Goal: Task Accomplishment & Management: Use online tool/utility

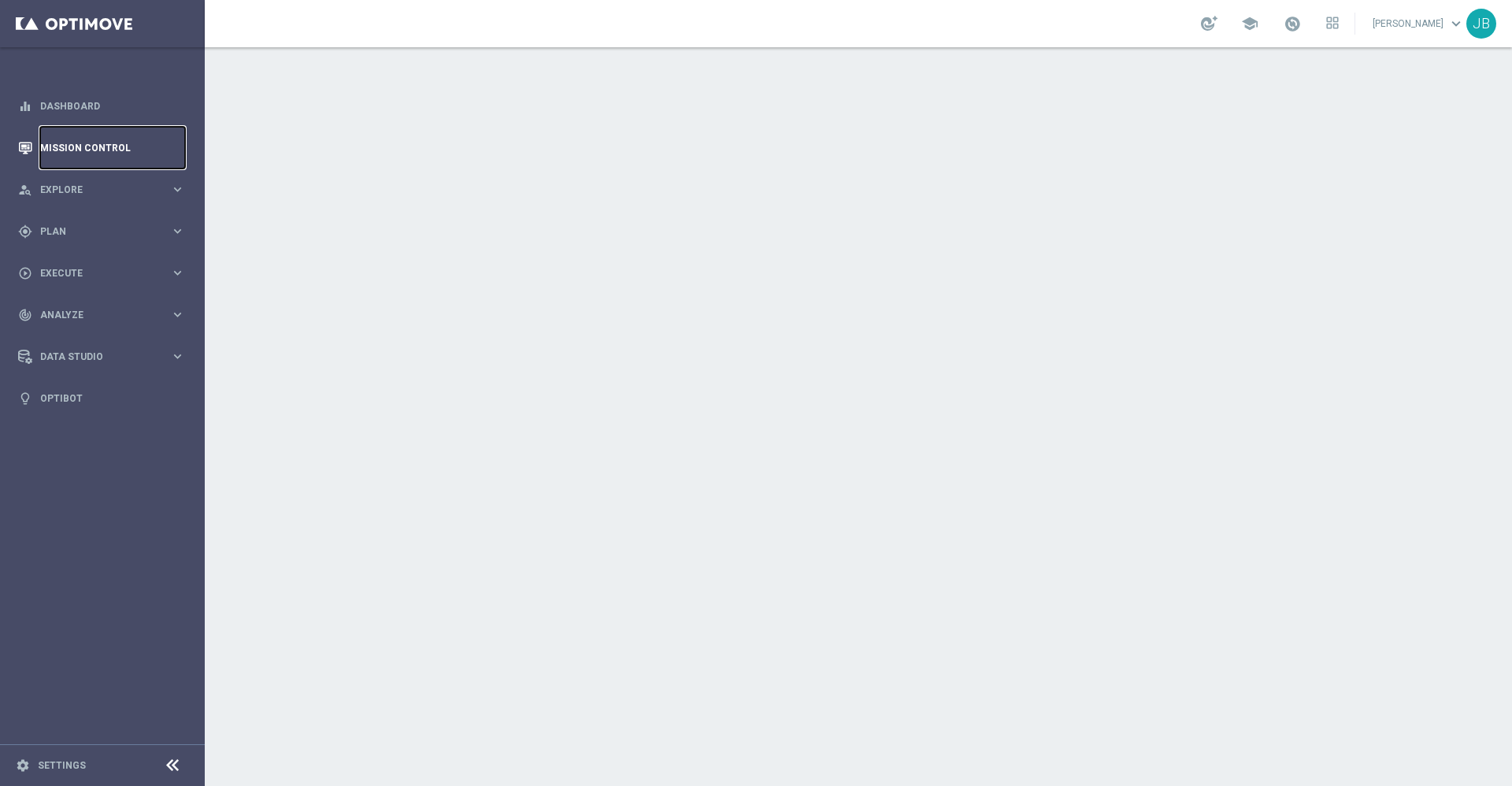
click at [124, 152] on link "Mission Control" at bounding box center [112, 148] width 145 height 42
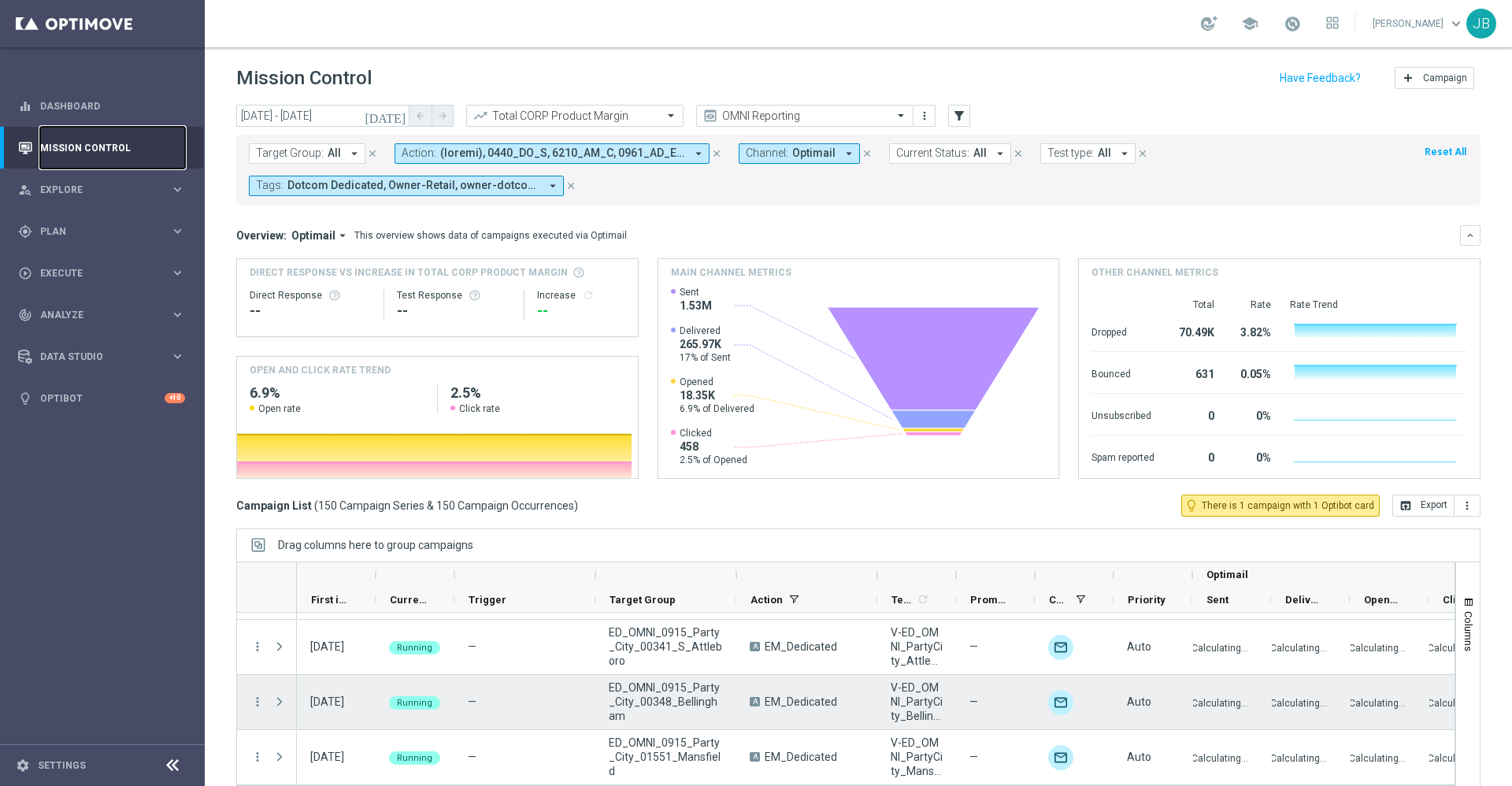
scroll to position [34, 0]
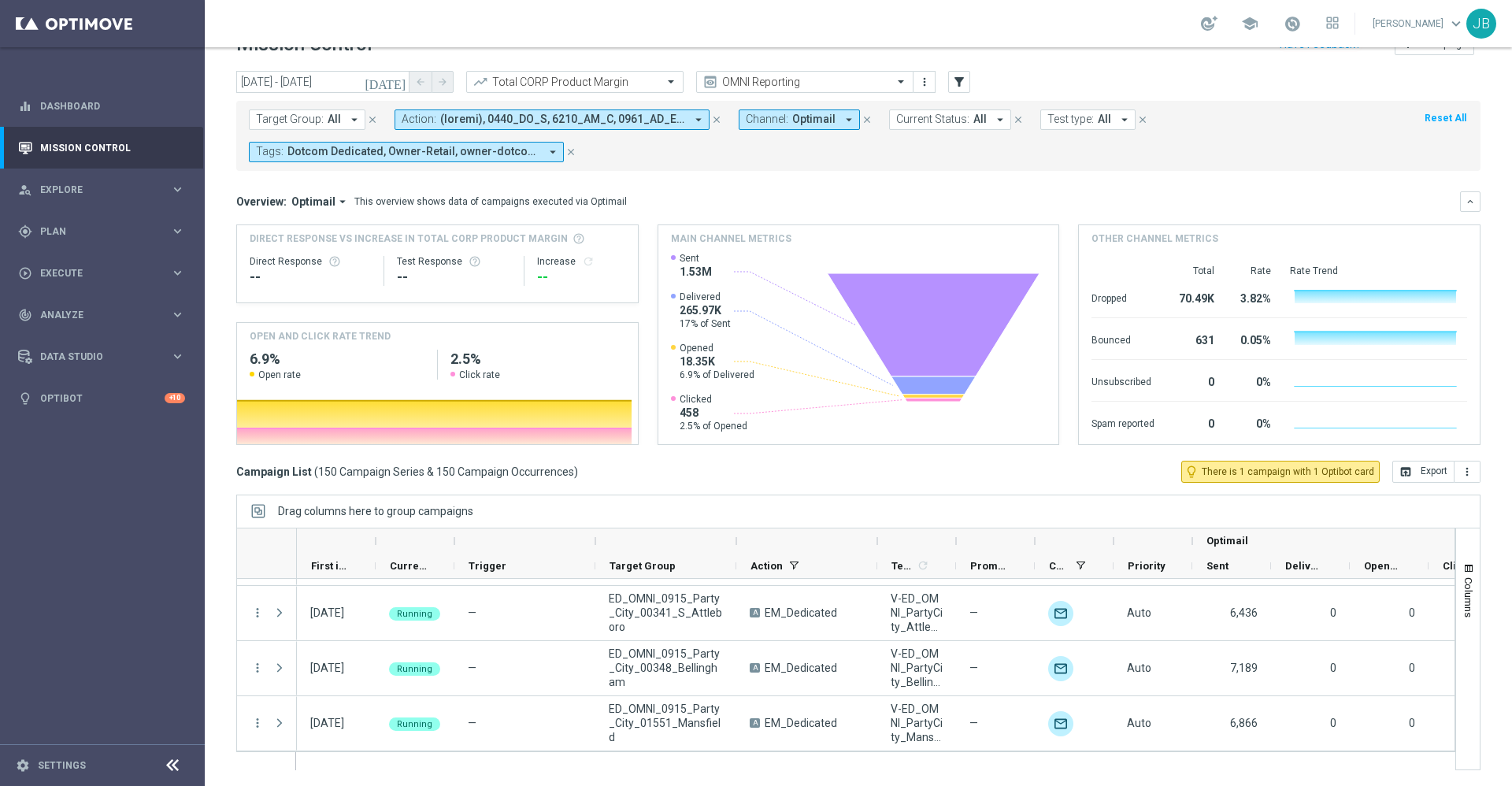
click at [352, 117] on icon "arrow_drop_down" at bounding box center [354, 119] width 14 height 14
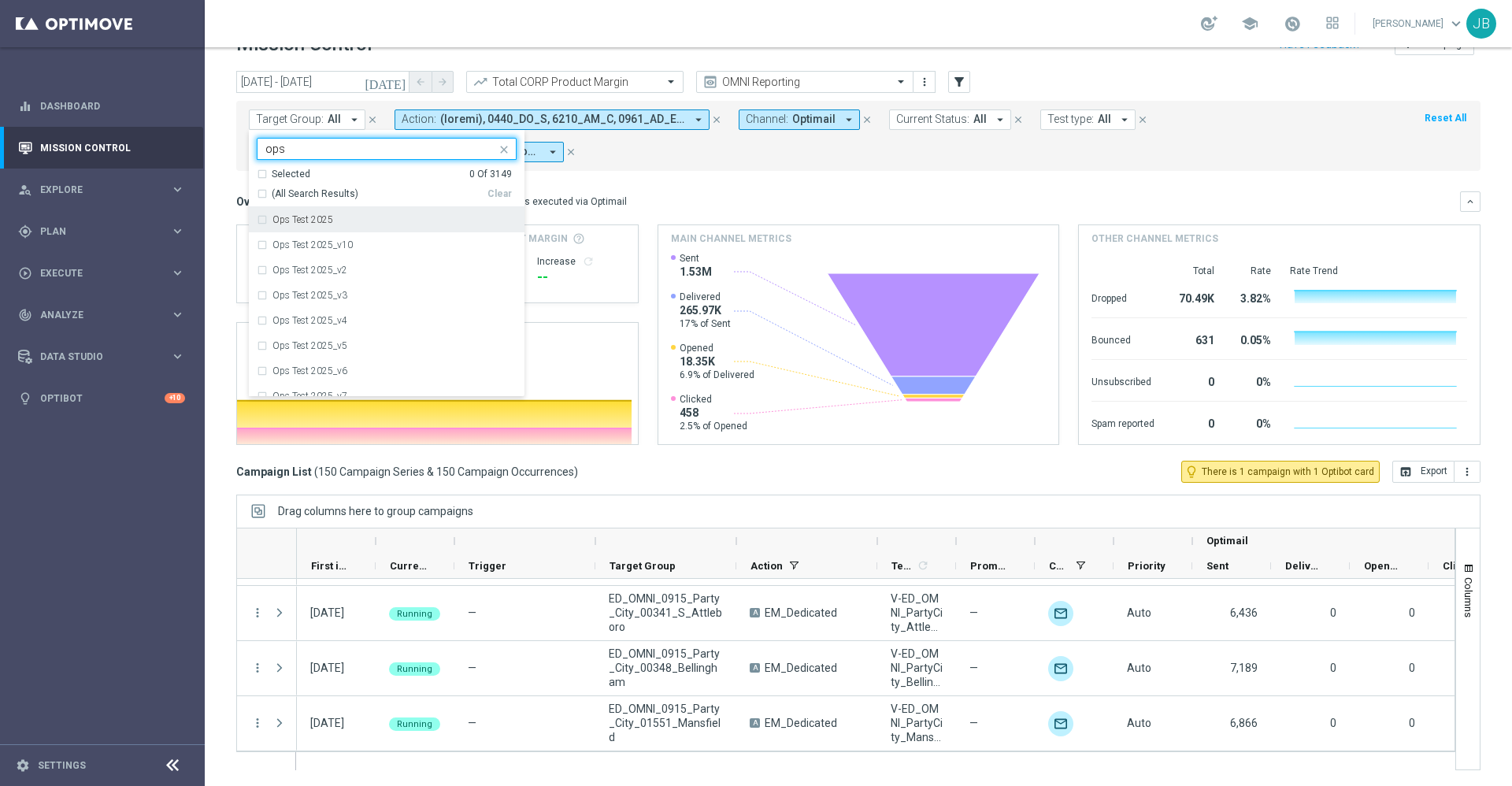
click at [265, 192] on div "(All Search Results)" at bounding box center [372, 193] width 231 height 13
type input "ops"
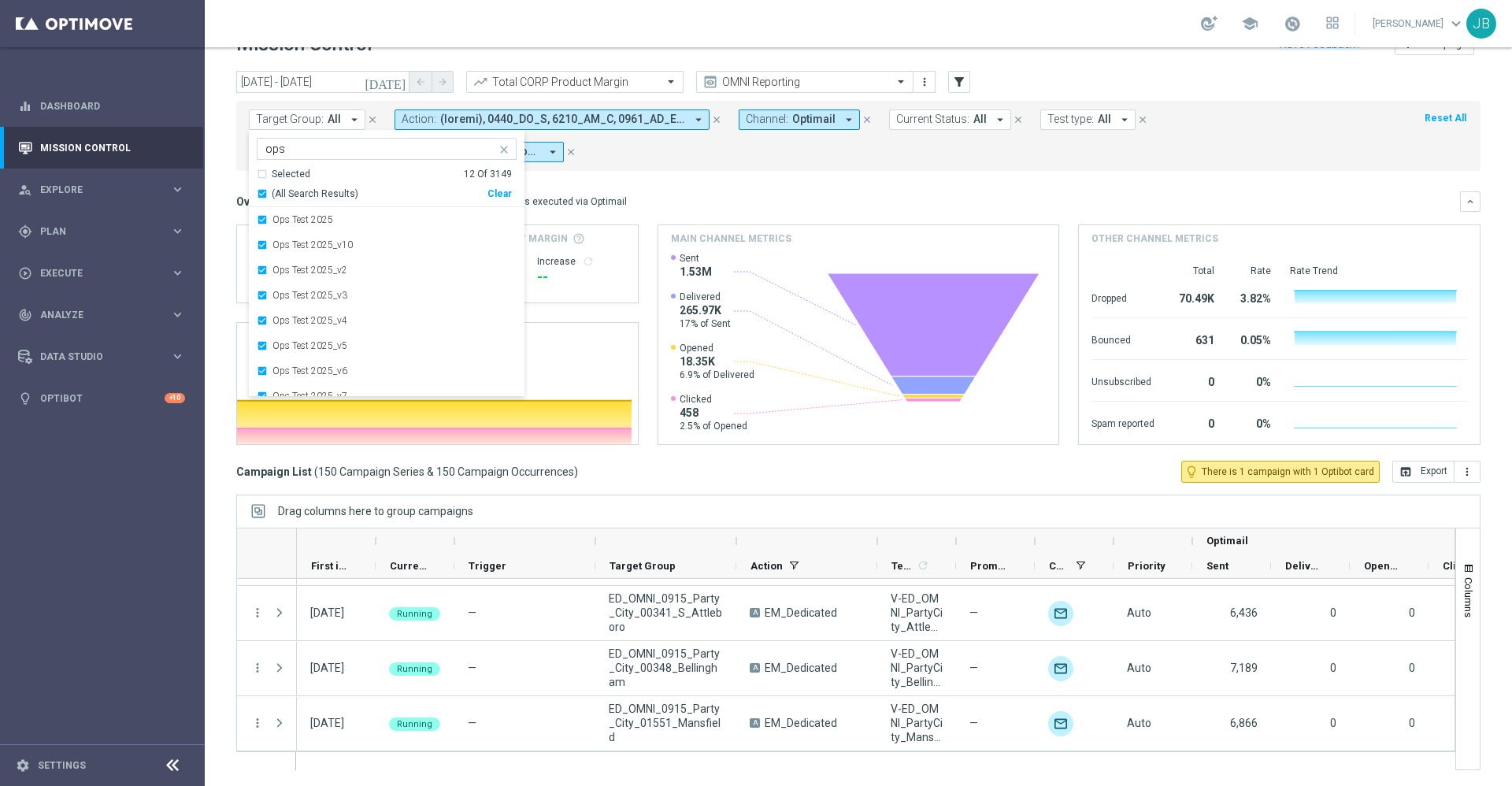
click at [736, 189] on mini-dashboard "Overview: Optimail arrow_drop_down This overview shows data of campaigns execut…" at bounding box center [858, 315] width 1245 height 290
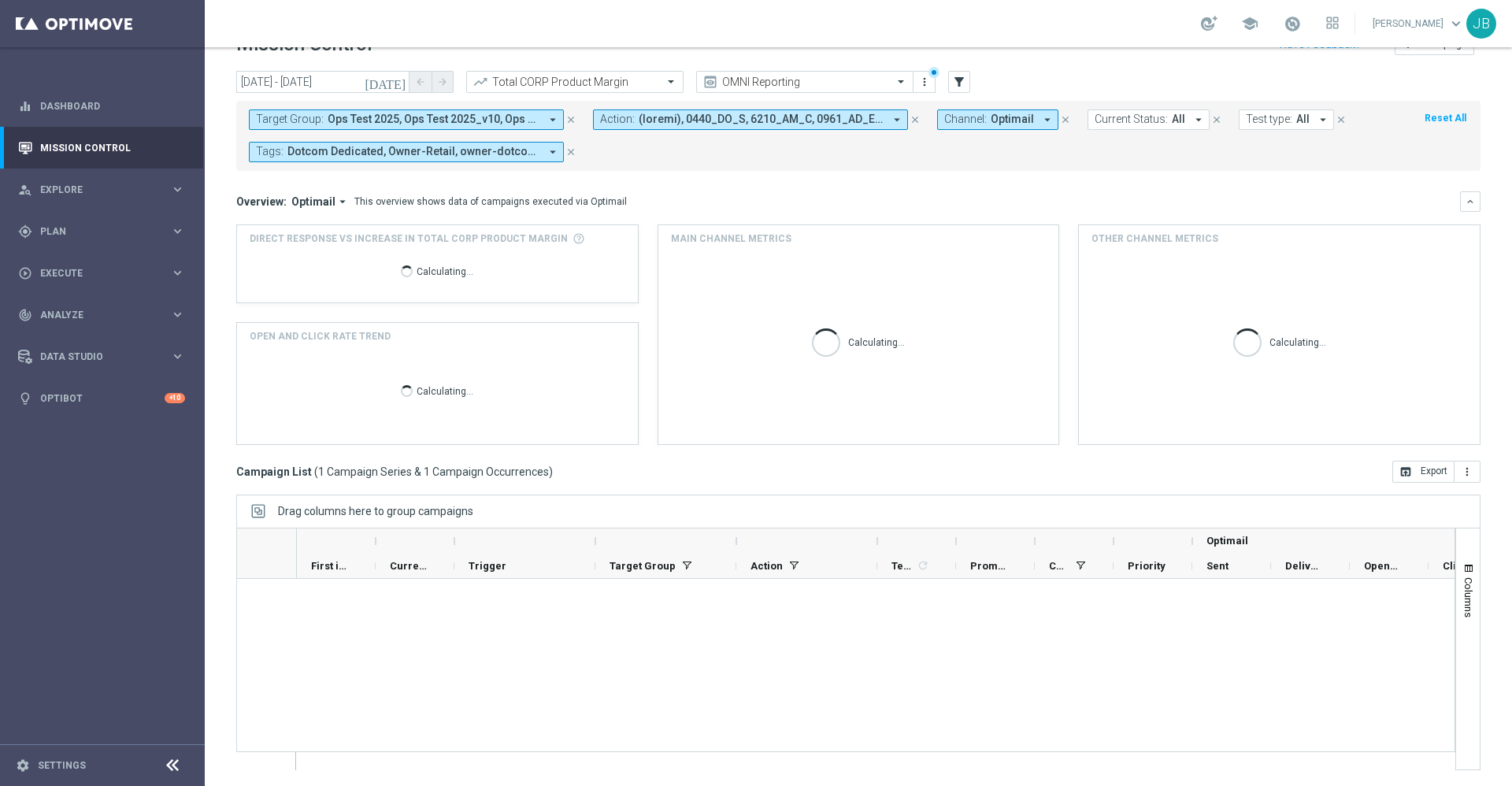
scroll to position [0, 0]
click at [397, 83] on icon "[DATE]" at bounding box center [386, 82] width 43 height 14
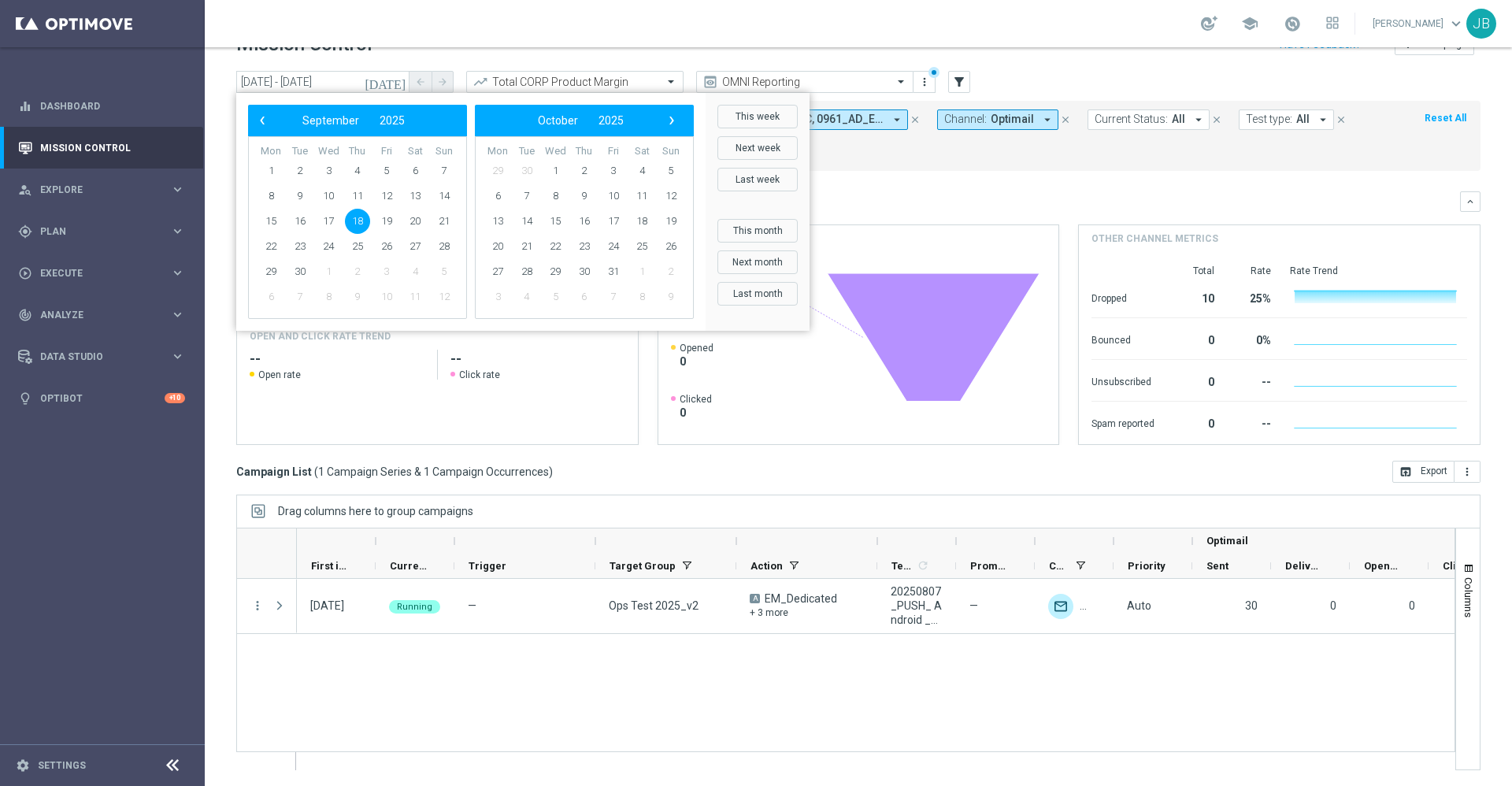
click at [943, 195] on div "Overview: Optimail arrow_drop_down This overview shows data of campaigns execut…" at bounding box center [847, 201] width 1224 height 14
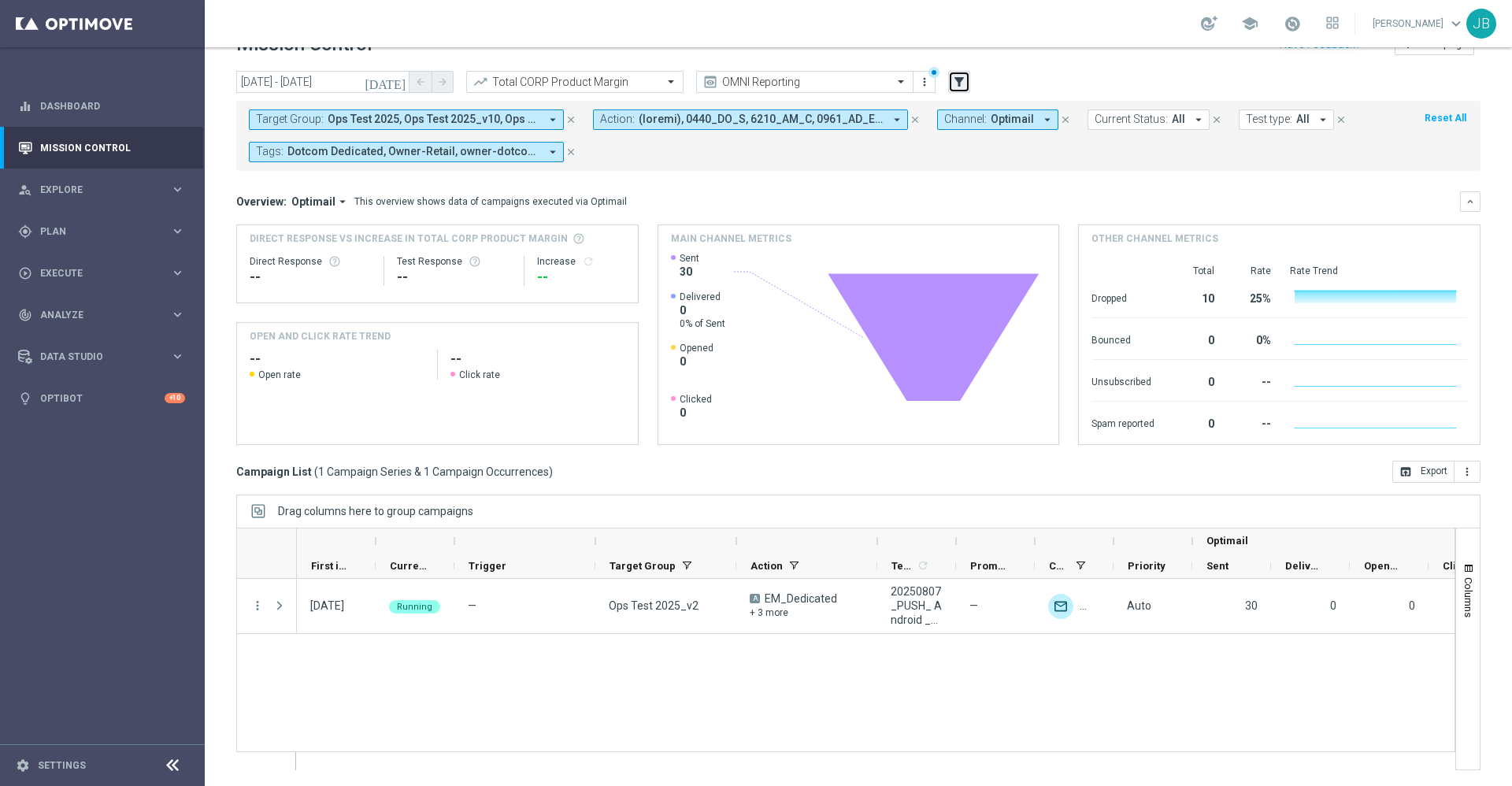
click at [957, 79] on icon "filter_alt" at bounding box center [959, 82] width 14 height 14
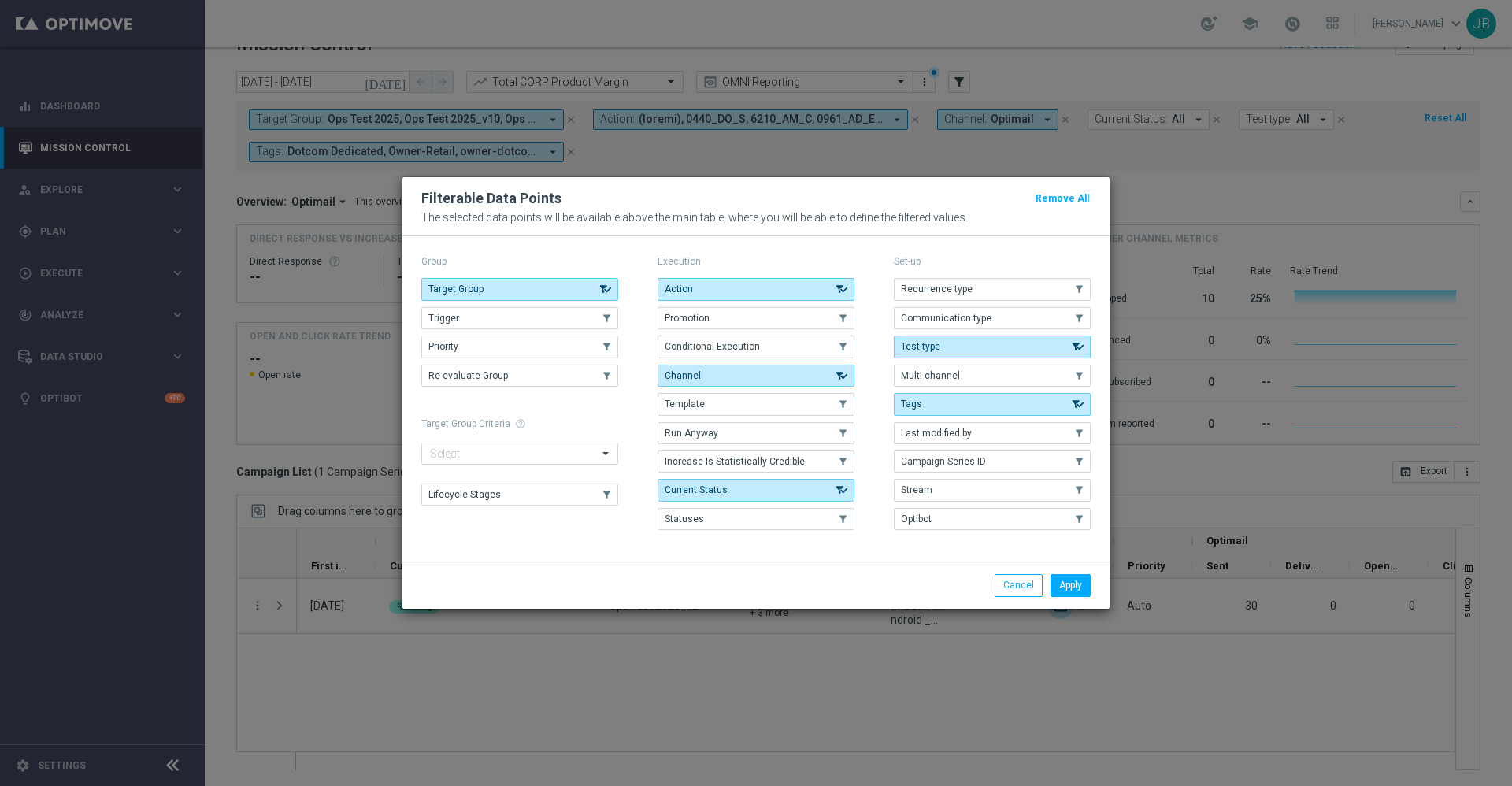
click at [1177, 200] on modal-container "Filterable Data Points Remove All The selected data points will be available ab…" at bounding box center [756, 393] width 1512 height 786
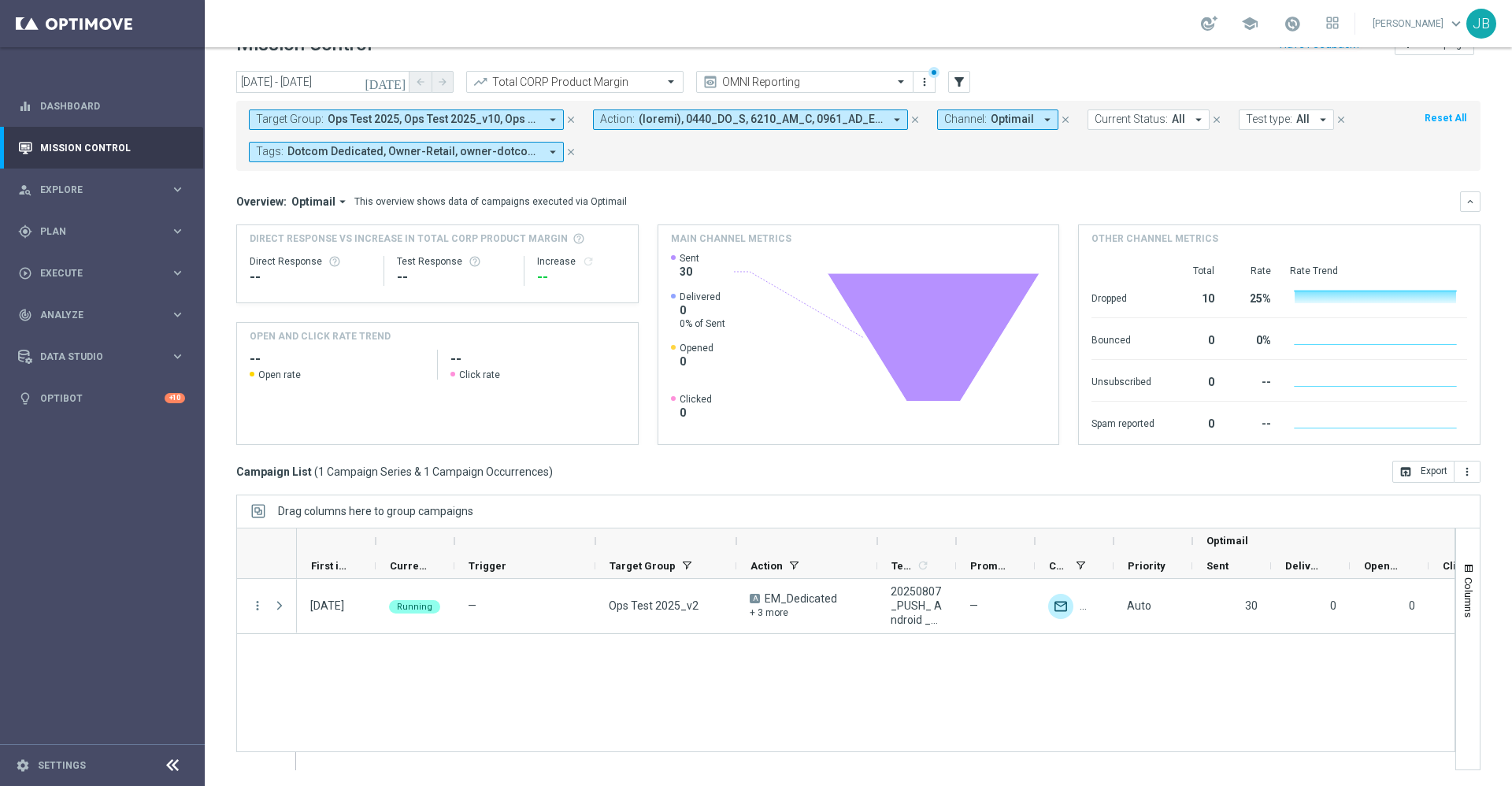
click at [861, 65] on header "Mission Control add Campaign" at bounding box center [858, 42] width 1307 height 58
click at [866, 80] on input "text" at bounding box center [789, 82] width 169 height 13
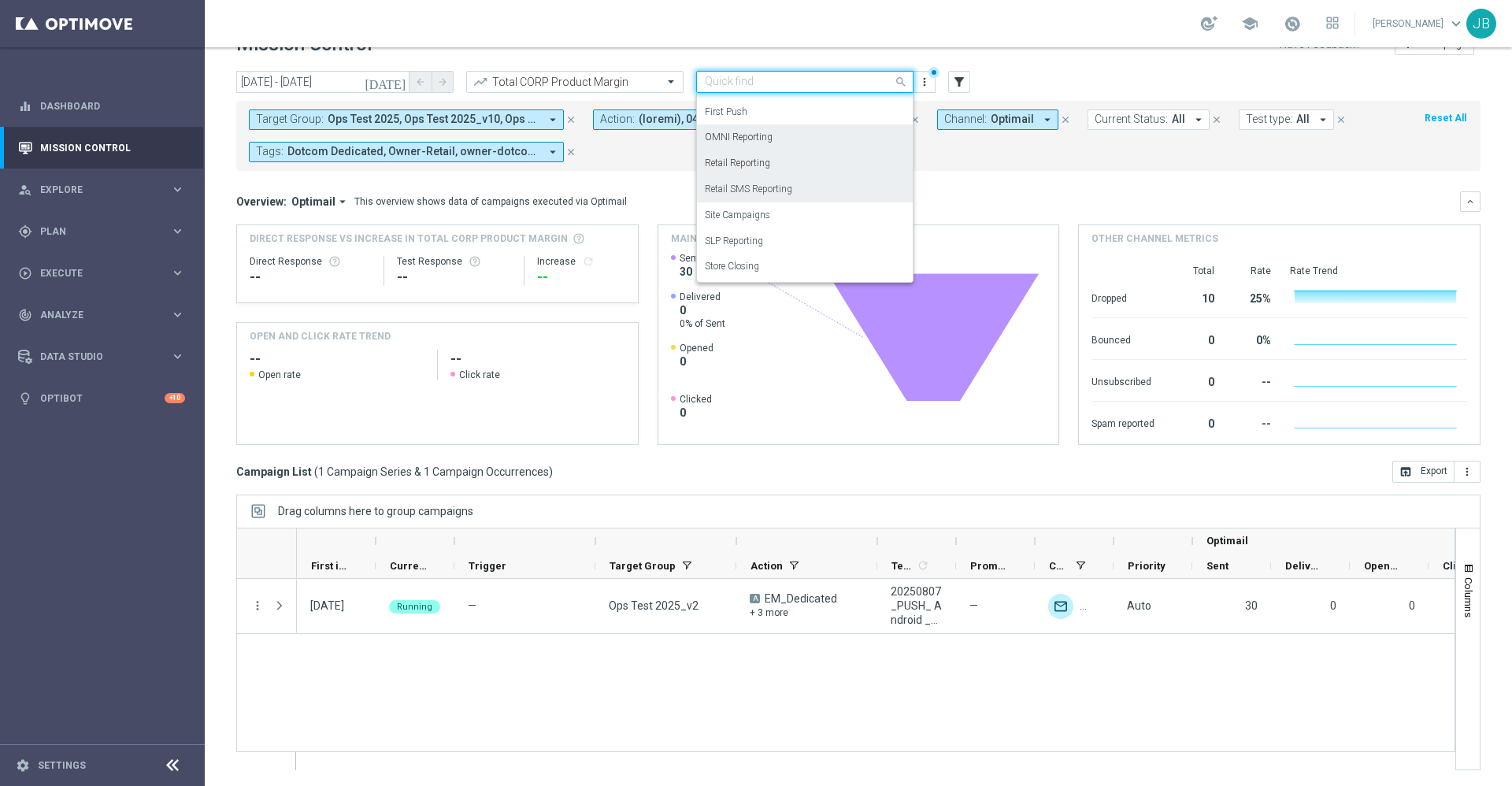
scroll to position [118, 0]
click at [745, 163] on label "First Push" at bounding box center [726, 168] width 43 height 13
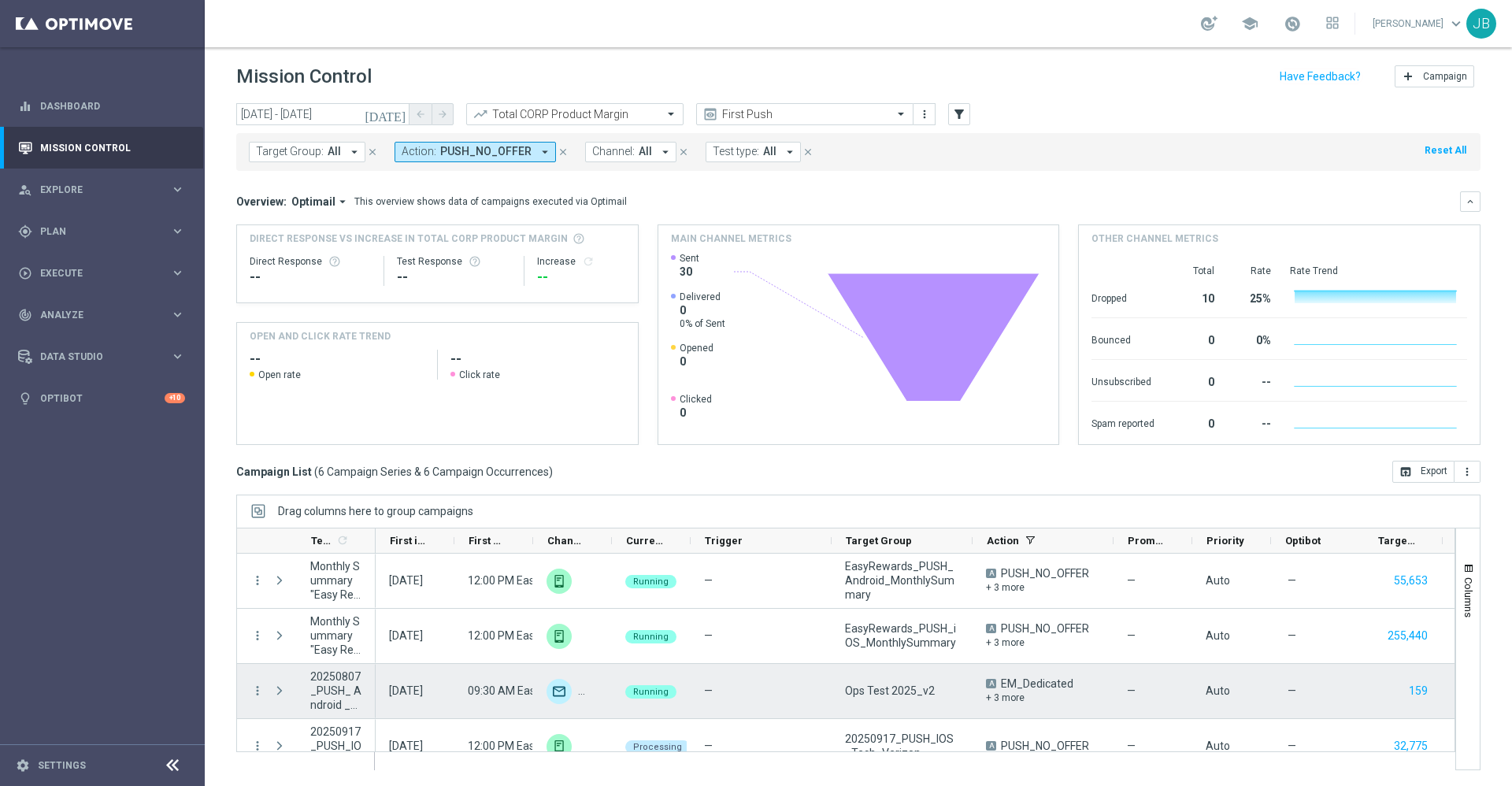
scroll to position [133, 0]
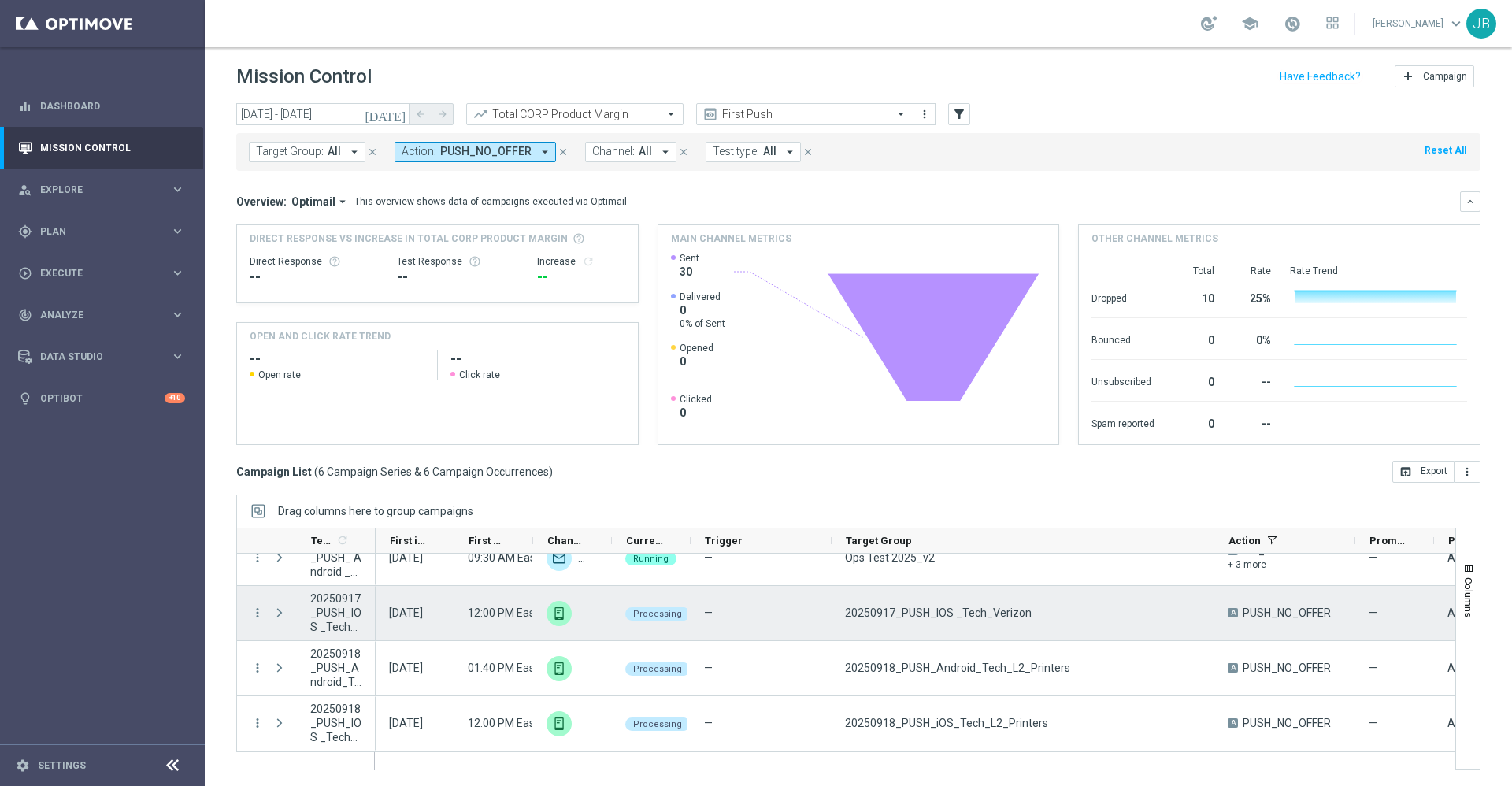
drag, startPoint x: 971, startPoint y: 537, endPoint x: 1213, endPoint y: 597, distance: 249.3
click at [1213, 597] on div "Templates 1 refresh" at bounding box center [846, 649] width 1219 height 243
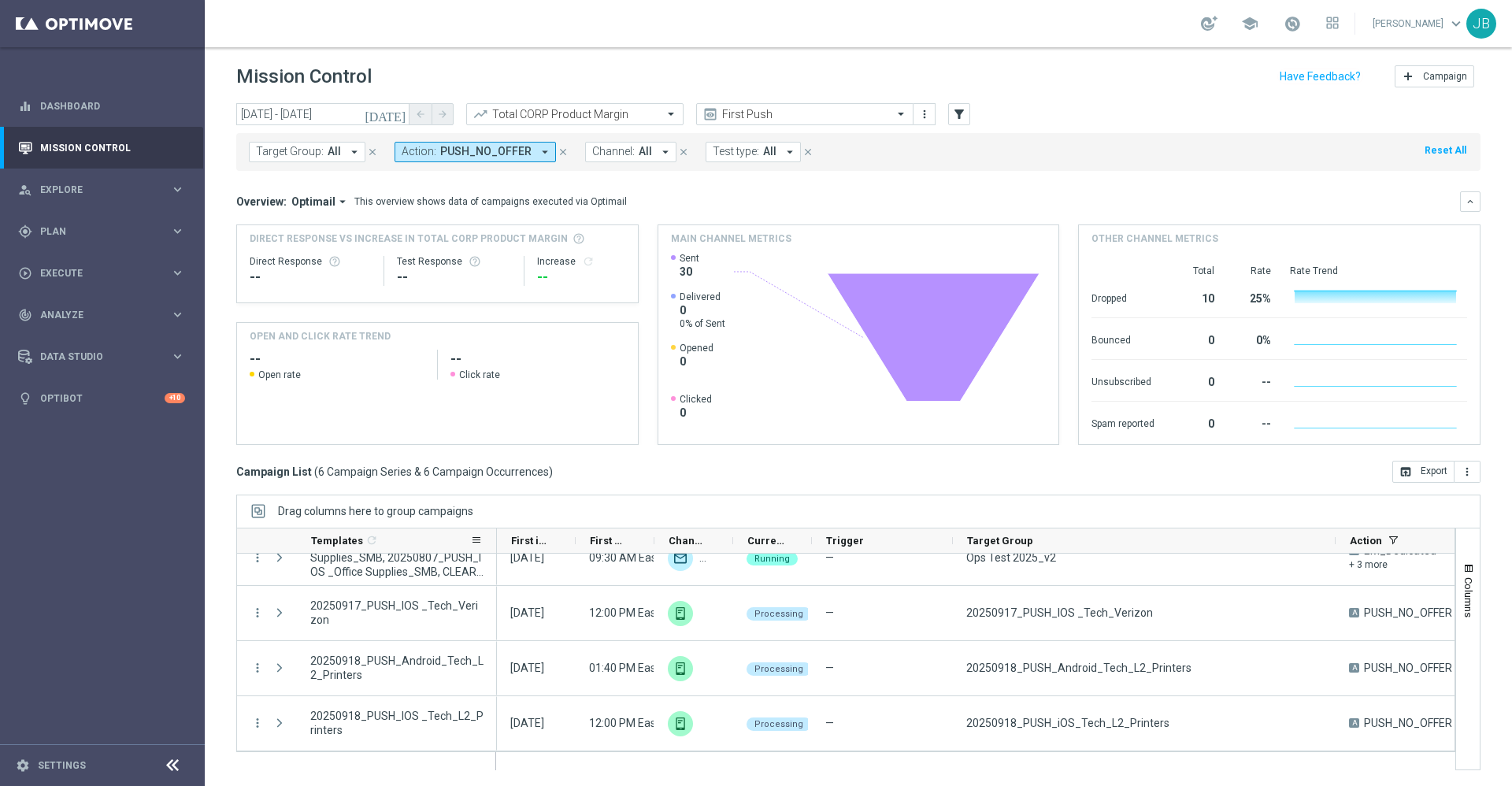
drag, startPoint x: 374, startPoint y: 535, endPoint x: 496, endPoint y: 539, distance: 122.1
click at [496, 539] on div at bounding box center [496, 541] width 6 height 24
click at [407, 119] on icon "[DATE]" at bounding box center [386, 116] width 43 height 14
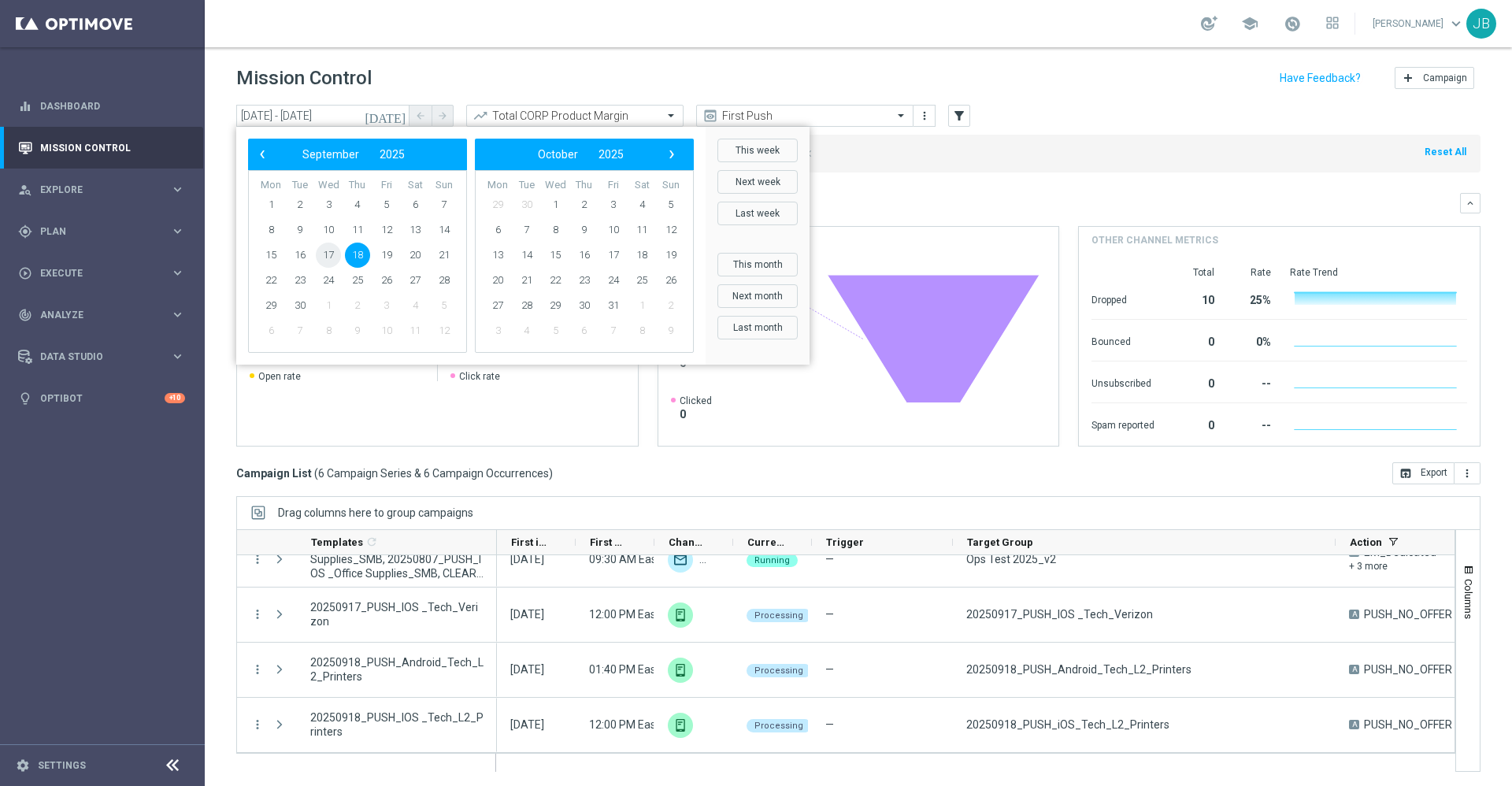
click at [330, 259] on span "17" at bounding box center [328, 255] width 25 height 25
click at [325, 256] on span "17" at bounding box center [328, 255] width 25 height 25
type input "17 Sep 2025 - 17 Sep 2025"
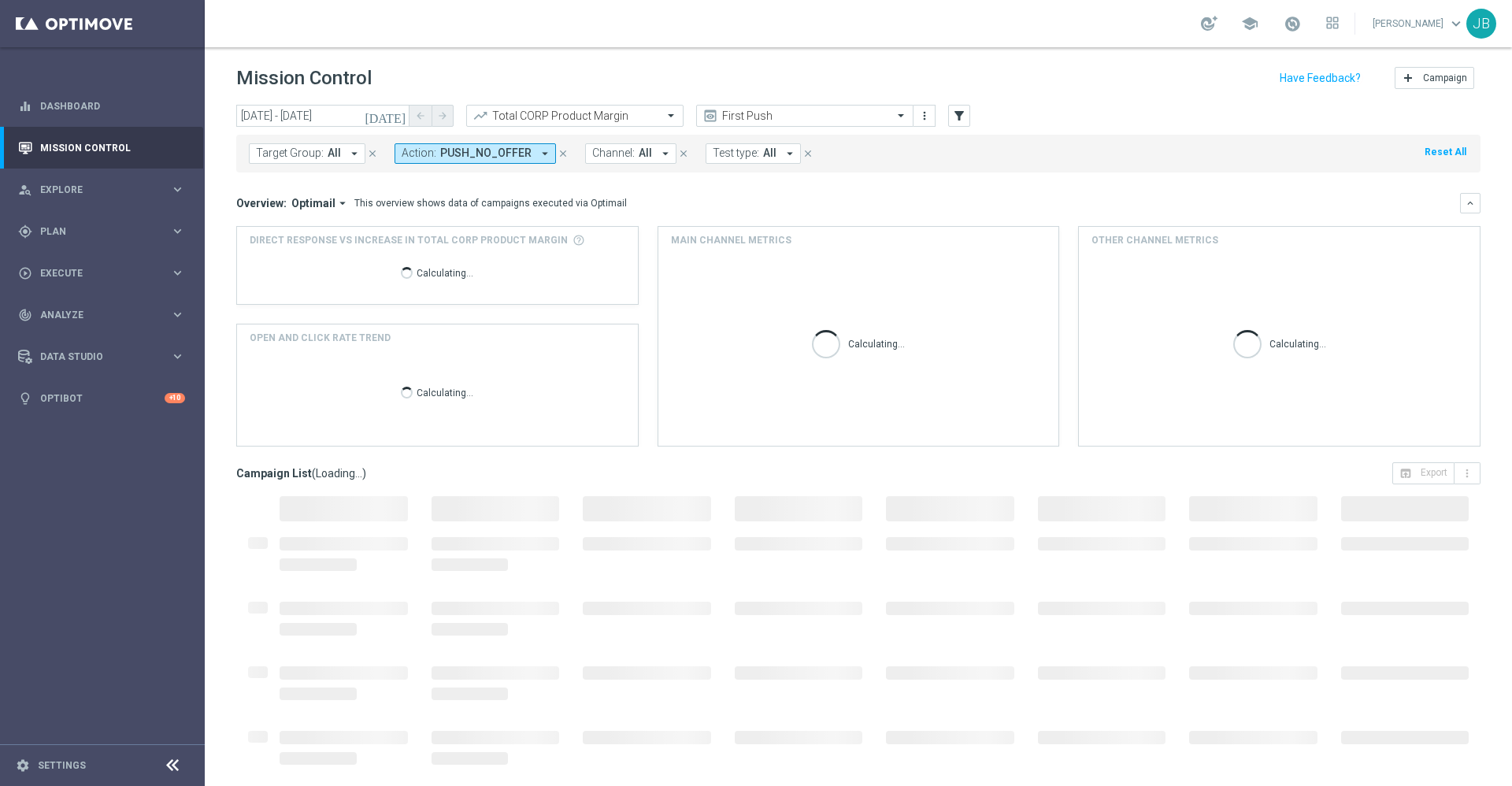
click at [399, 112] on icon "[DATE]" at bounding box center [386, 116] width 43 height 14
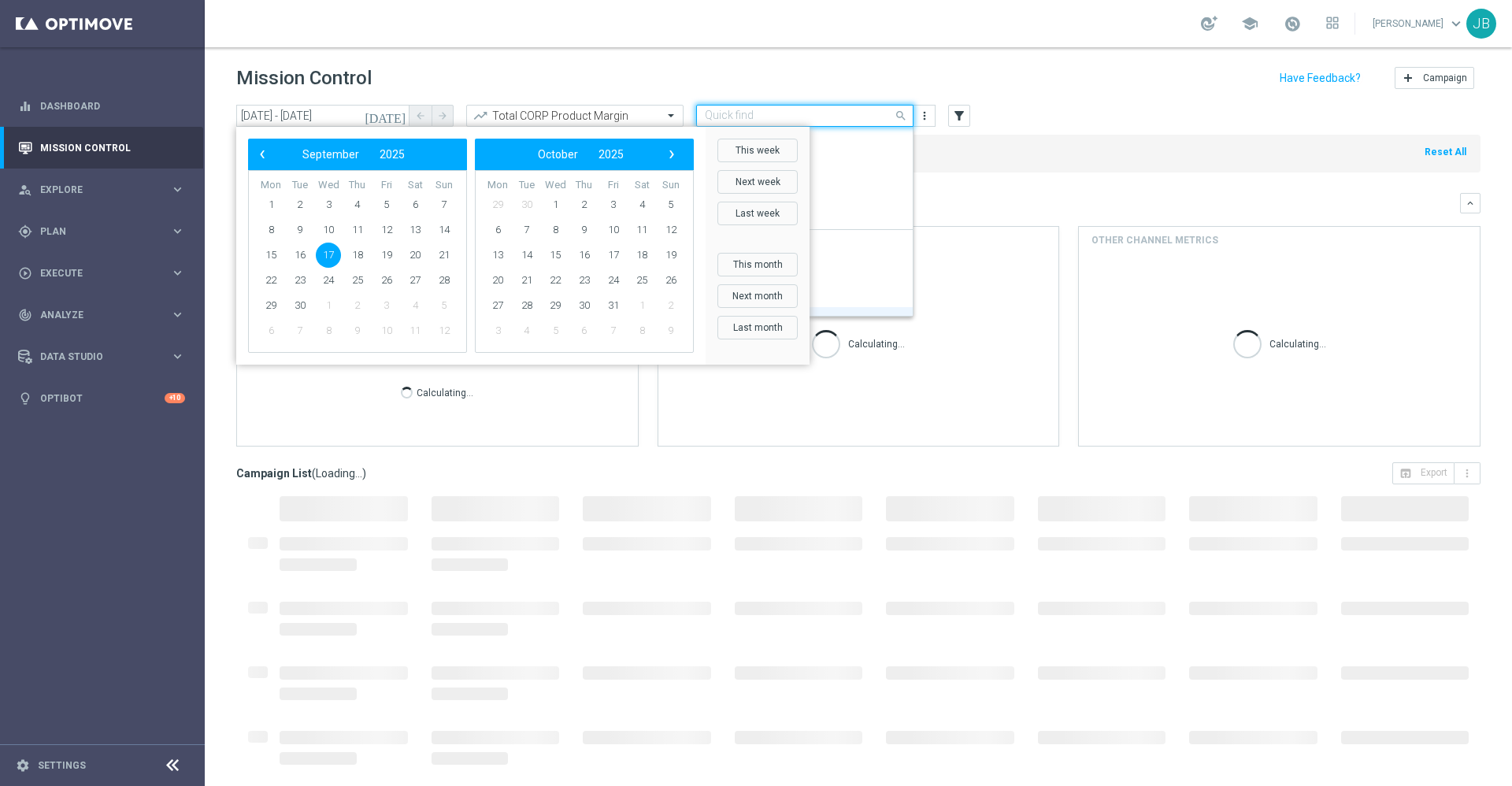
click at [817, 110] on input "text" at bounding box center [789, 116] width 169 height 13
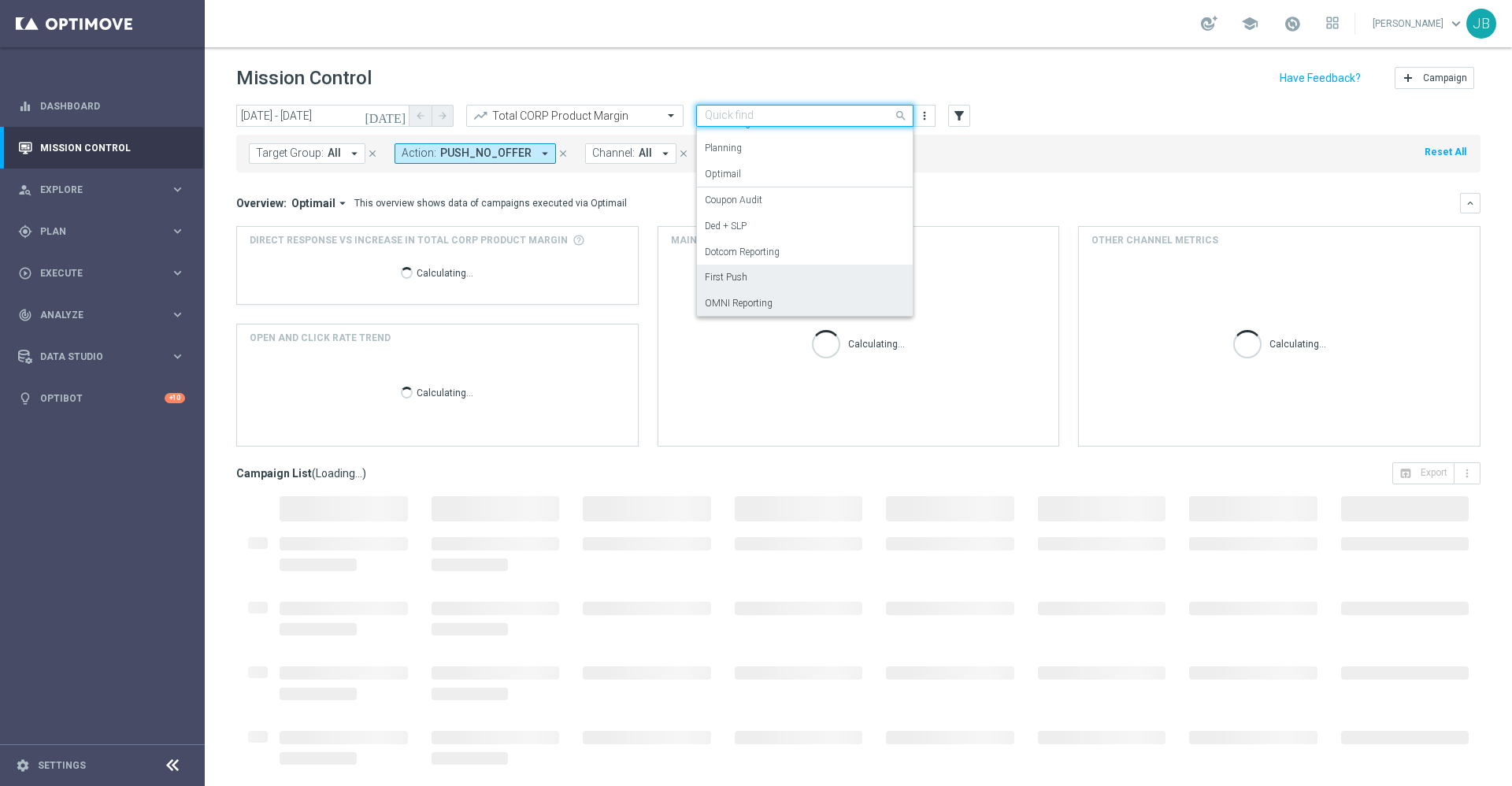
scroll to position [80, 0]
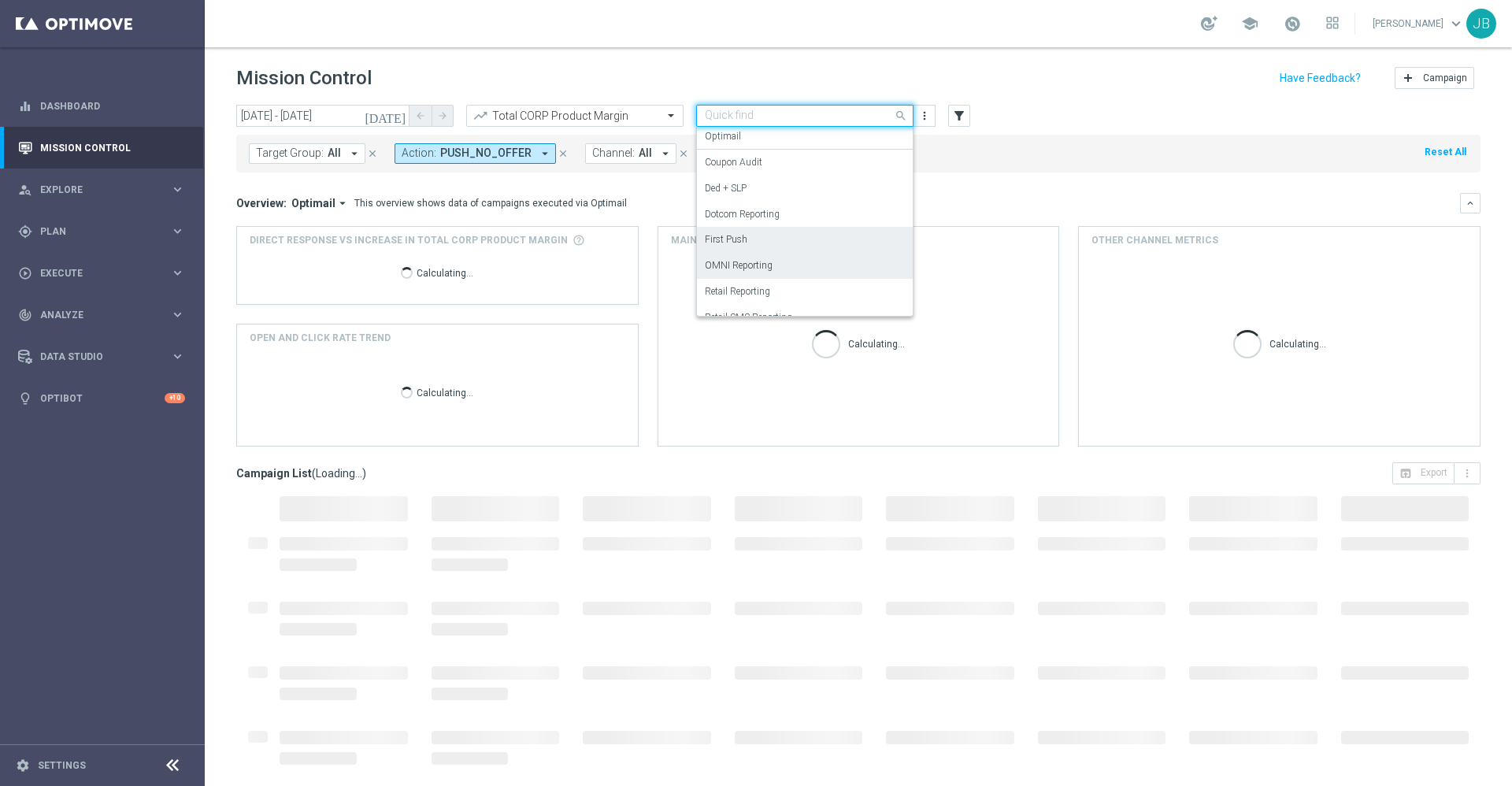
click at [761, 268] on label "OMNI Reporting" at bounding box center [739, 266] width 68 height 13
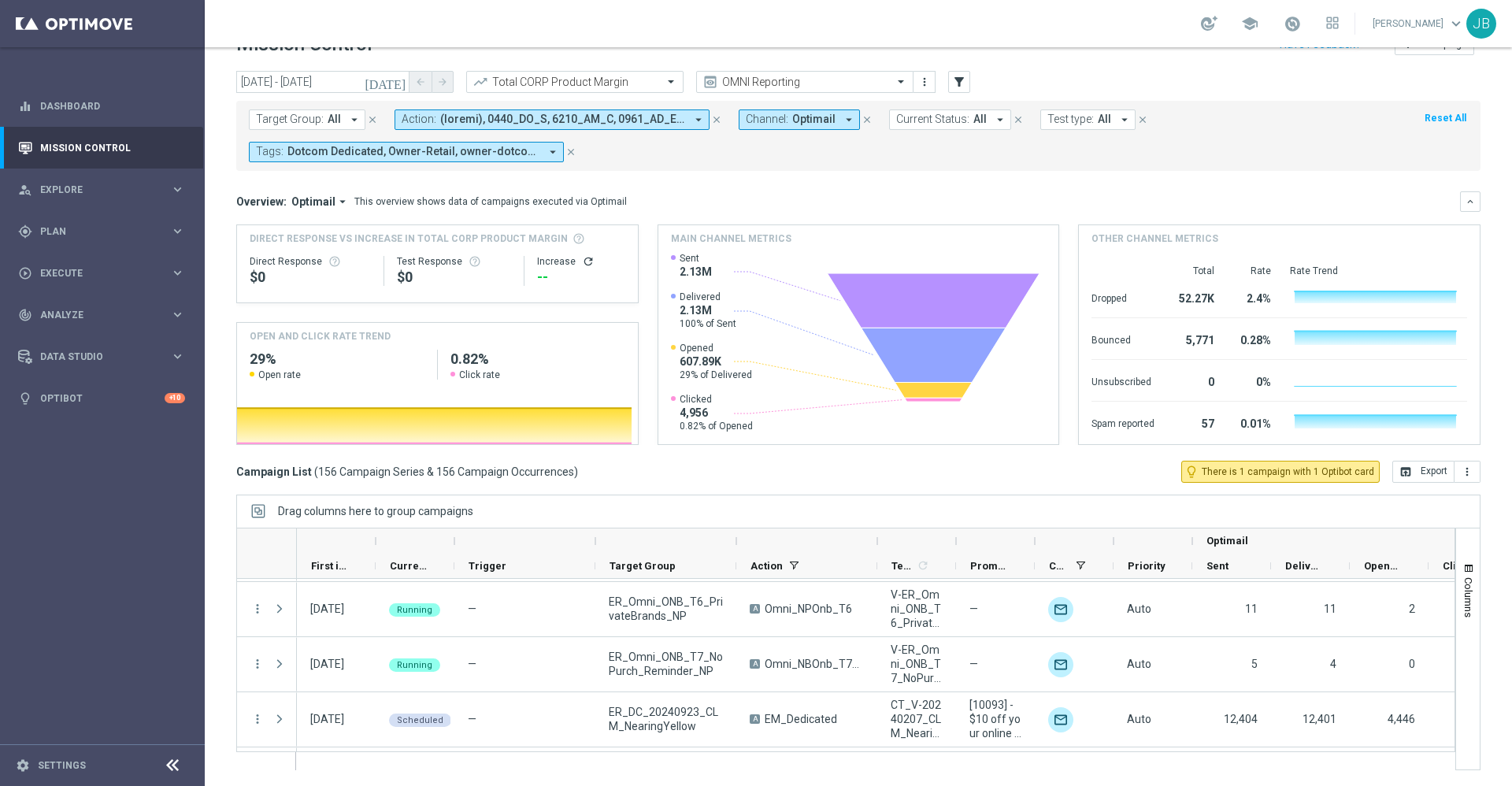
scroll to position [8433, 0]
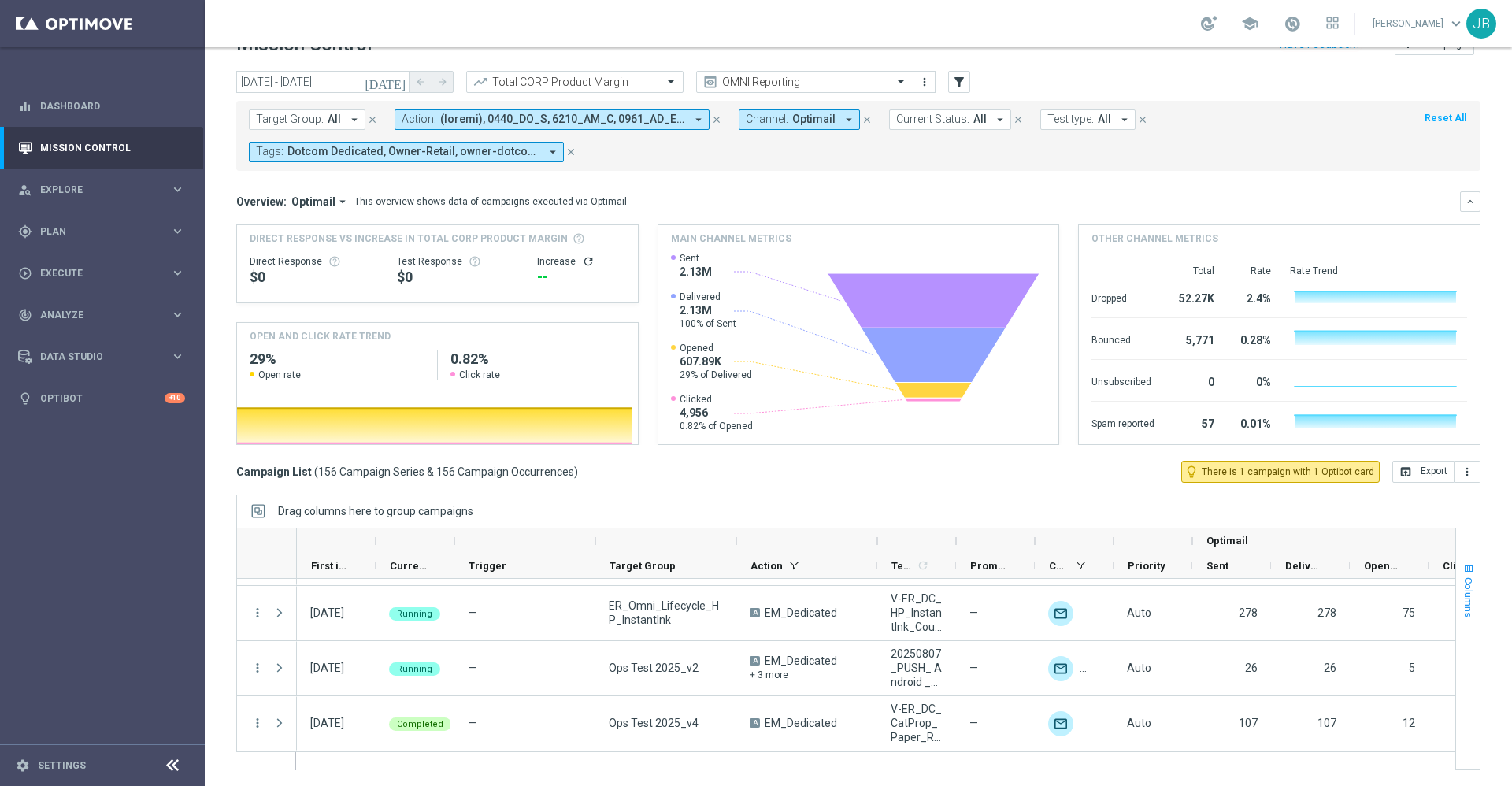
click at [1456, 594] on button "Columns" at bounding box center [1468, 590] width 24 height 85
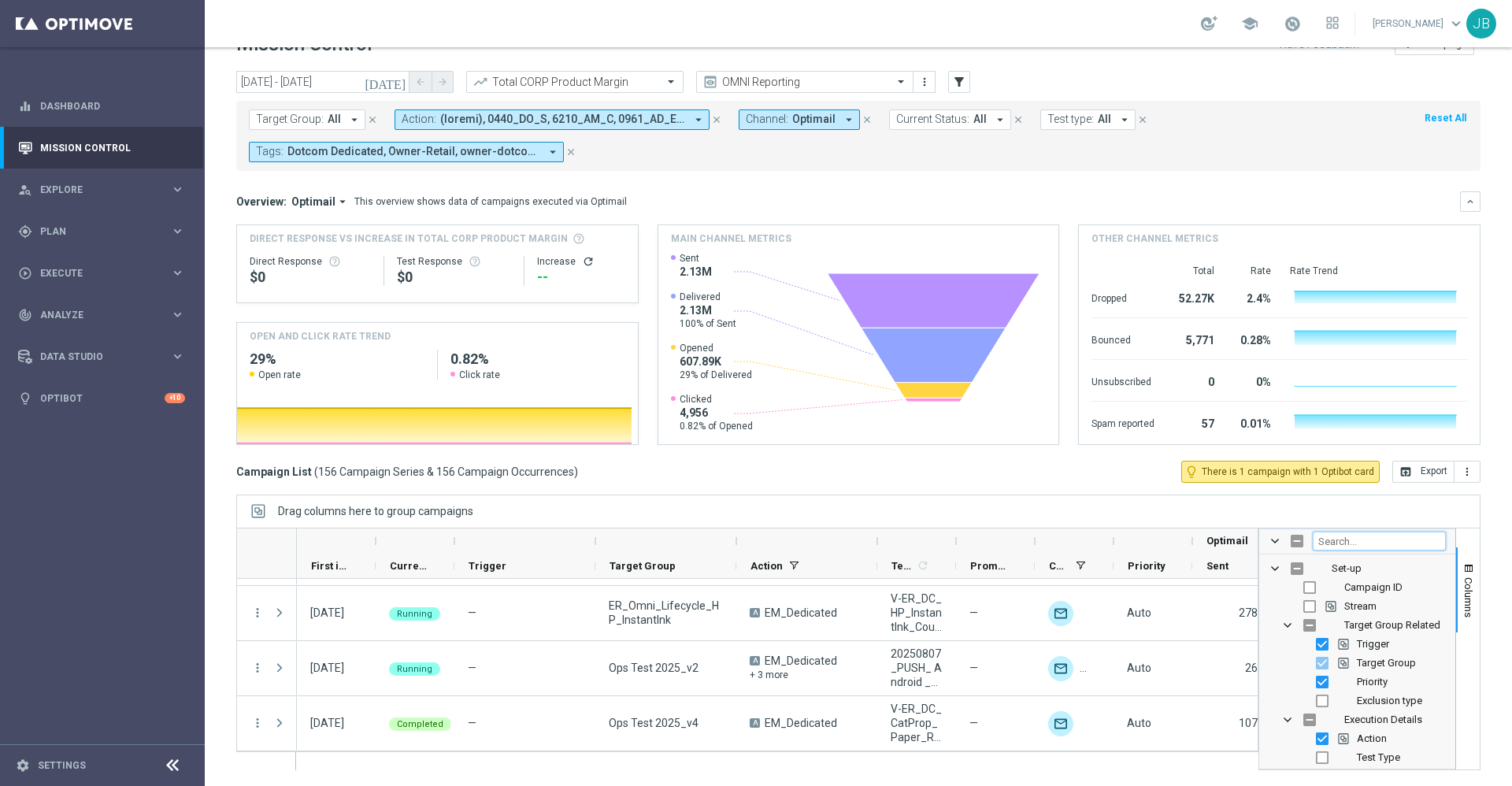
click at [1345, 543] on input "Filter Columns Input" at bounding box center [1379, 541] width 133 height 19
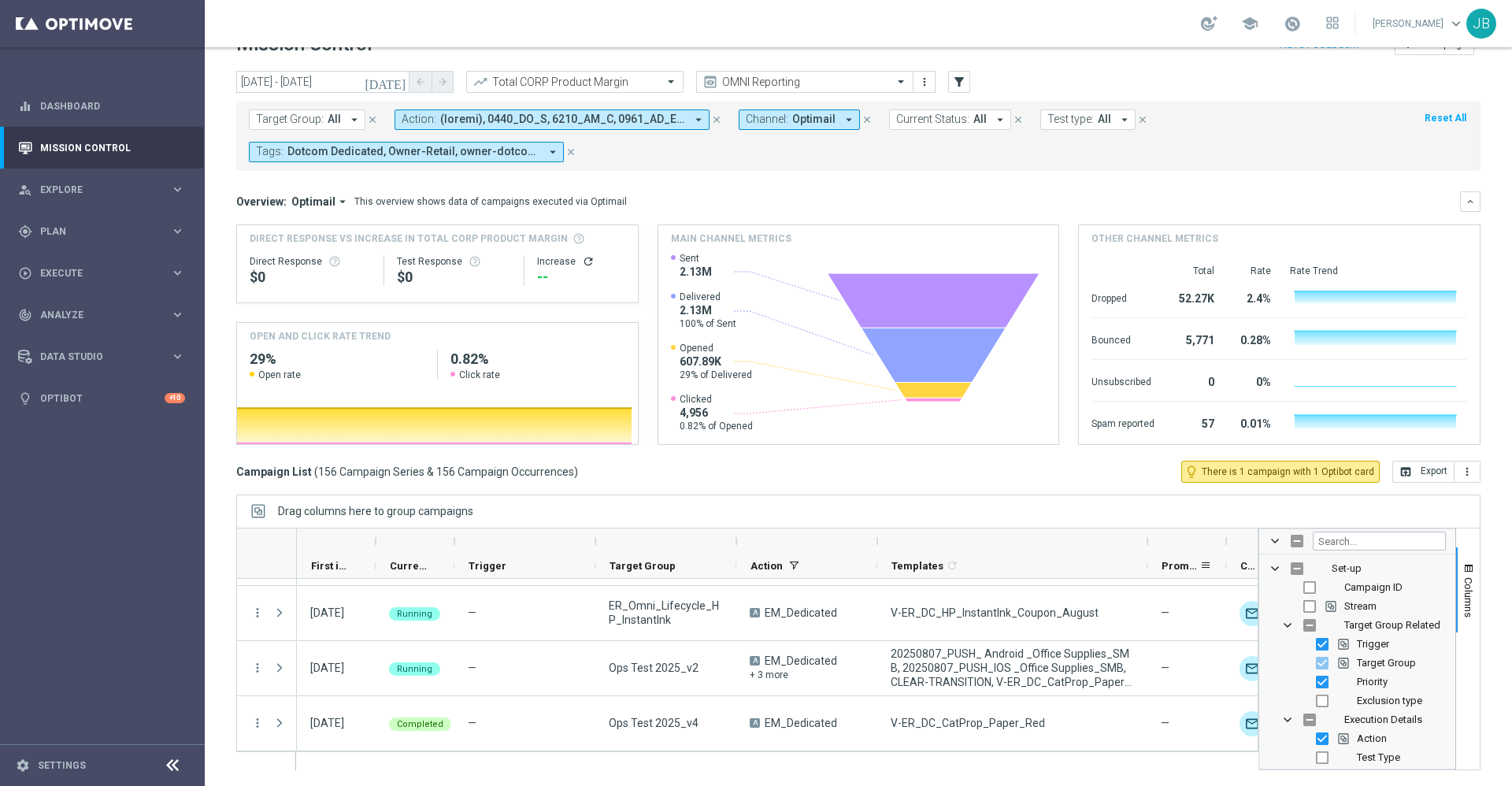
drag, startPoint x: 956, startPoint y: 539, endPoint x: 1147, endPoint y: 564, distance: 192.6
click at [1147, 564] on div "First in Range" at bounding box center [1039, 554] width 1485 height 51
click at [1313, 545] on input "Filter Columns Input" at bounding box center [1379, 541] width 133 height 19
type input "targeted"
click at [1304, 589] on input "Press SPACE to toggle visibility (hidden)" at bounding box center [1310, 587] width 12 height 12
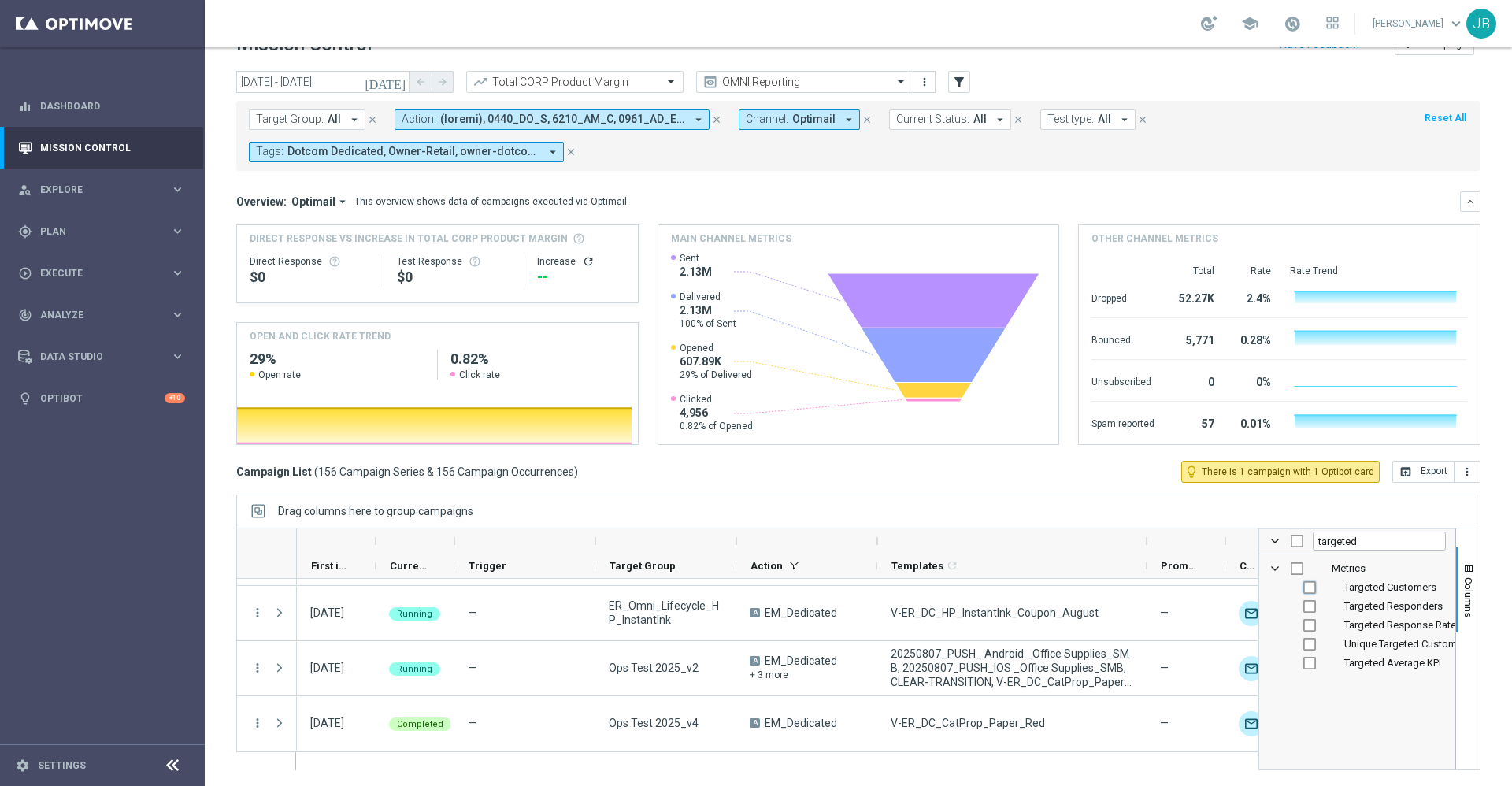
checkbox input "true"
checkbox input "false"
click at [1462, 582] on span "Columns" at bounding box center [1468, 598] width 12 height 40
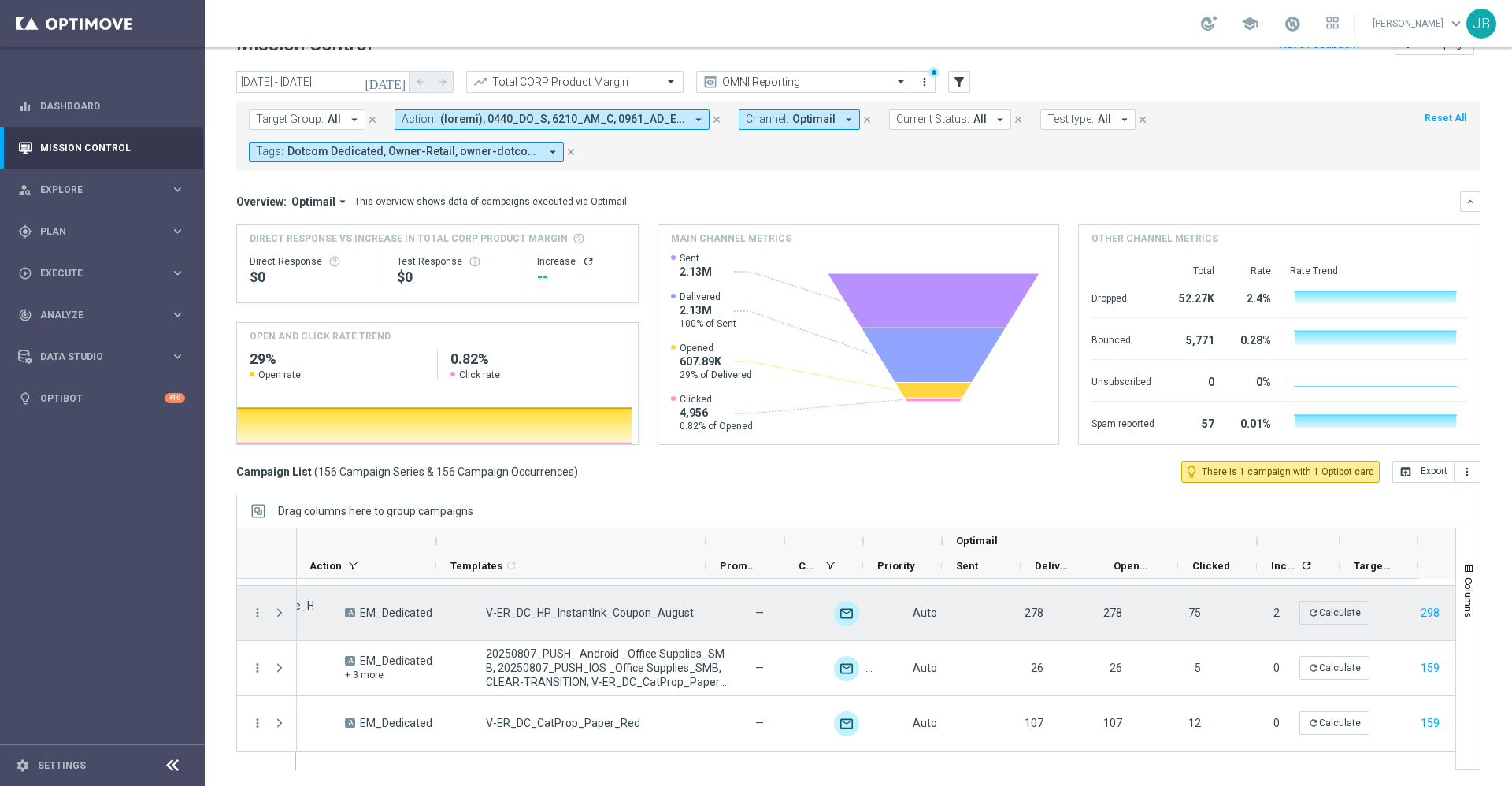
scroll to position [0, 440]
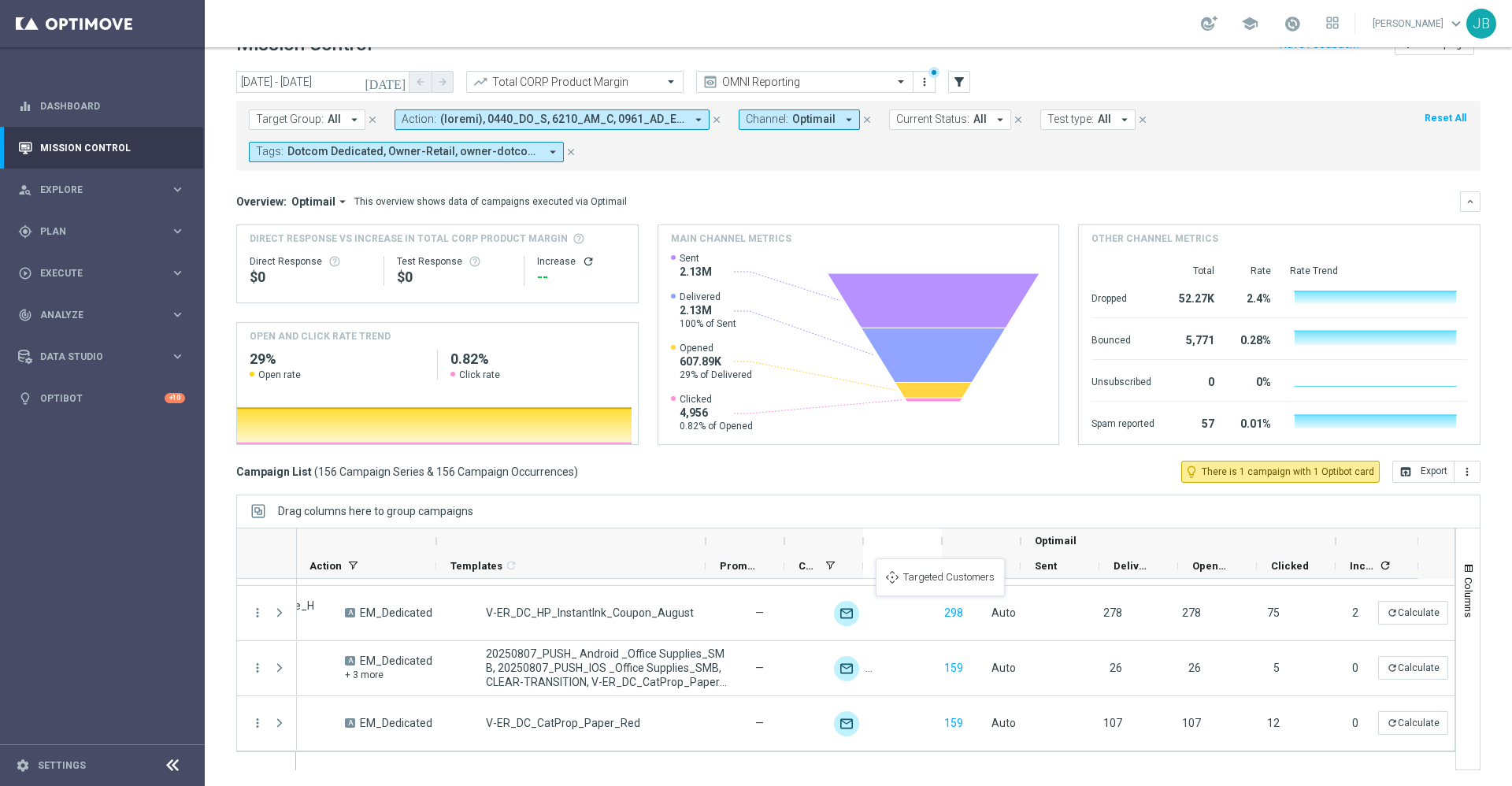
drag, startPoint x: 1383, startPoint y: 566, endPoint x: 888, endPoint y: 569, distance: 495.0
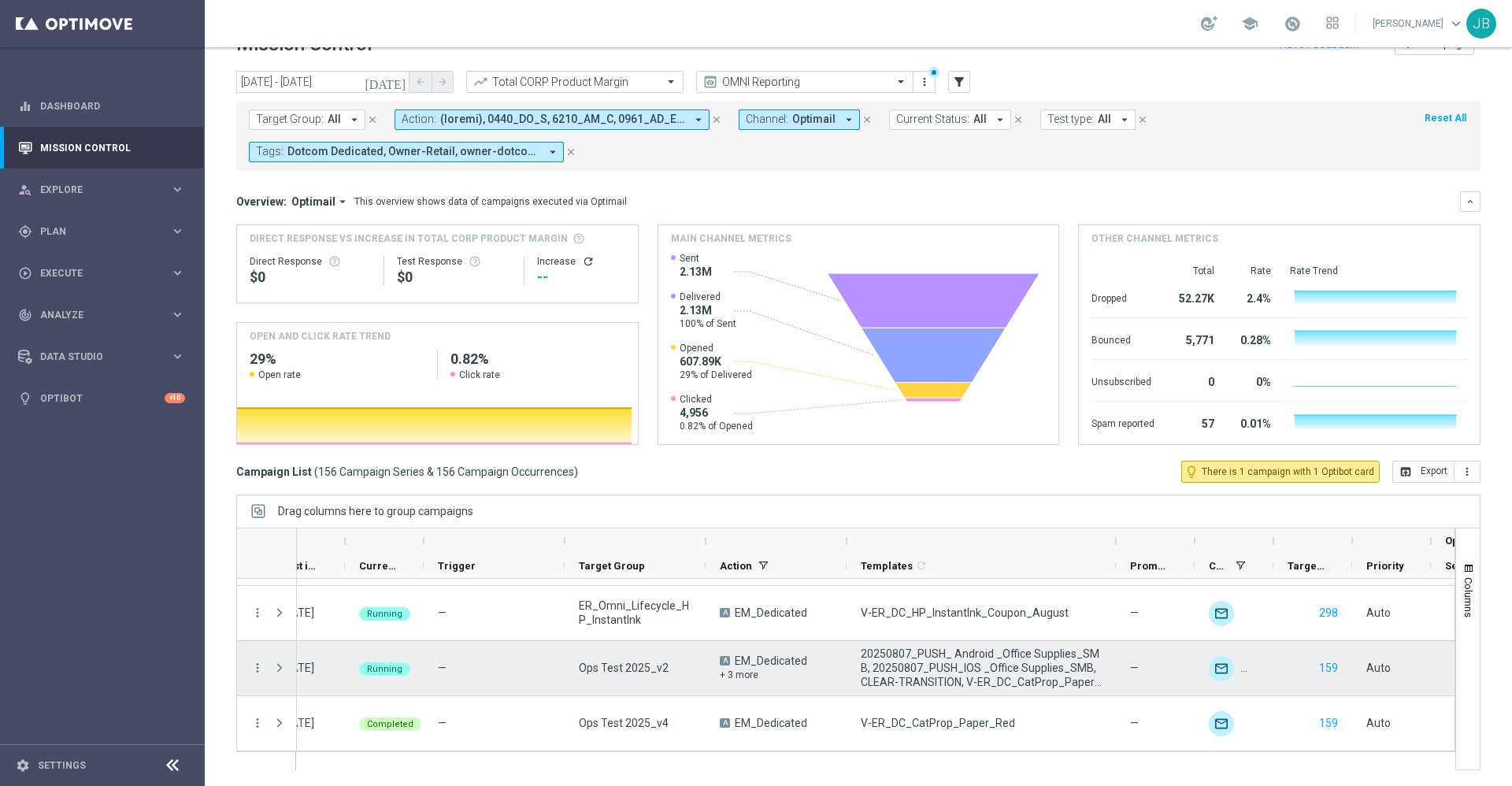
scroll to position [0, 0]
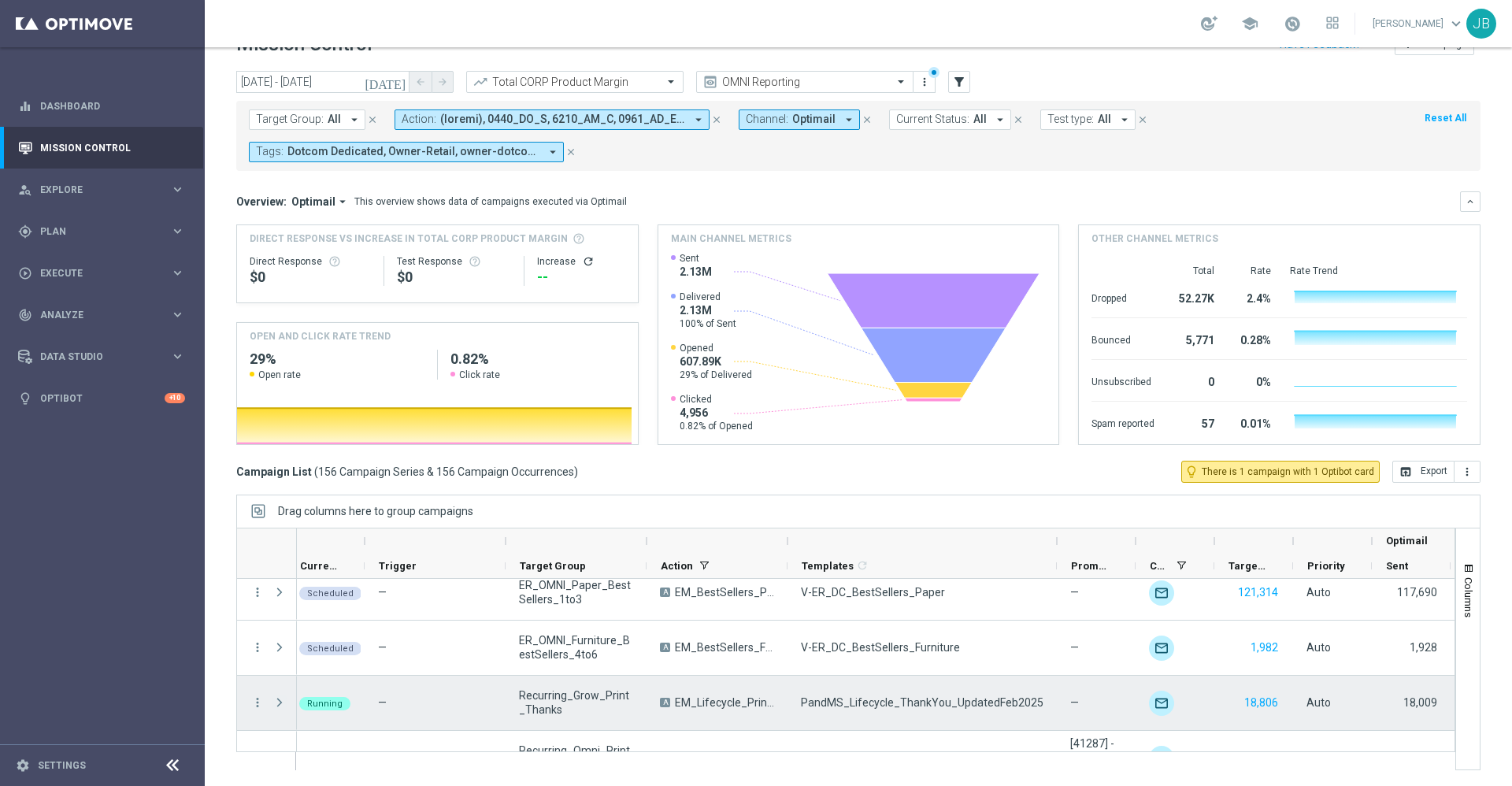
click at [279, 703] on span at bounding box center [280, 702] width 14 height 12
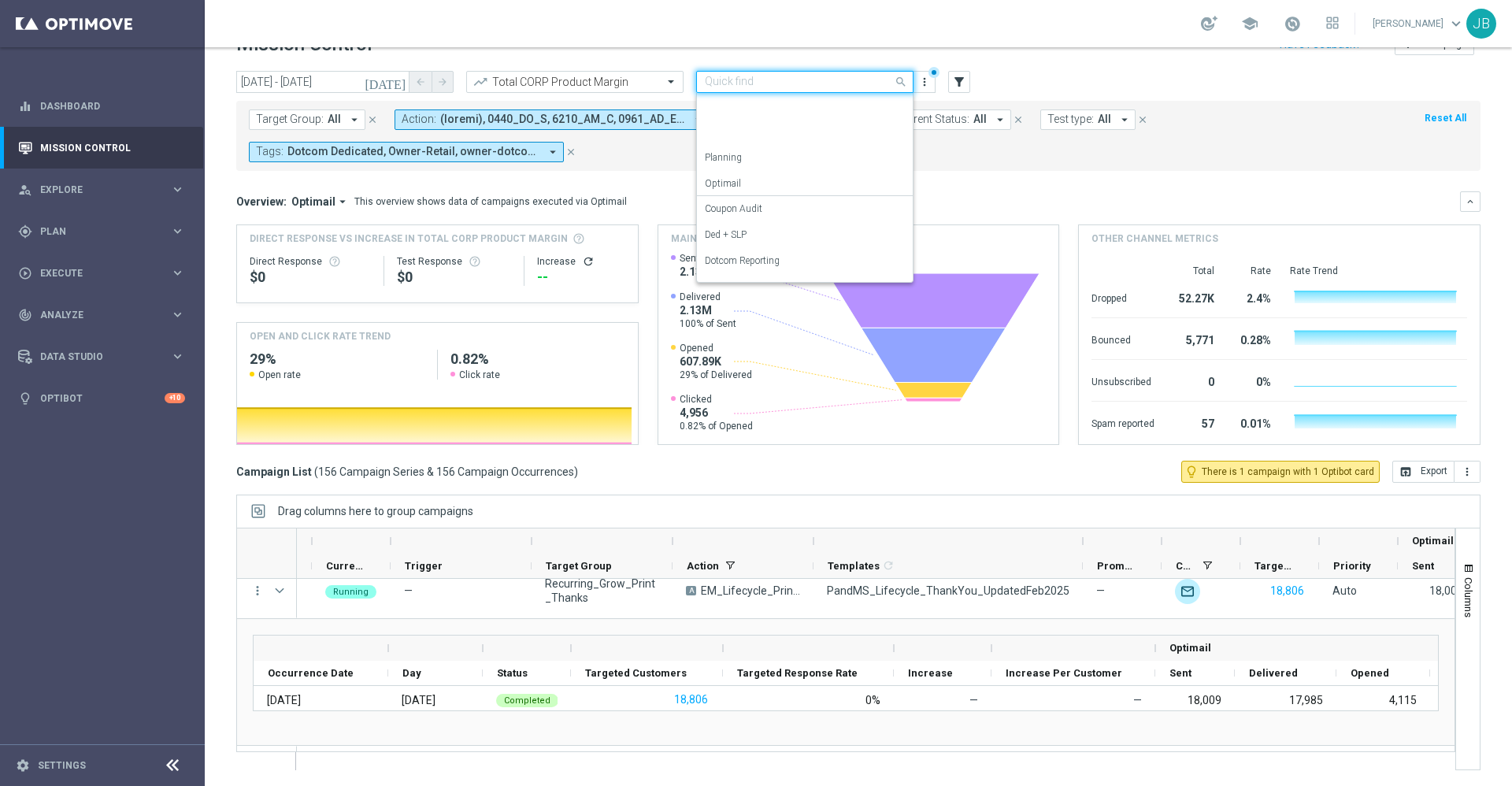
click at [789, 76] on input "text" at bounding box center [789, 82] width 169 height 13
click at [750, 165] on div "First Push" at bounding box center [805, 166] width 200 height 26
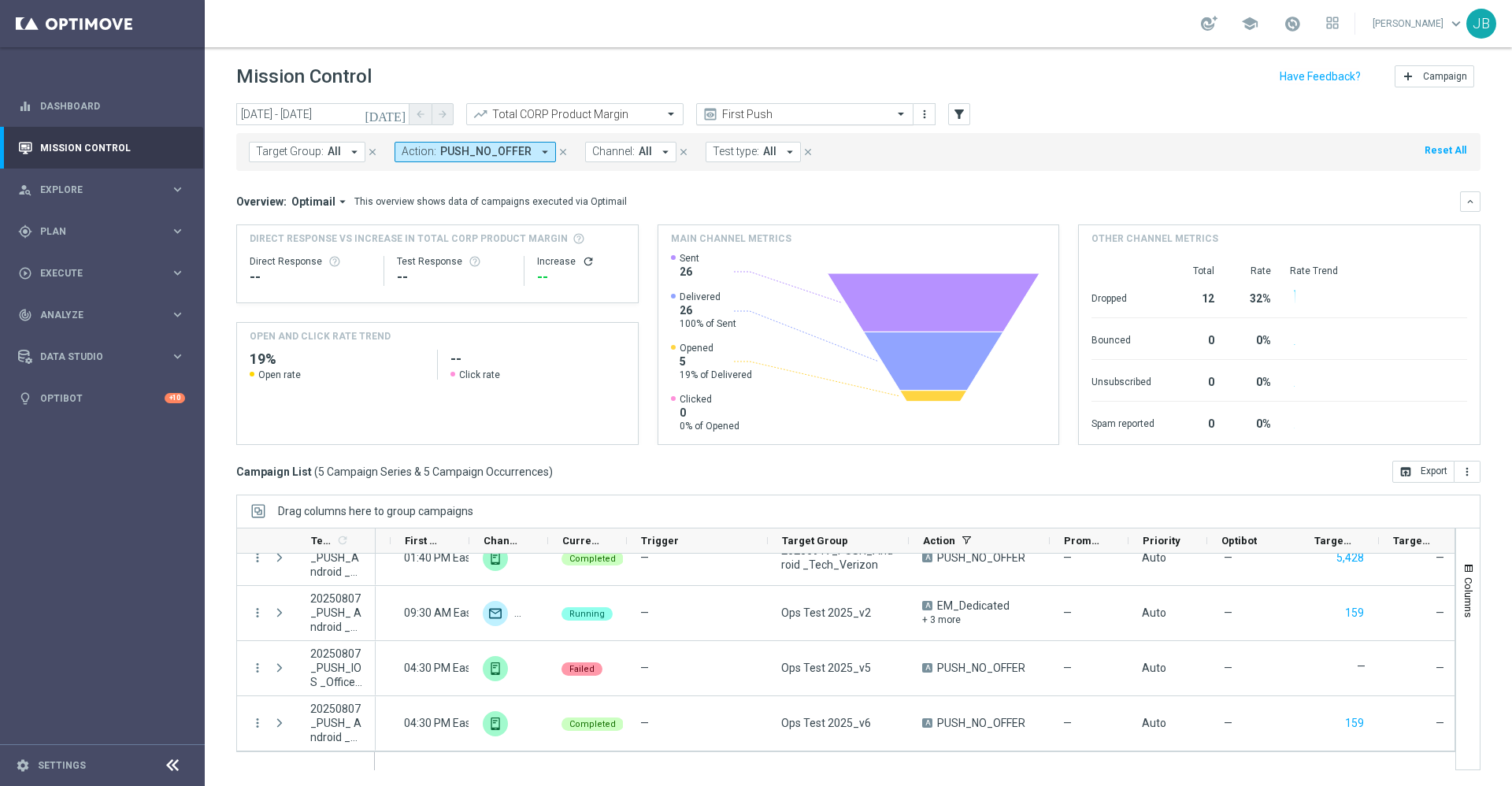
click at [813, 112] on input "text" at bounding box center [789, 114] width 169 height 13
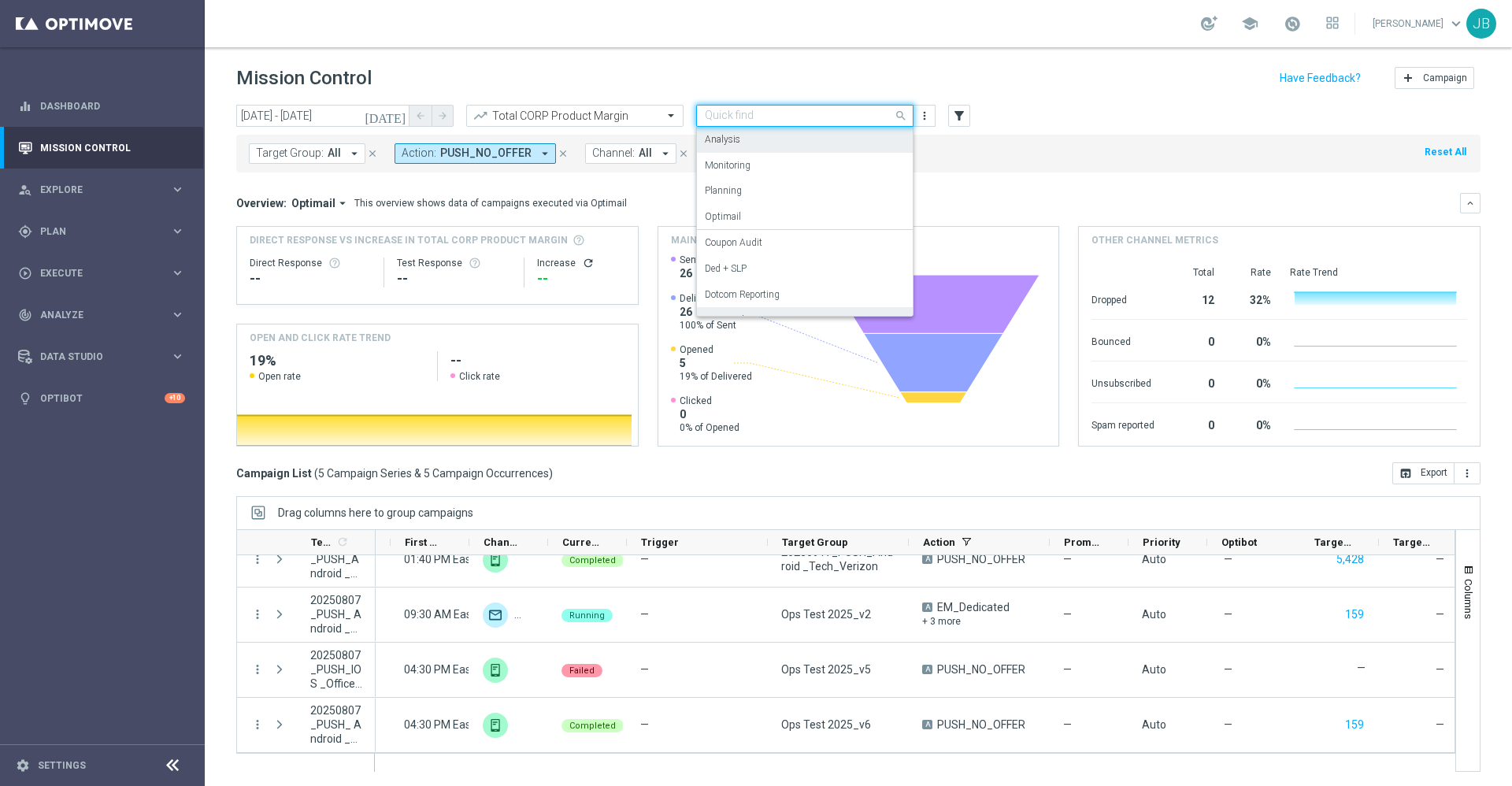
click at [727, 137] on label "Analysis" at bounding box center [722, 139] width 36 height 13
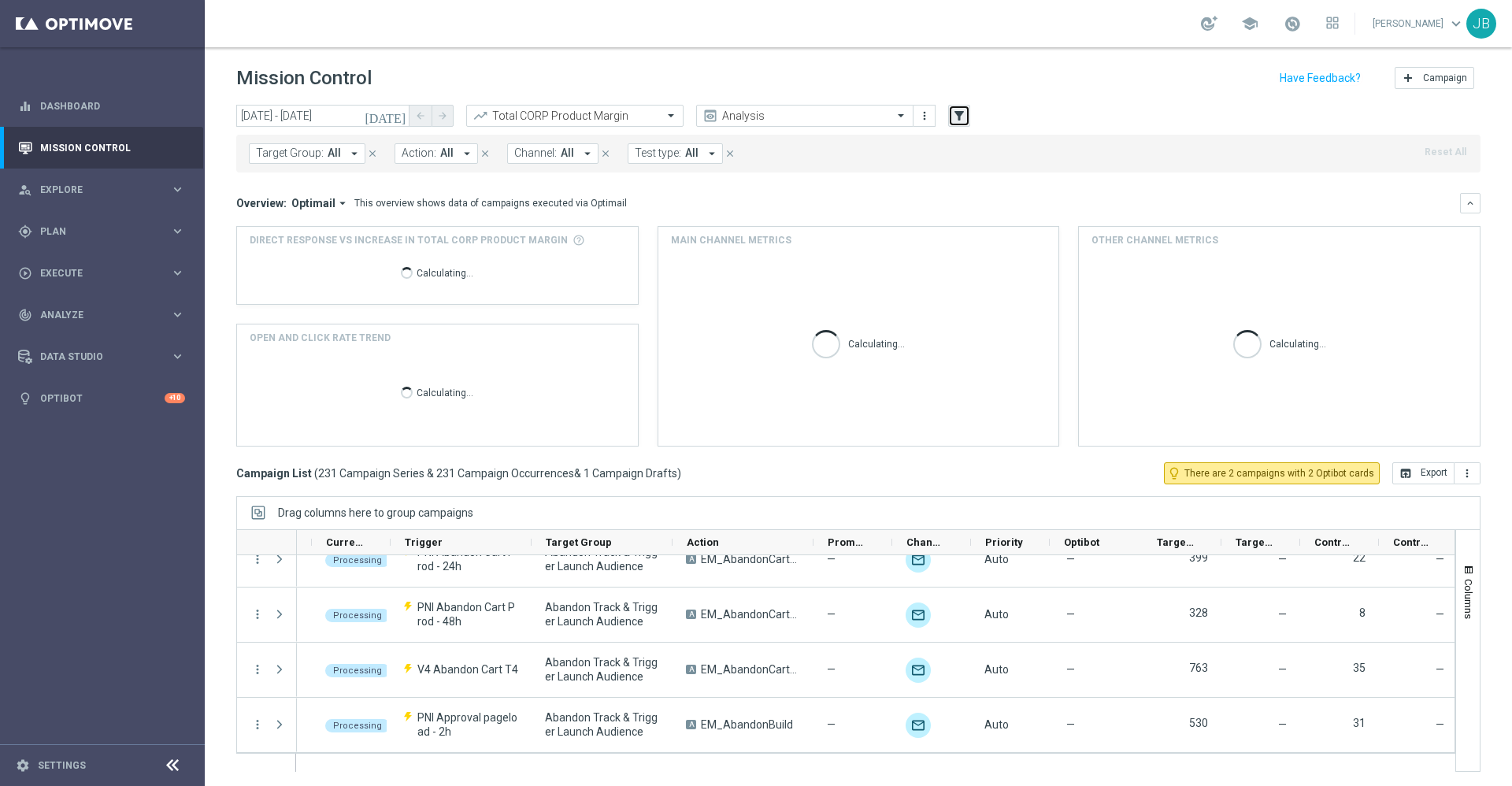
click at [958, 118] on icon "filter_alt" at bounding box center [959, 116] width 14 height 14
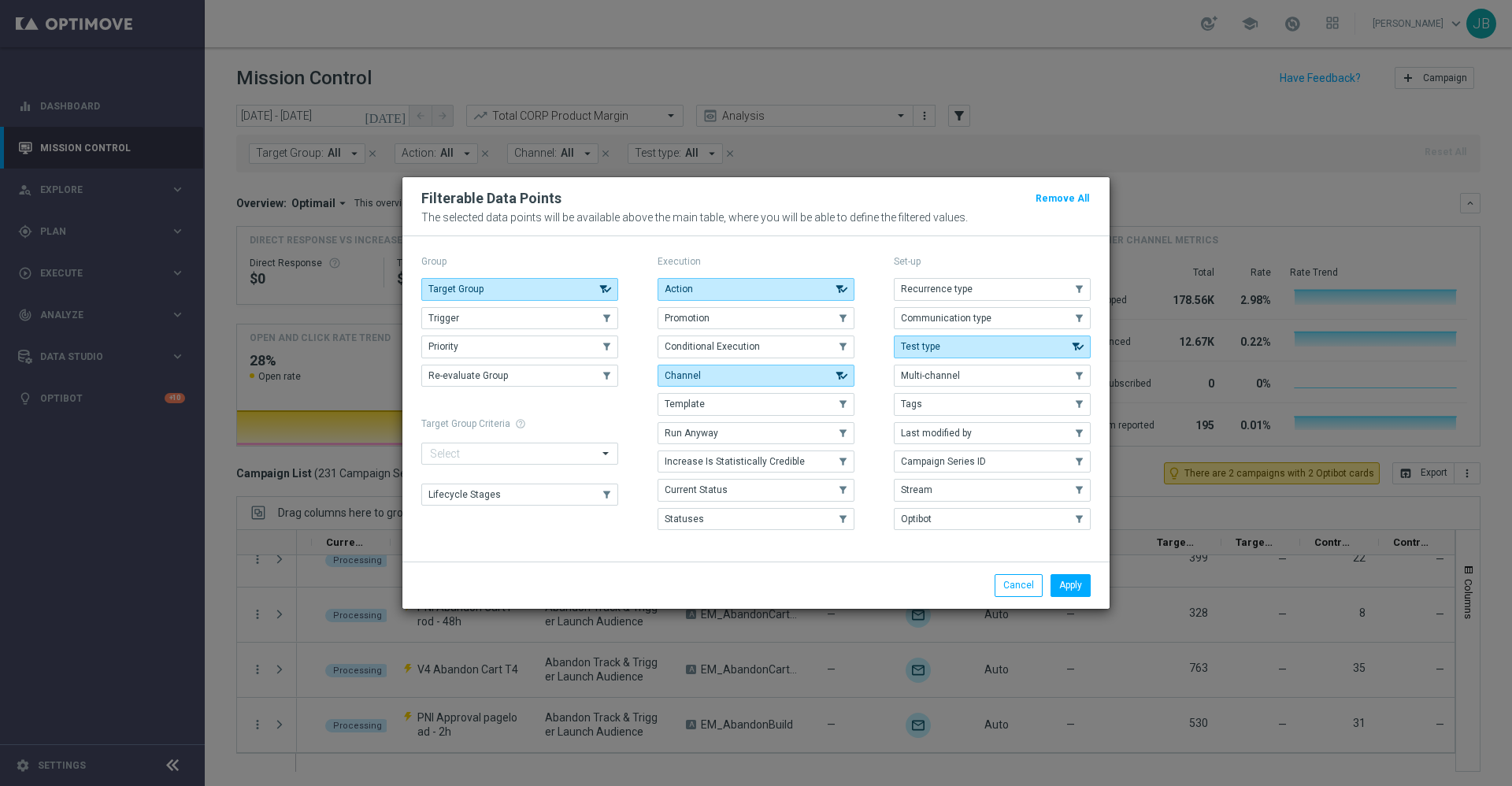
click at [1165, 179] on modal-container "Filterable Data Points Remove All The selected data points will be available ab…" at bounding box center [756, 393] width 1512 height 786
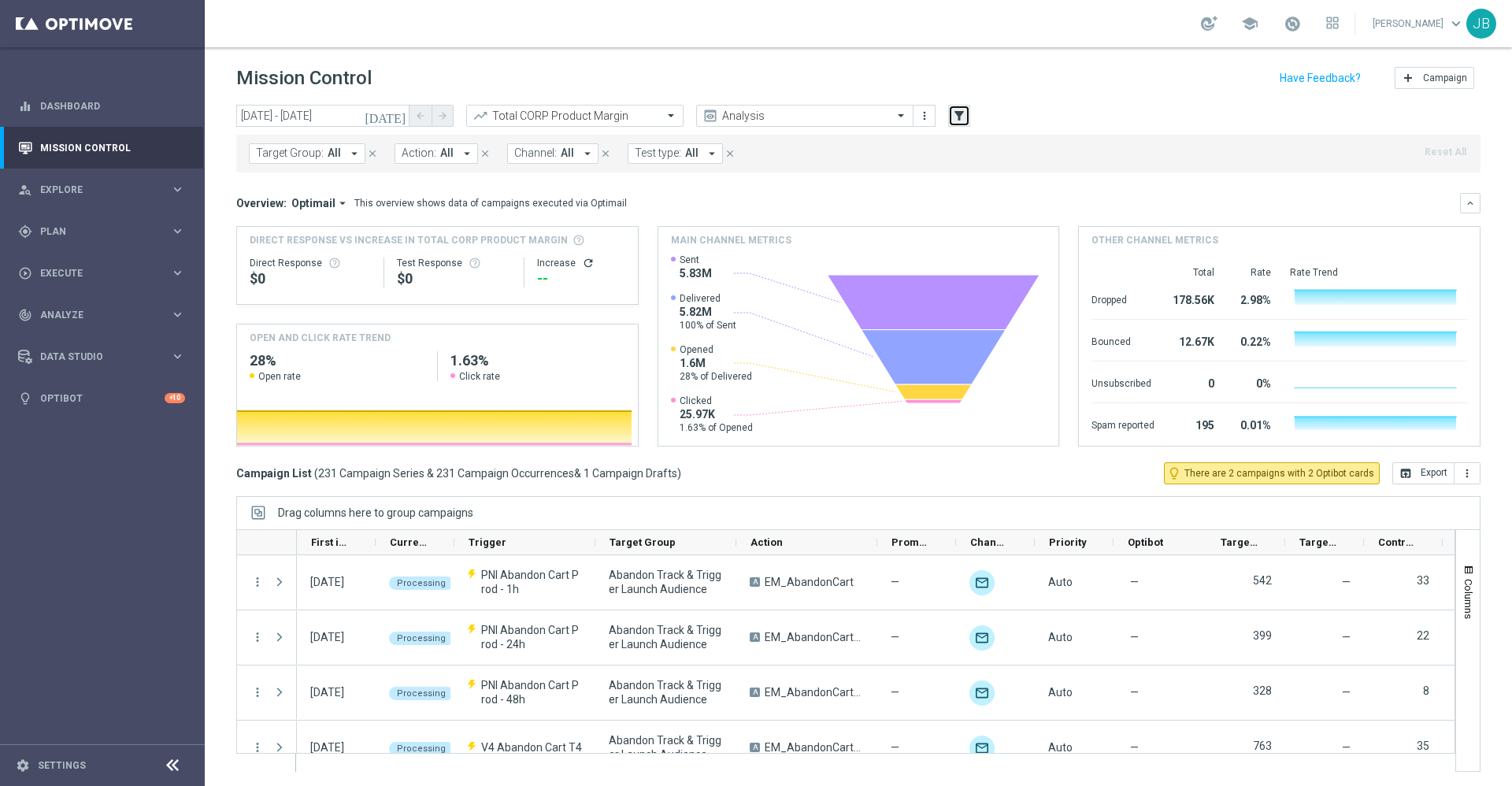
click at [956, 109] on icon "filter_alt" at bounding box center [959, 116] width 14 height 14
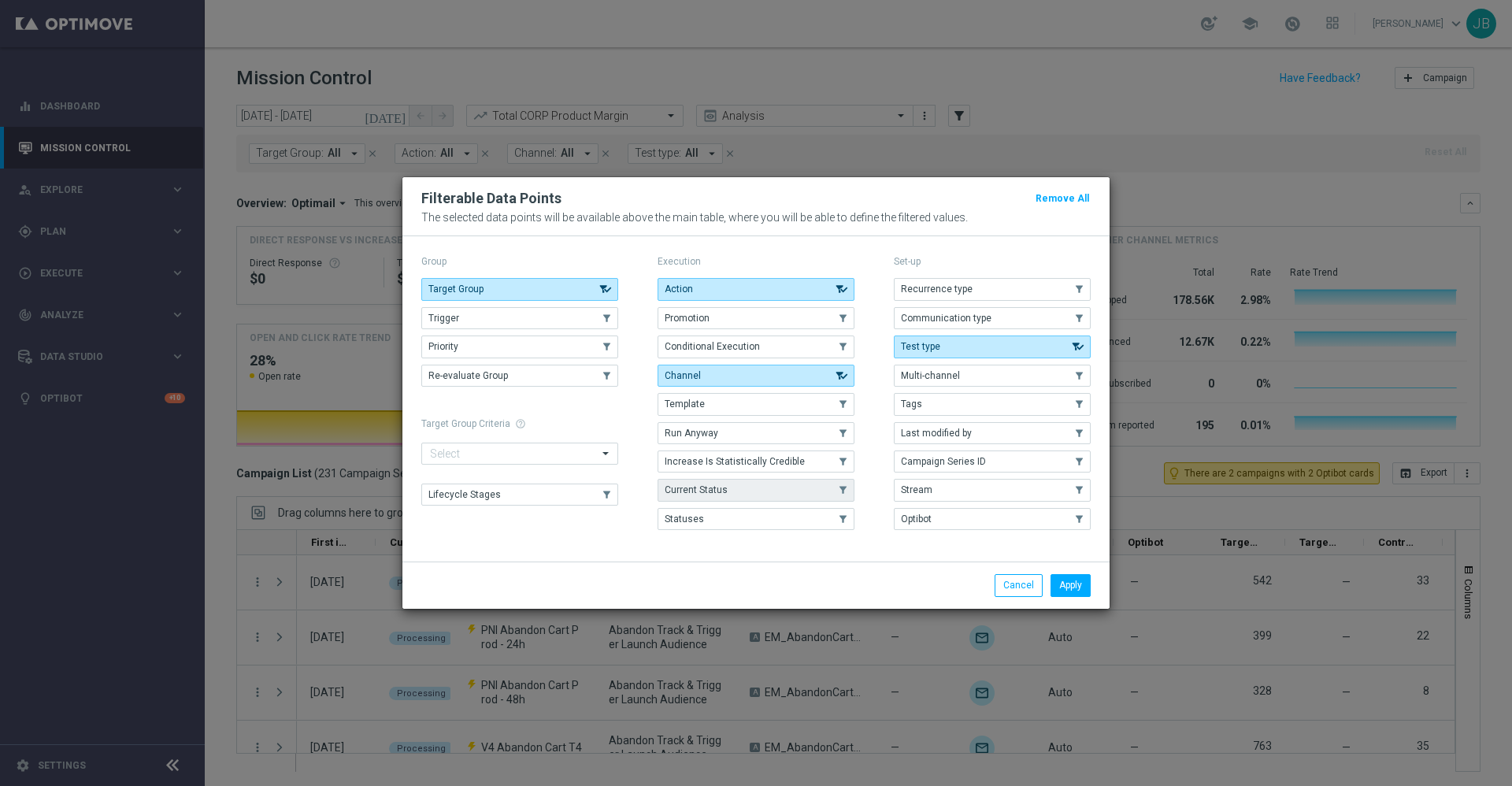
click at [710, 492] on span "Current Status" at bounding box center [696, 490] width 63 height 11
click at [1083, 586] on button "Apply" at bounding box center [1070, 585] width 40 height 22
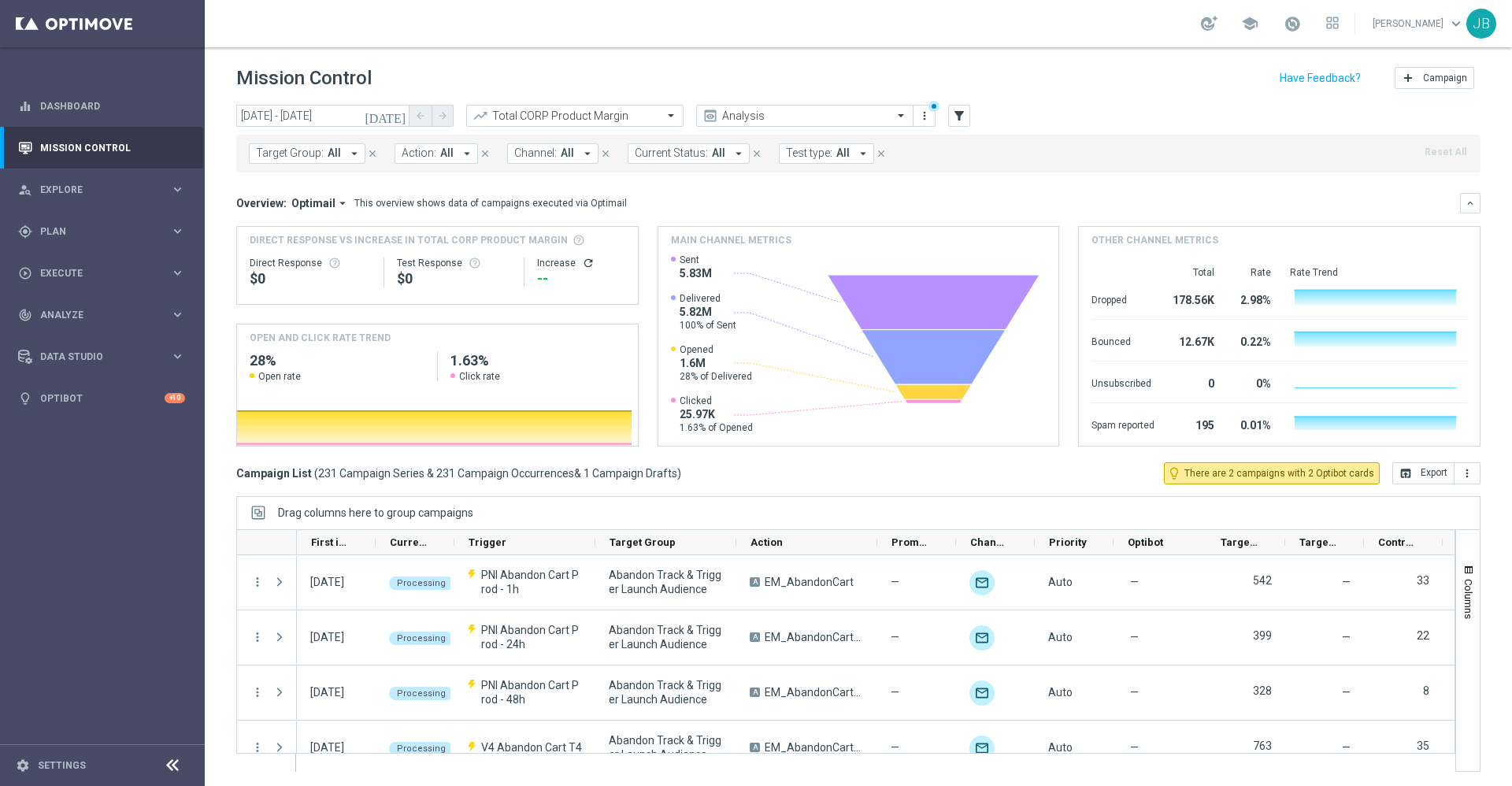
click at [716, 146] on span "All" at bounding box center [718, 152] width 13 height 13
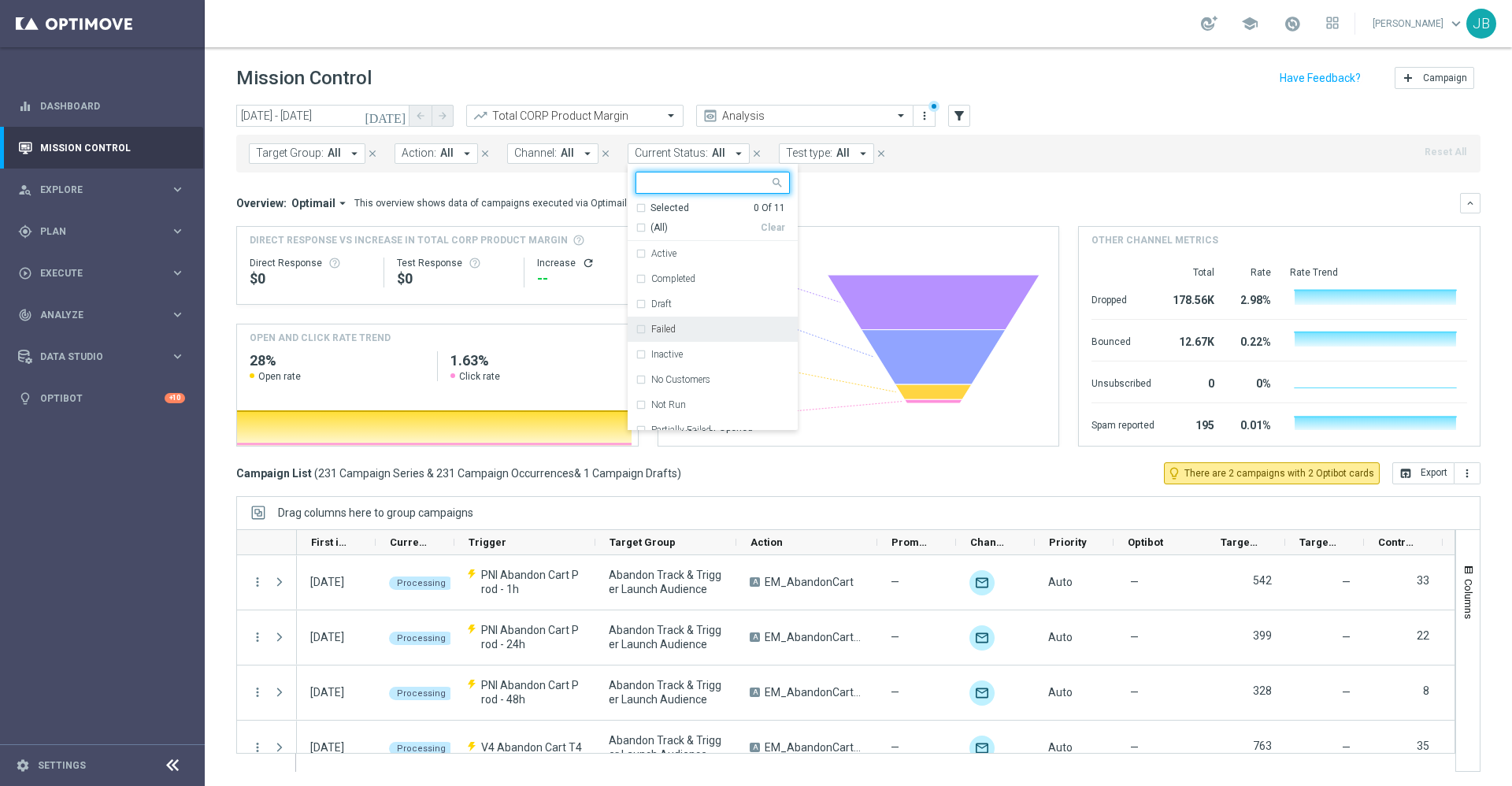
click at [637, 331] on div "Failed" at bounding box center [712, 329] width 154 height 25
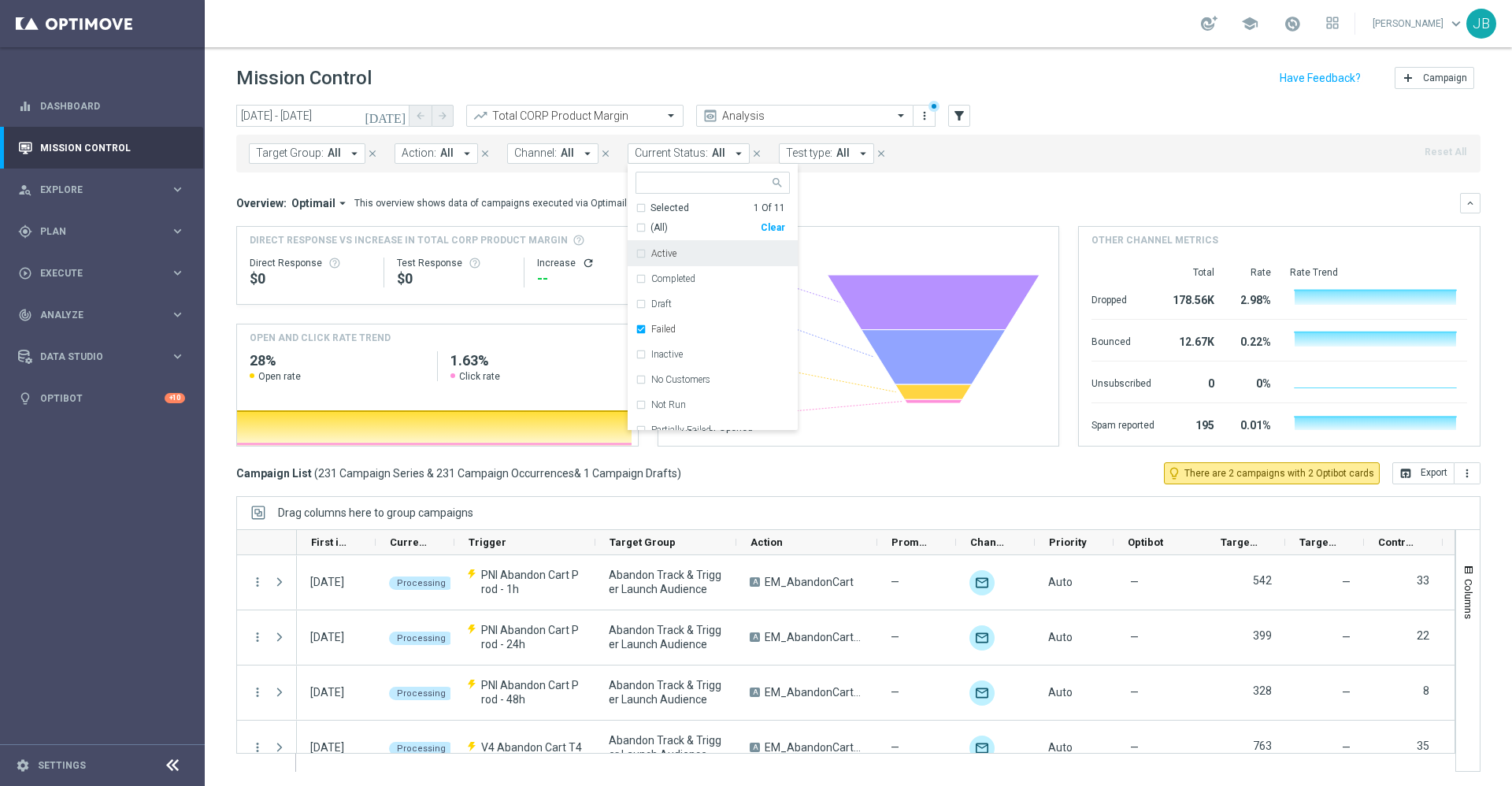
click at [921, 189] on mini-dashboard "Overview: Optimail arrow_drop_down This overview shows data of campaigns execut…" at bounding box center [858, 317] width 1245 height 290
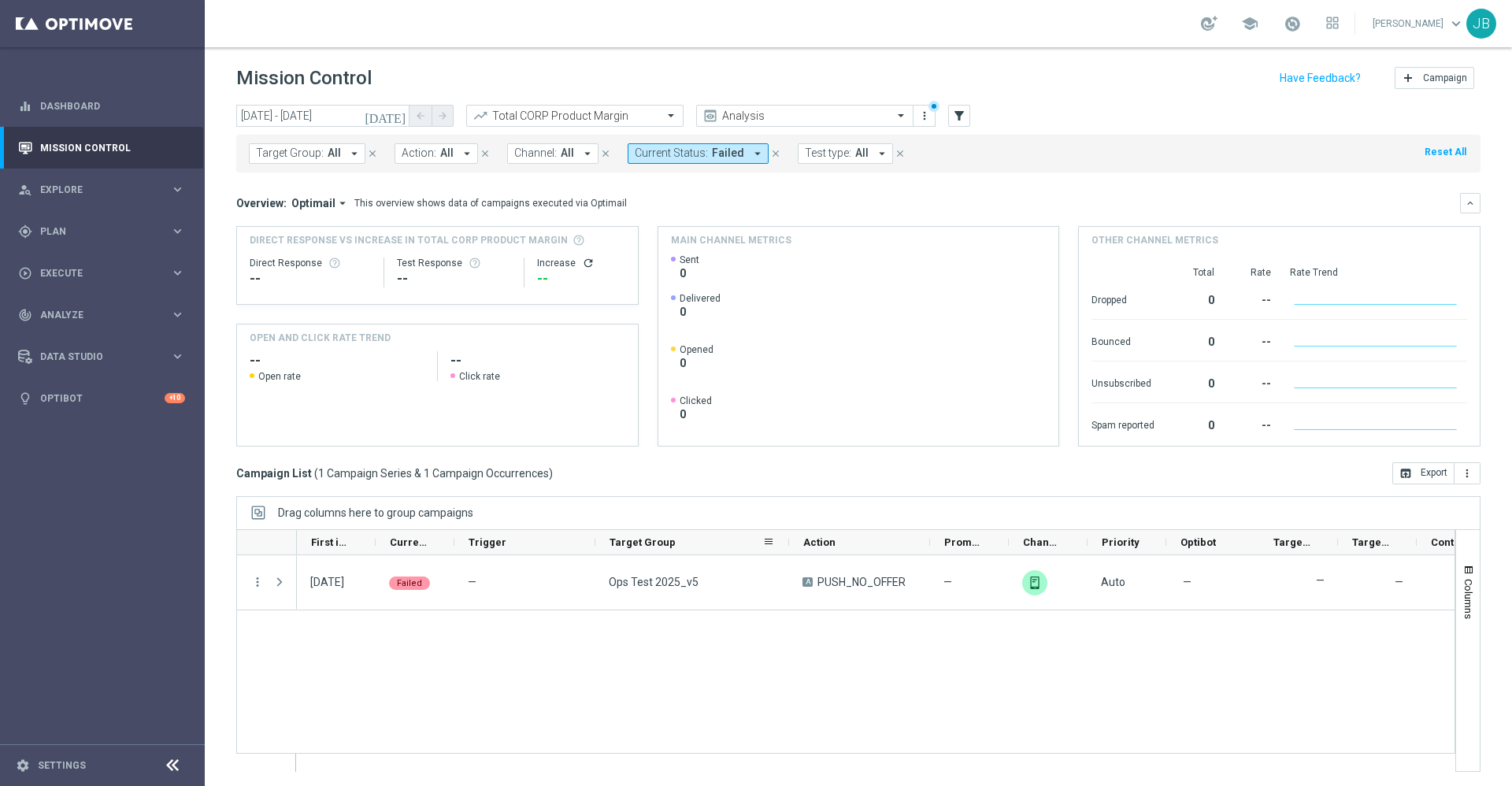
drag, startPoint x: 734, startPoint y: 539, endPoint x: 786, endPoint y: 549, distance: 53.0
click at [786, 549] on div at bounding box center [788, 543] width 6 height 24
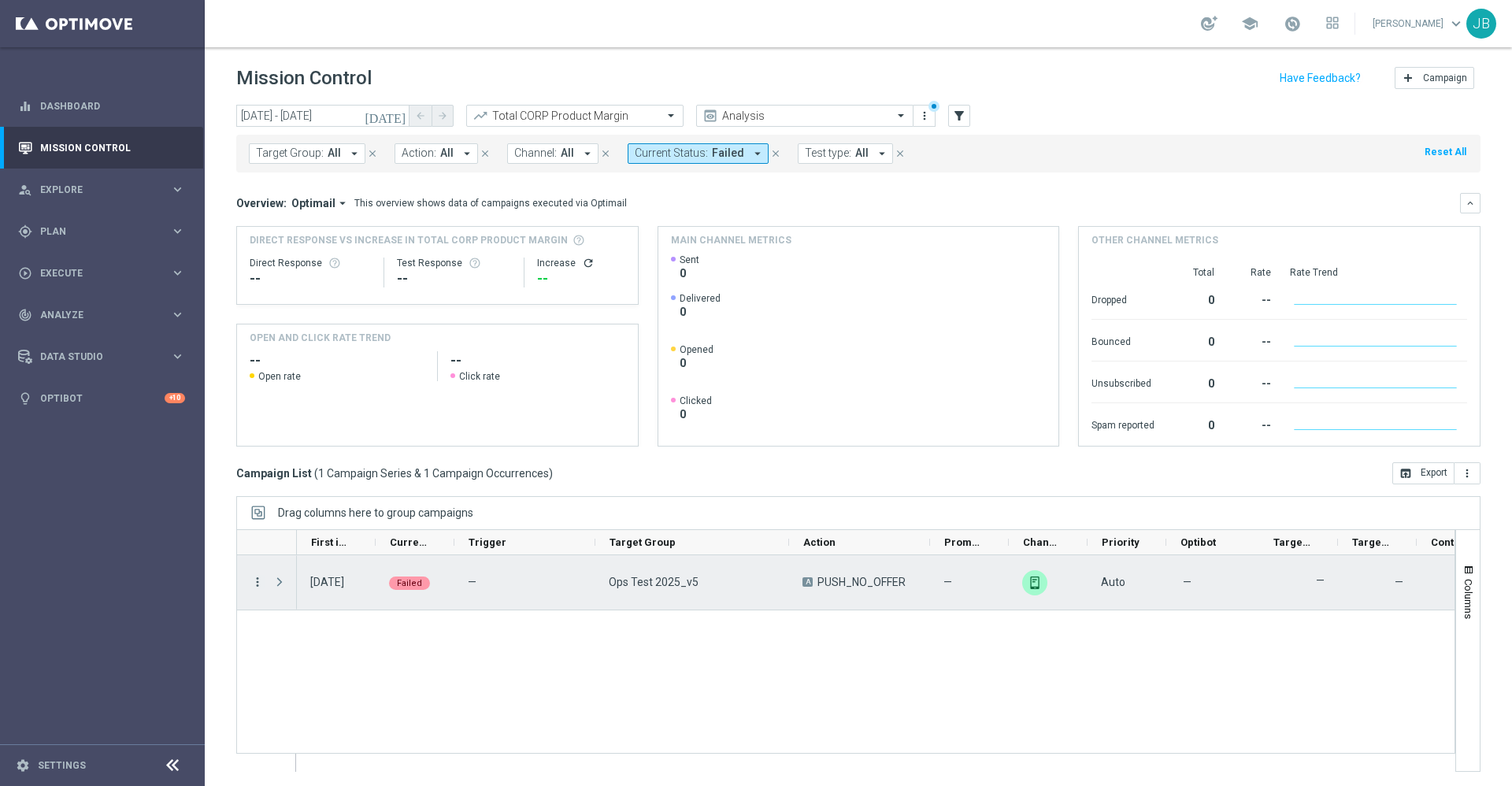
click at [255, 585] on icon "more_vert" at bounding box center [258, 582] width 14 height 14
click at [348, 593] on span "Campaign Details" at bounding box center [327, 592] width 79 height 11
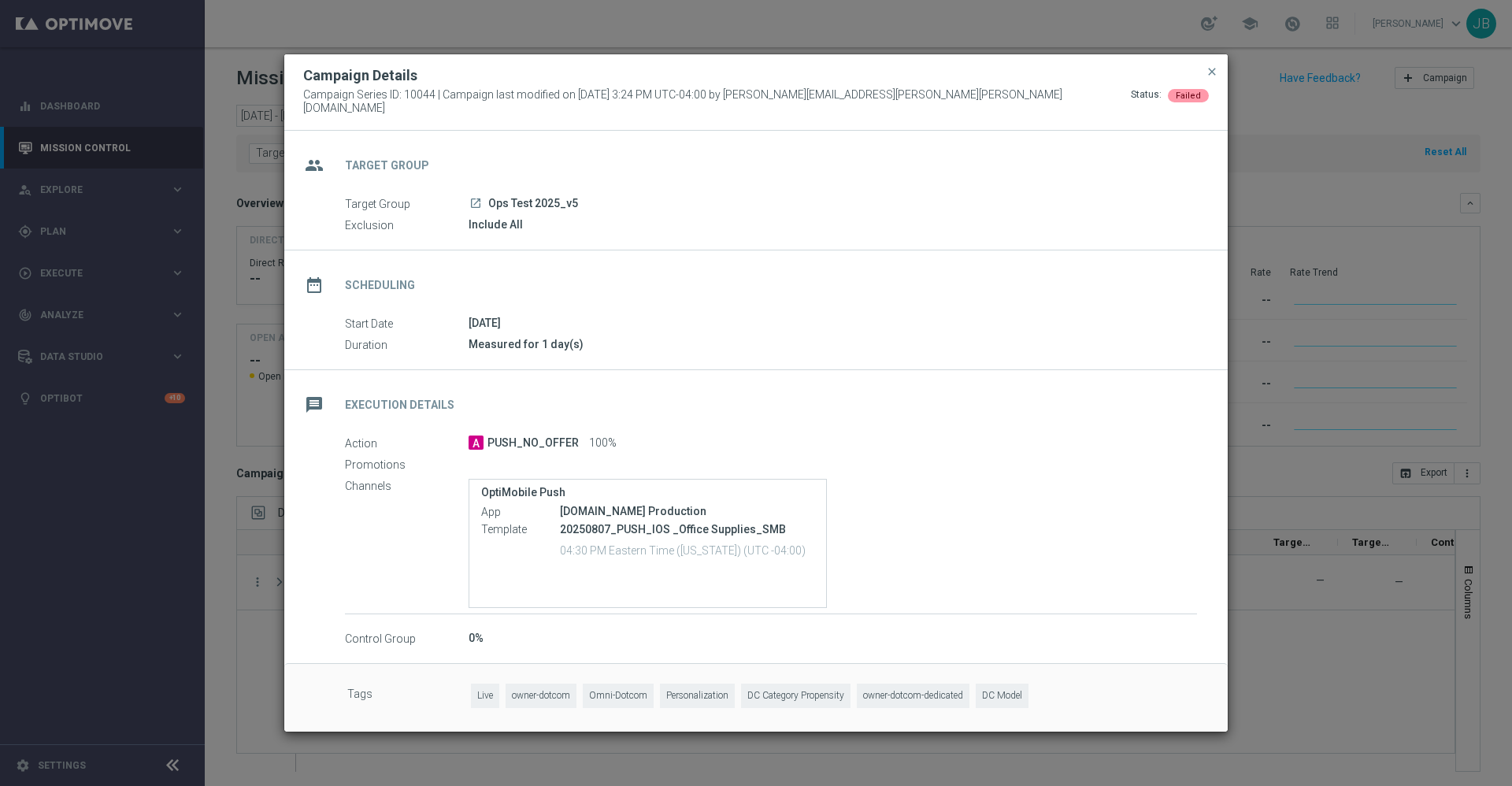
click at [1322, 193] on modal-container "Campaign Details Campaign Series ID: 10044 | Campaign last modified on 17 Sep 2…" at bounding box center [756, 393] width 1512 height 786
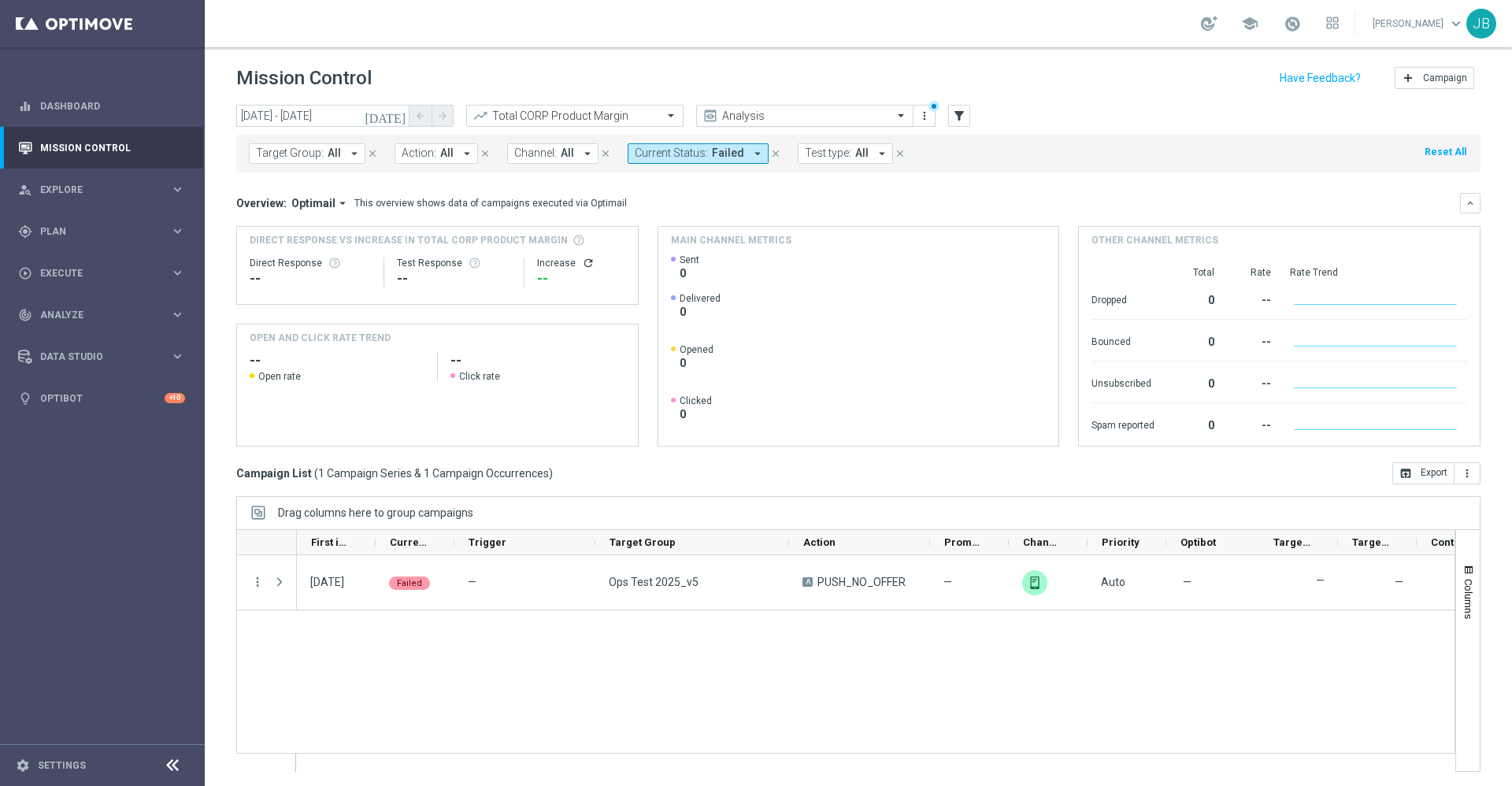
click at [807, 123] on div "Analysis" at bounding box center [805, 115] width 218 height 22
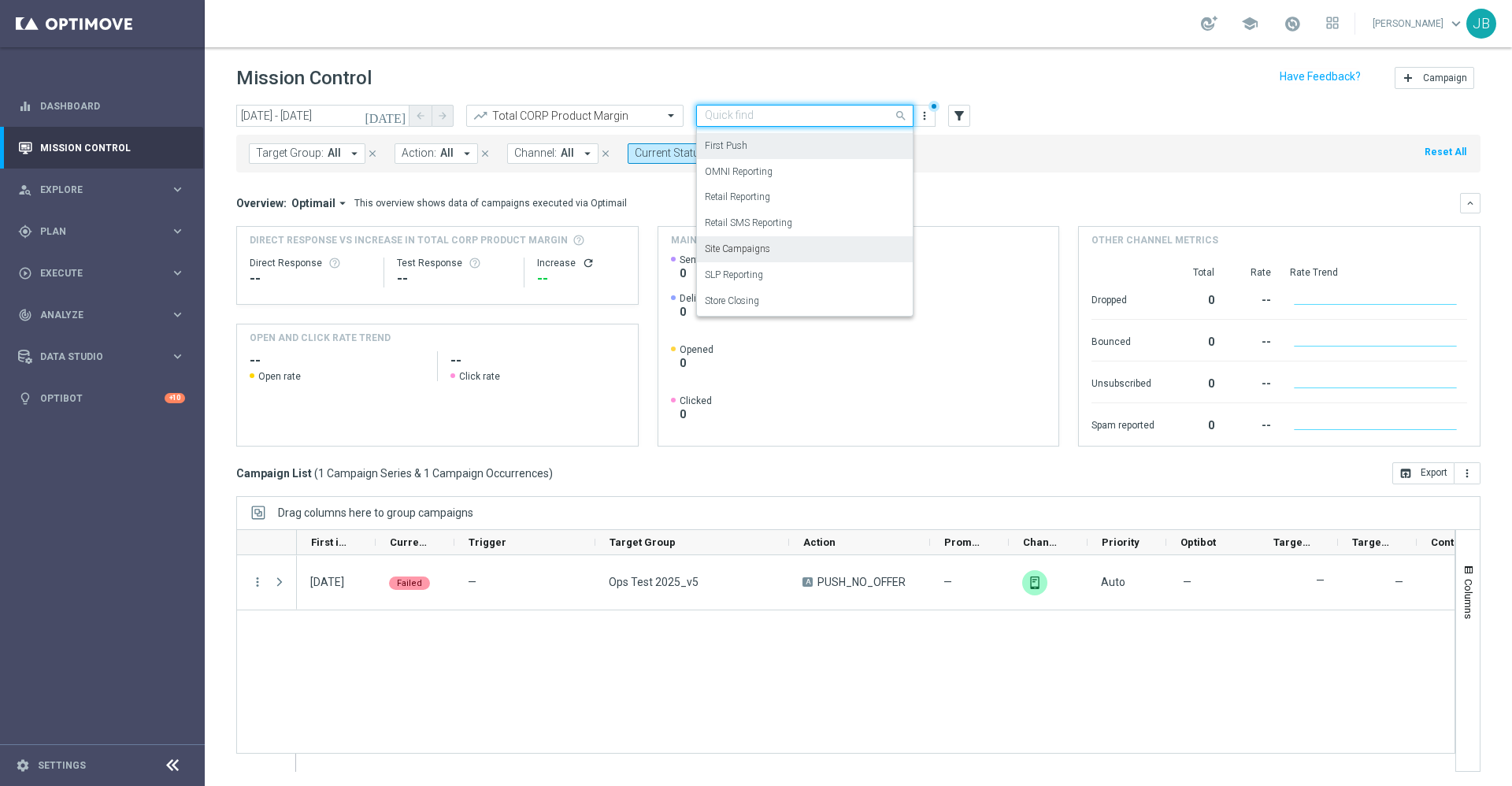
scroll to position [2, 0]
click at [737, 147] on label "First Push" at bounding box center [726, 144] width 43 height 13
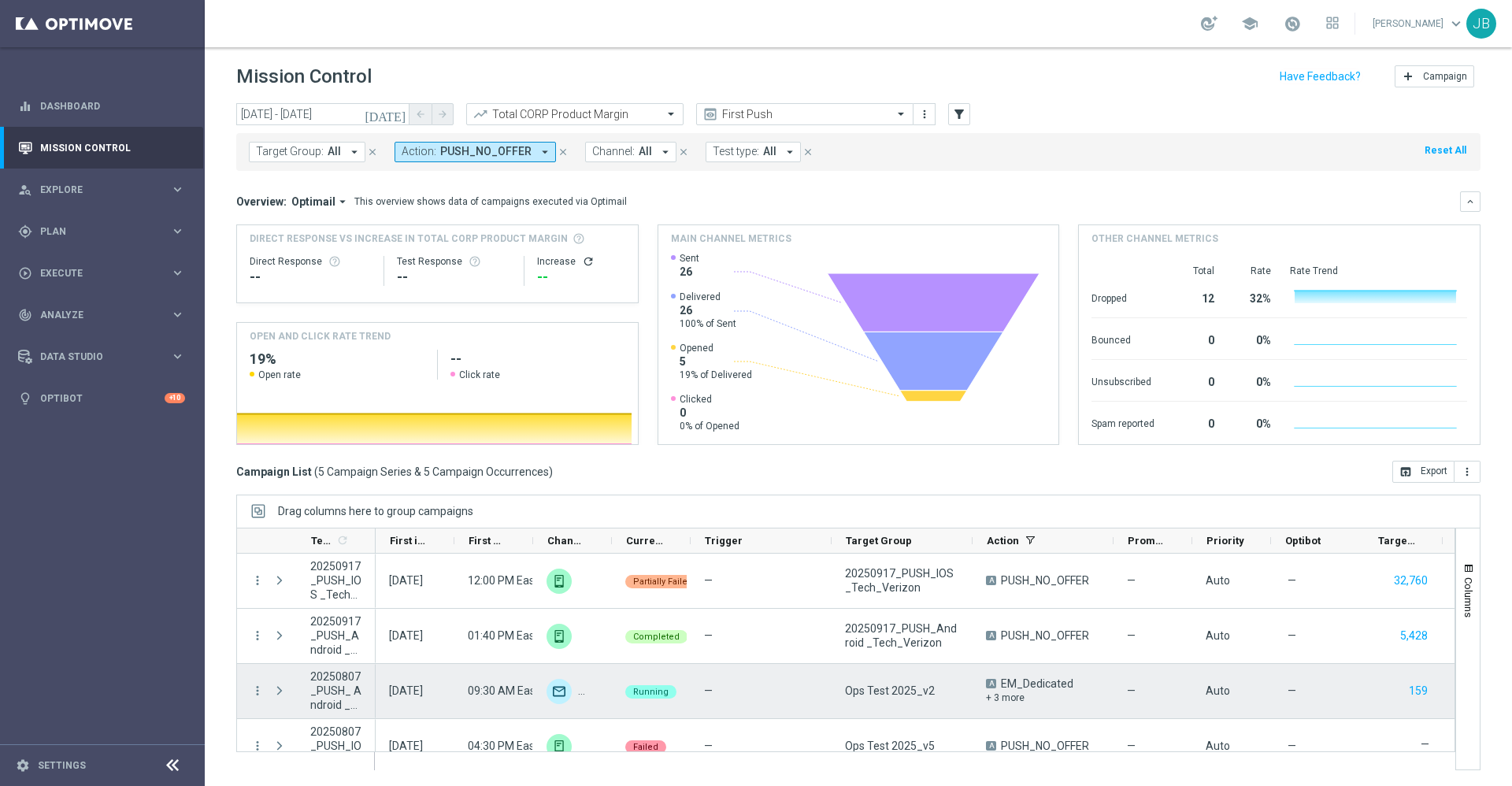
scroll to position [0, 0]
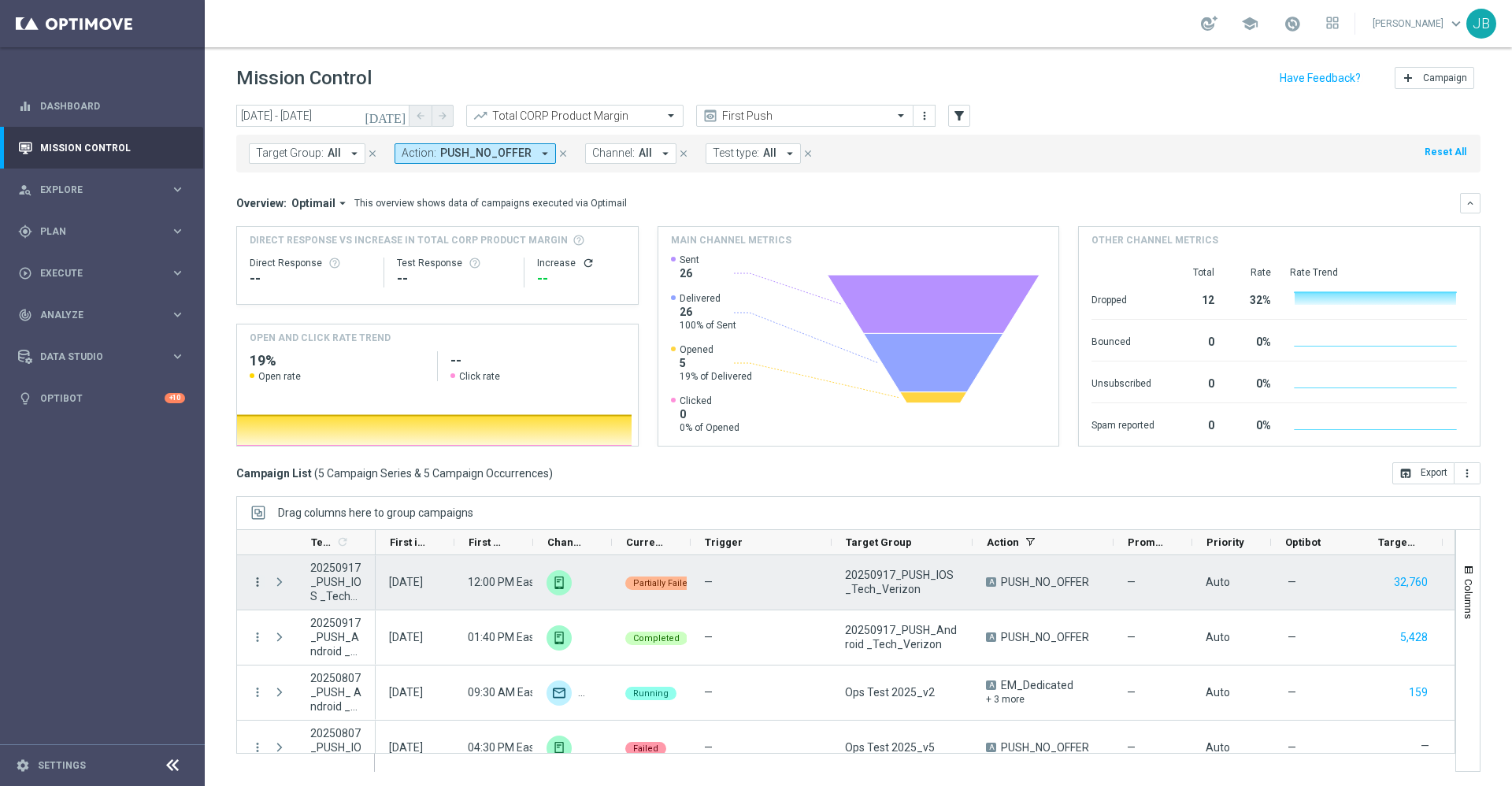
click at [257, 583] on icon "more_vert" at bounding box center [258, 582] width 14 height 14
click at [312, 593] on span "Campaign Details" at bounding box center [327, 592] width 79 height 11
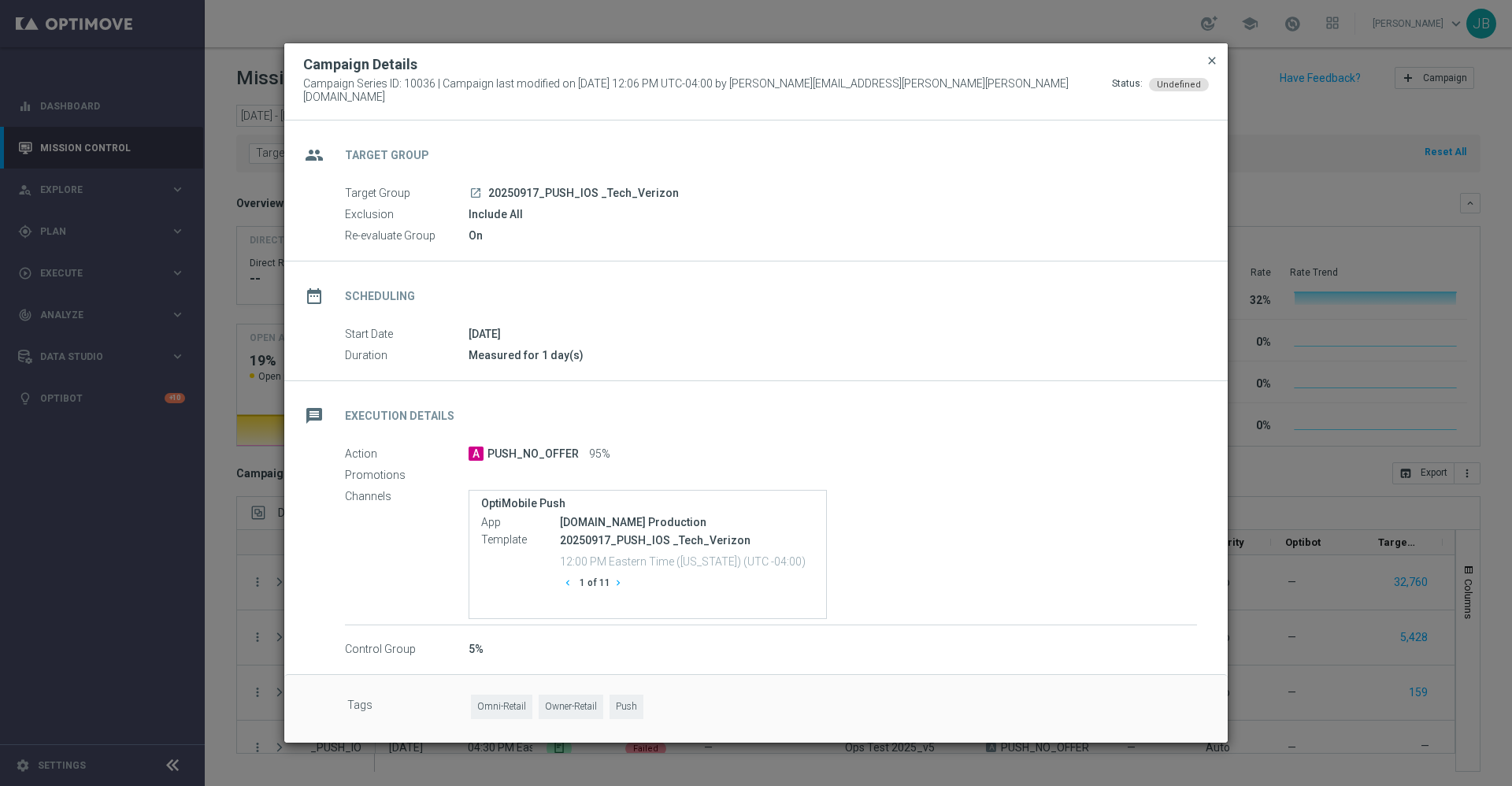
click at [1214, 65] on span "close" at bounding box center [1212, 60] width 12 height 12
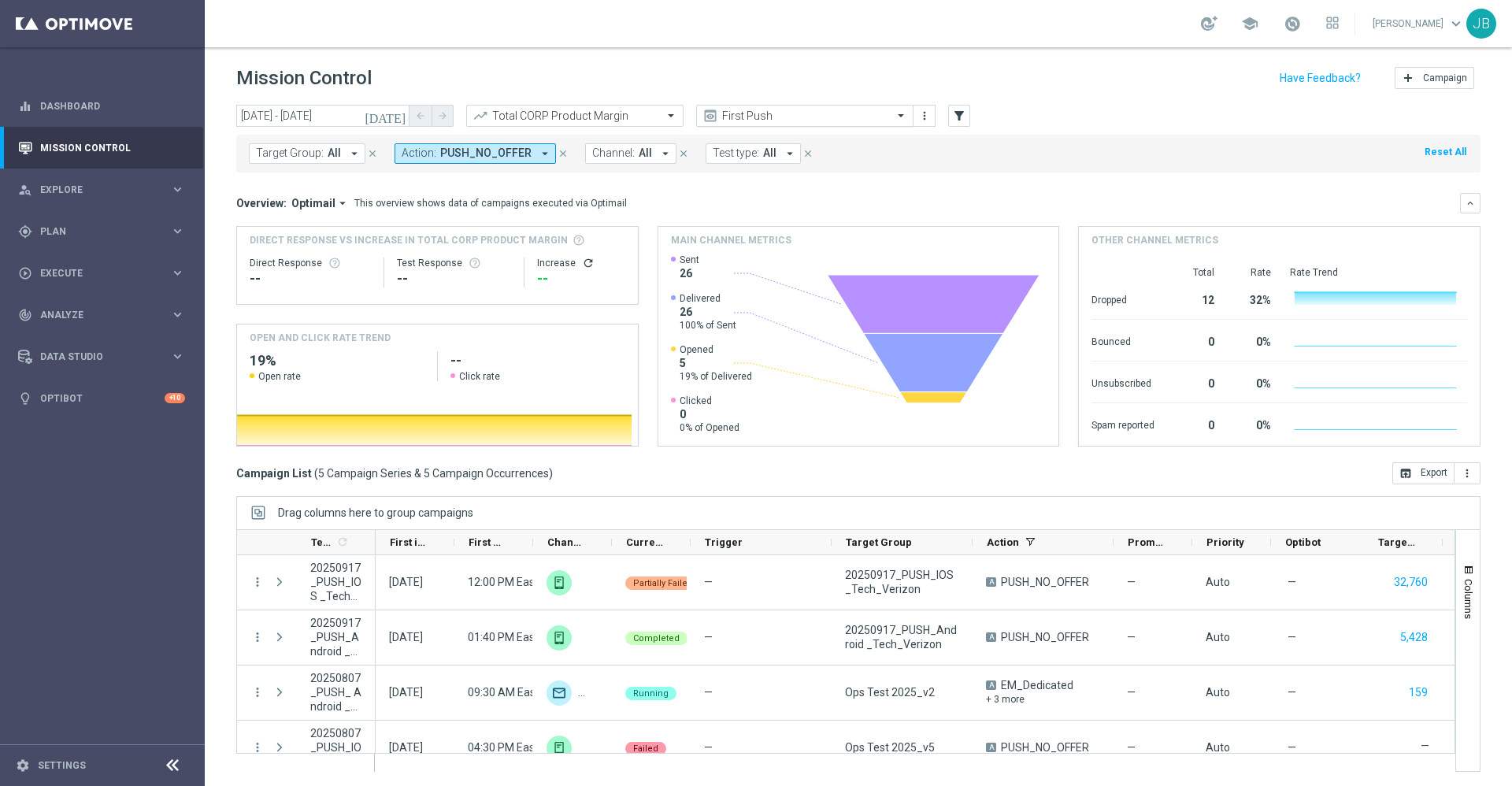
click at [725, 122] on input "text" at bounding box center [789, 116] width 169 height 13
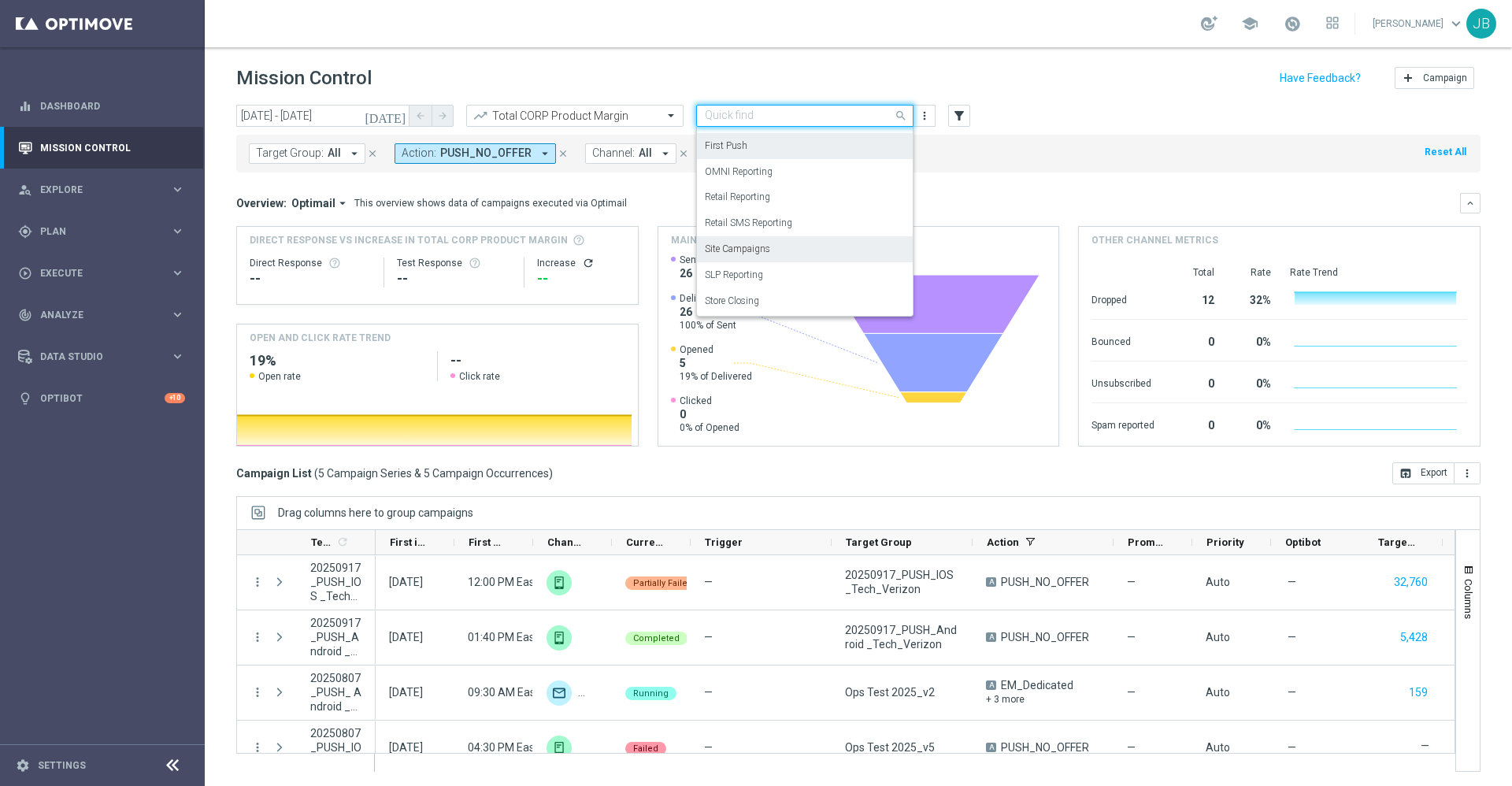
scroll to position [2, 0]
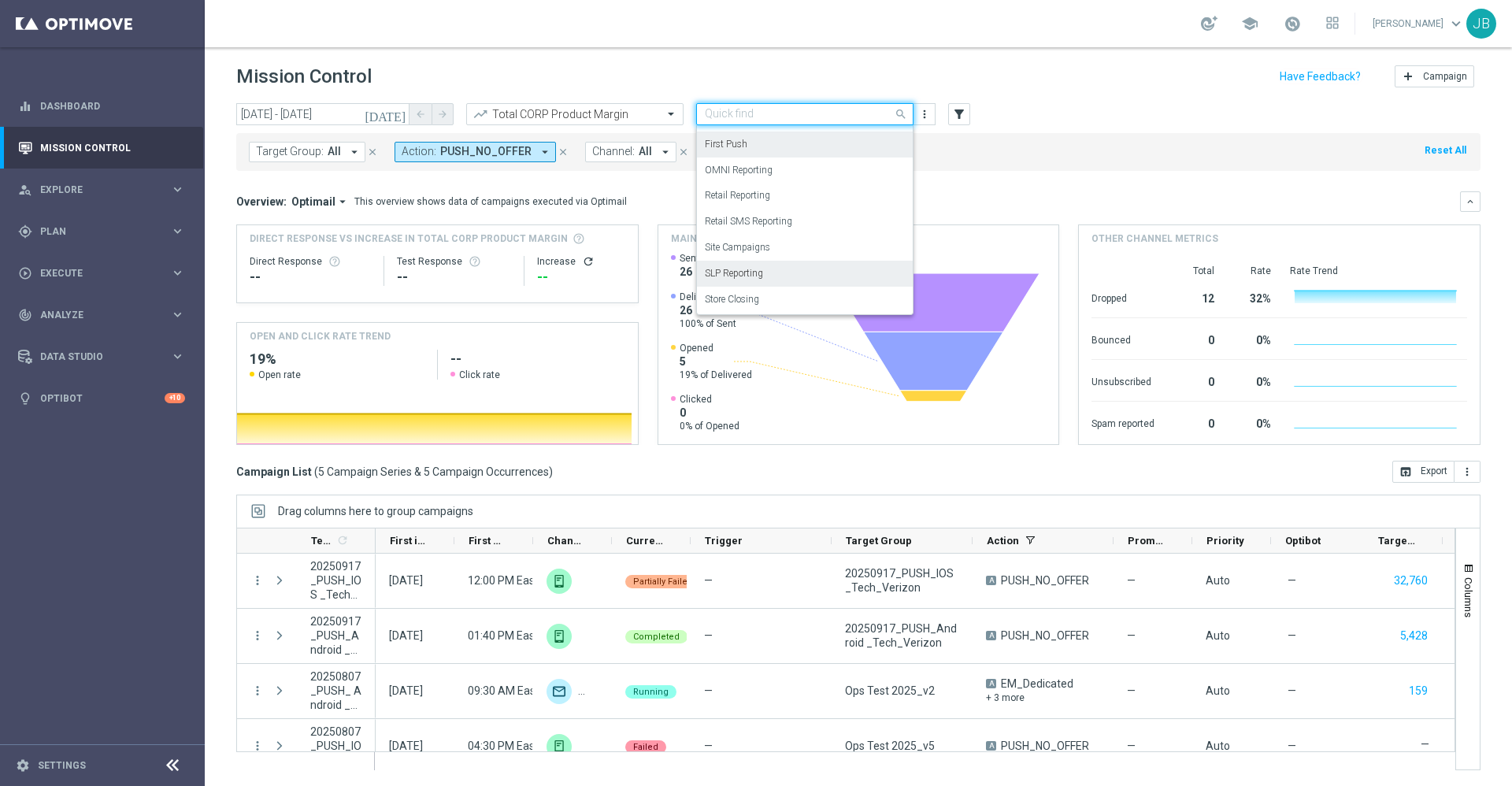
click at [749, 266] on div "SLP Reporting" at bounding box center [805, 274] width 200 height 26
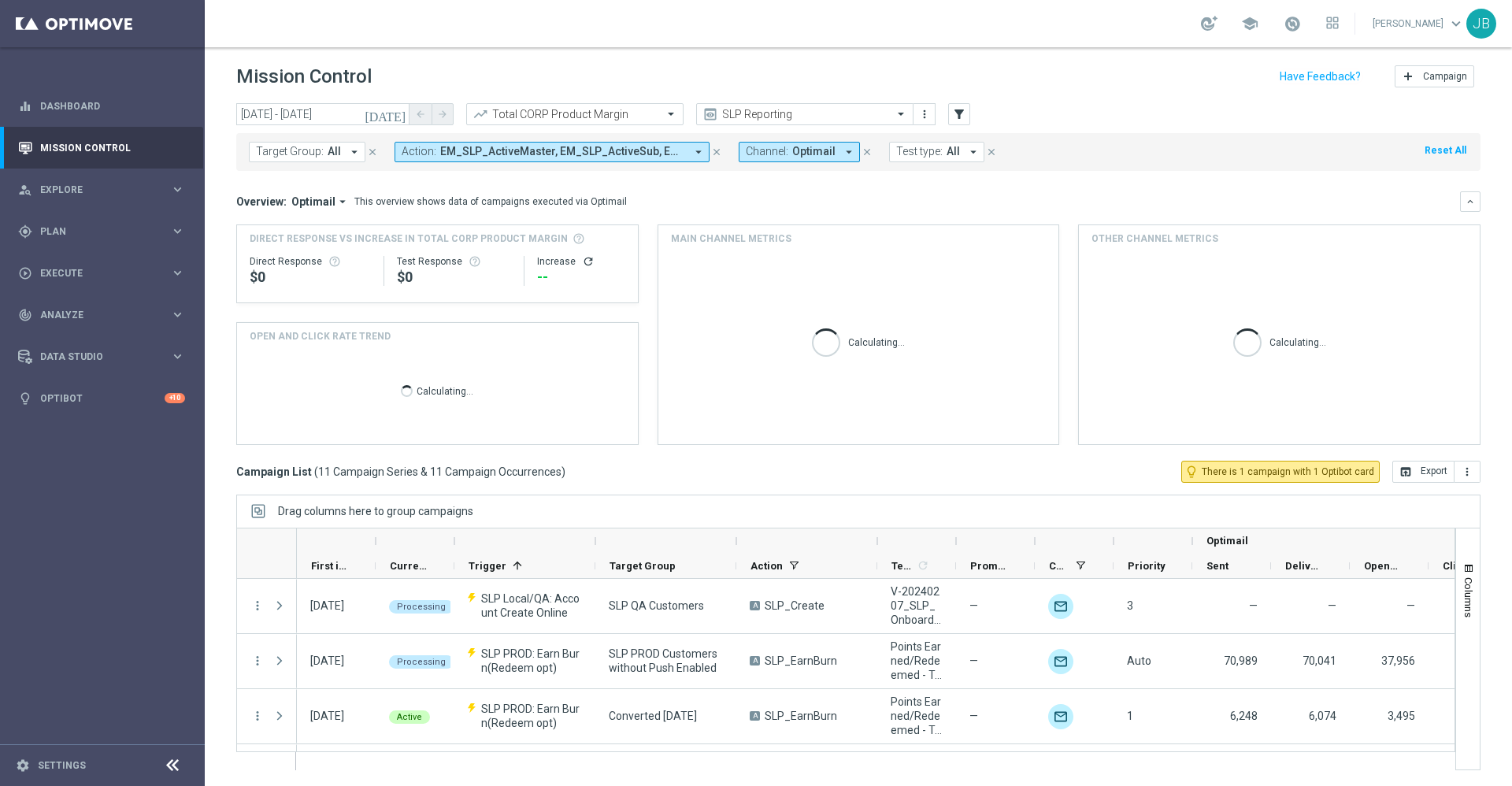
click at [396, 112] on icon "[DATE]" at bounding box center [386, 114] width 43 height 14
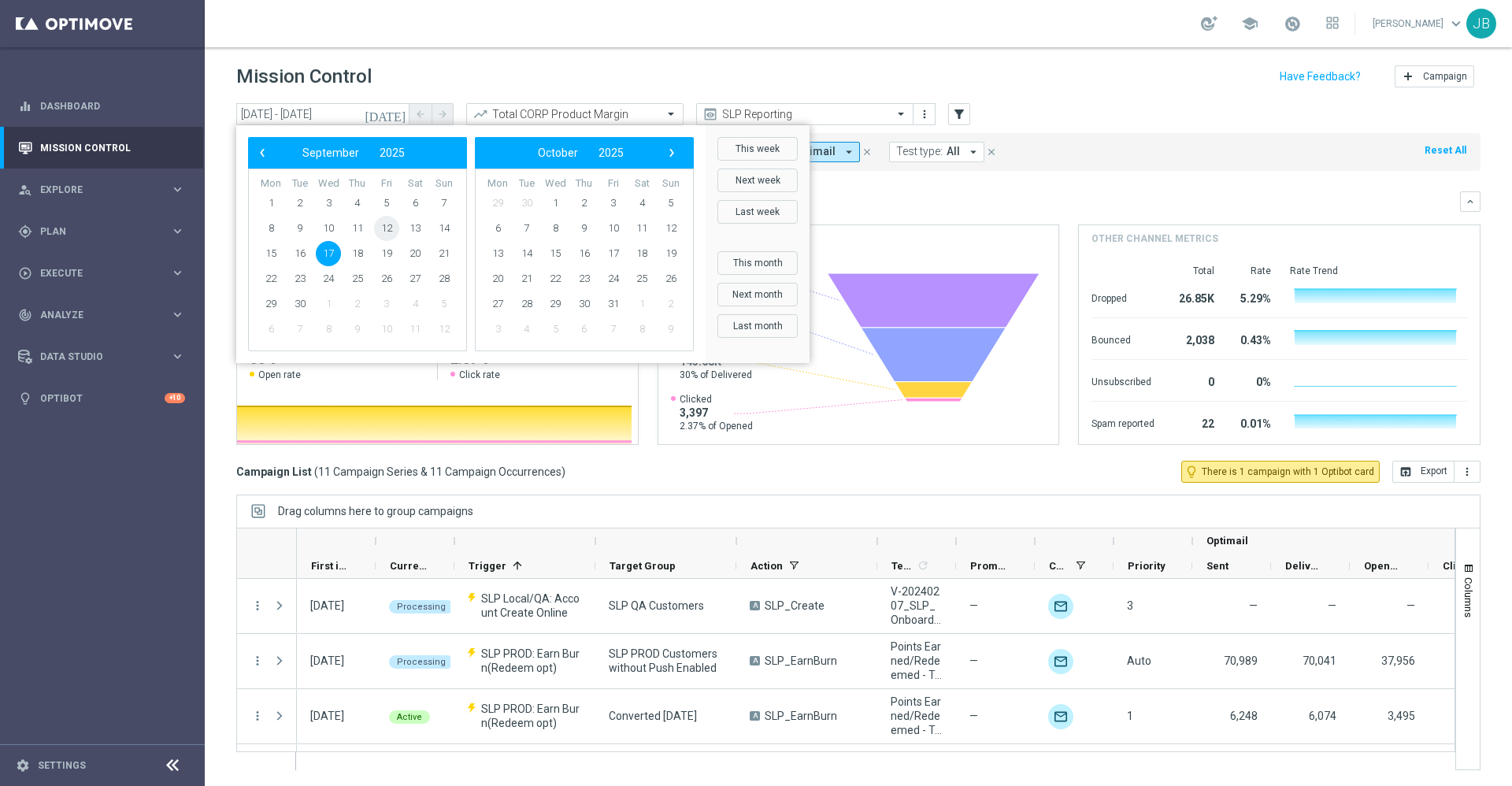
drag, startPoint x: 422, startPoint y: 226, endPoint x: 400, endPoint y: 227, distance: 22.0
click at [395, 227] on tr "8 9 10 11 12 13 14" at bounding box center [358, 228] width 202 height 25
click at [395, 227] on span "12" at bounding box center [387, 228] width 25 height 25
type input "12 Sep 2025 - 12 Sep 2025"
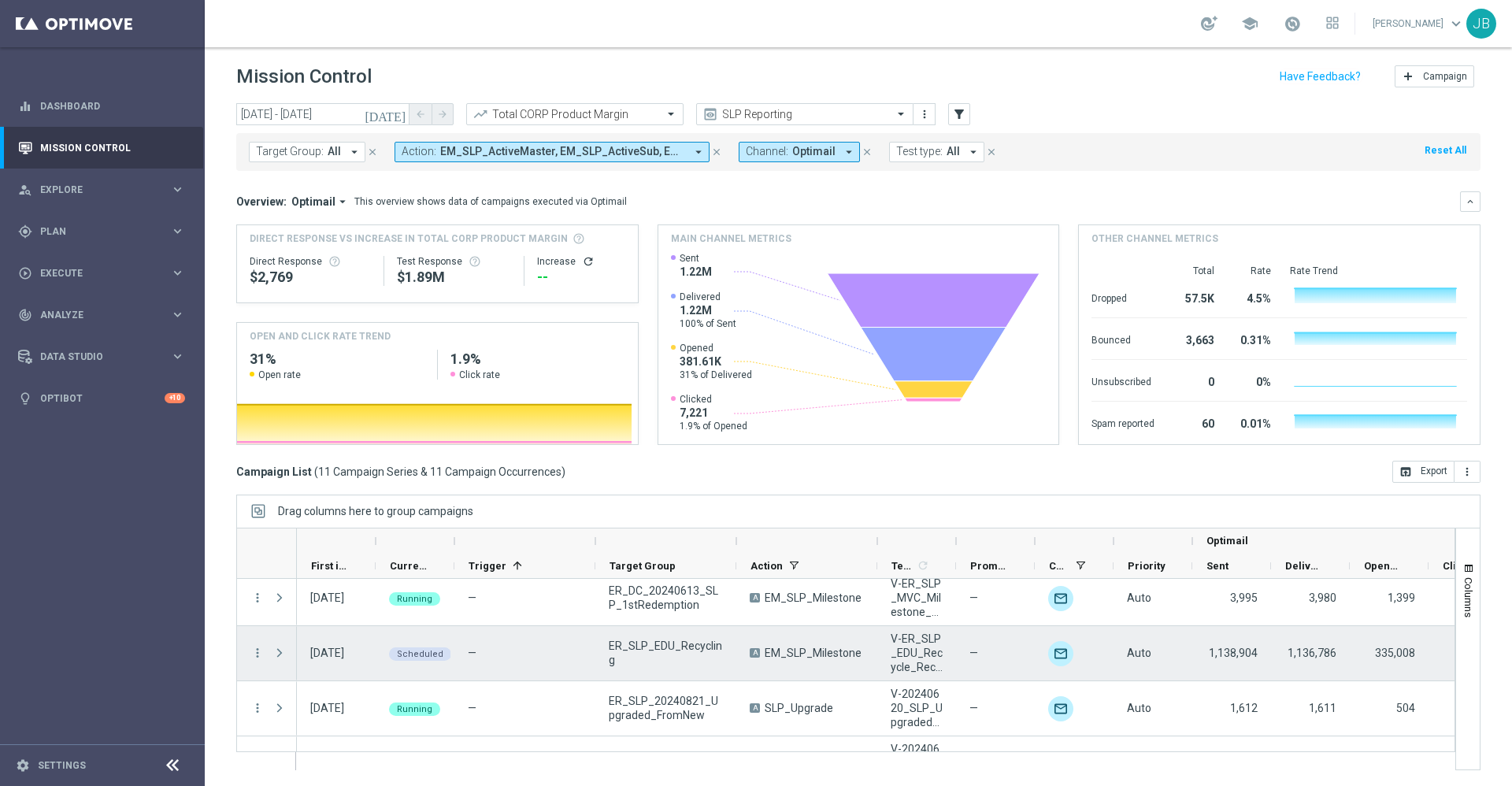
scroll to position [434, 0]
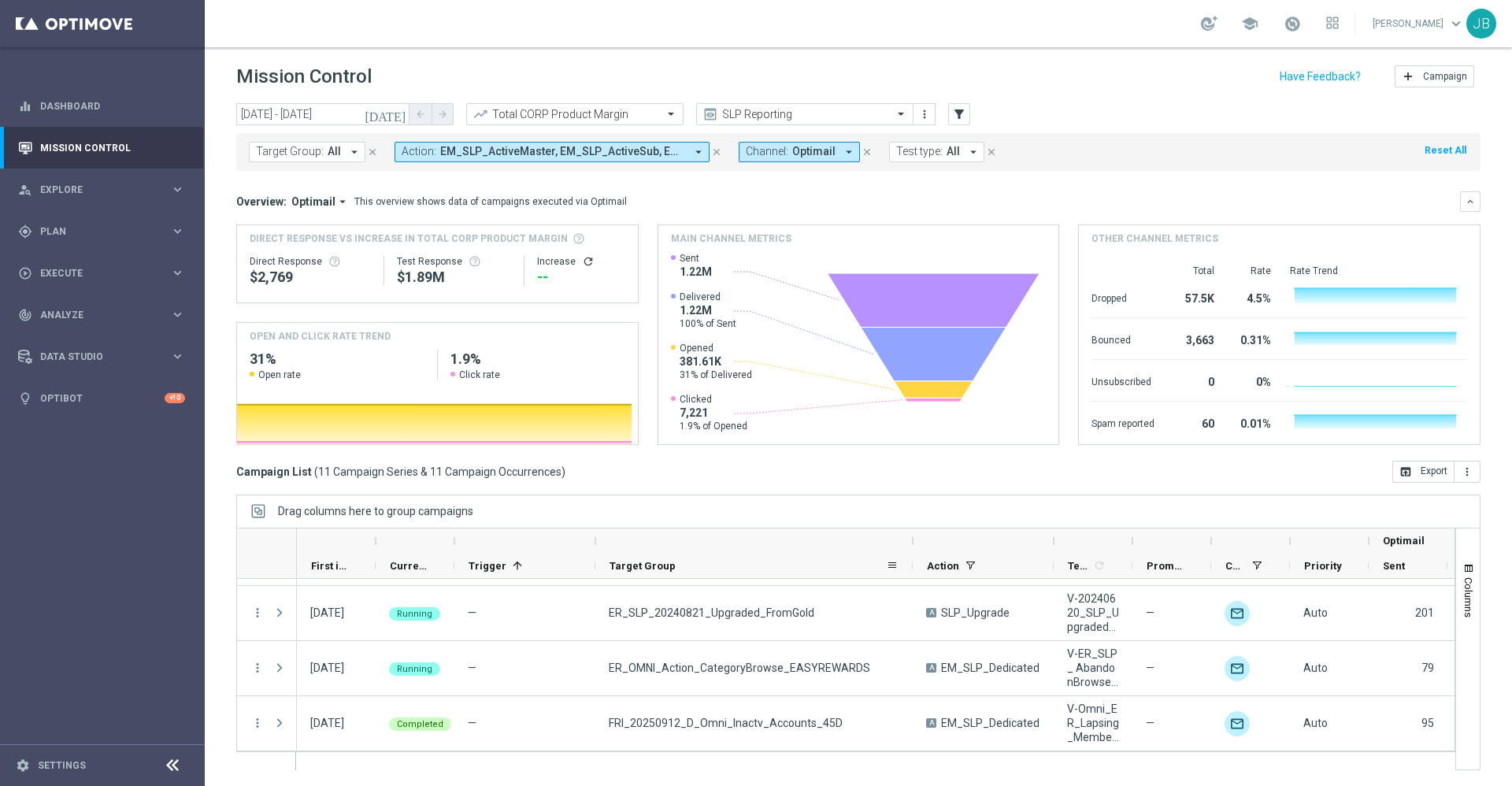
drag, startPoint x: 736, startPoint y: 539, endPoint x: 912, endPoint y: 564, distance: 177.8
click at [912, 564] on div "Optimail First in Range" at bounding box center [1031, 554] width 1469 height 51
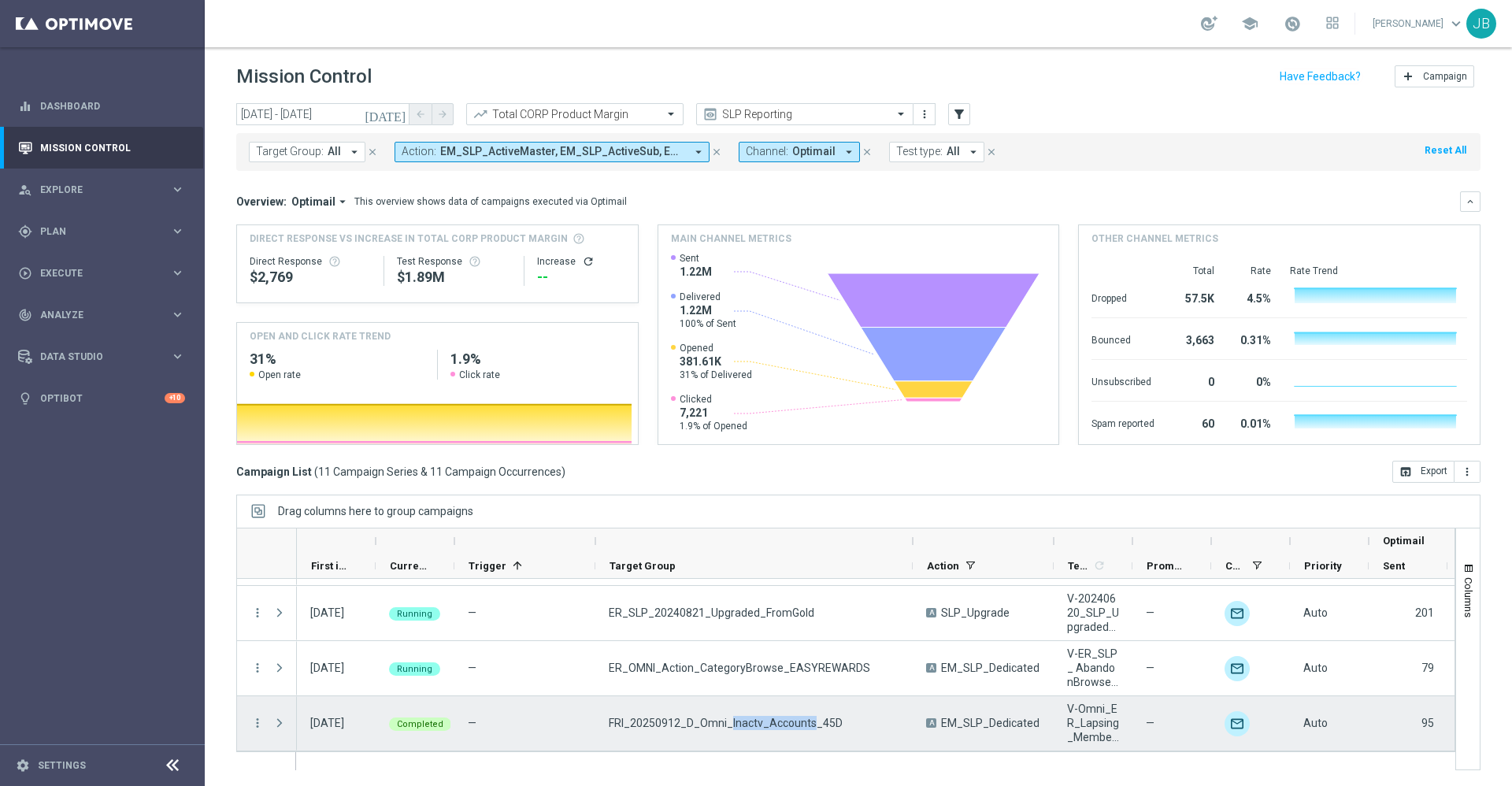
drag, startPoint x: 810, startPoint y: 724, endPoint x: 728, endPoint y: 729, distance: 82.2
click at [728, 729] on span "FRI_20250912_D_Omni_Inactv_Accounts_45D" at bounding box center [726, 723] width 234 height 14
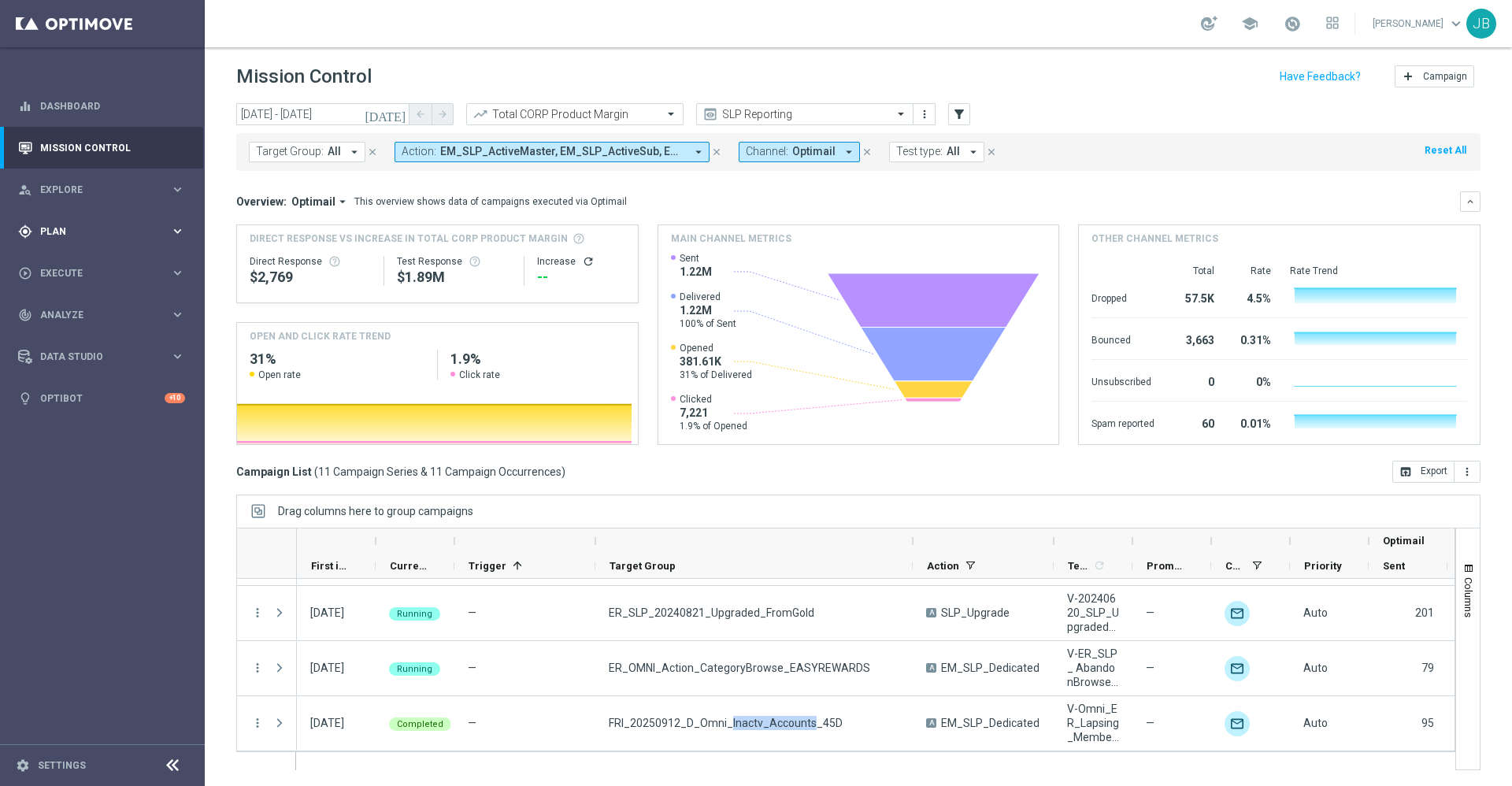
click at [76, 223] on div "gps_fixed Plan keyboard_arrow_right" at bounding box center [101, 231] width 203 height 42
click at [97, 261] on link "Target Groups" at bounding box center [102, 264] width 123 height 12
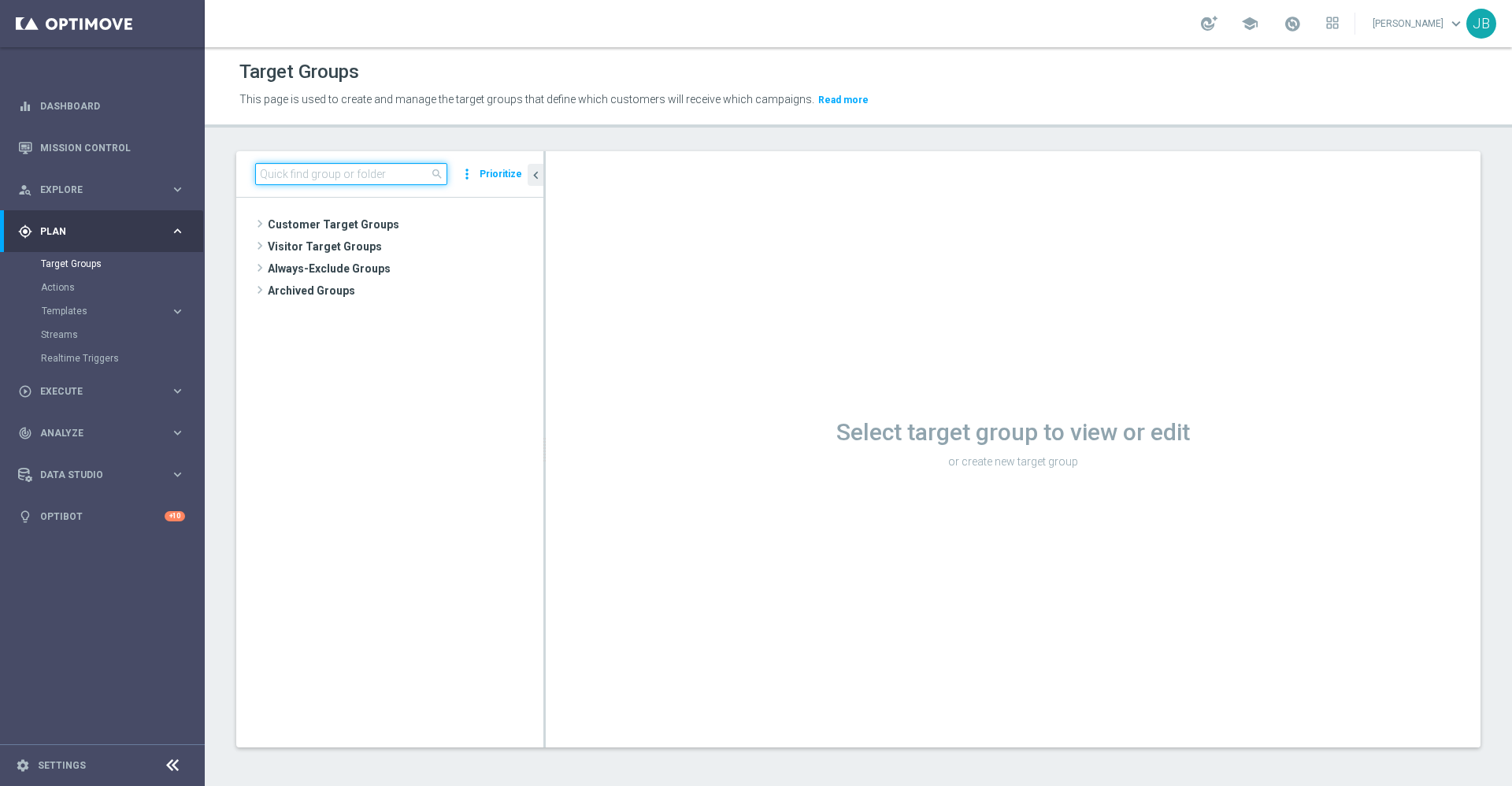
click at [295, 177] on input at bounding box center [351, 173] width 192 height 22
paste input "FRI_20250912_D_Omni_Inactv_Accounts_45D"
click at [292, 177] on input "FRI_20250912_D_Omni_Inactv_Accounts_45D" at bounding box center [351, 173] width 192 height 22
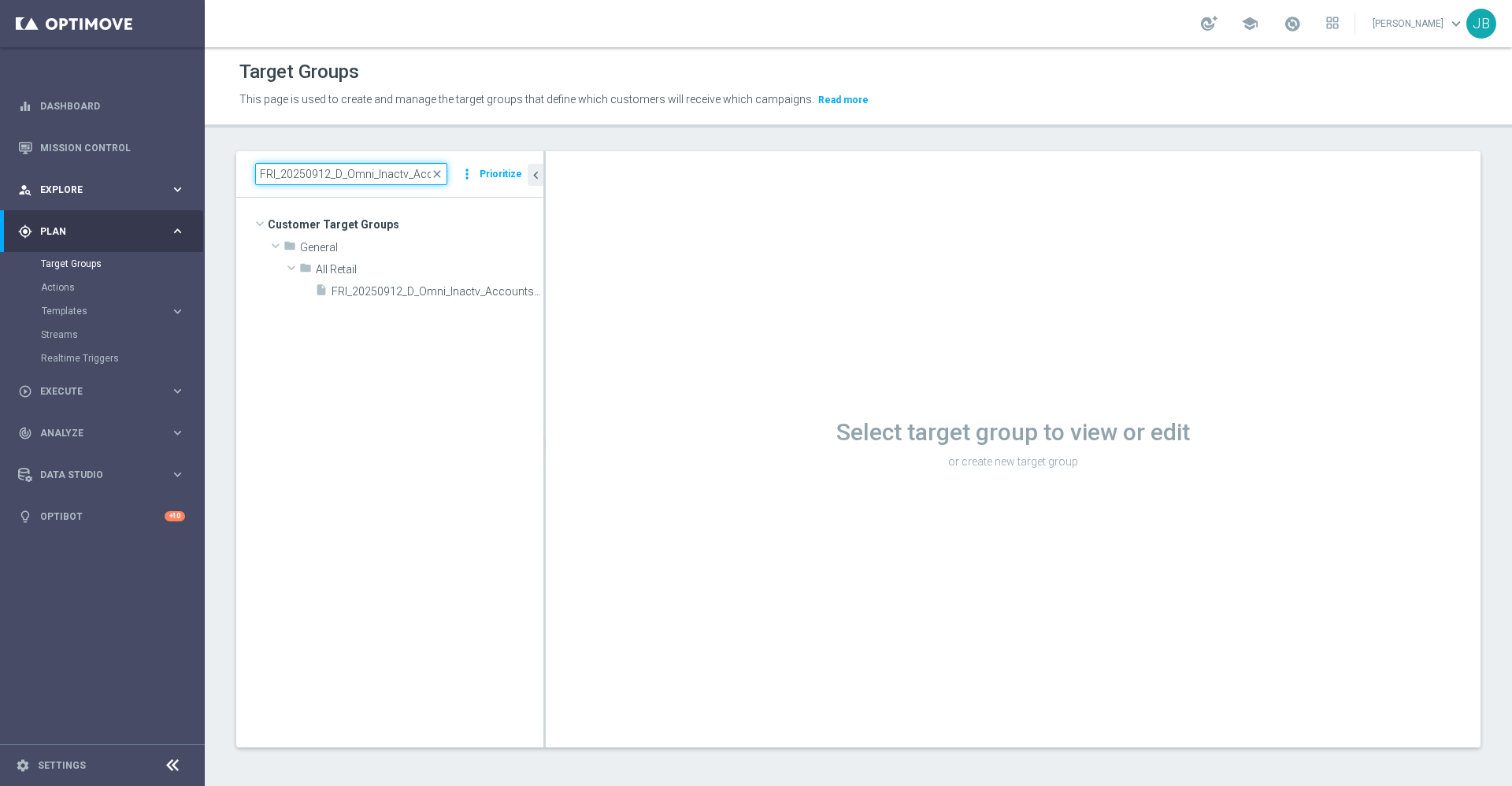
drag, startPoint x: 327, startPoint y: 177, endPoint x: 199, endPoint y: 177, distance: 128.0
click at [199, 177] on main "equalizer Dashboard Mission Control" at bounding box center [756, 393] width 1512 height 786
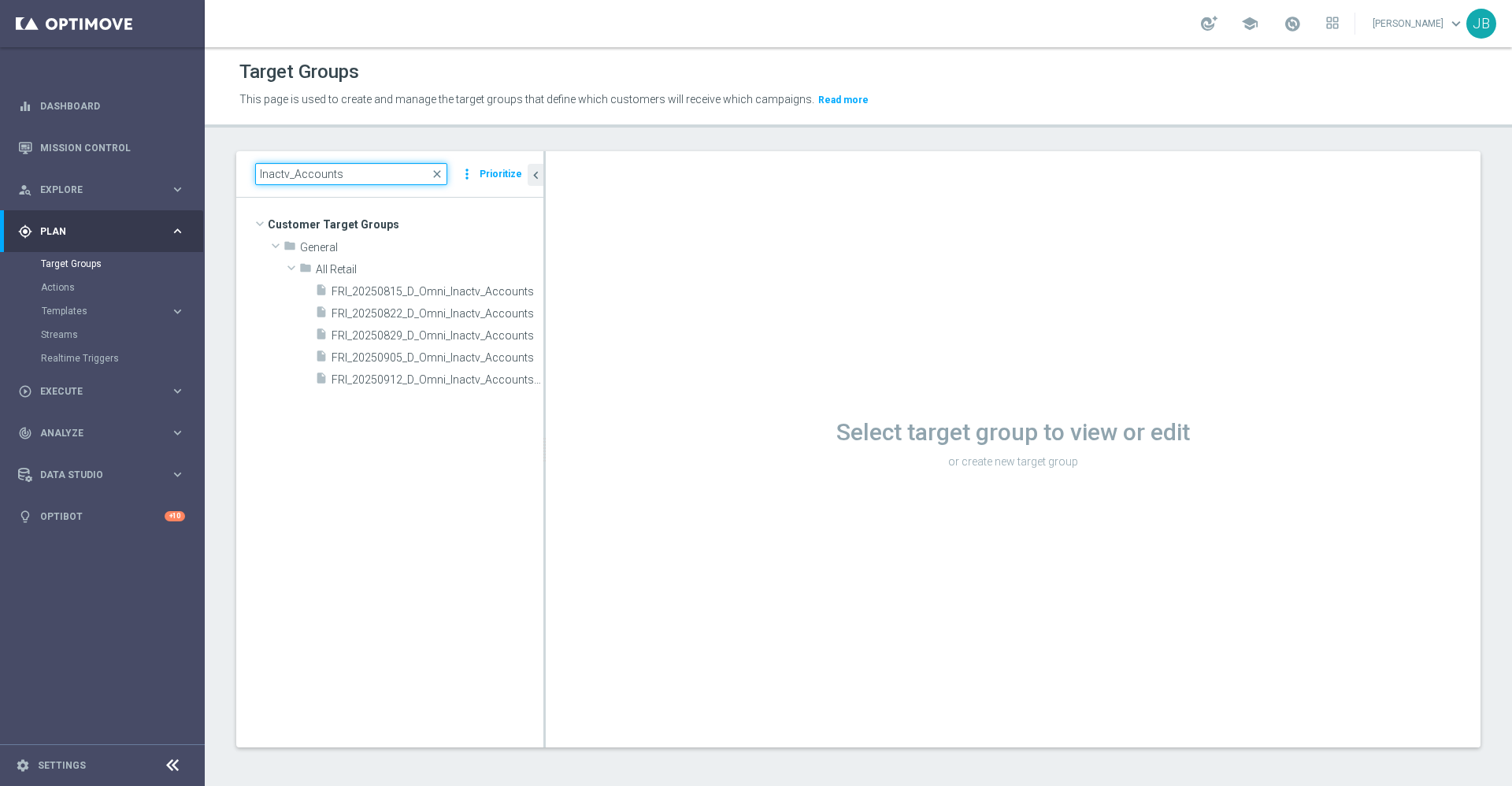
type input "Inactv_Accounts"
click at [131, 152] on link "Mission Control" at bounding box center [112, 148] width 145 height 42
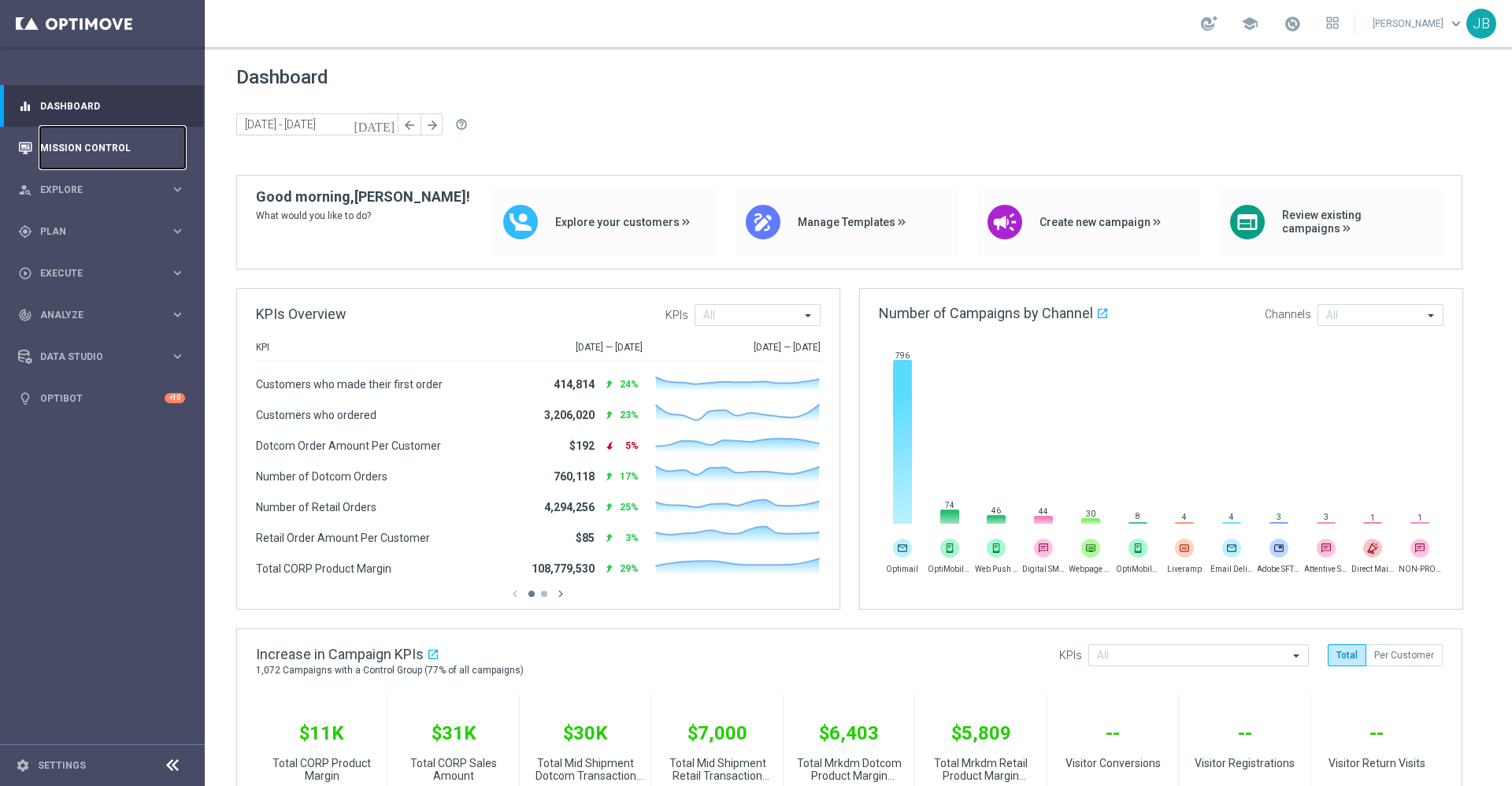
click at [66, 154] on link "Mission Control" at bounding box center [112, 148] width 145 height 42
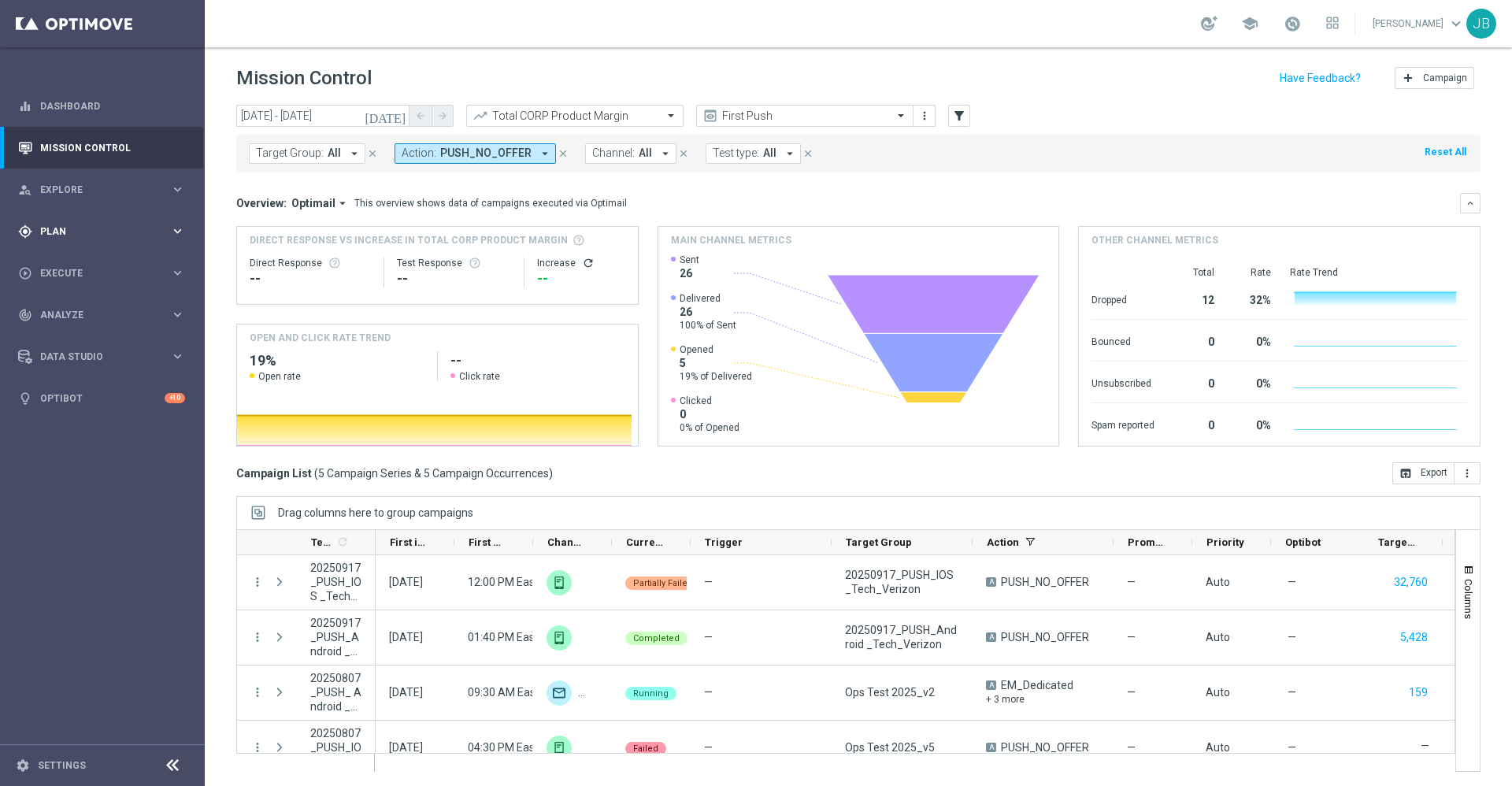
click at [98, 220] on div "gps_fixed Plan keyboard_arrow_right" at bounding box center [101, 231] width 203 height 42
click at [109, 146] on link "Mission Control" at bounding box center [112, 148] width 145 height 42
click at [93, 148] on link "Mission Control" at bounding box center [112, 148] width 145 height 42
click at [716, 120] on icon "preview" at bounding box center [711, 116] width 16 height 16
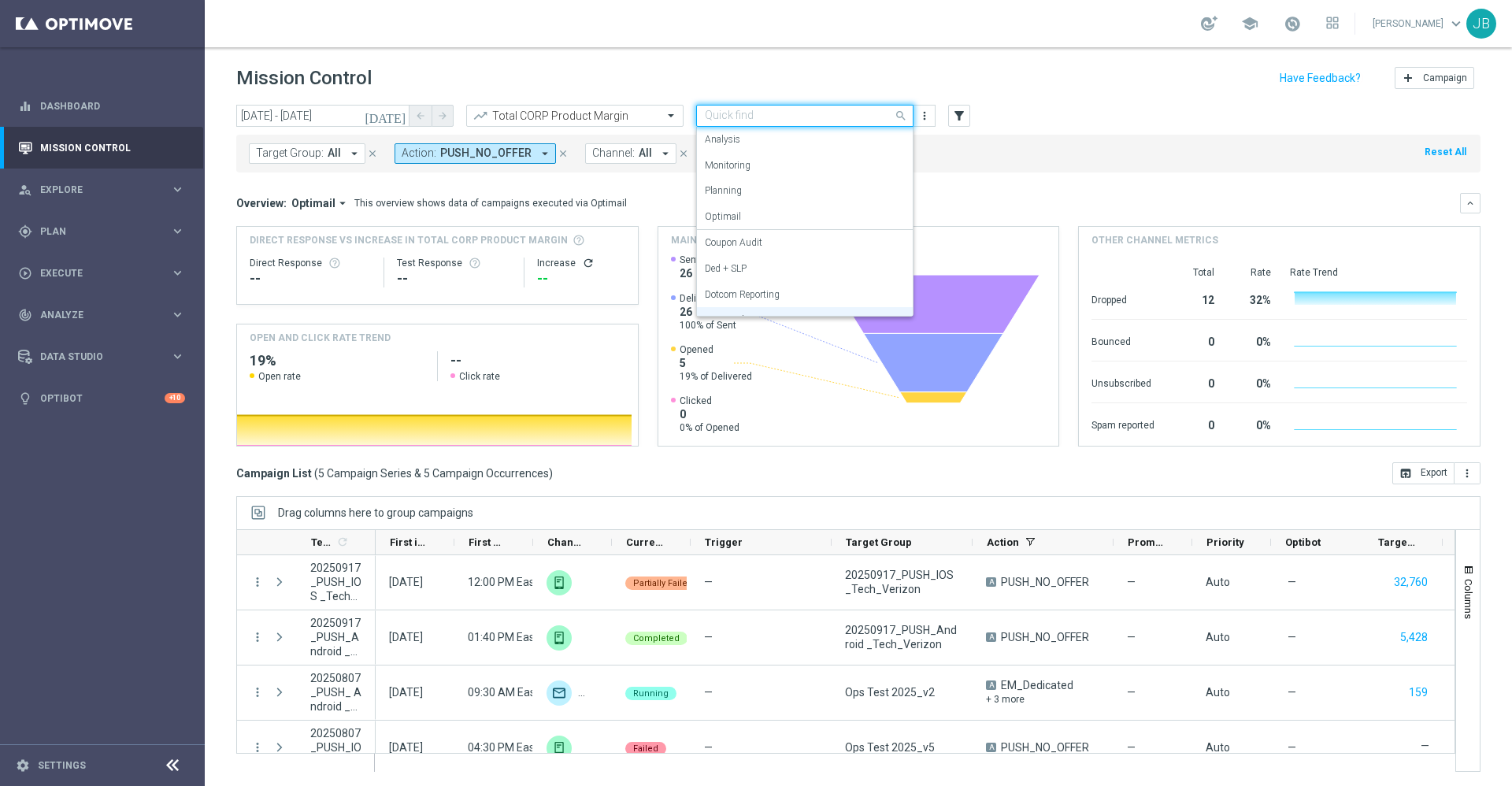
click at [766, 113] on input "text" at bounding box center [789, 116] width 169 height 13
click at [756, 301] on label "Store Closing" at bounding box center [732, 301] width 54 height 13
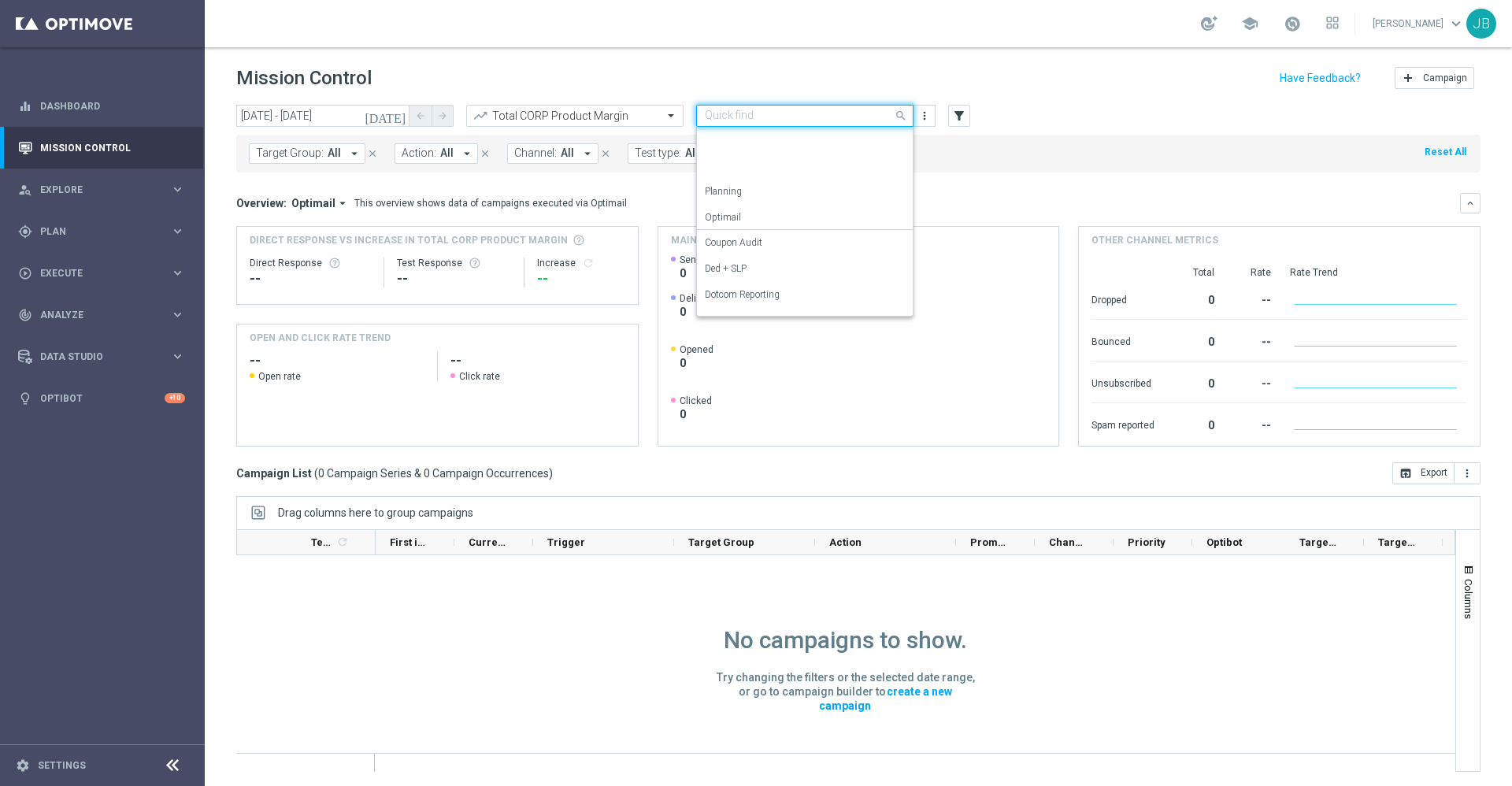
click at [826, 113] on input "text" at bounding box center [789, 116] width 169 height 13
click at [778, 296] on div "Store Closing" at bounding box center [805, 302] width 200 height 26
click at [402, 117] on icon "[DATE]" at bounding box center [386, 116] width 43 height 14
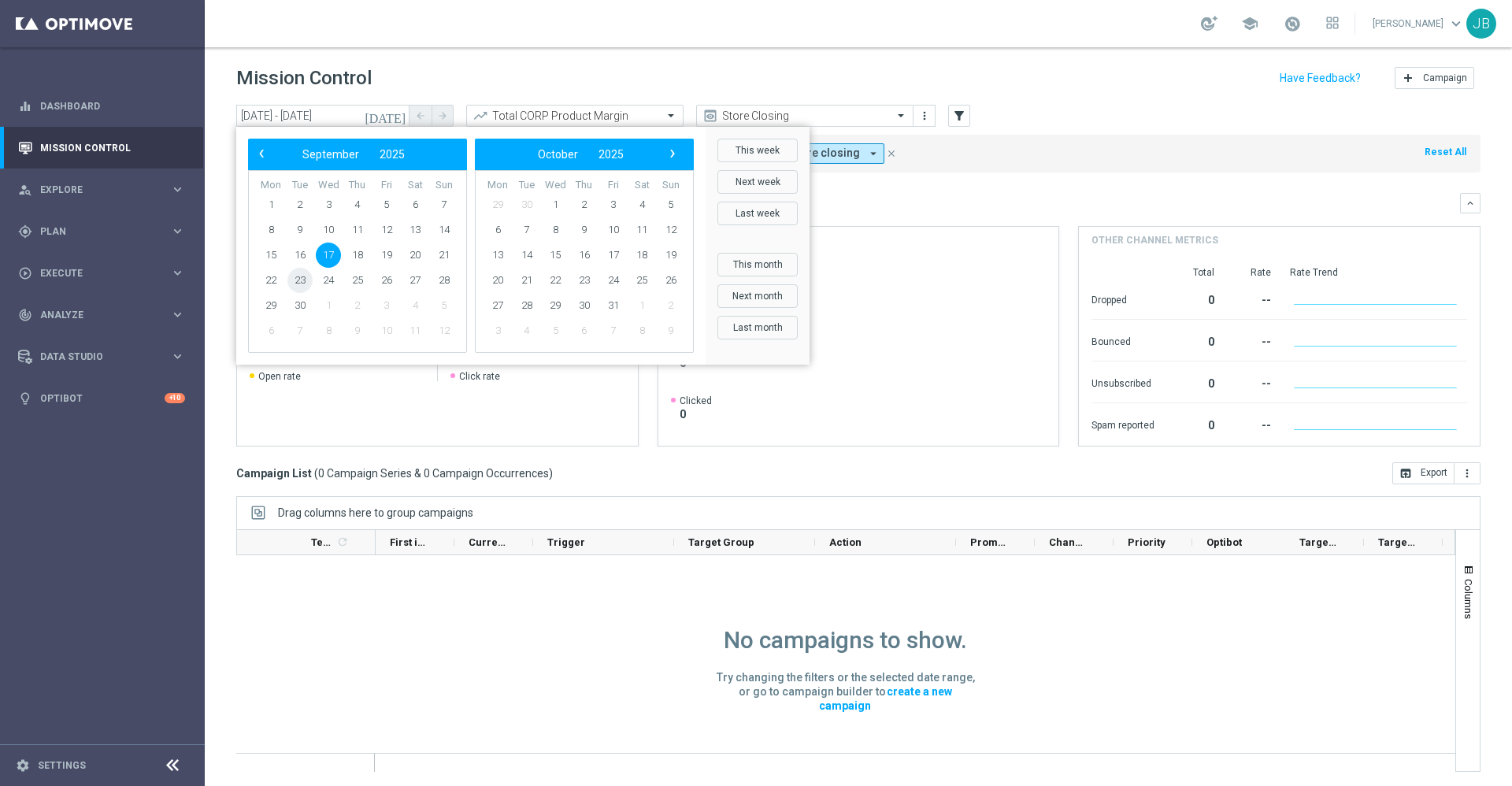
click at [298, 281] on span "23" at bounding box center [300, 280] width 25 height 25
type input "23 Sep 2025 - 23 Sep 2025"
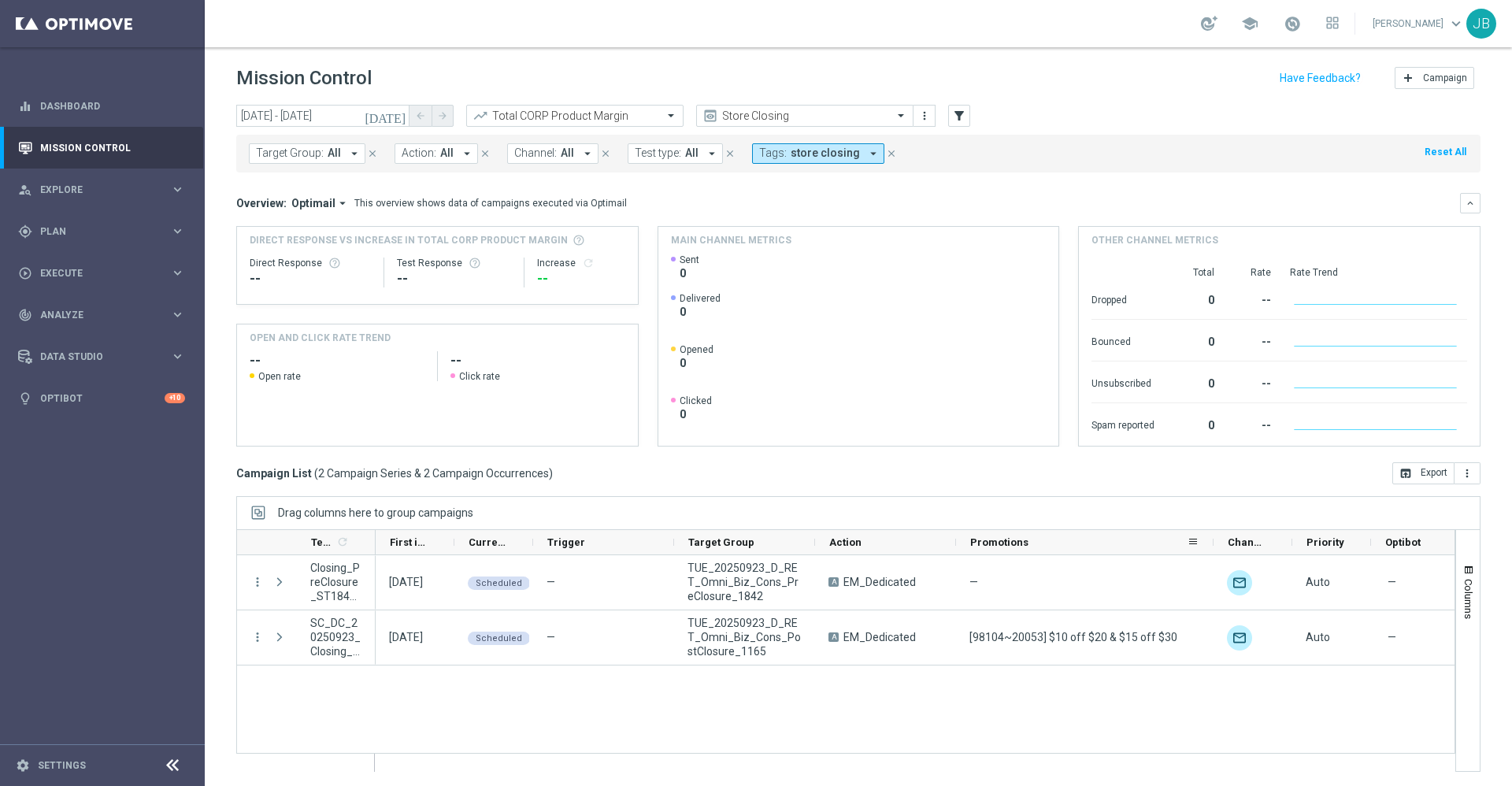
drag, startPoint x: 1033, startPoint y: 541, endPoint x: 1214, endPoint y: 536, distance: 181.1
click at [1214, 536] on div at bounding box center [1213, 543] width 6 height 24
click at [73, 227] on span "Plan" at bounding box center [105, 231] width 130 height 10
click at [103, 268] on link "Target Groups" at bounding box center [102, 264] width 123 height 12
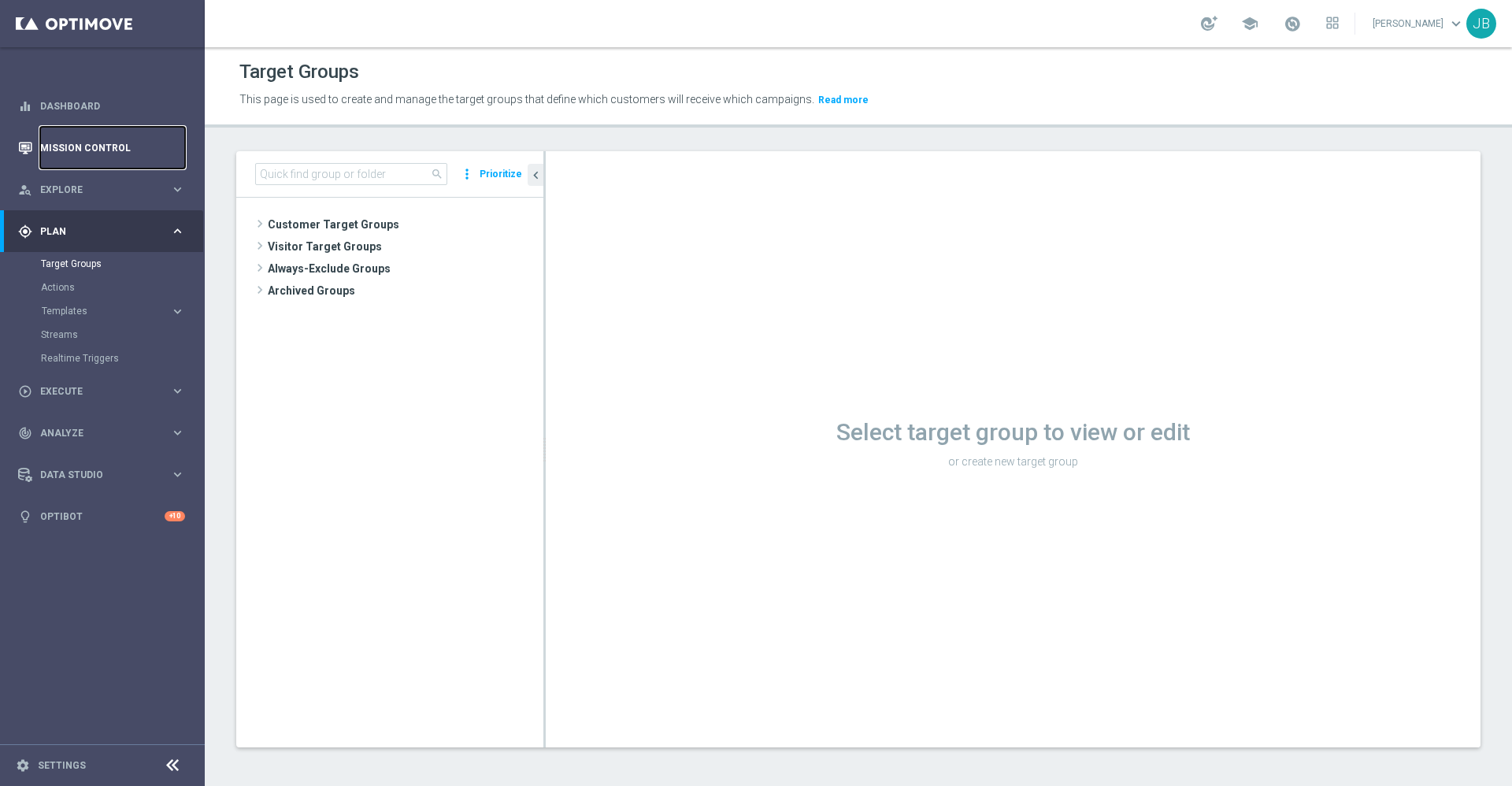
click at [100, 141] on link "Mission Control" at bounding box center [112, 148] width 145 height 42
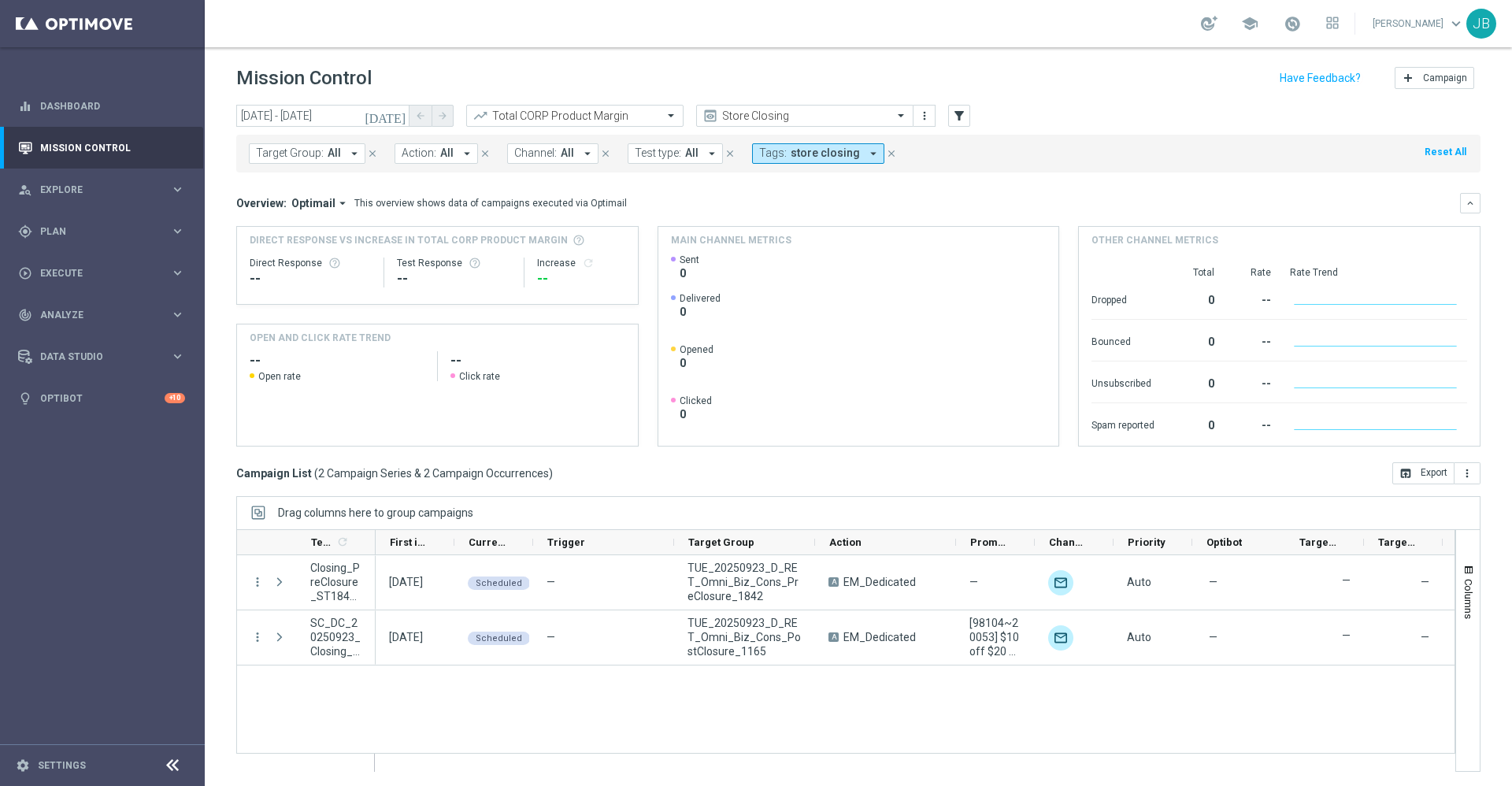
click at [399, 119] on icon "[DATE]" at bounding box center [386, 116] width 43 height 14
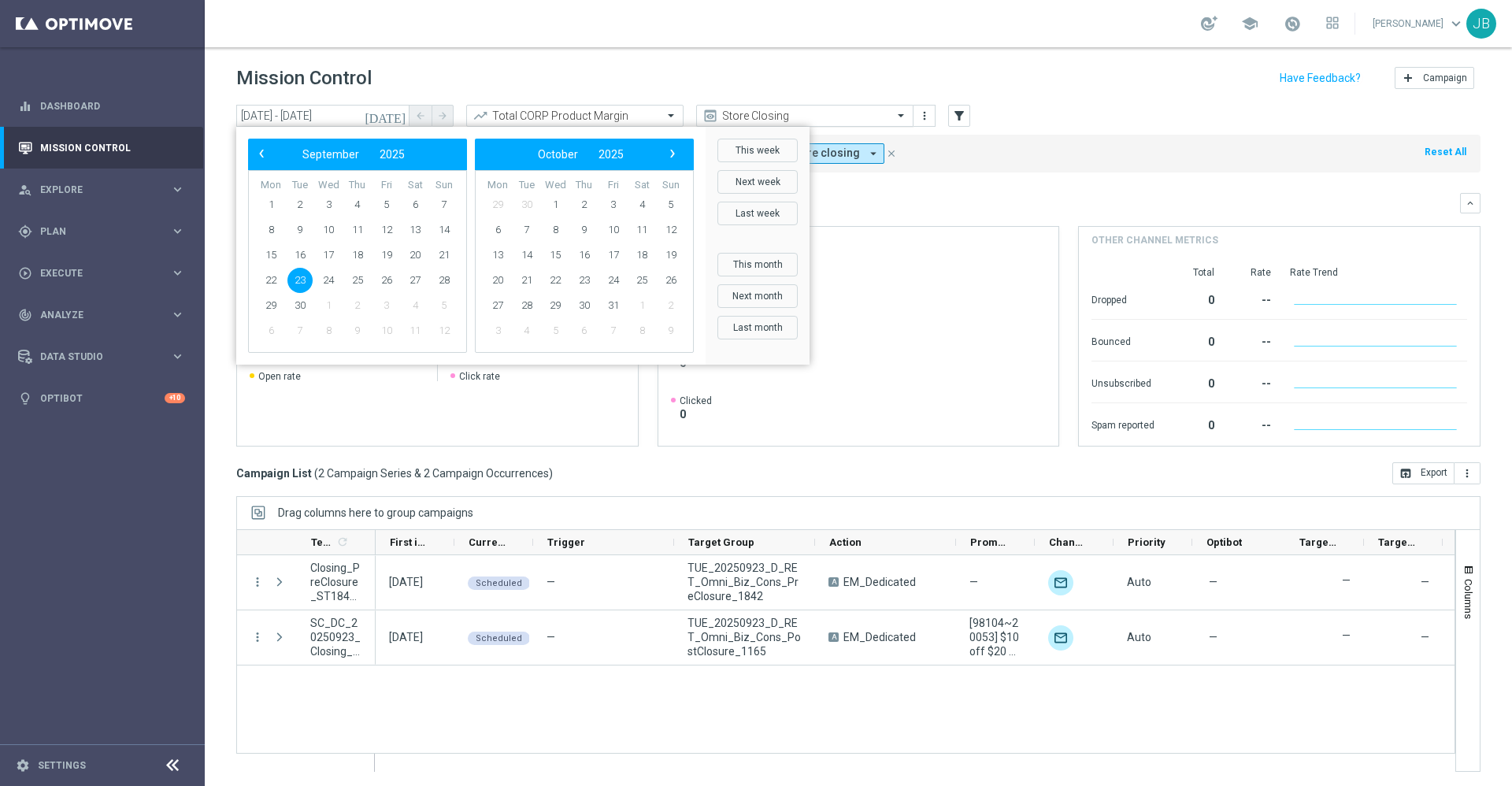
click at [760, 120] on input "text" at bounding box center [789, 116] width 169 height 13
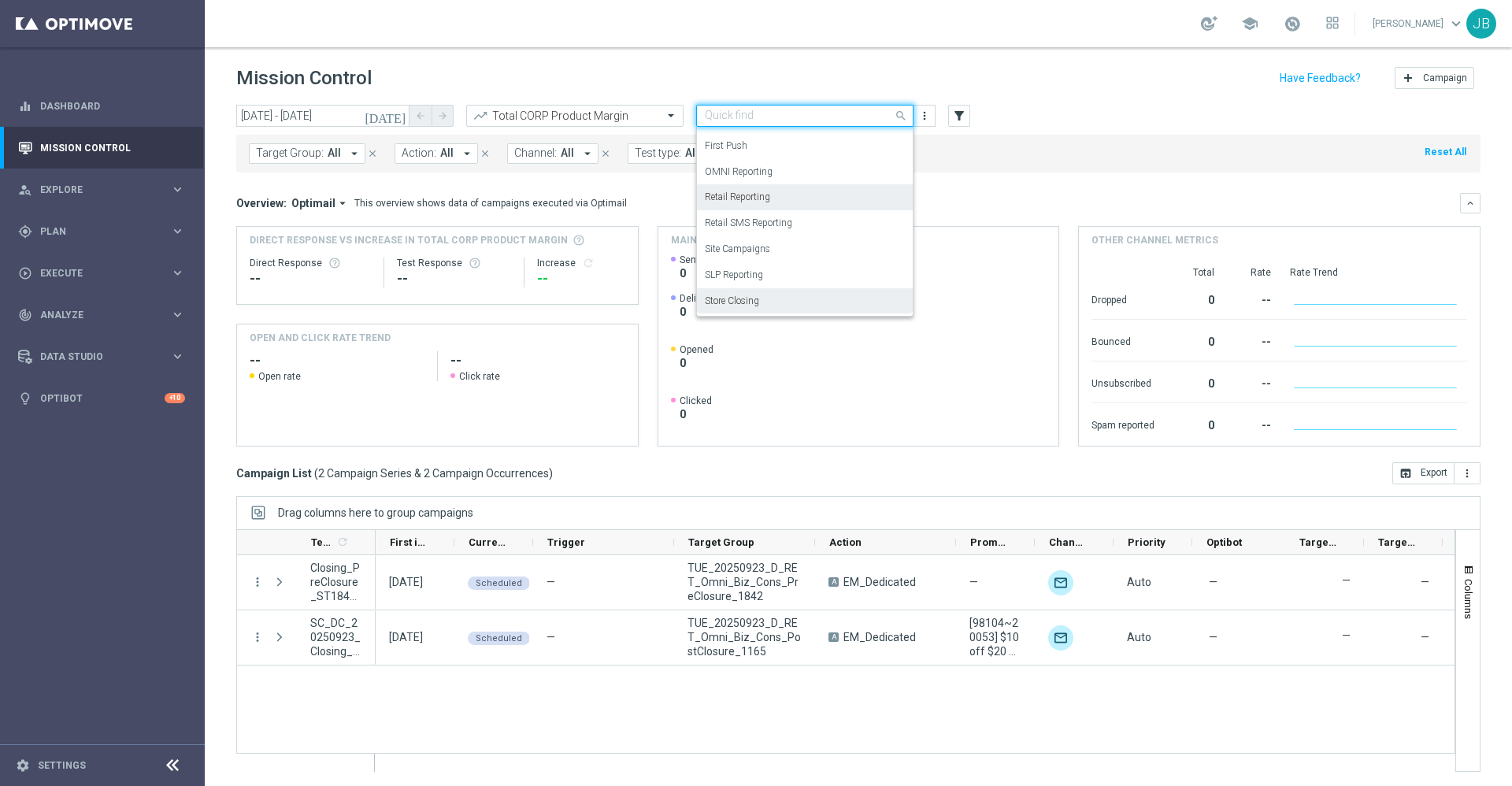
scroll to position [153, 0]
click at [753, 193] on label "OMNI Reporting" at bounding box center [739, 192] width 68 height 13
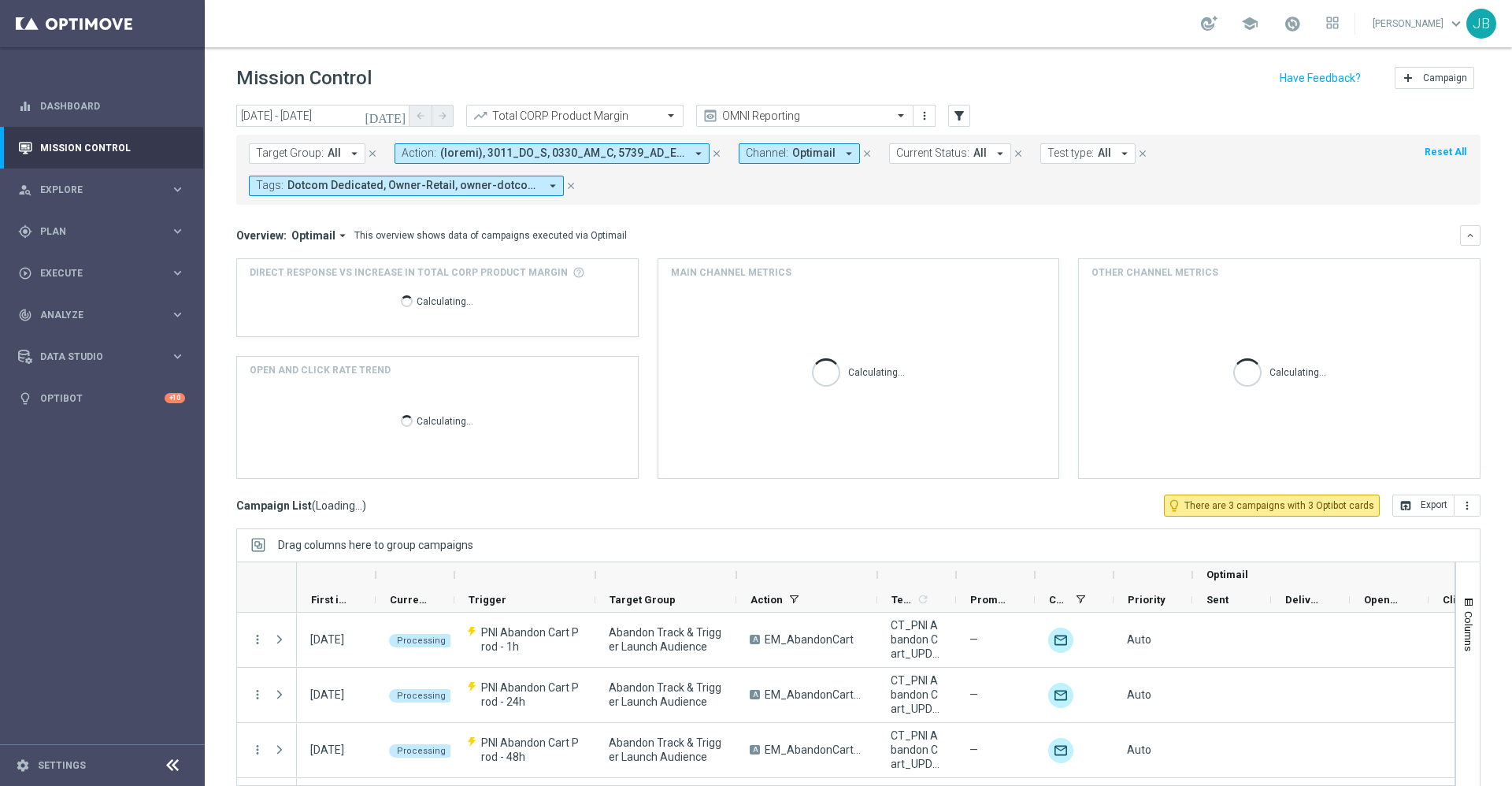
click at [395, 115] on icon "[DATE]" at bounding box center [386, 116] width 43 height 14
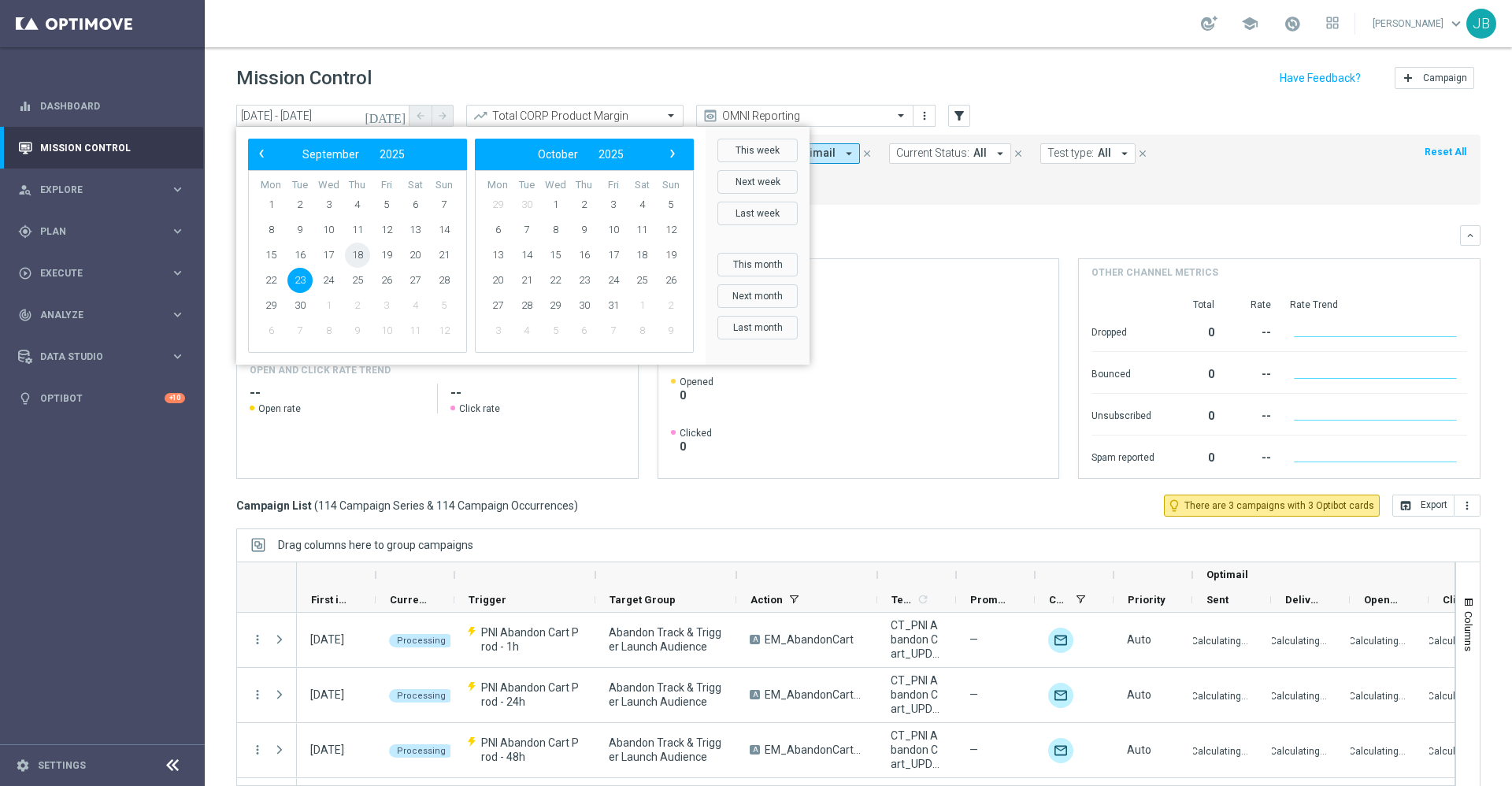
click at [360, 258] on span "18" at bounding box center [357, 255] width 25 height 25
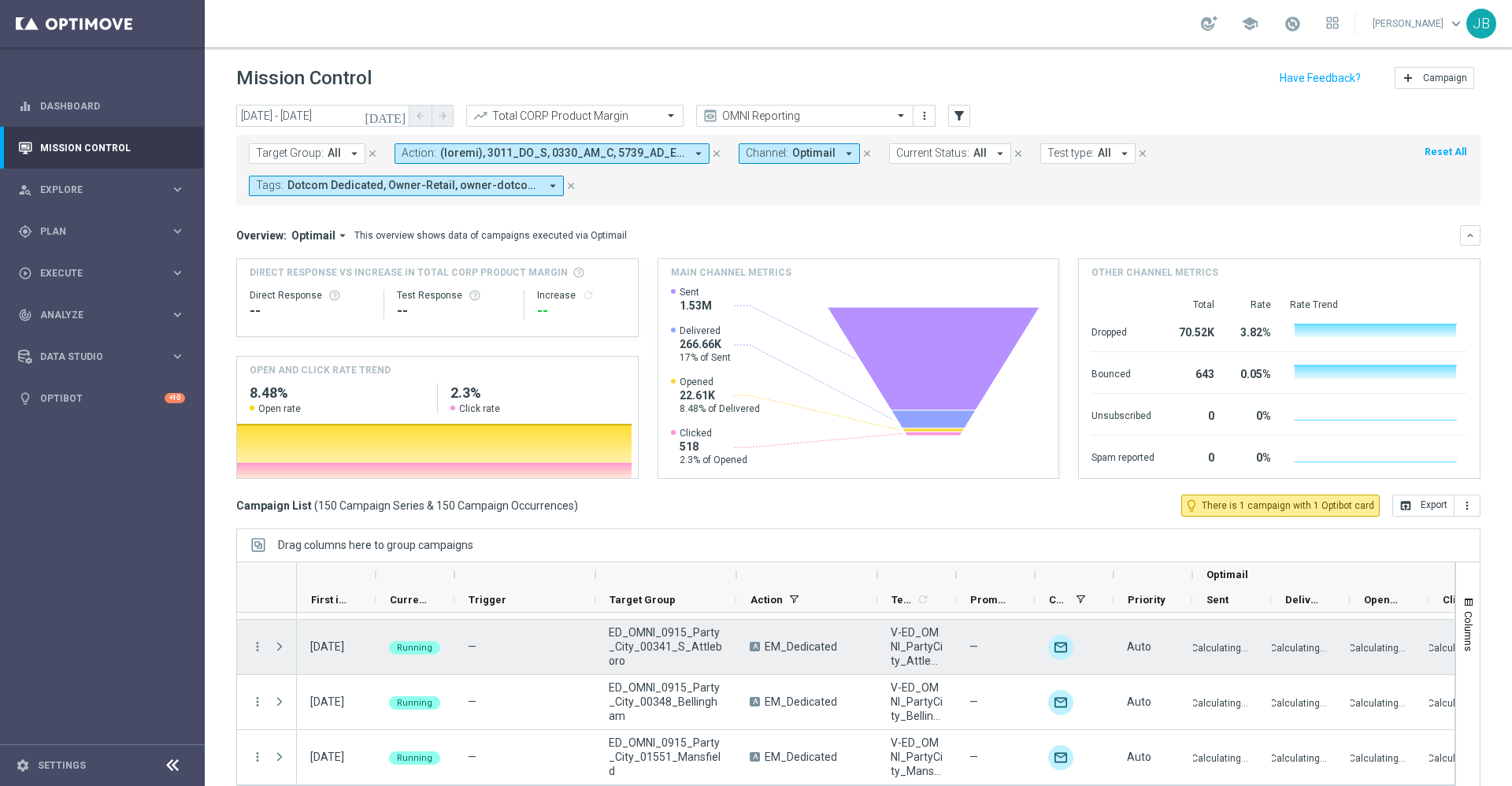
scroll to position [34, 0]
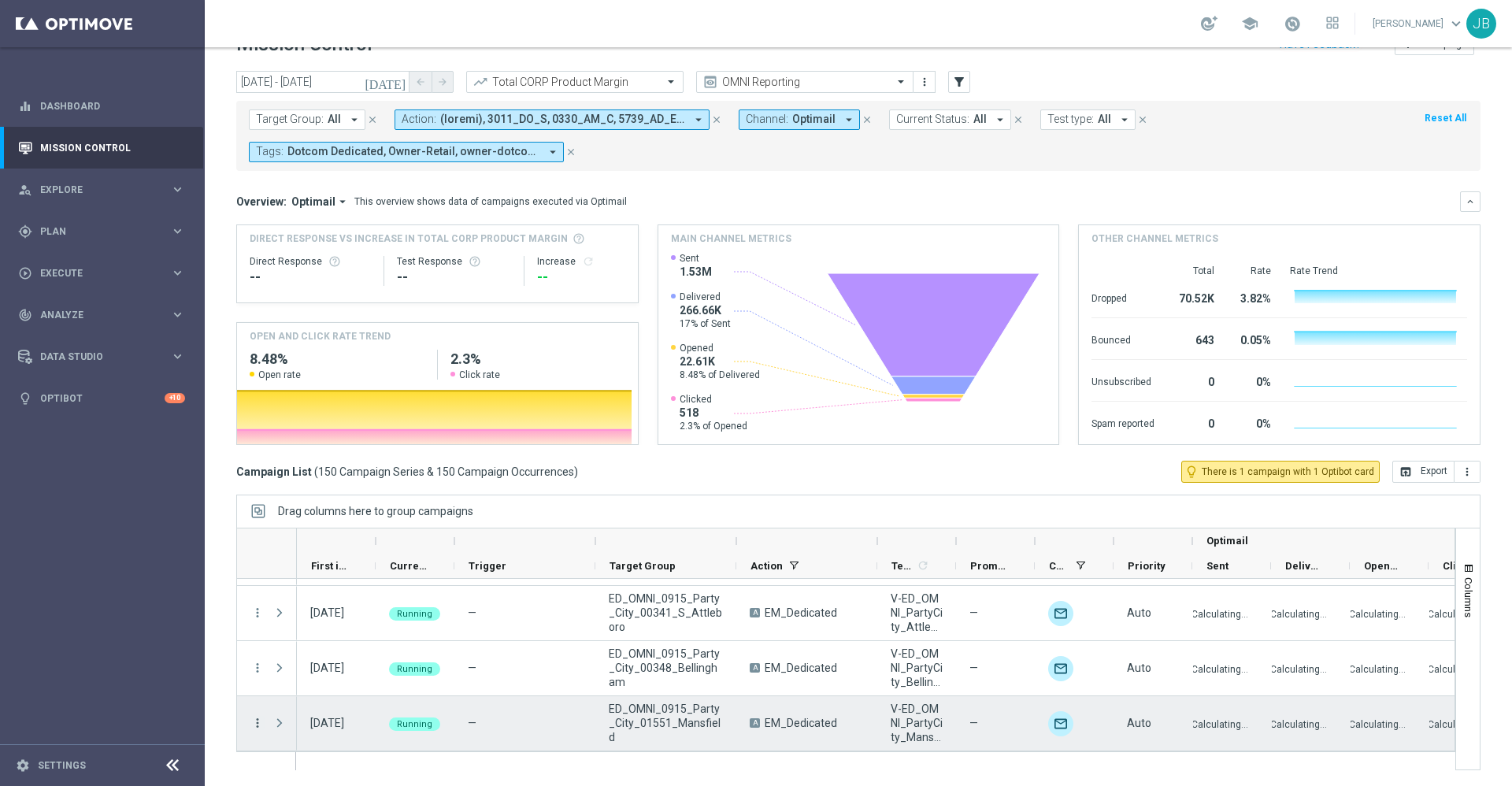
click at [251, 723] on icon "more_vert" at bounding box center [258, 723] width 14 height 14
click at [324, 654] on span "Duplicate and Edit" at bounding box center [328, 654] width 81 height 11
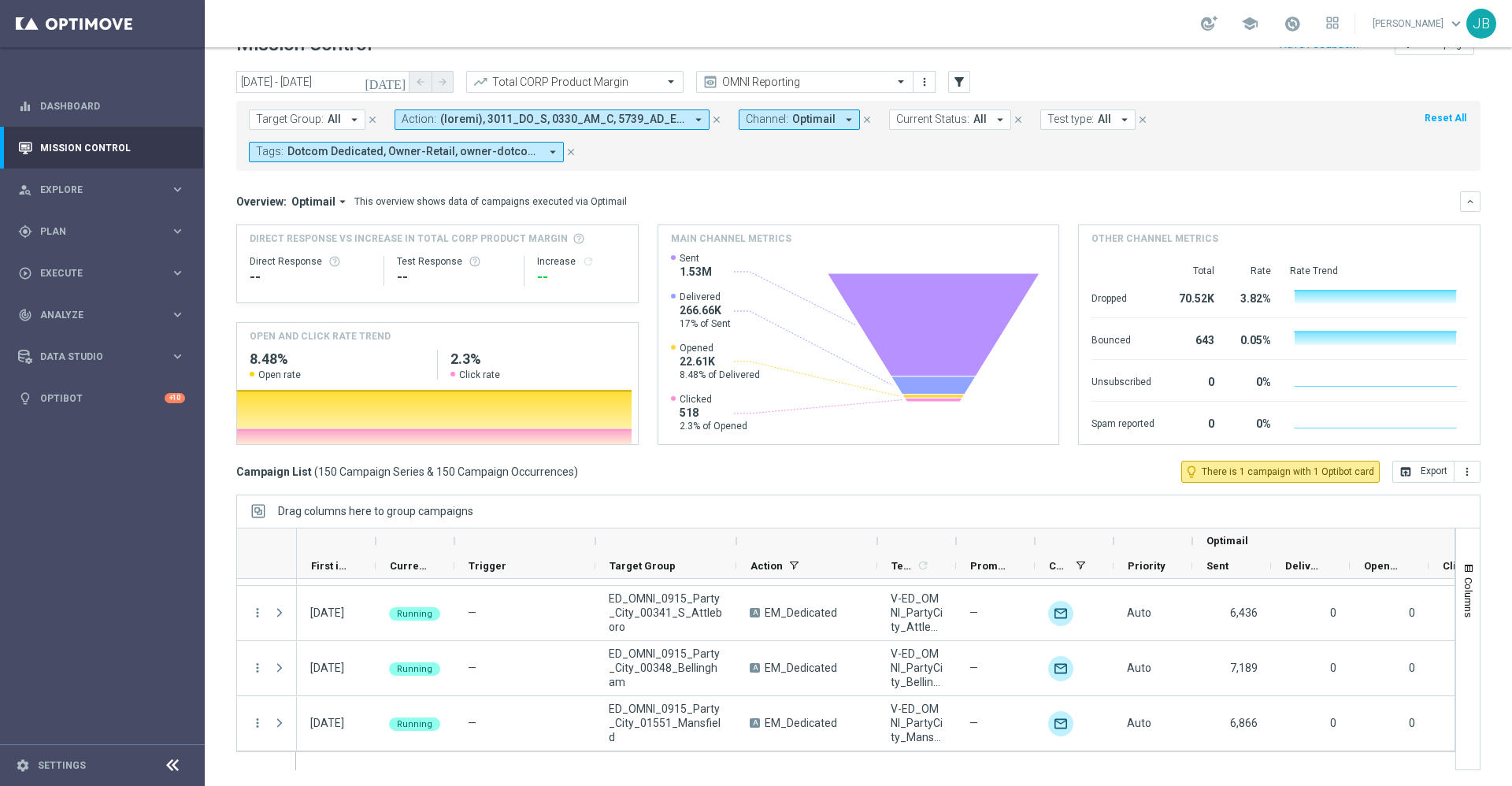
click at [395, 79] on icon "[DATE]" at bounding box center [386, 82] width 43 height 14
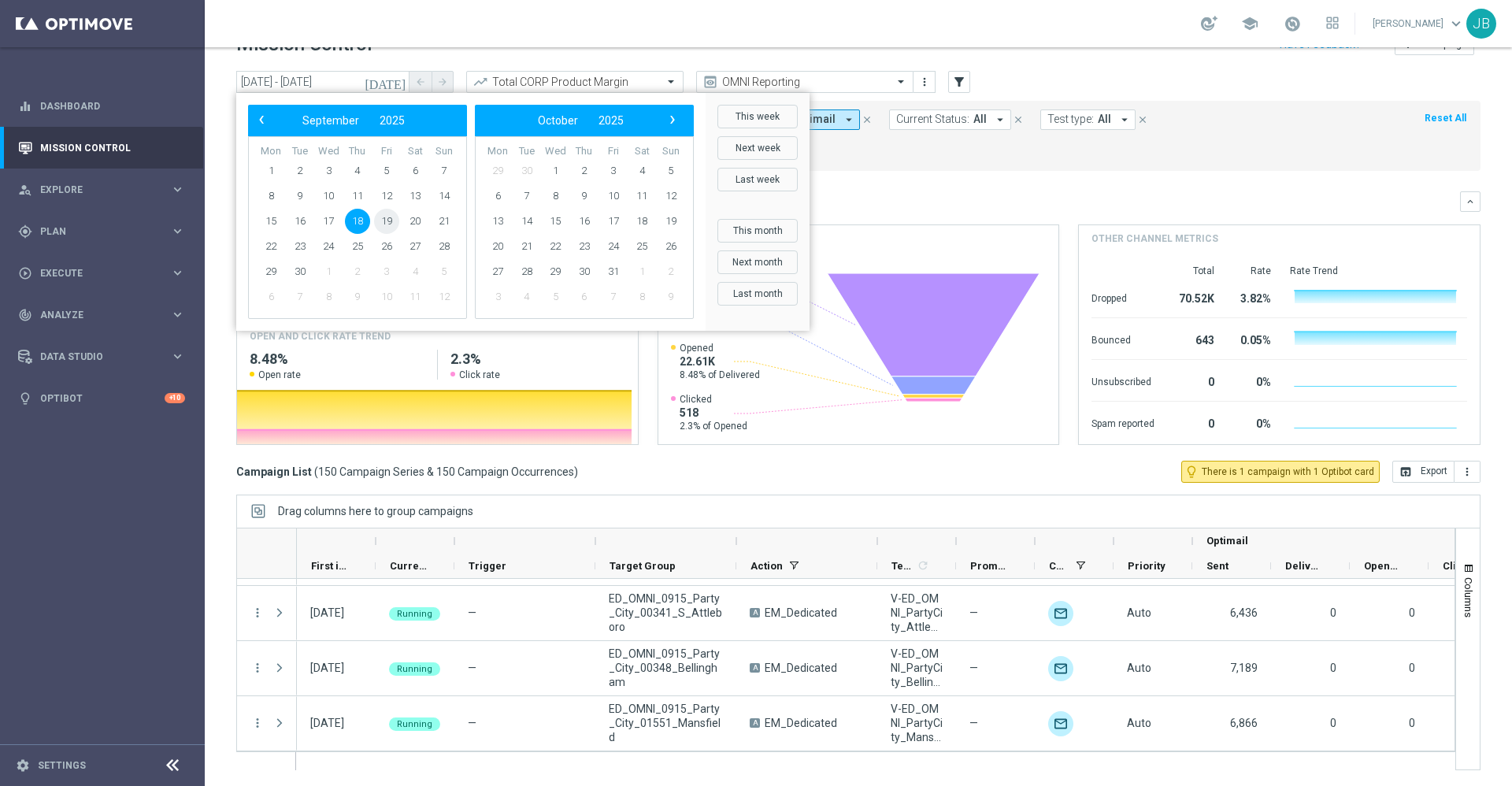
click at [382, 220] on span "19" at bounding box center [387, 221] width 25 height 25
type input "19 Sep 2025 - 19 Sep 2025"
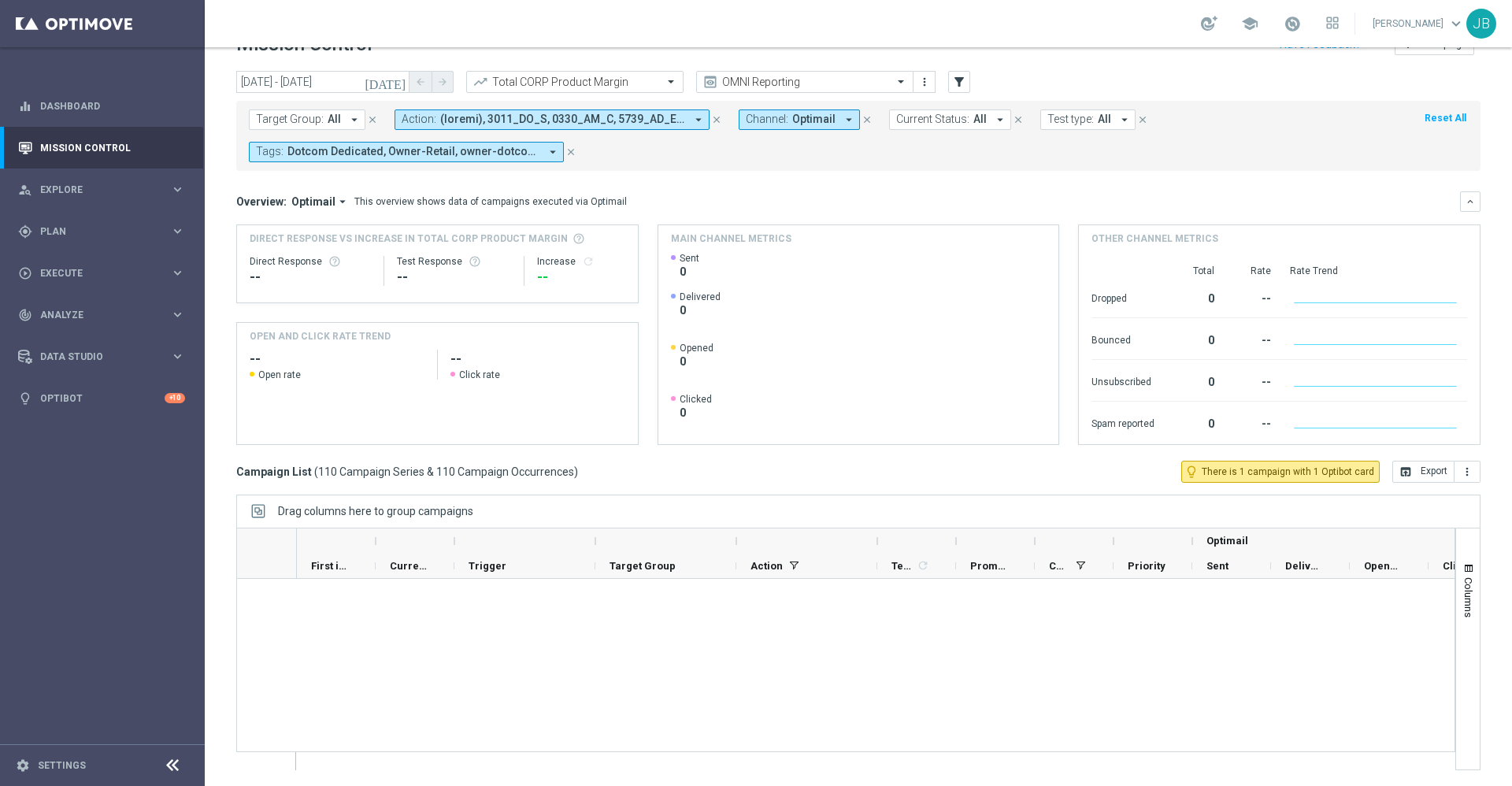
scroll to position [5895, 0]
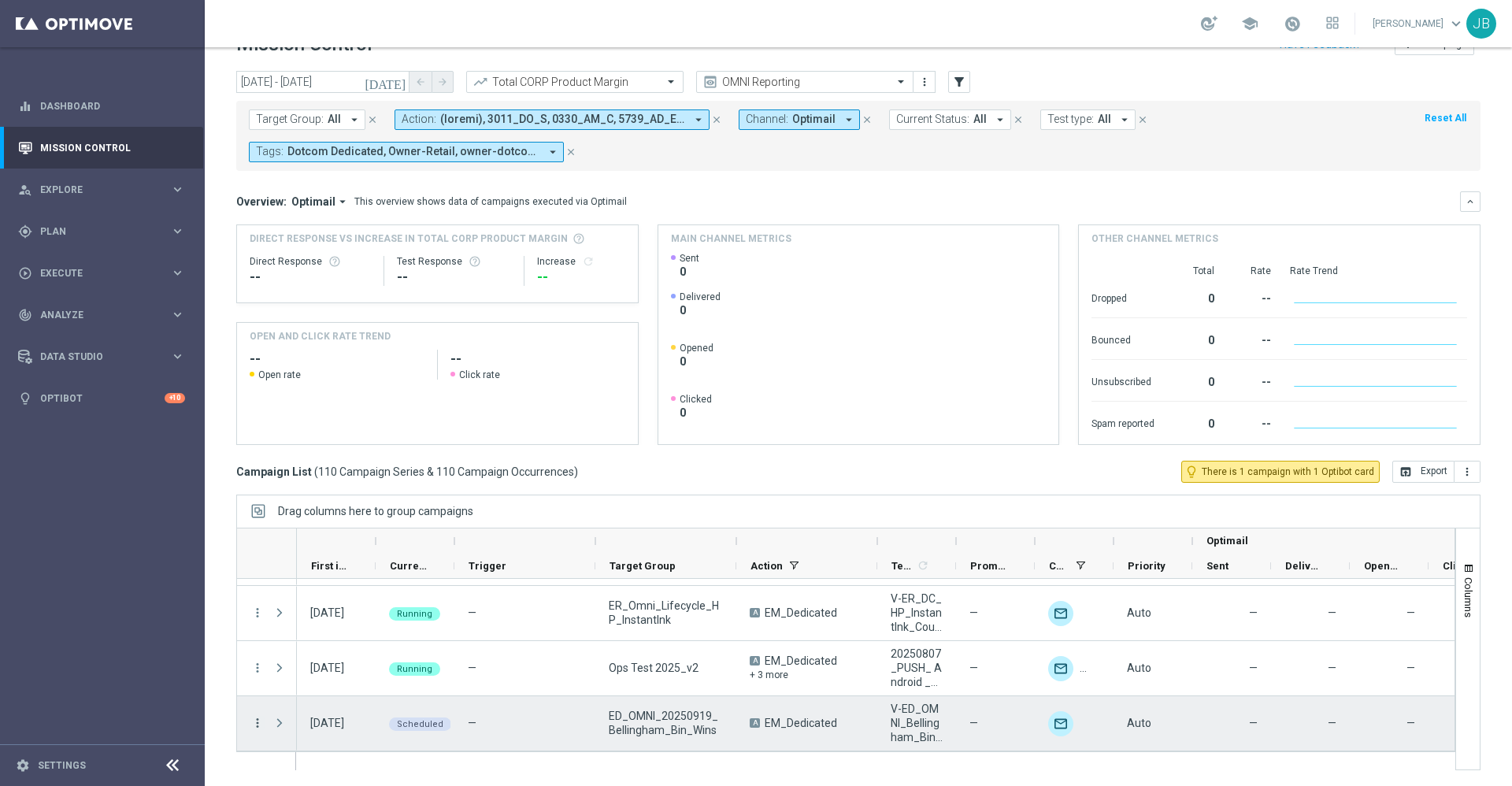
click at [256, 725] on icon "more_vert" at bounding box center [258, 723] width 14 height 14
click at [365, 563] on div "Campaign Details" at bounding box center [361, 559] width 146 height 11
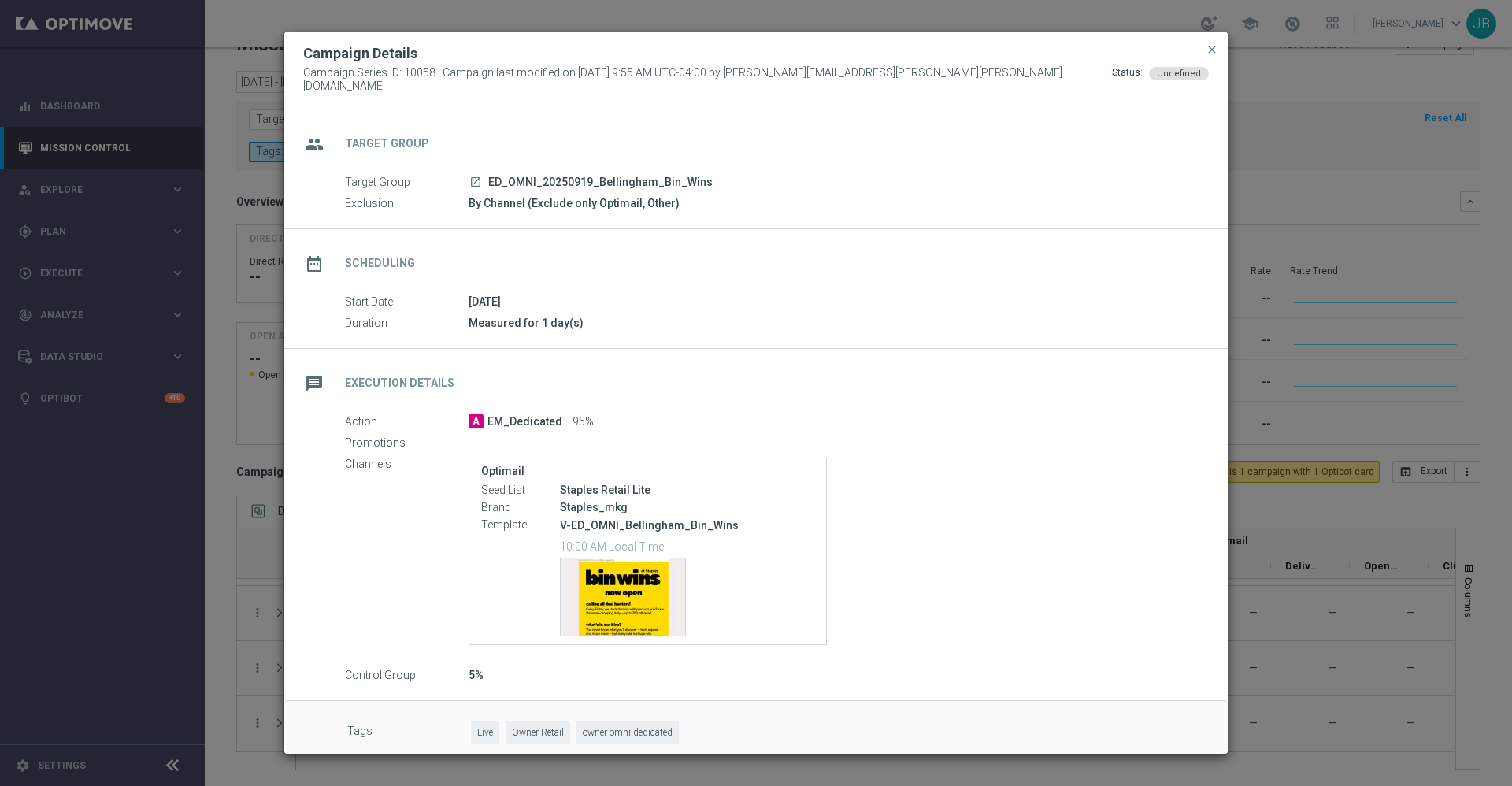
click at [1279, 370] on modal-container "Campaign Details Campaign Series ID: 10058 | Campaign last modified on 18 Sep 2…" at bounding box center [756, 393] width 1512 height 786
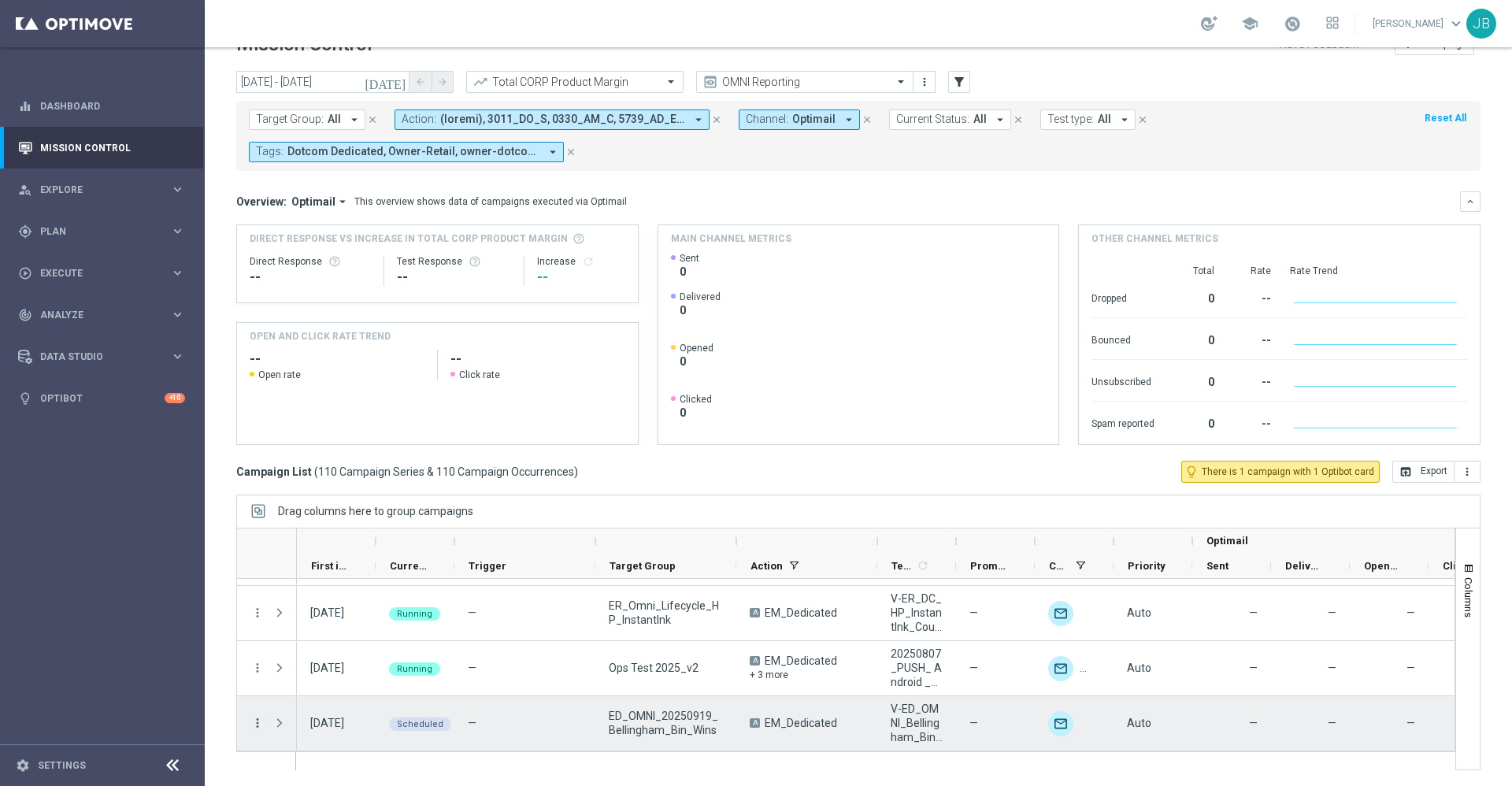
click at [254, 724] on icon "more_vert" at bounding box center [258, 723] width 14 height 14
click at [345, 559] on span "Campaign Details" at bounding box center [327, 559] width 79 height 11
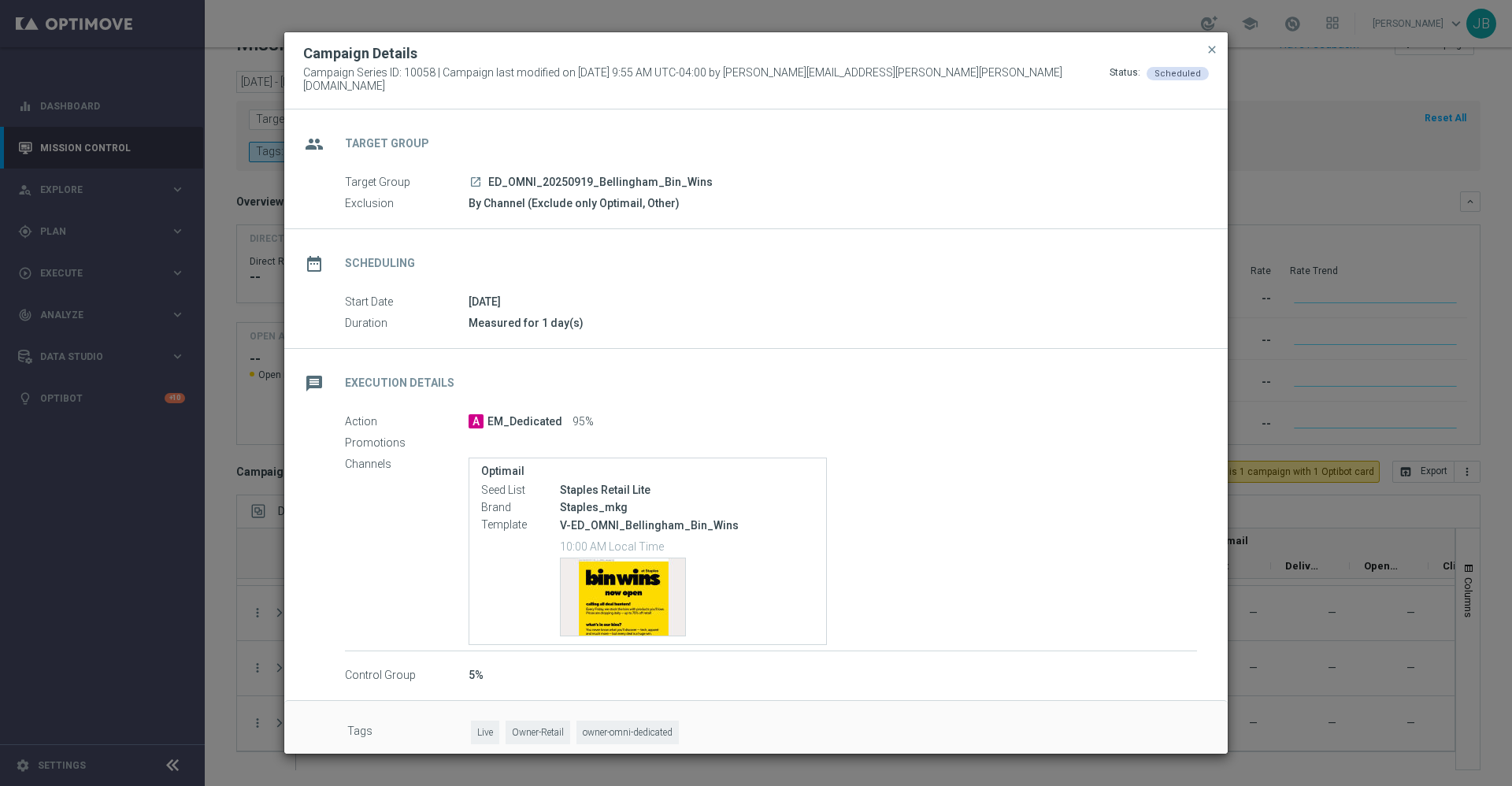
click at [651, 264] on div "date_range Scheduling" at bounding box center [755, 261] width 943 height 64
click at [1209, 56] on span "close" at bounding box center [1212, 50] width 12 height 12
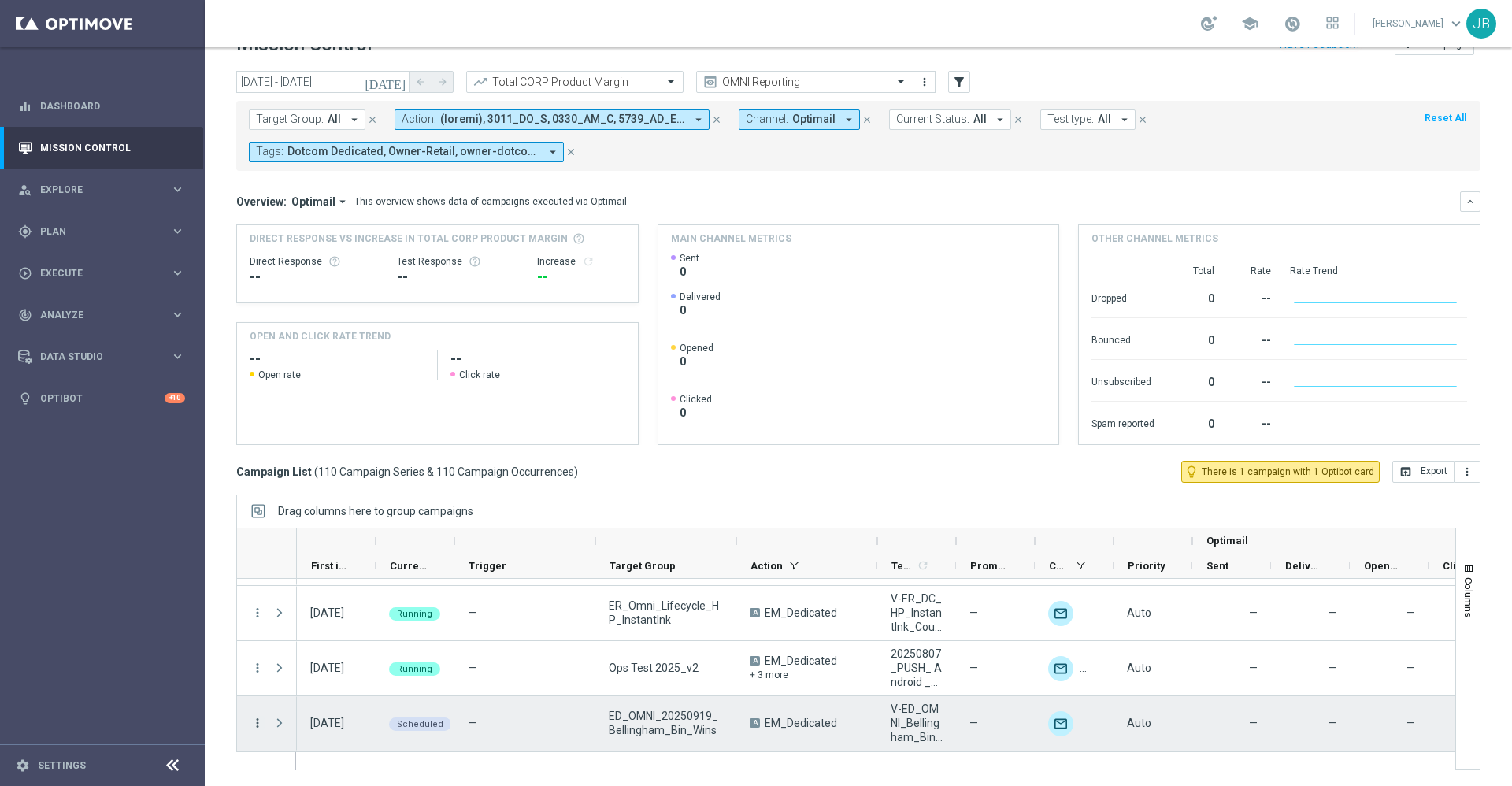
click at [258, 725] on icon "more_vert" at bounding box center [258, 723] width 14 height 14
click at [350, 564] on div "Campaign Details" at bounding box center [361, 559] width 146 height 11
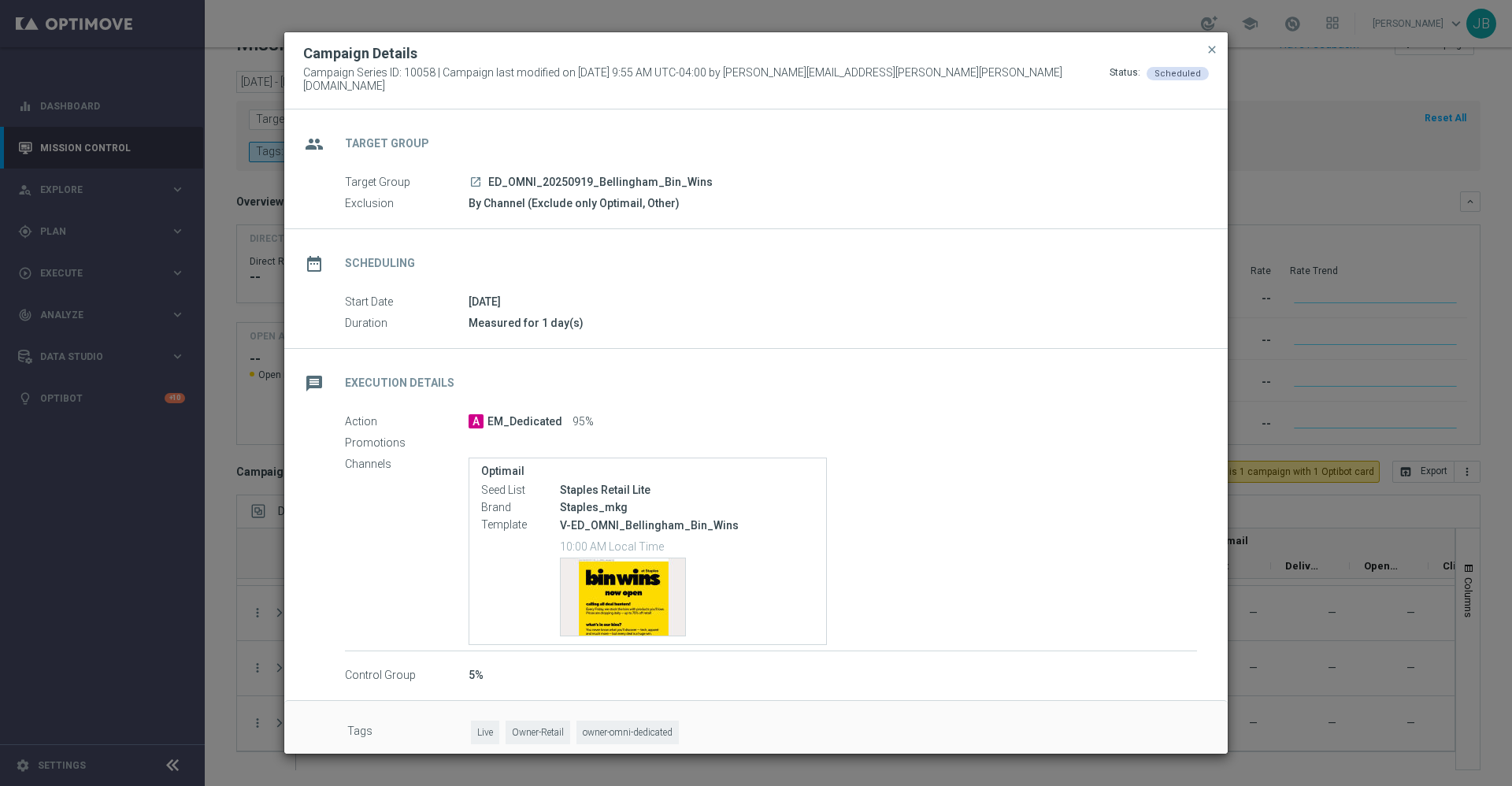
click at [1288, 193] on modal-container "Campaign Details Campaign Series ID: 10058 | Campaign last modified on 18 Sep 2…" at bounding box center [756, 393] width 1512 height 786
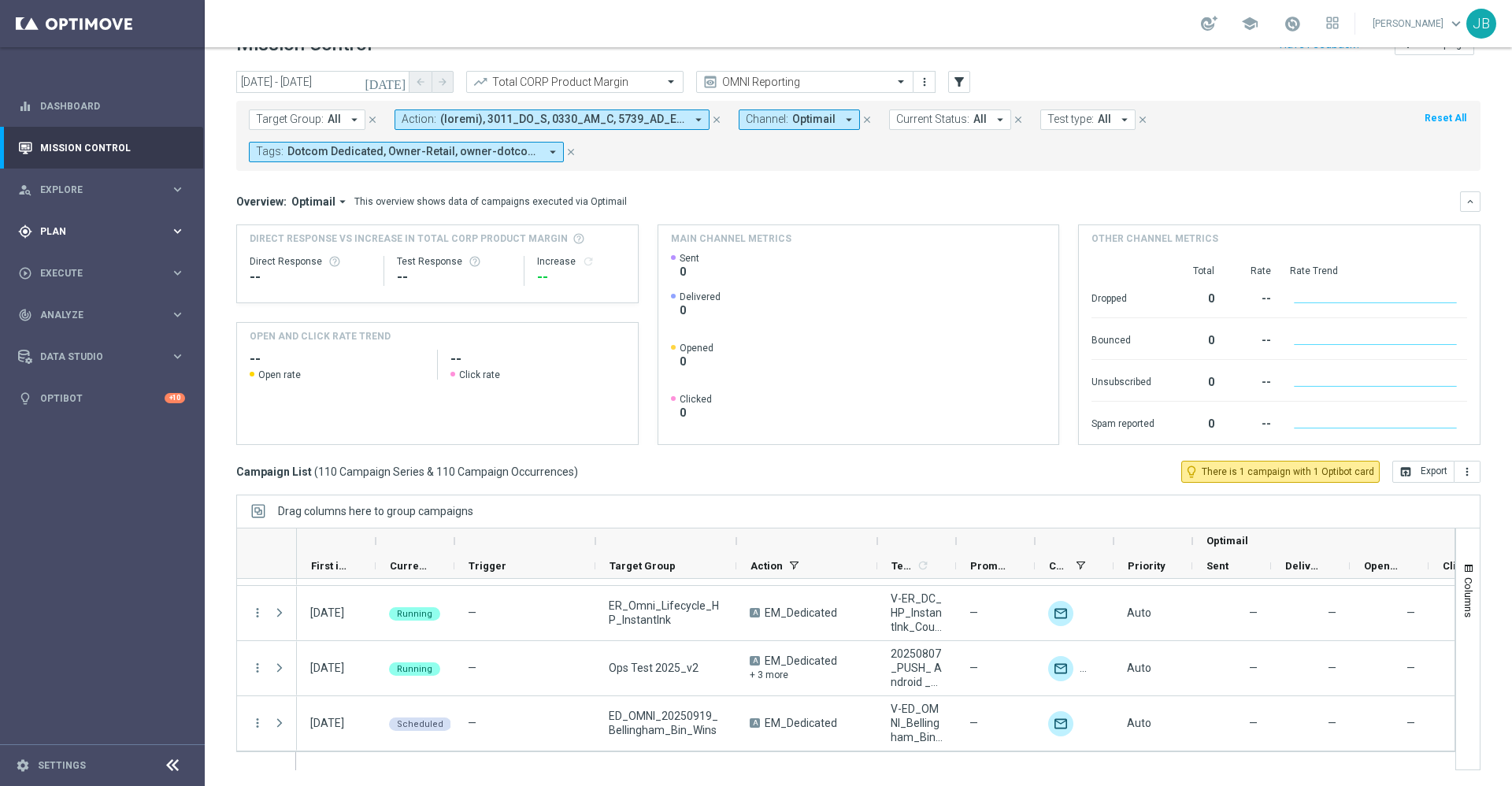
click at [110, 216] on div "gps_fixed Plan keyboard_arrow_right" at bounding box center [101, 231] width 203 height 42
click at [107, 263] on link "Target Groups" at bounding box center [102, 264] width 123 height 12
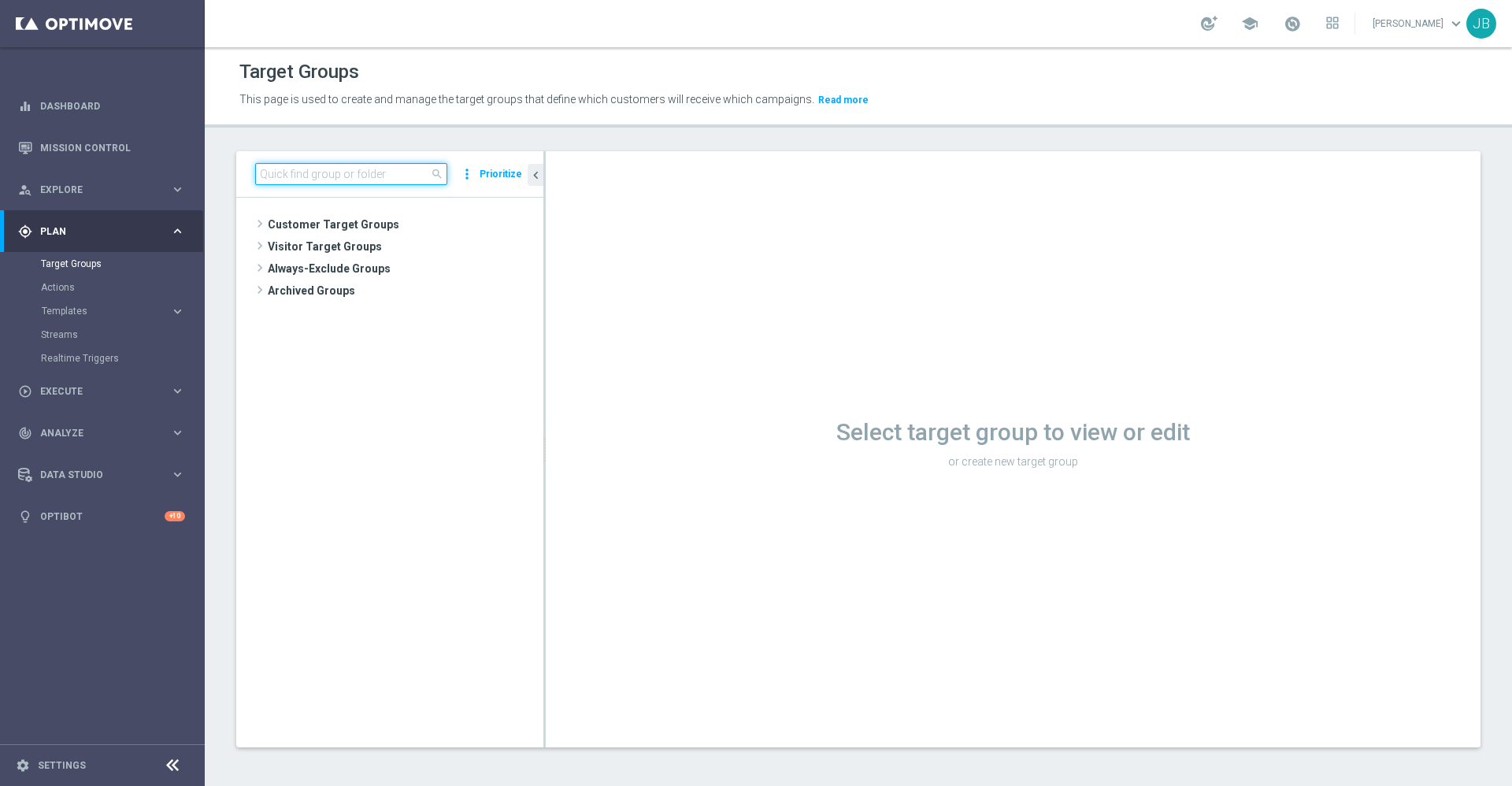
click at [355, 171] on input at bounding box center [351, 173] width 192 height 22
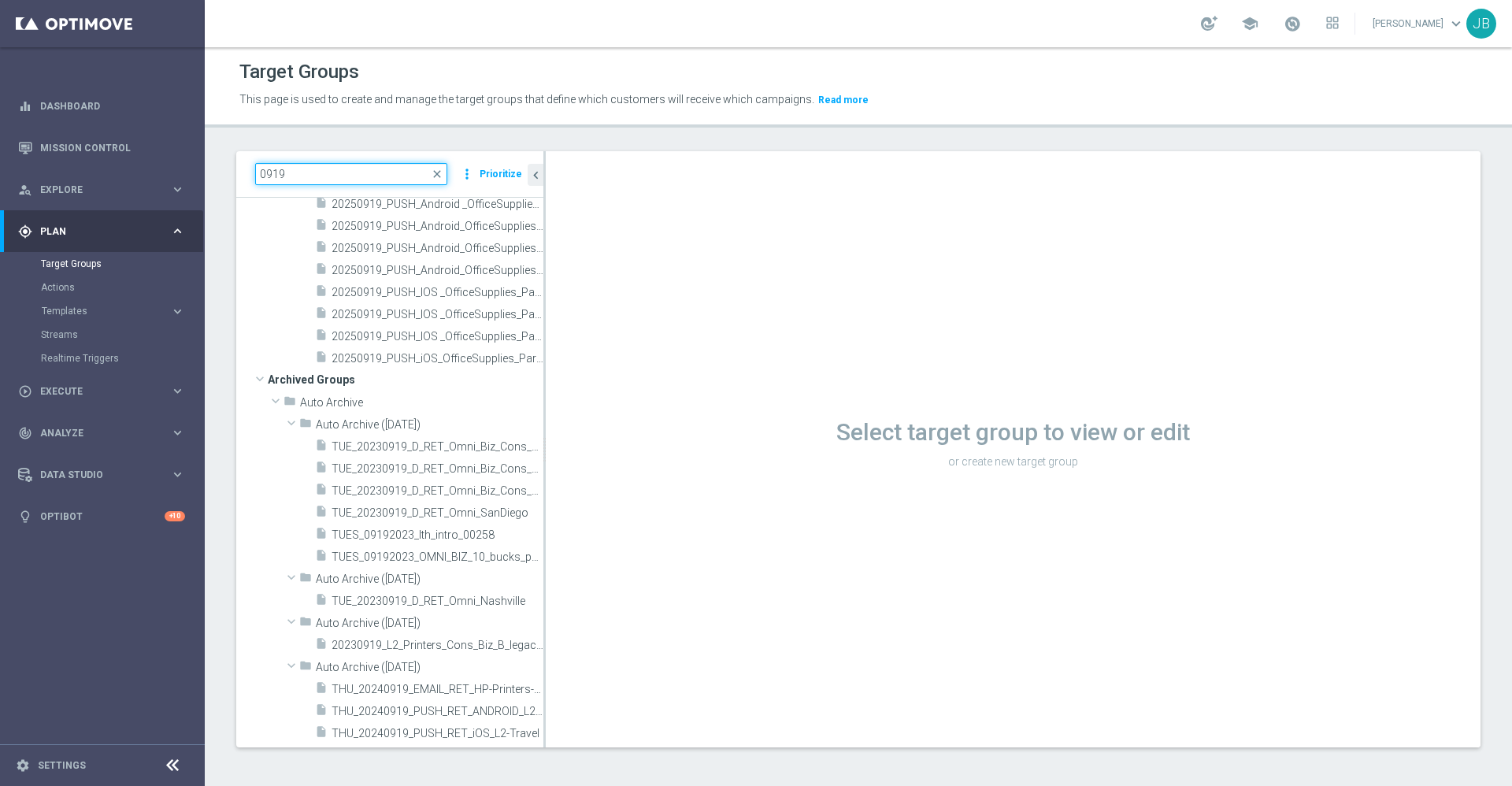
scroll to position [518, 0]
click at [375, 175] on input "0919" at bounding box center [351, 173] width 192 height 22
type input "0"
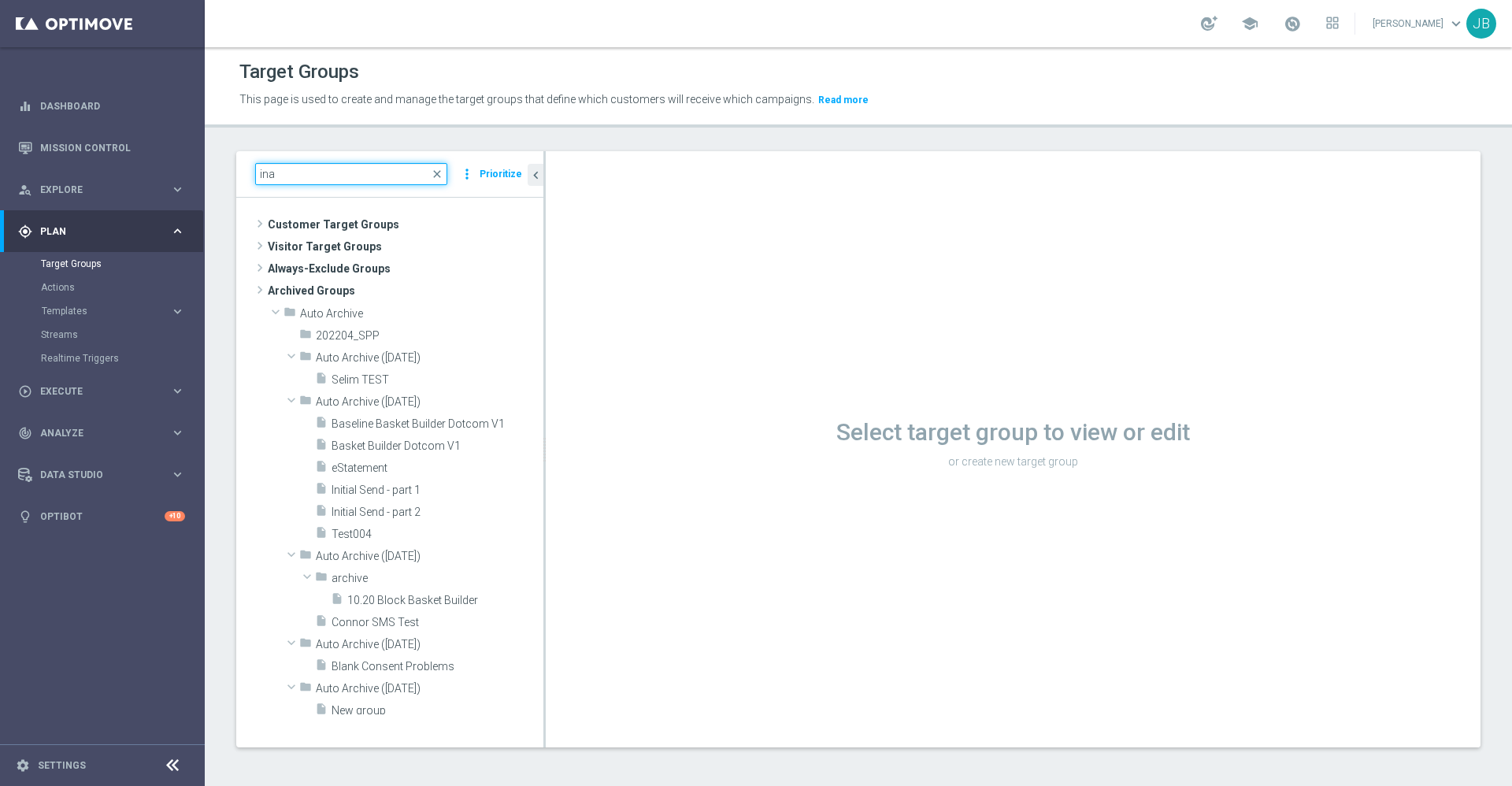
scroll to position [0, 0]
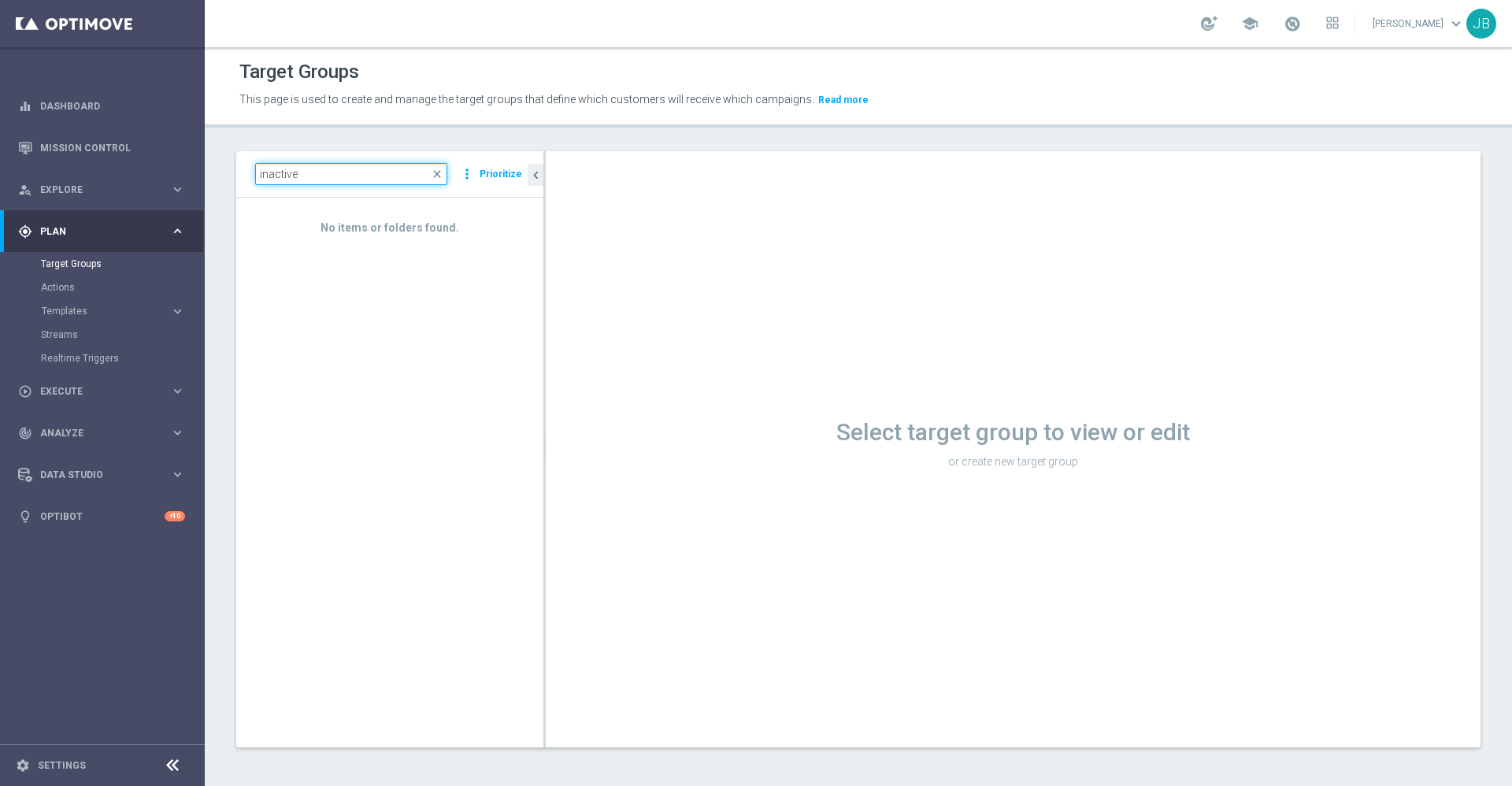
type input "inactive"
click at [101, 138] on link "Mission Control" at bounding box center [112, 148] width 145 height 42
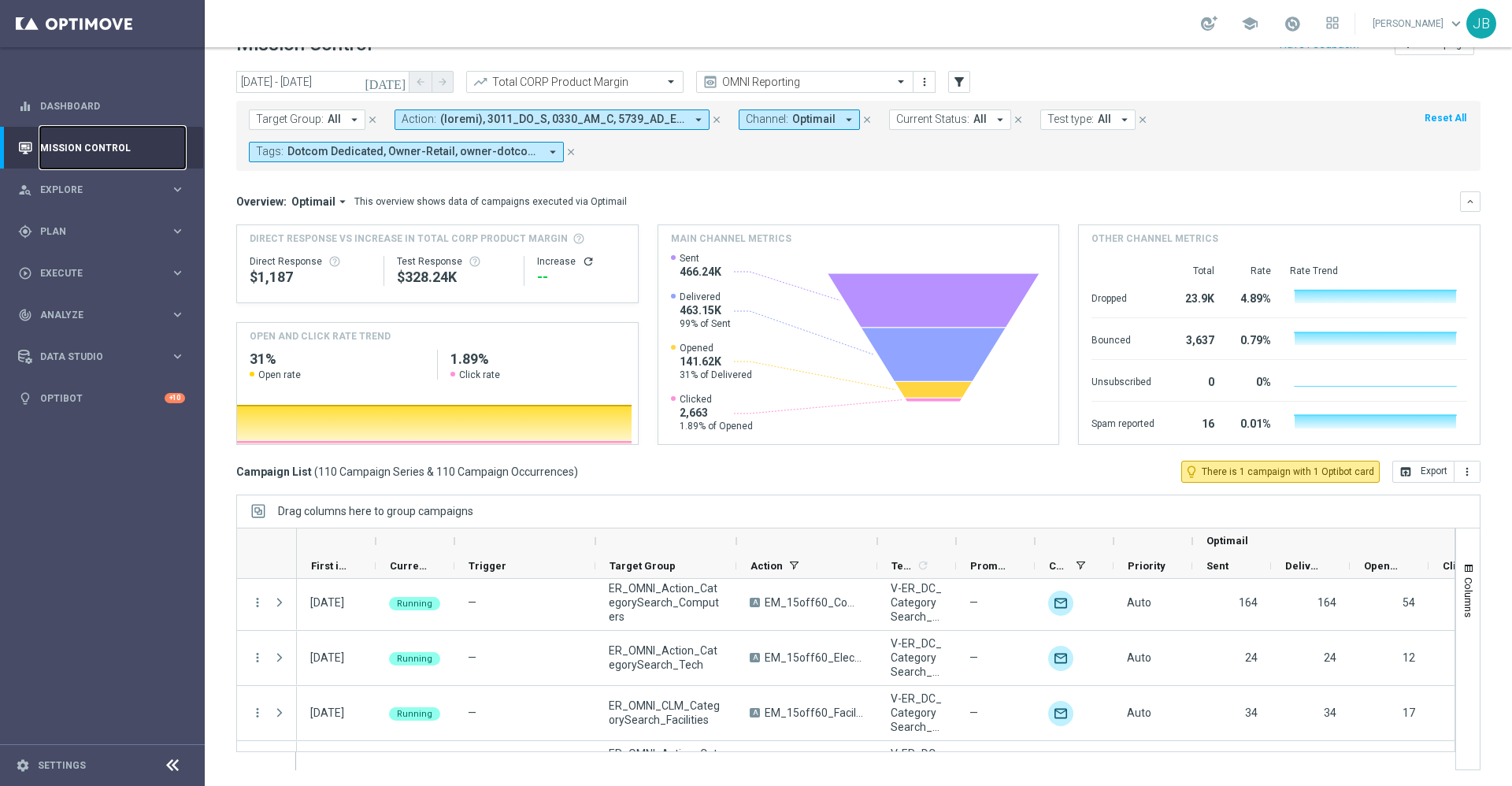
scroll to position [3794, 0]
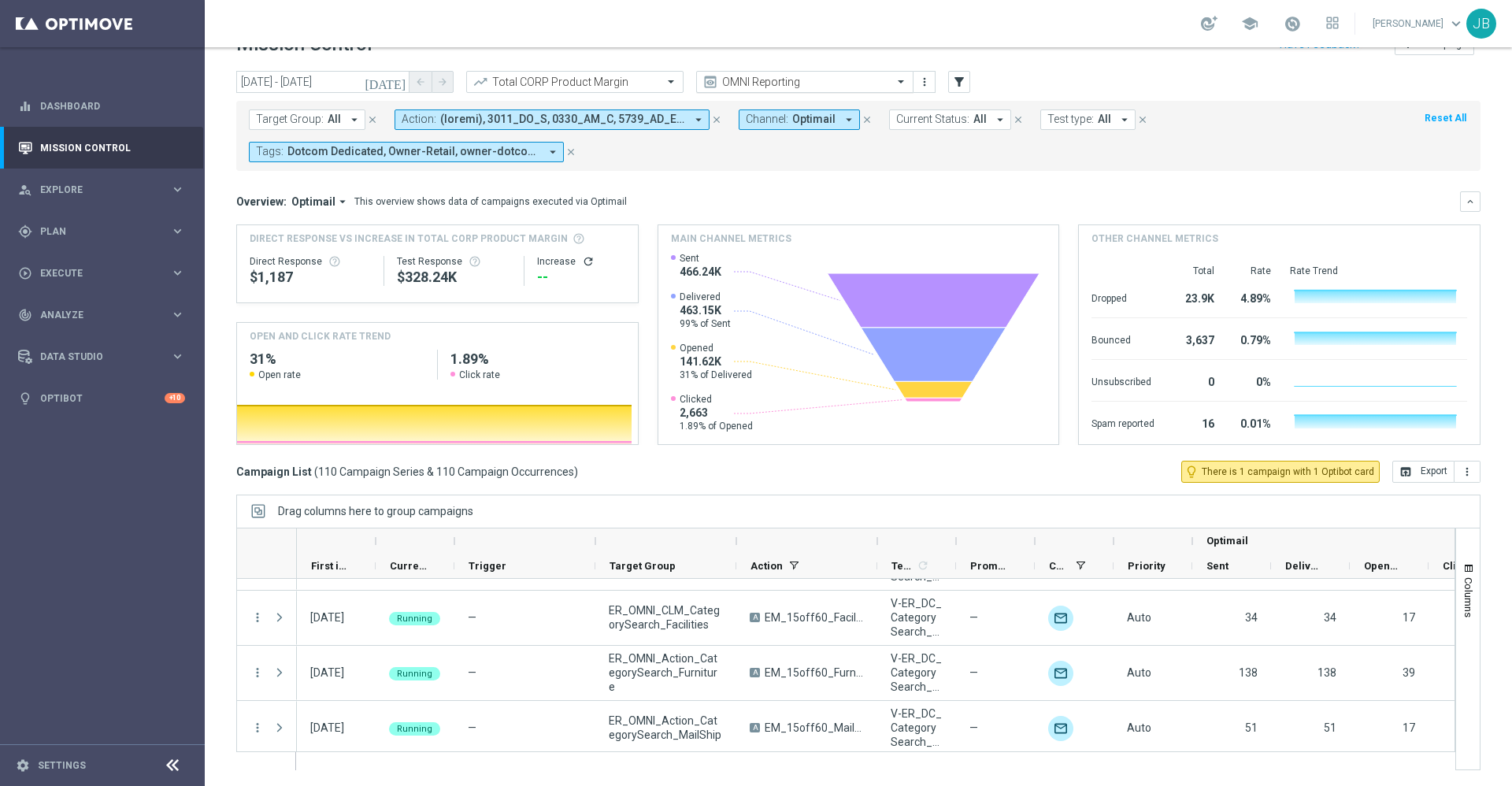
click at [788, 85] on input "text" at bounding box center [789, 82] width 169 height 13
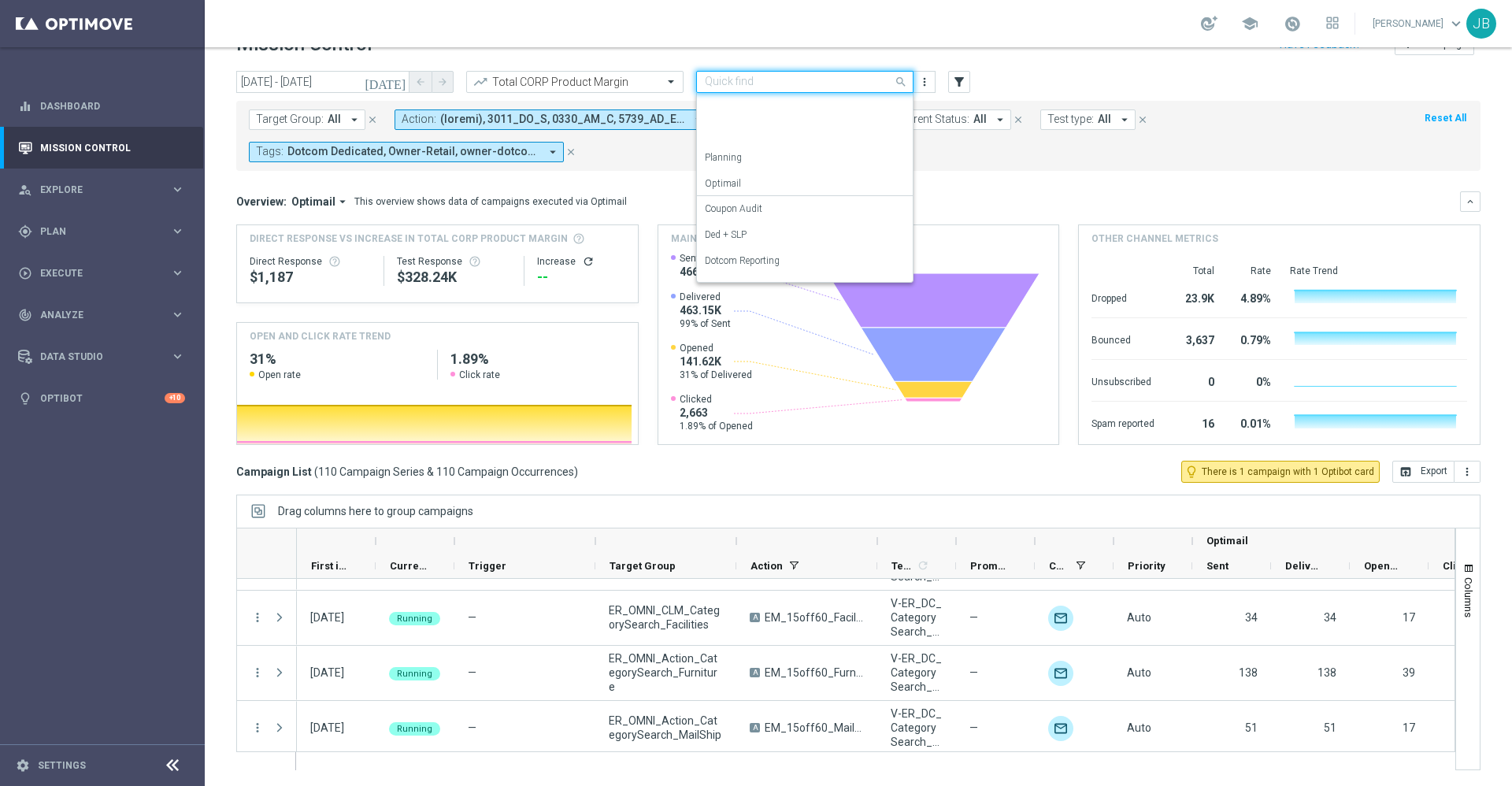
scroll to position [175, 0]
click at [773, 241] on div "SLP Reporting" at bounding box center [805, 241] width 200 height 26
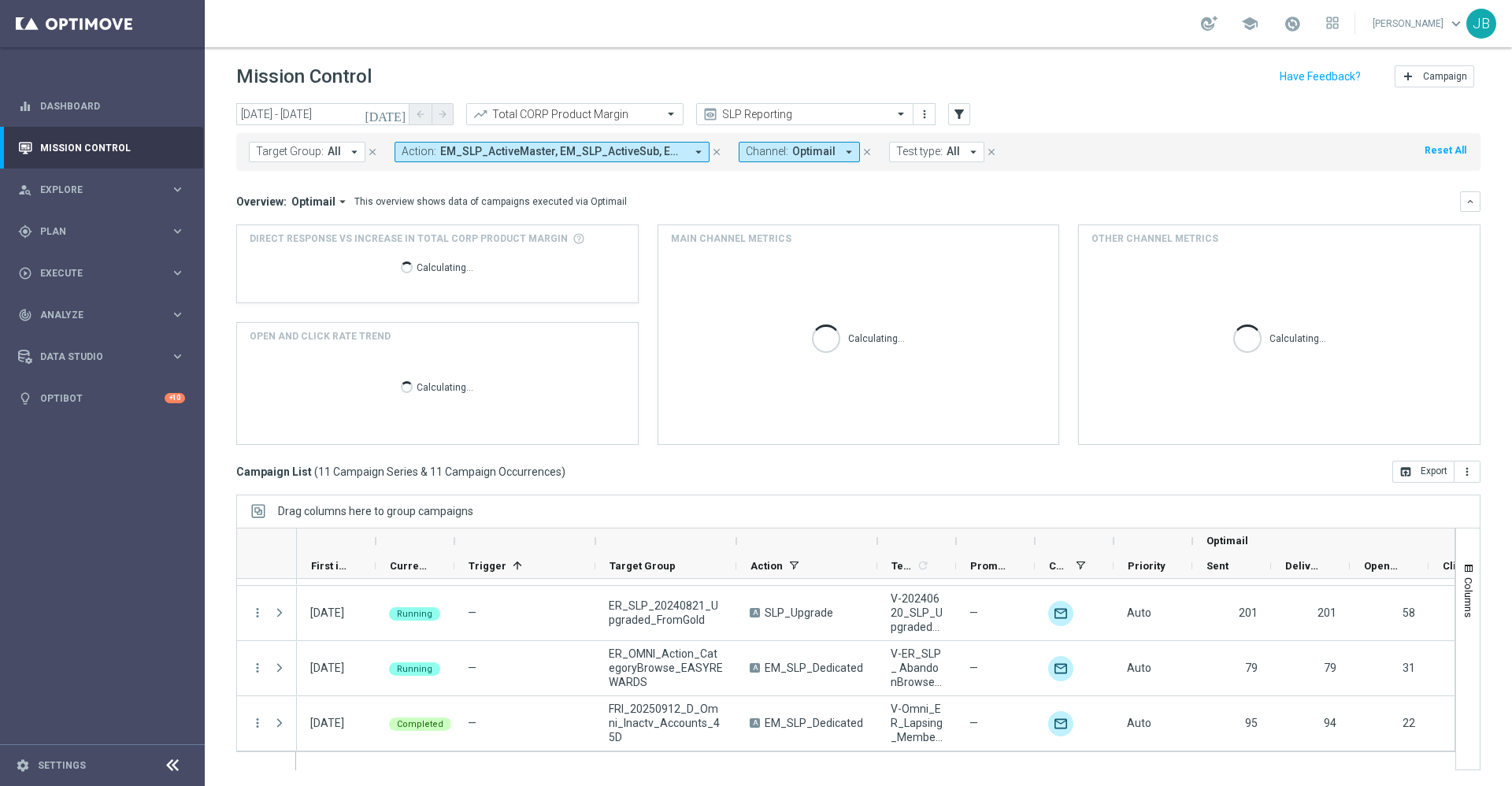
scroll to position [434, 0]
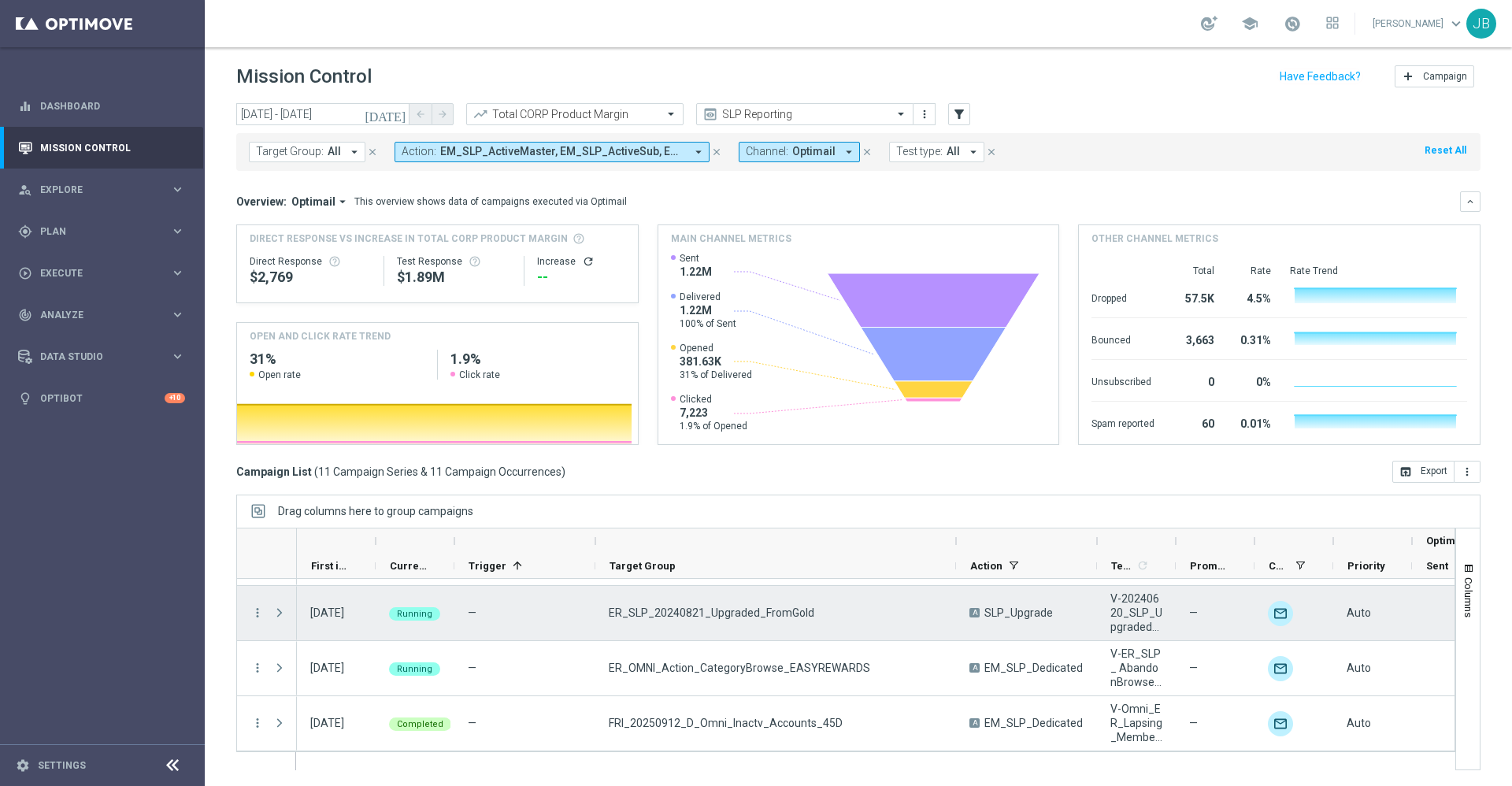
drag, startPoint x: 736, startPoint y: 538, endPoint x: 955, endPoint y: 586, distance: 224.2
click at [955, 586] on div at bounding box center [846, 649] width 1219 height 243
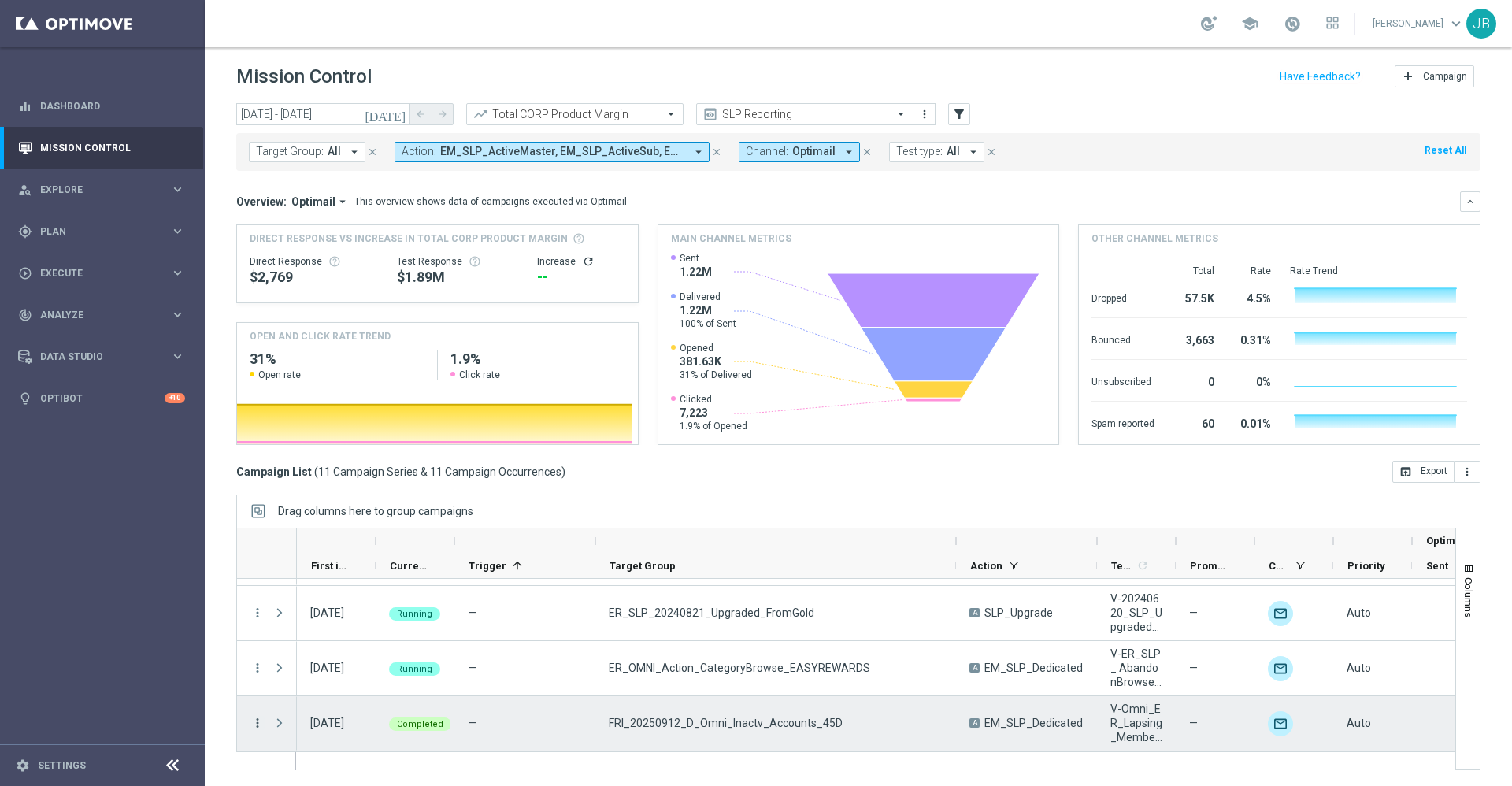
click at [255, 721] on icon "more_vert" at bounding box center [258, 723] width 14 height 14
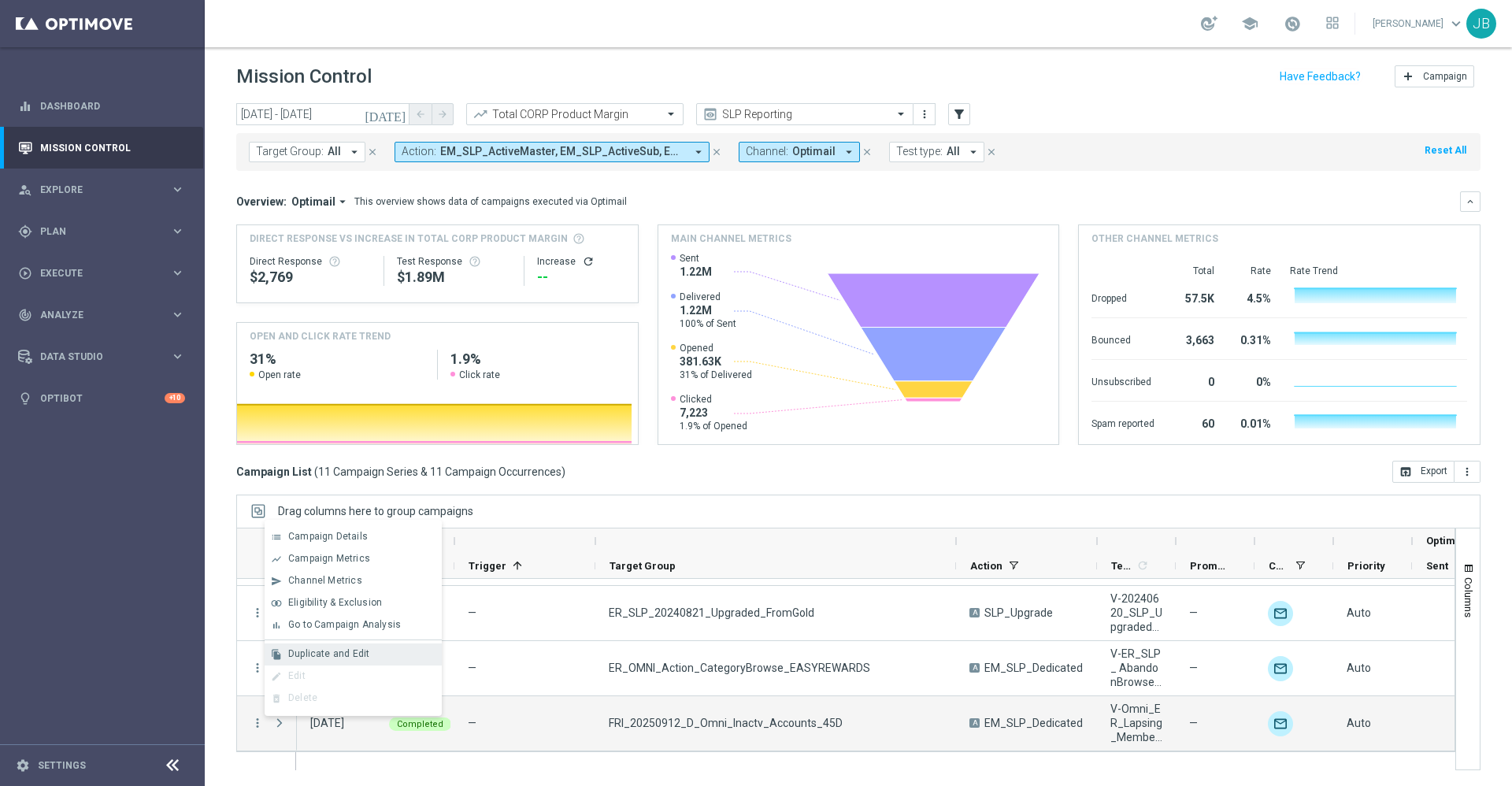
click at [351, 647] on div "file_copy Duplicate and Edit" at bounding box center [353, 654] width 177 height 22
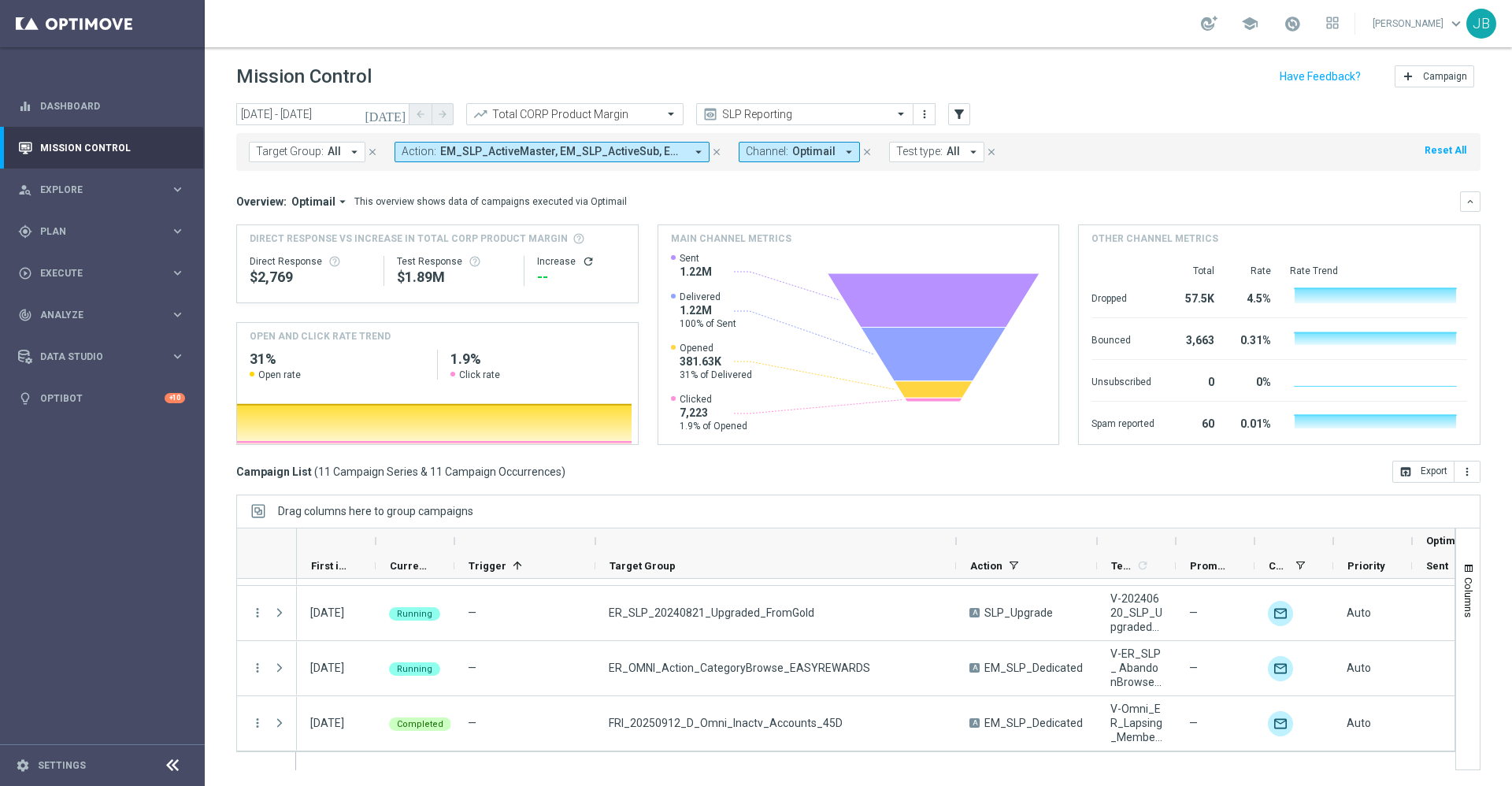
click at [397, 118] on icon "[DATE]" at bounding box center [386, 114] width 43 height 14
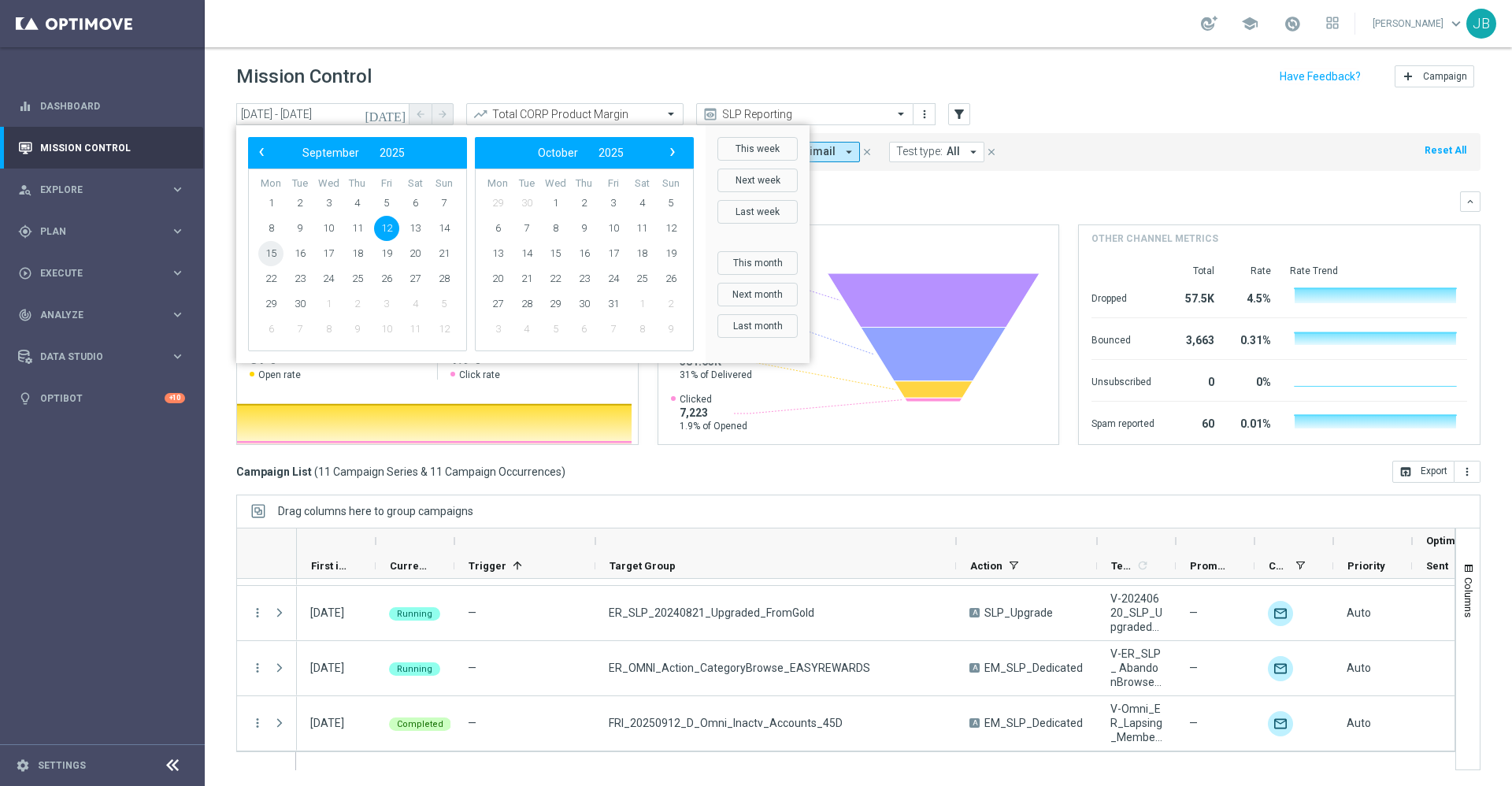
click at [277, 252] on span "15" at bounding box center [271, 254] width 25 height 25
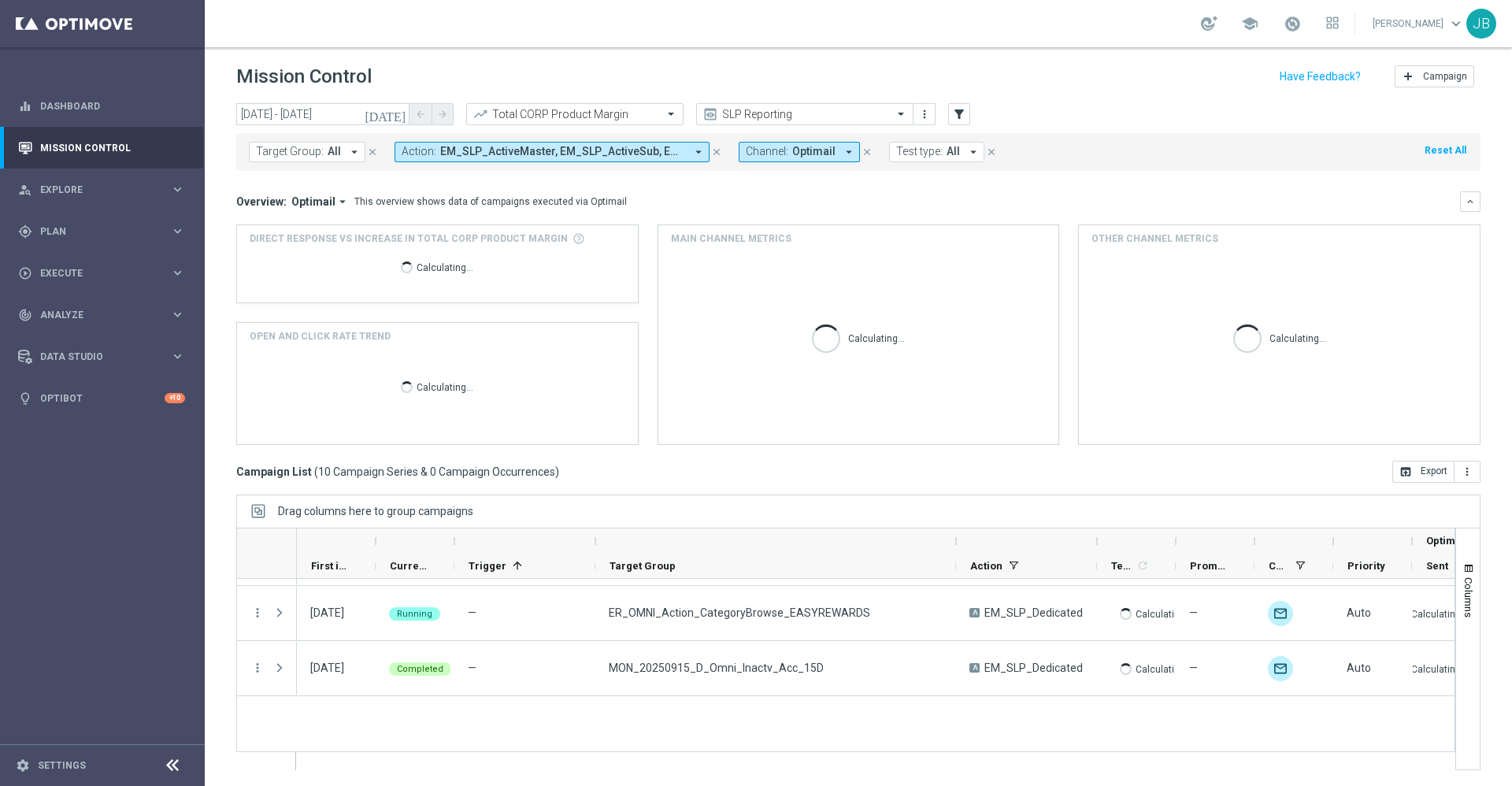
scroll to position [379, 0]
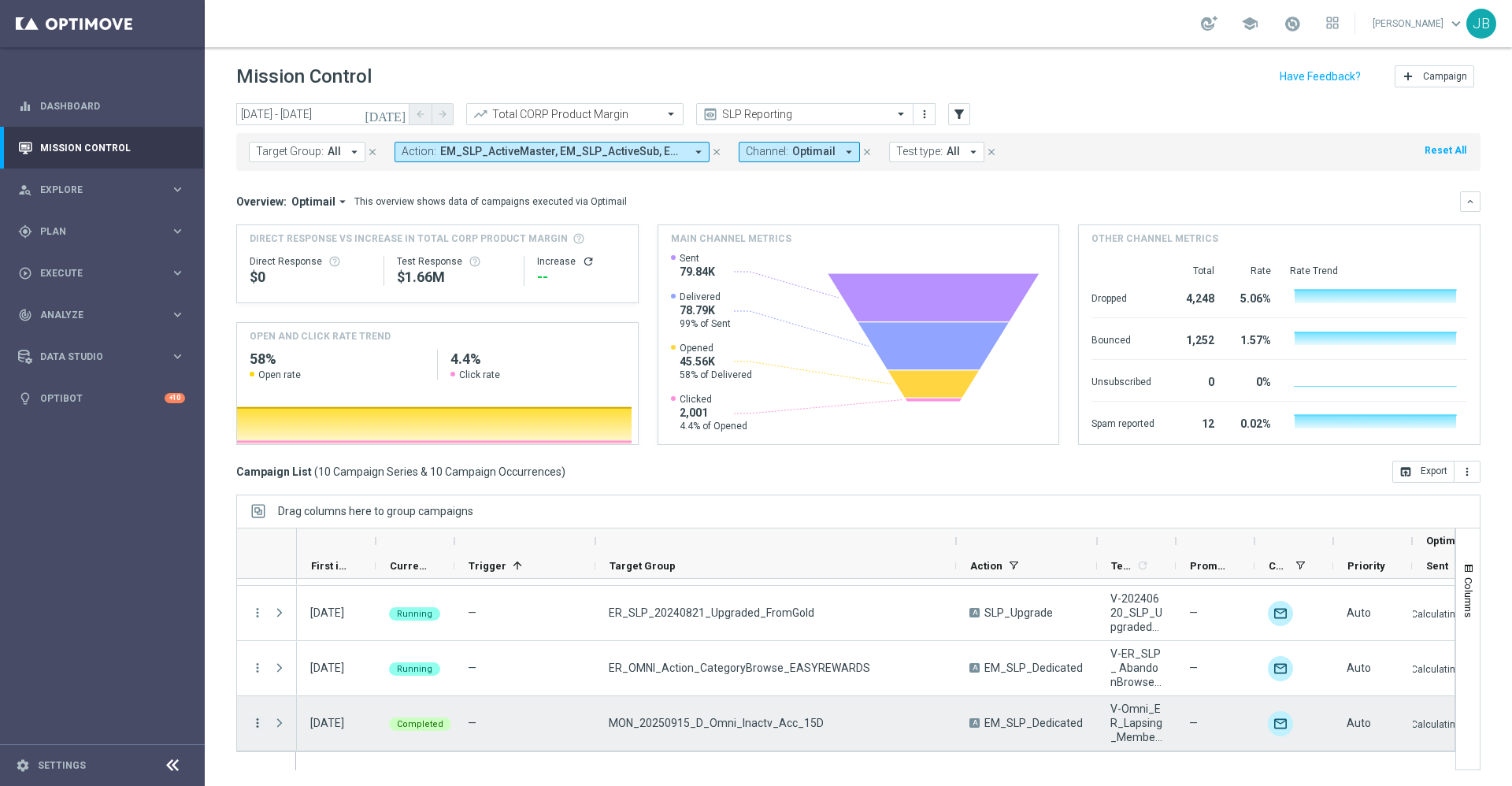
click at [257, 723] on icon "more_vert" at bounding box center [258, 723] width 14 height 14
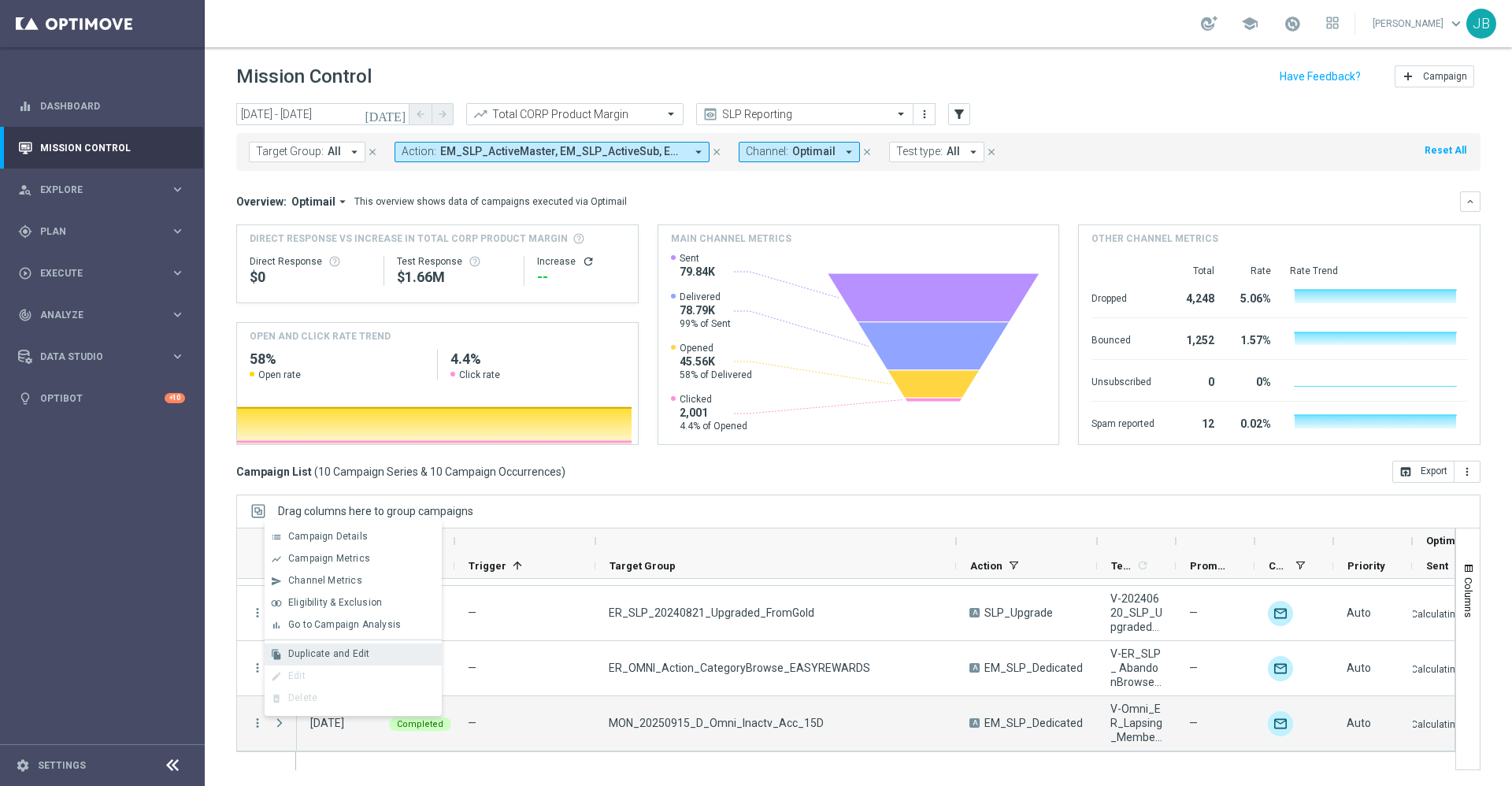
click at [346, 654] on span "Duplicate and Edit" at bounding box center [328, 654] width 81 height 11
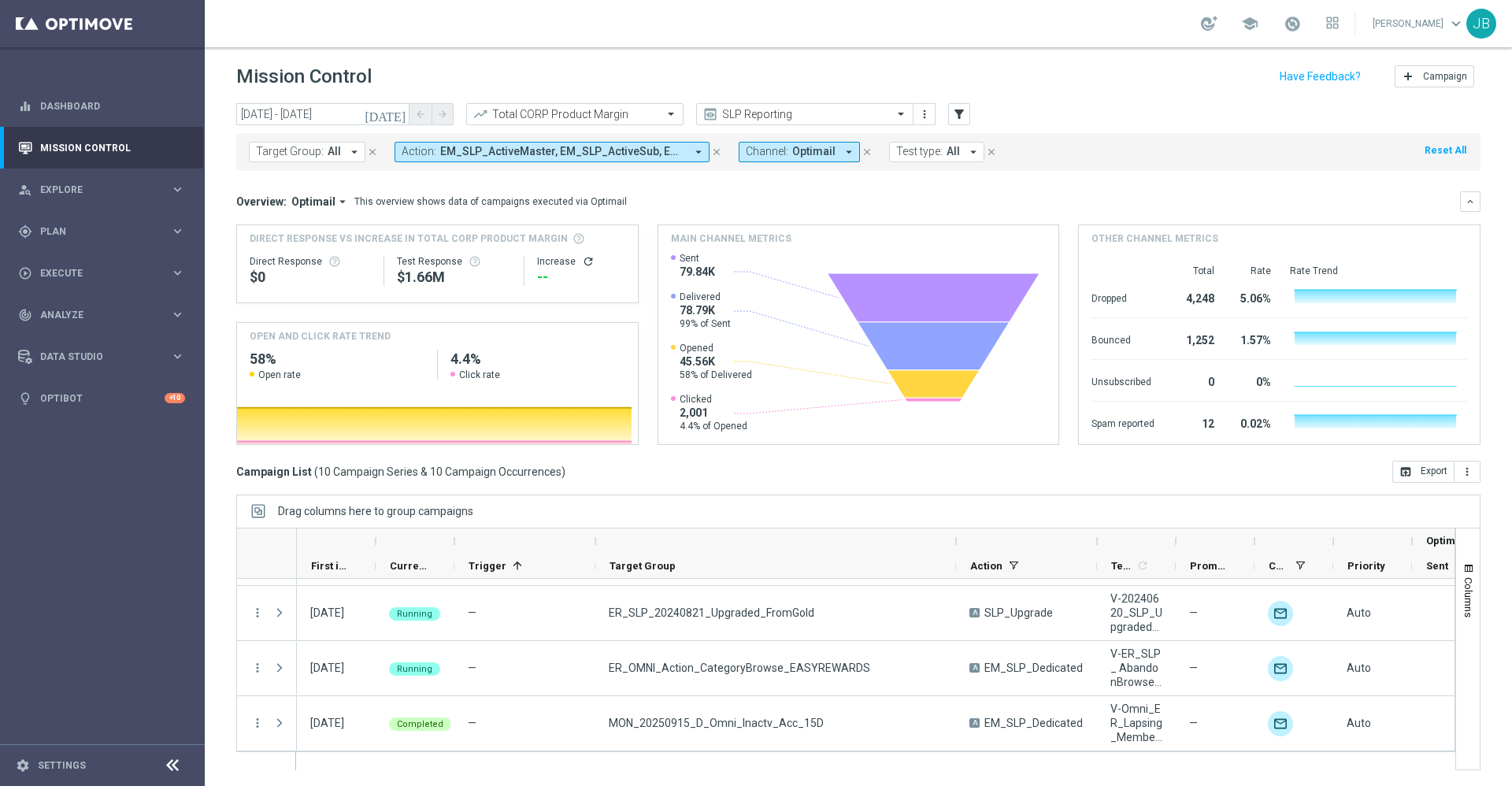
click at [400, 119] on icon "[DATE]" at bounding box center [386, 114] width 43 height 14
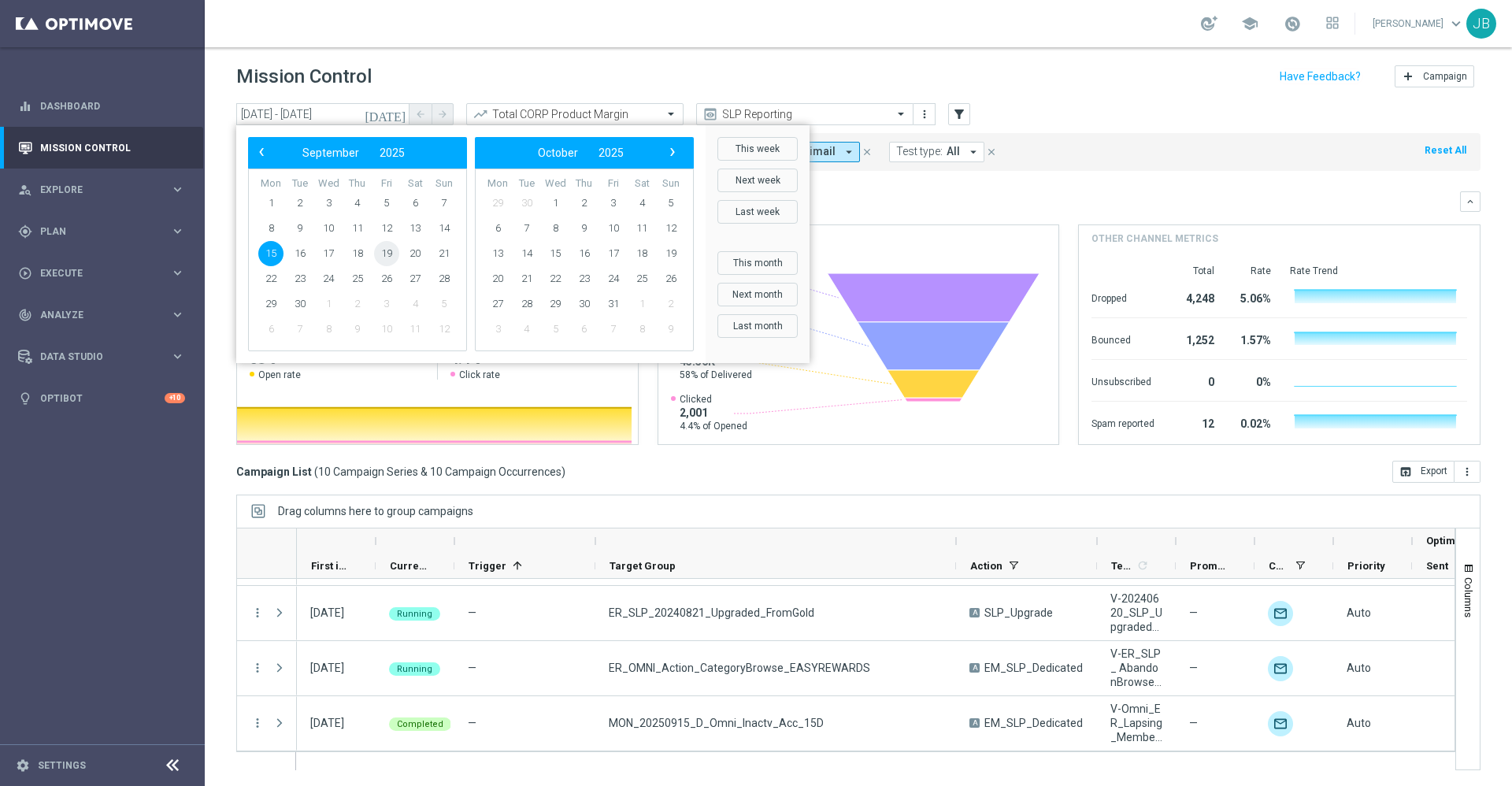
click at [390, 252] on span "19" at bounding box center [387, 254] width 25 height 25
click at [270, 281] on span "22" at bounding box center [271, 279] width 25 height 25
type input "19 Sep 2025 - 22 Sep 2025"
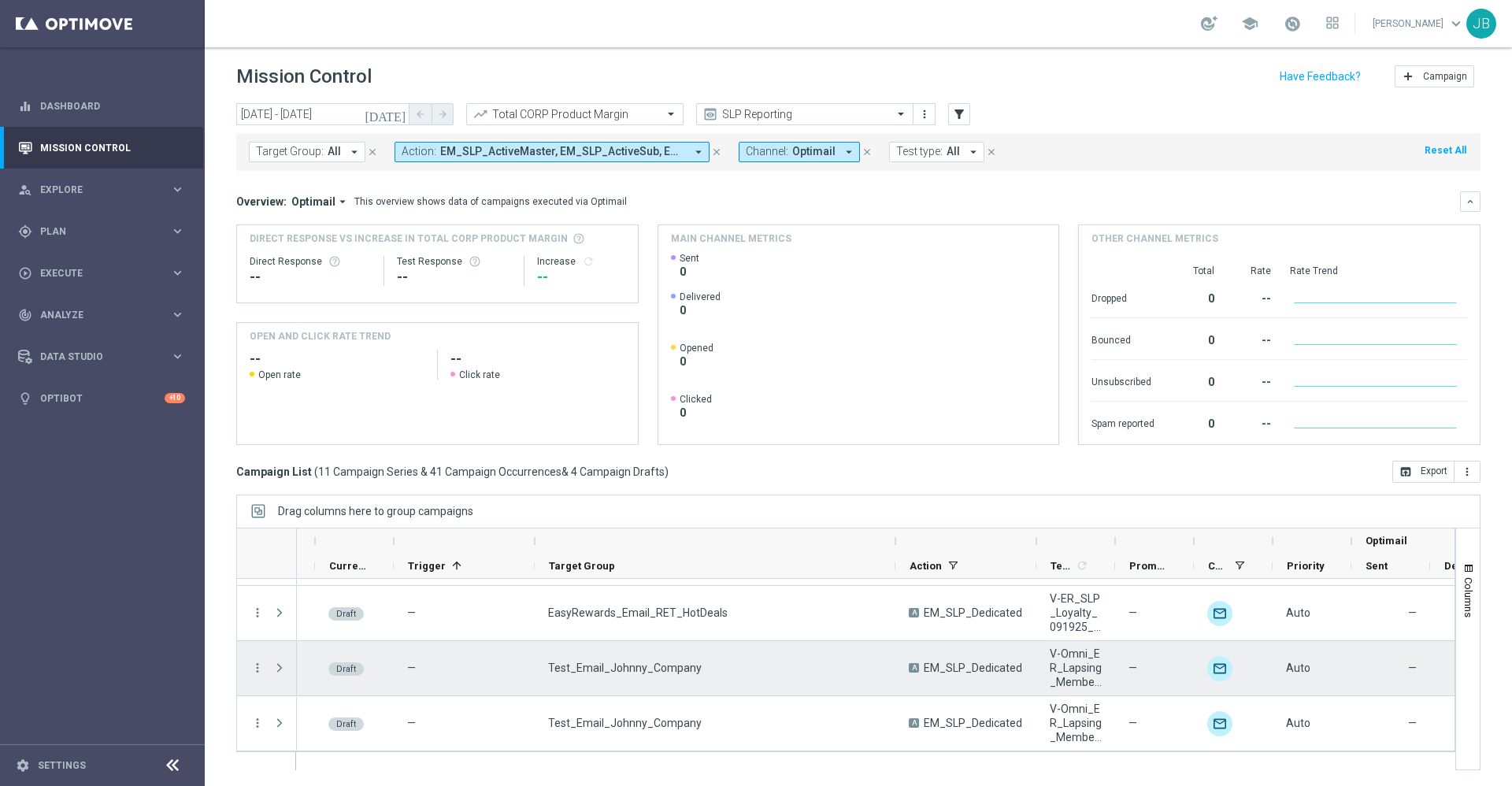
scroll to position [0, 62]
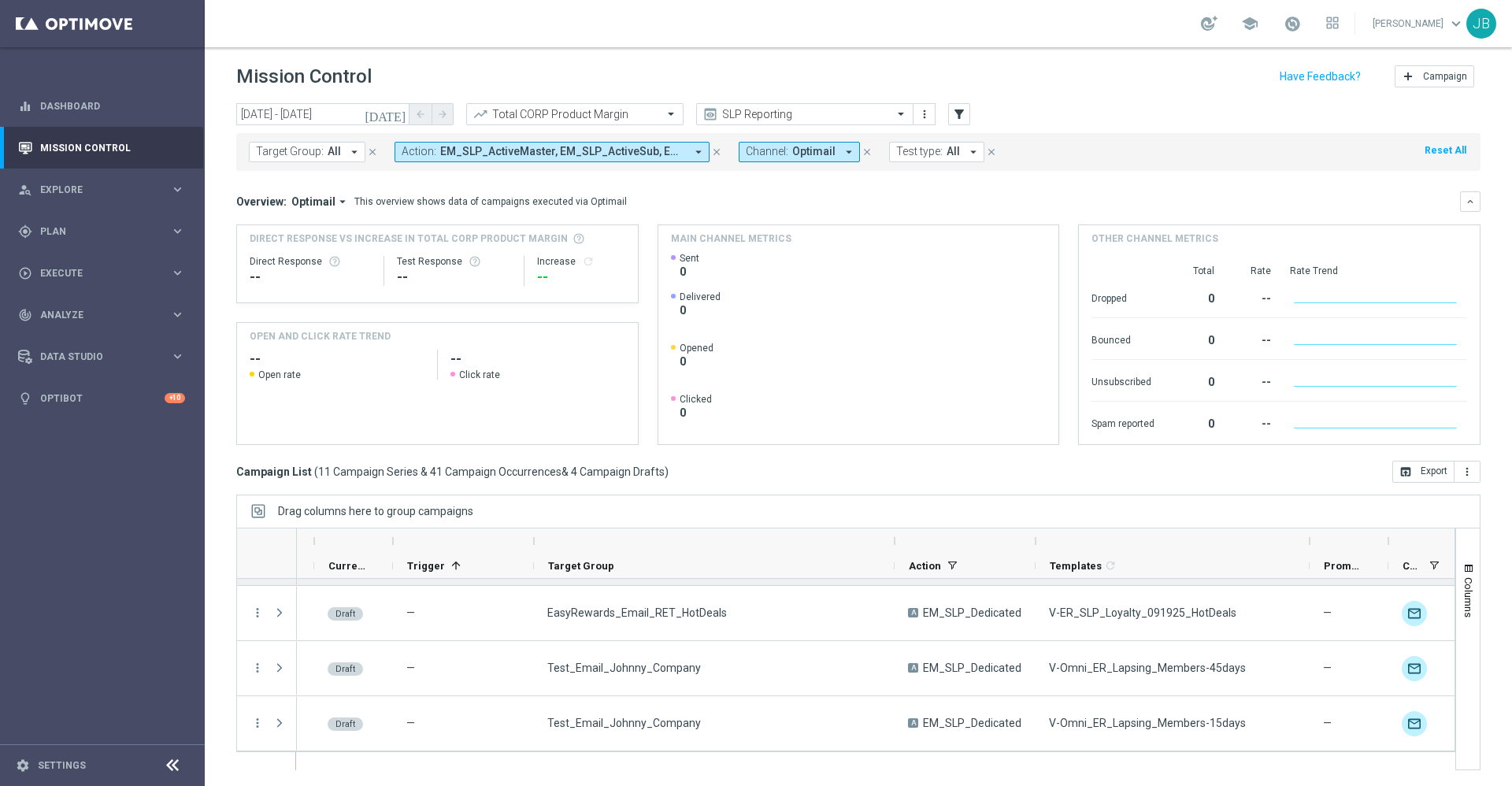
drag, startPoint x: 1112, startPoint y: 540, endPoint x: 1307, endPoint y: 581, distance: 199.3
click at [1307, 581] on div at bounding box center [846, 649] width 1219 height 243
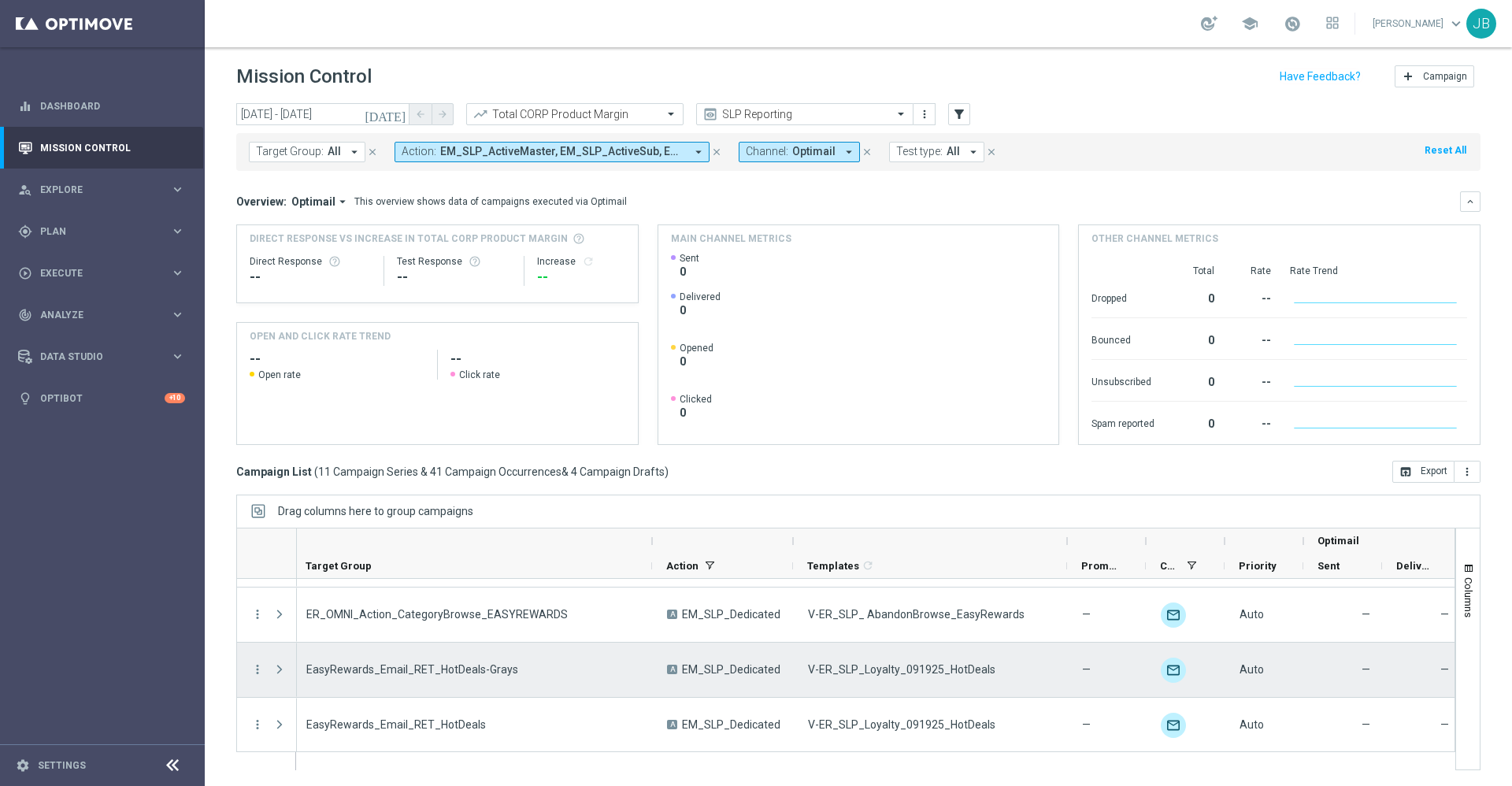
scroll to position [0, 0]
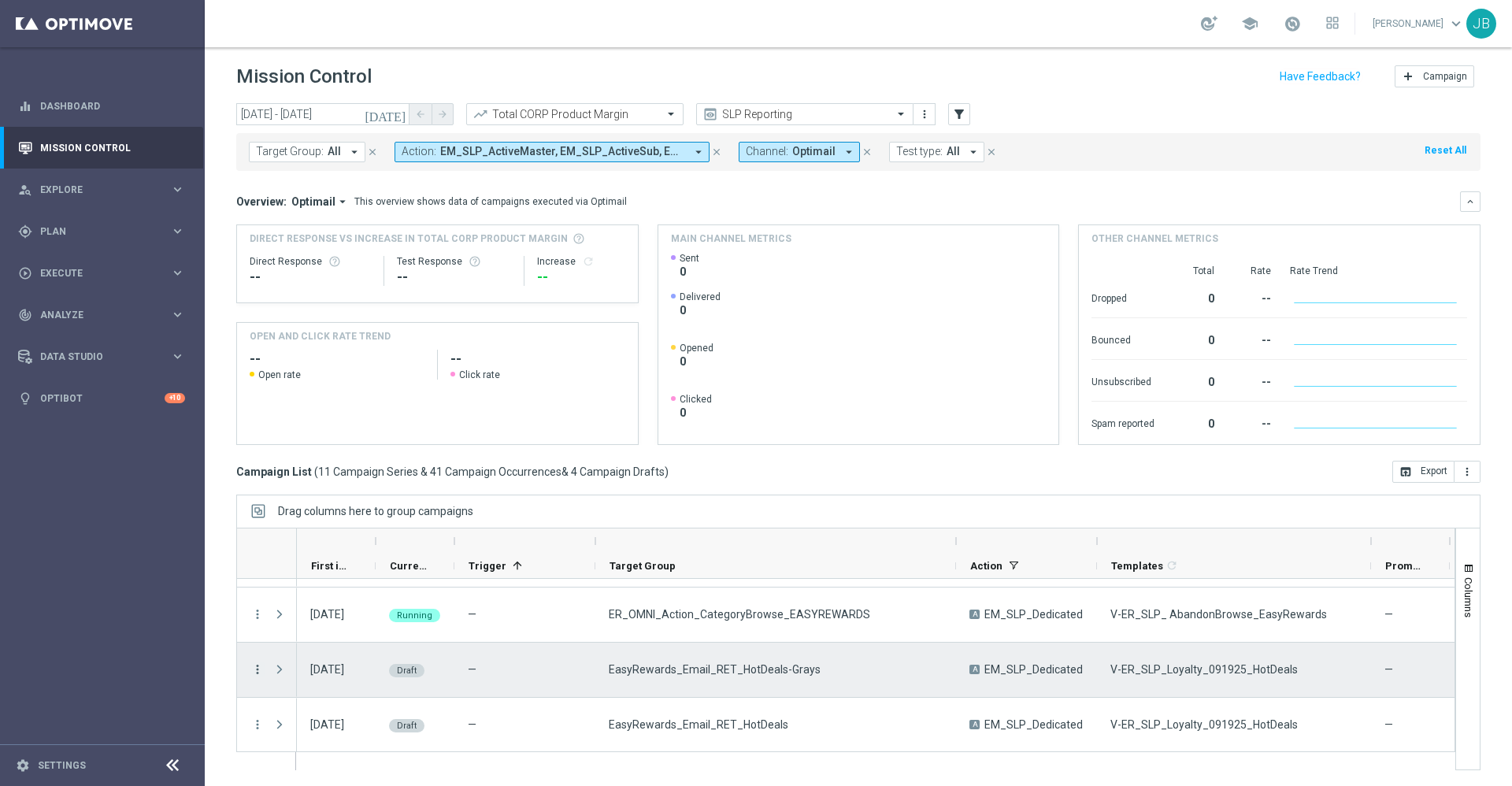
click at [256, 668] on icon "more_vert" at bounding box center [258, 670] width 14 height 14
click at [354, 678] on span "Campaign Details" at bounding box center [327, 679] width 79 height 11
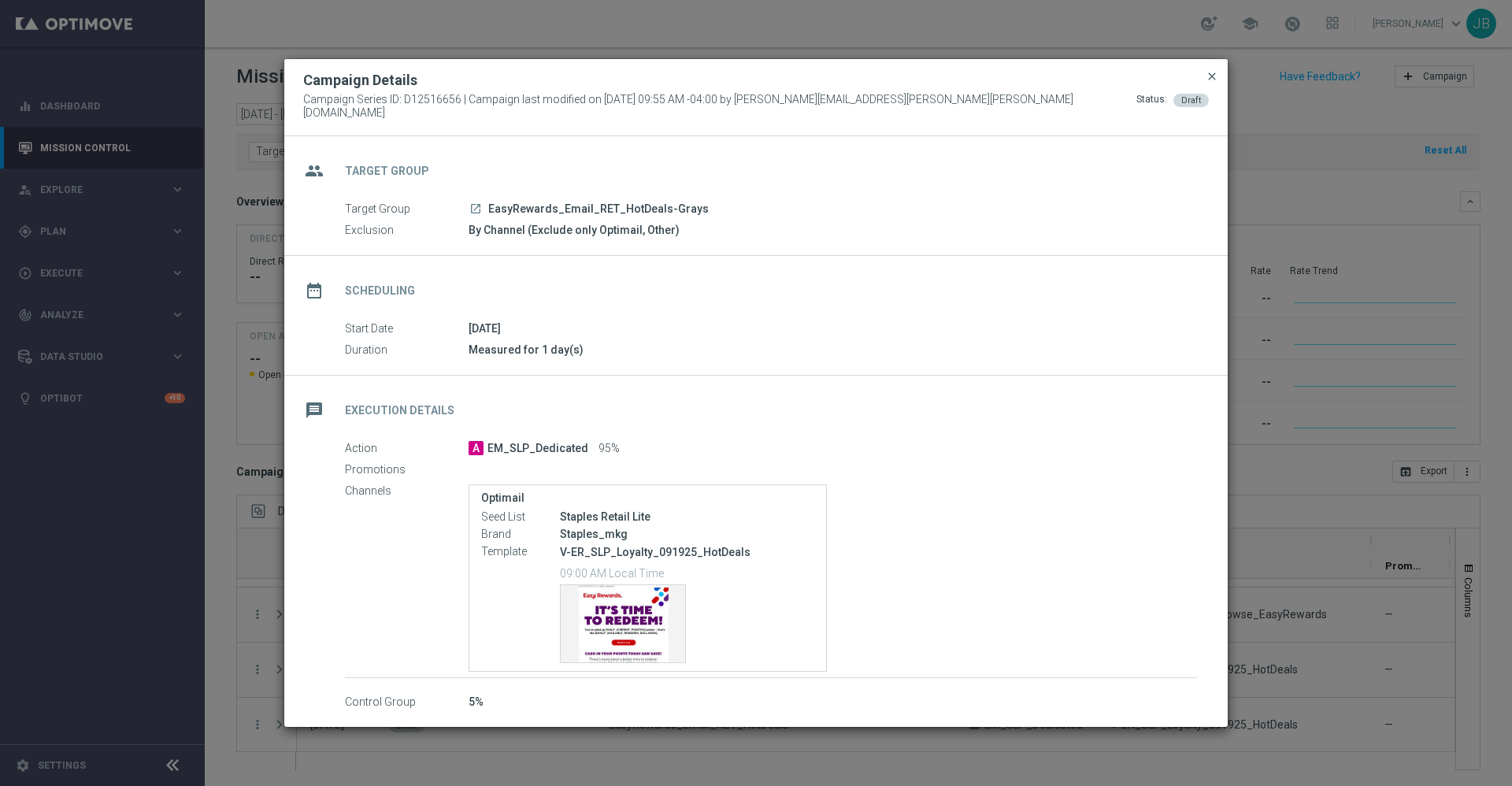
click at [1214, 83] on span "close" at bounding box center [1212, 76] width 12 height 12
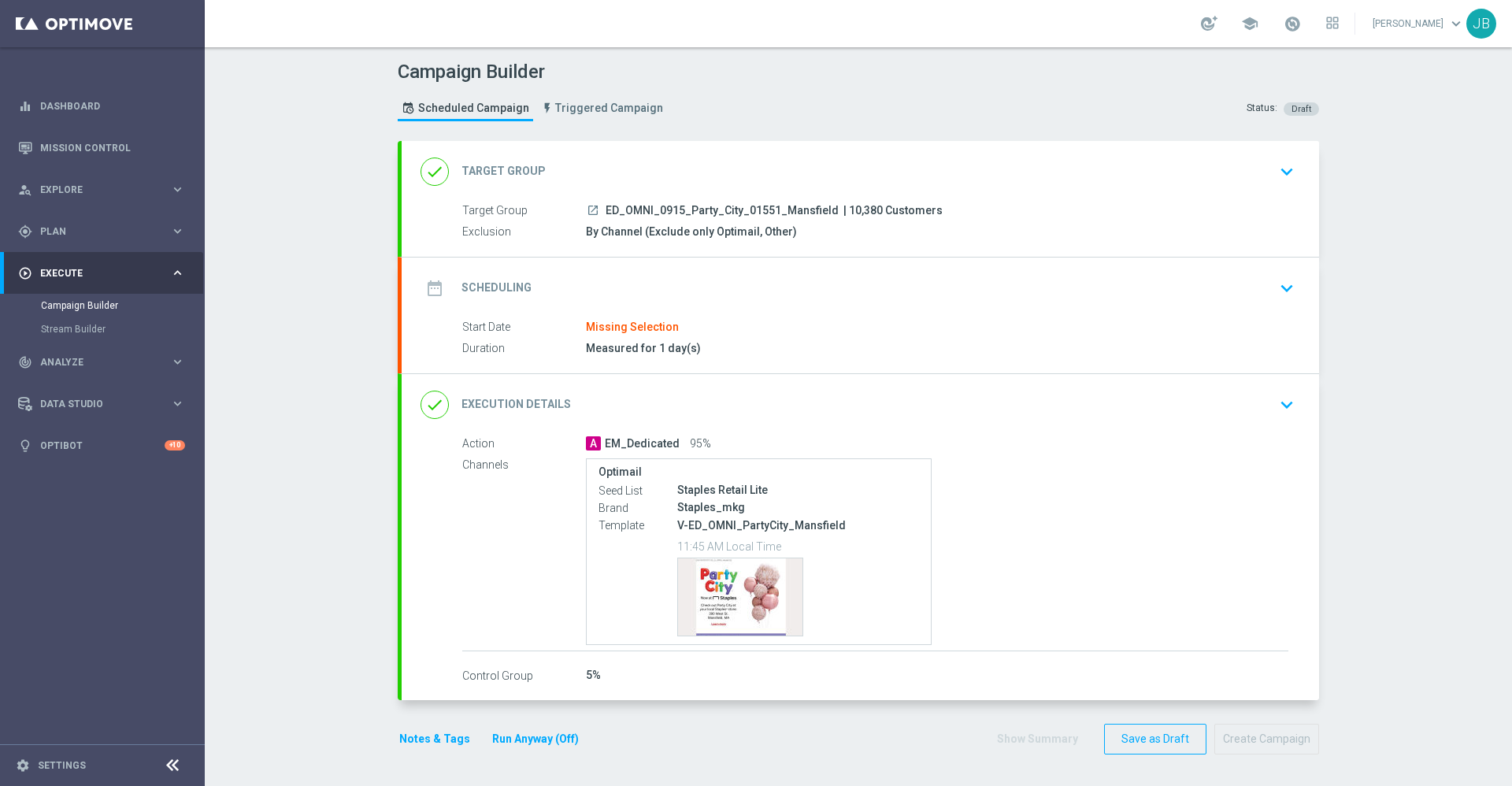
click at [507, 401] on h2 "Execution Details" at bounding box center [516, 404] width 110 height 15
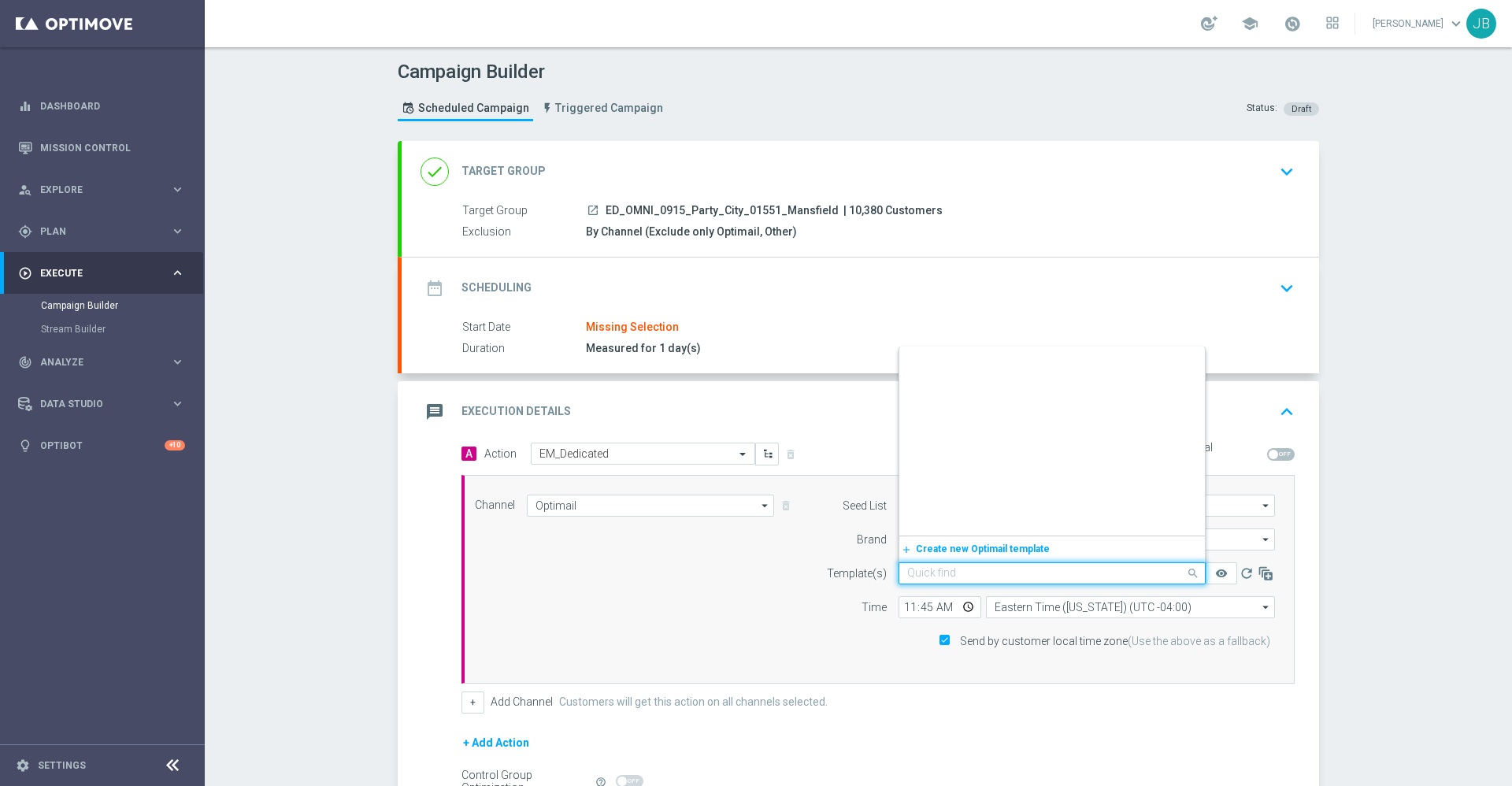
click at [944, 579] on input "text" at bounding box center [1036, 573] width 259 height 13
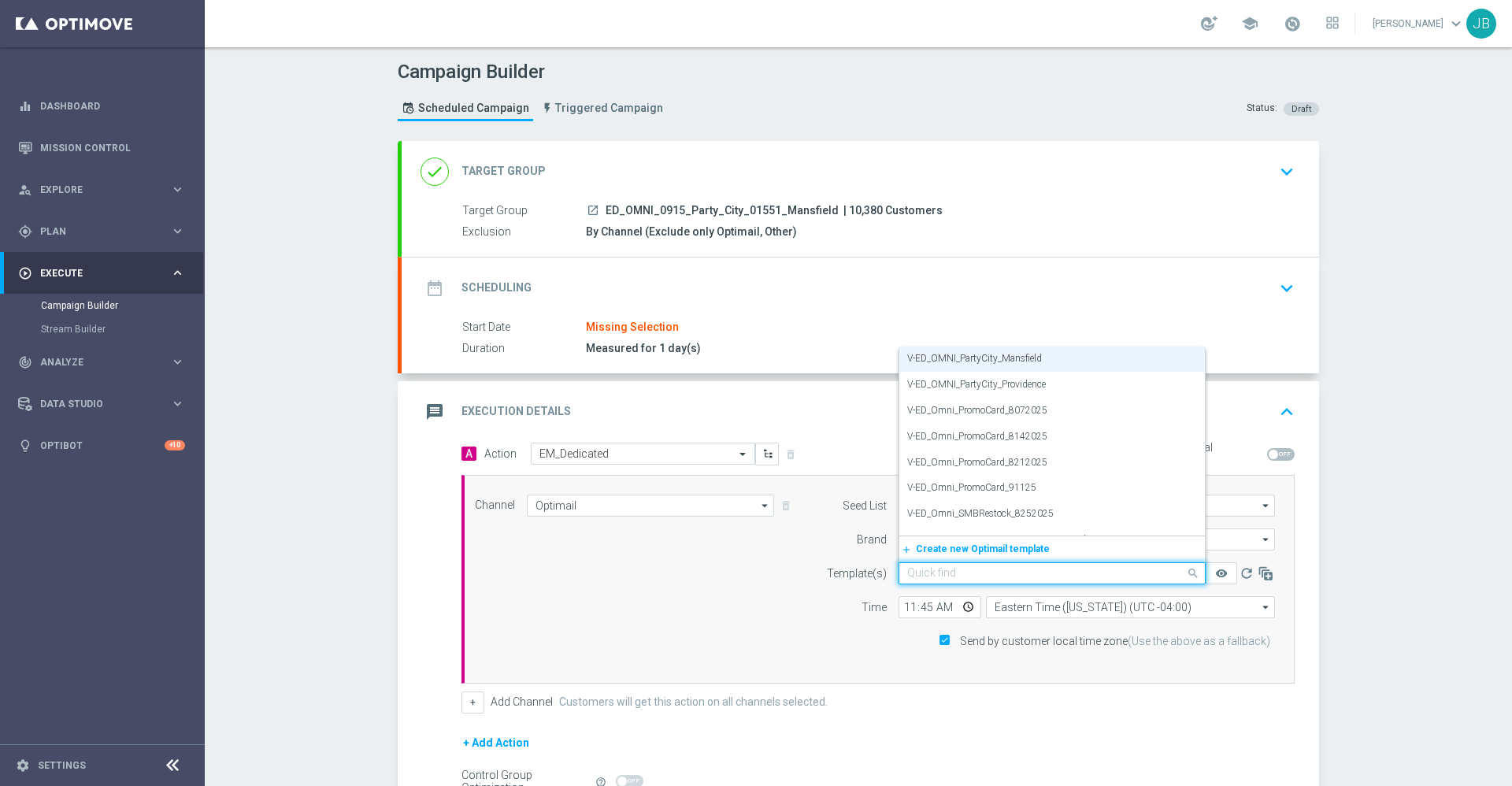
paste input "V-ED_OMNI_Bellingham_Bin_Wins"
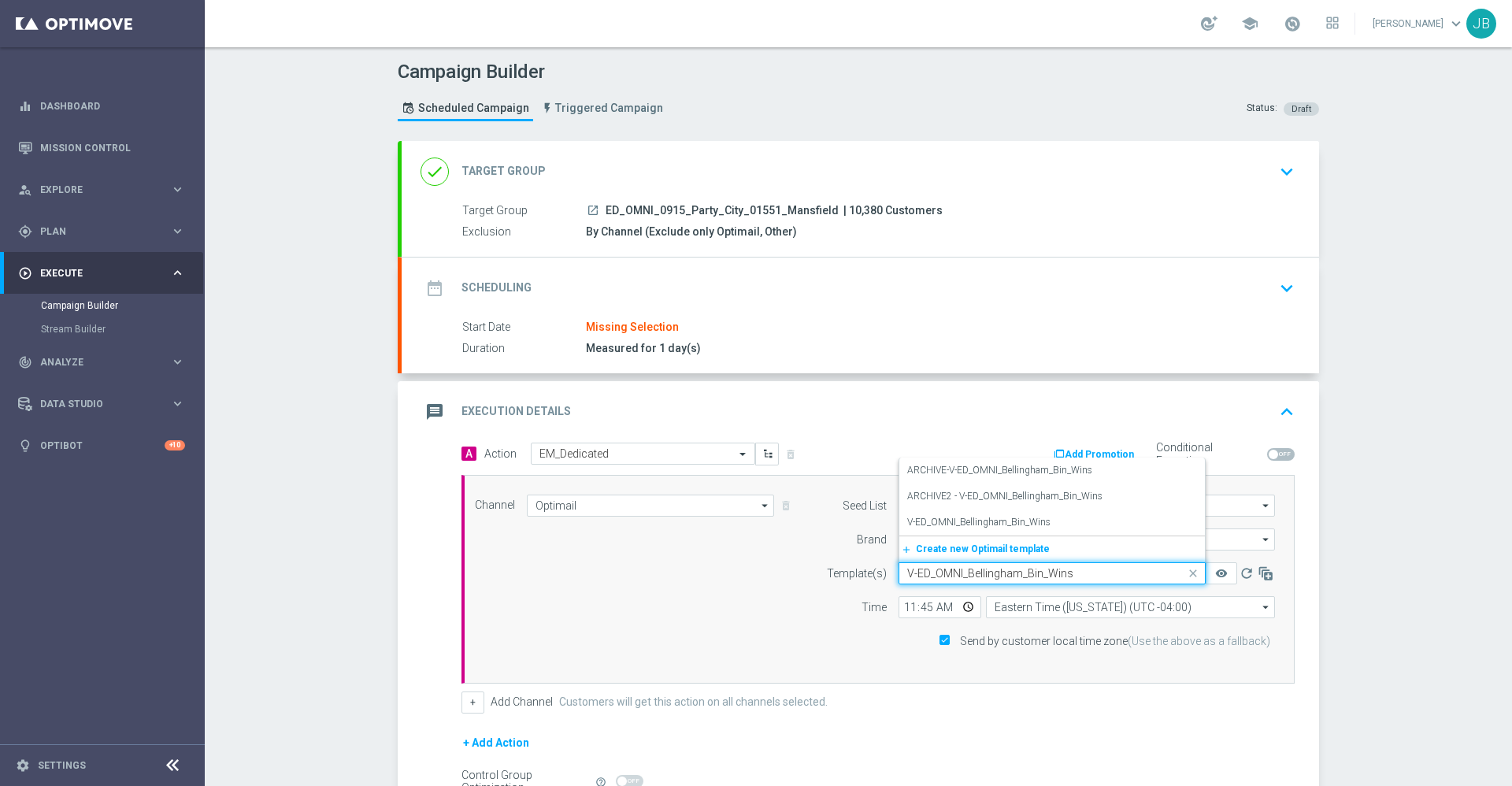
scroll to position [0, 0]
click at [1001, 529] on label "V-ED_OMNI_Bellingham_Bin_Wins" at bounding box center [979, 522] width 144 height 13
type input "V-ED_OMNI_Bellingham_Bin_Wins"
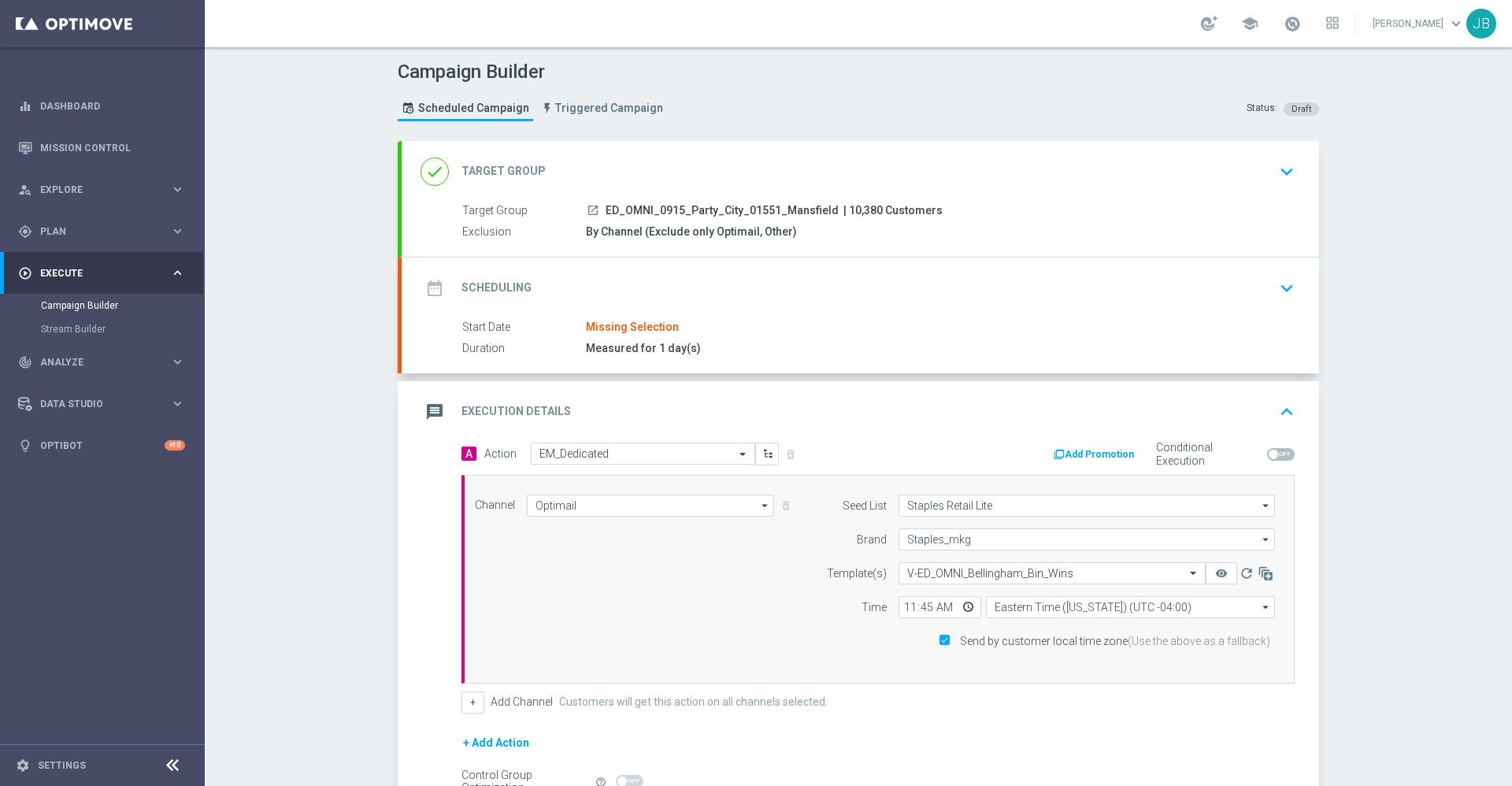
click at [509, 173] on h2 "Target Group" at bounding box center [503, 171] width 84 height 15
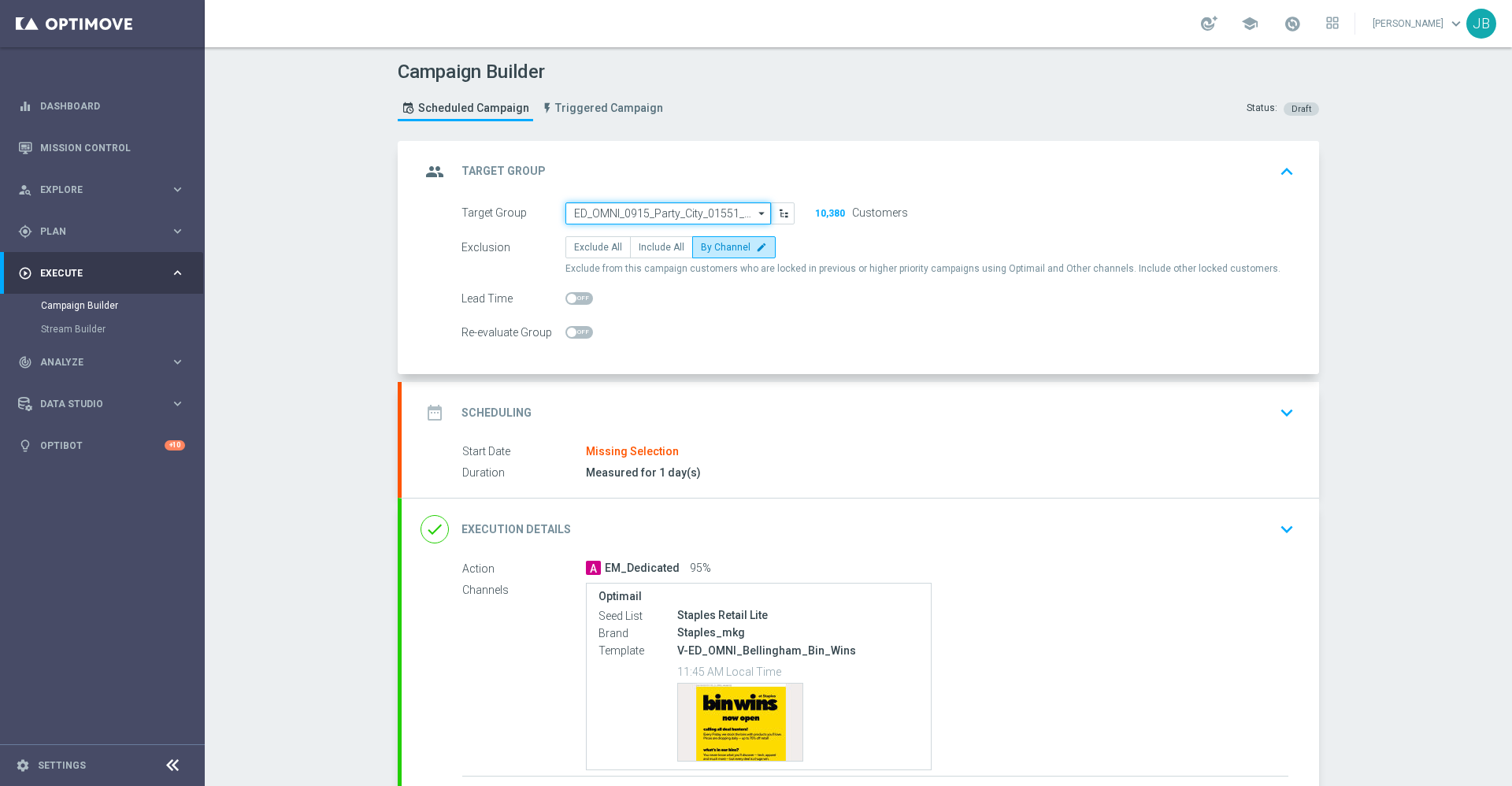
click at [606, 210] on input "ED_OMNI_0915_Party_City_01551_Mansfield" at bounding box center [668, 213] width 206 height 22
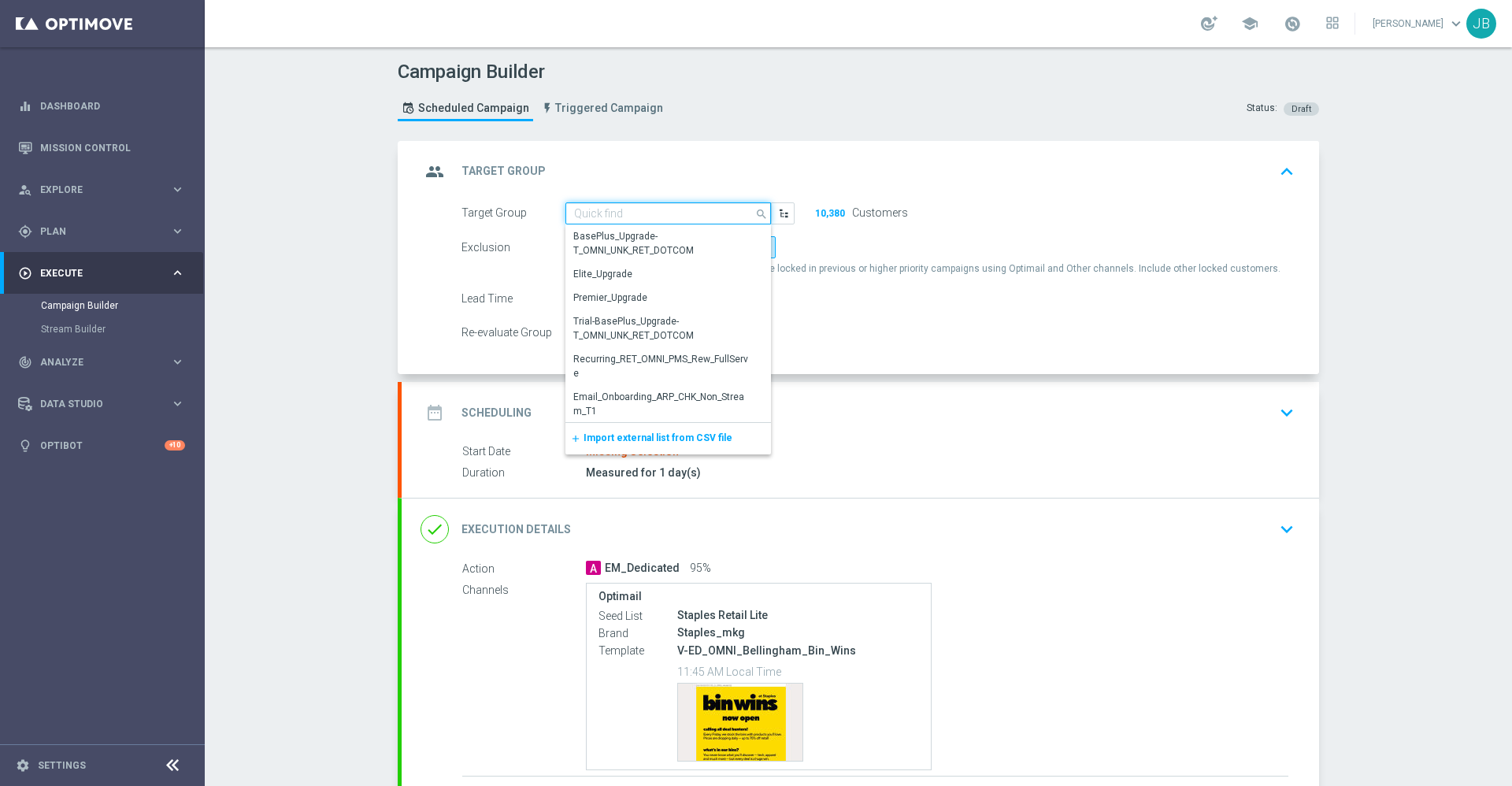
paste input "ED_OMNI_20250919_Bellingham_Bin_Wins"
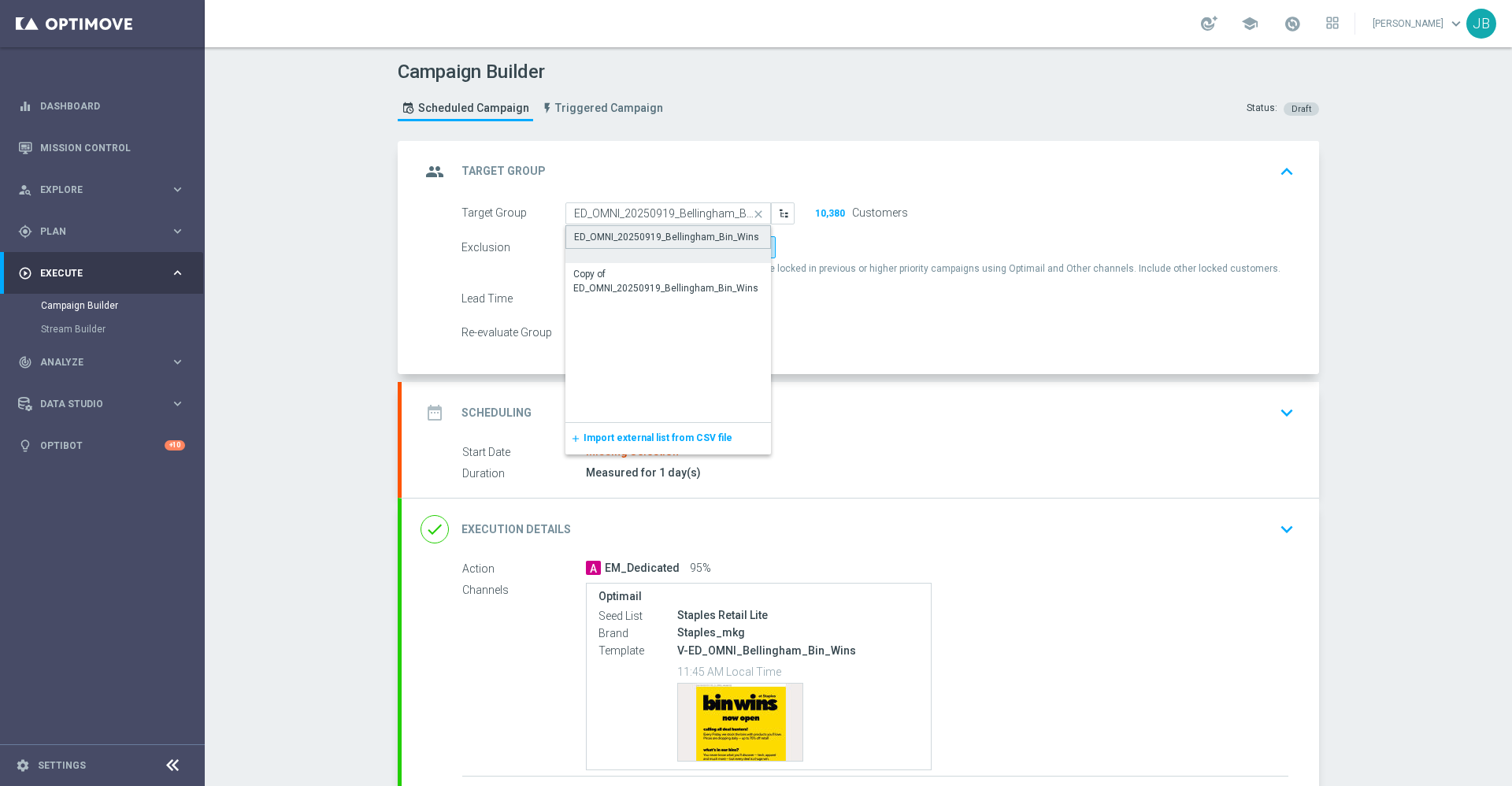
click at [627, 249] on div "ED_OMNI_20250919_Bellingham_Bin_Wins" at bounding box center [668, 244] width 206 height 37
click at [644, 236] on div "ED_OMNI_20250919_Bellingham_Bin_Wins" at bounding box center [666, 237] width 186 height 14
type input "ED_OMNI_20250919_Bellingham_Bin_Wins"
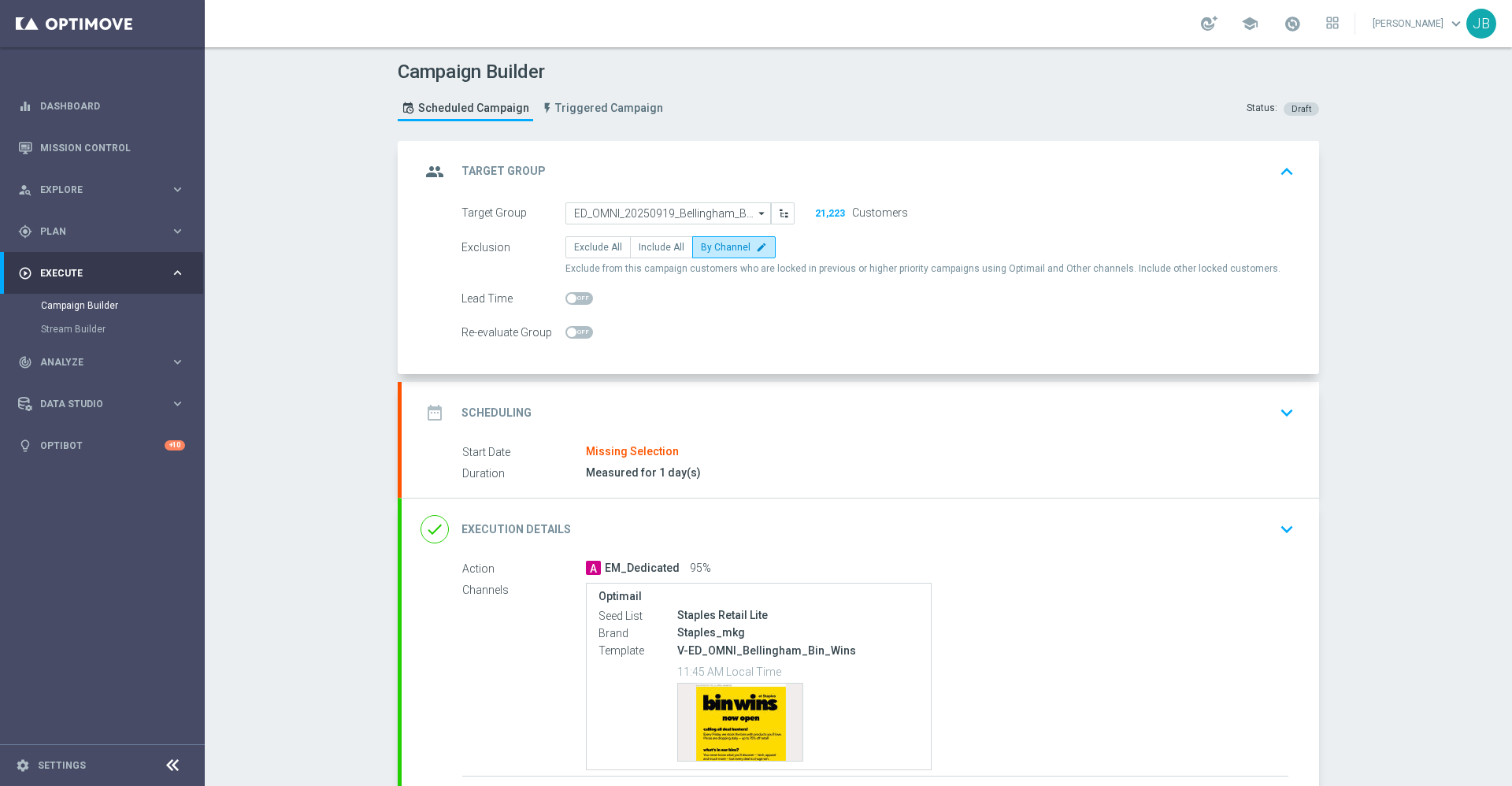
click at [492, 410] on h2 "Scheduling" at bounding box center [496, 413] width 70 height 15
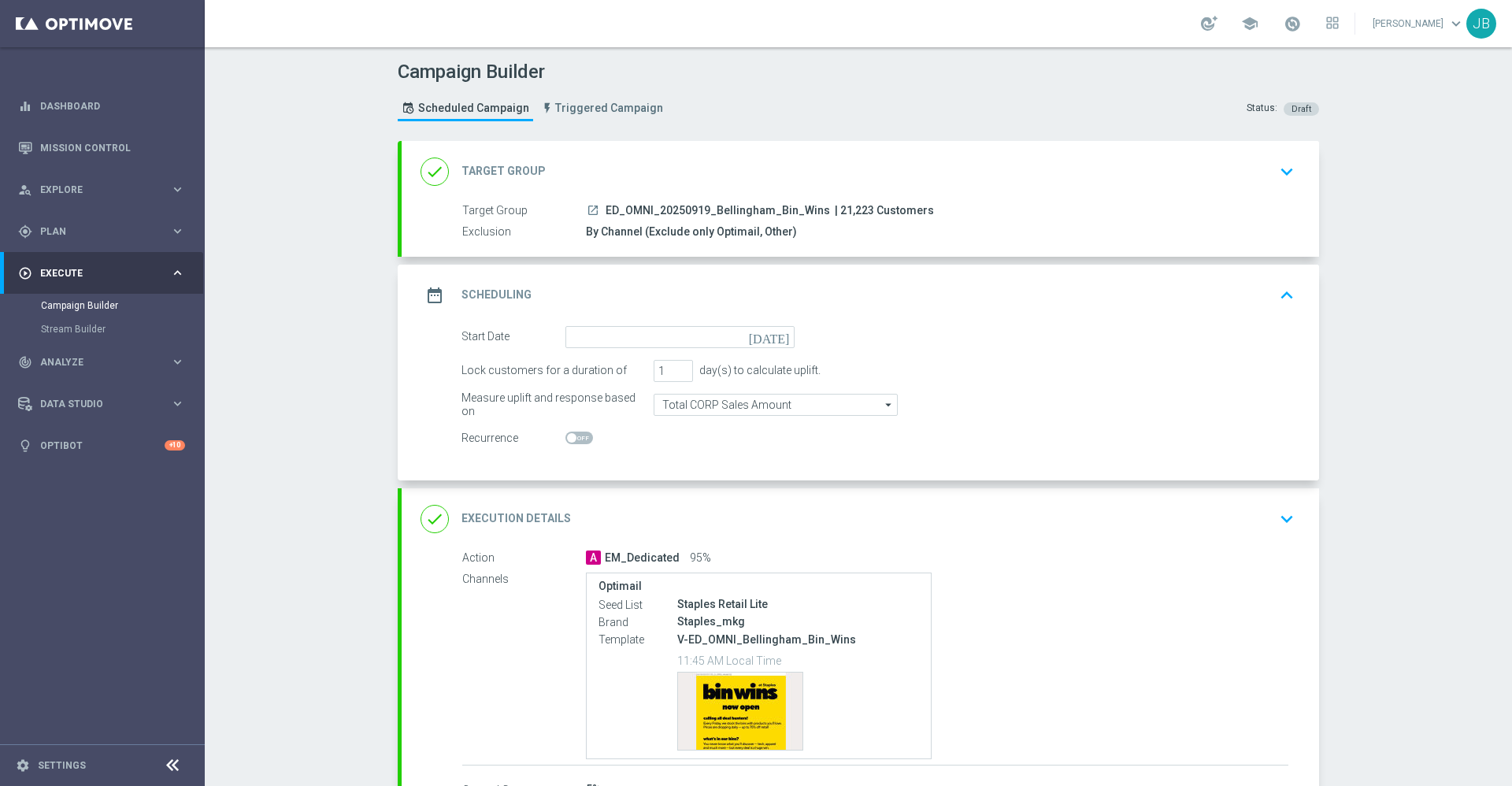
click at [775, 334] on icon "[DATE]" at bounding box center [772, 335] width 46 height 17
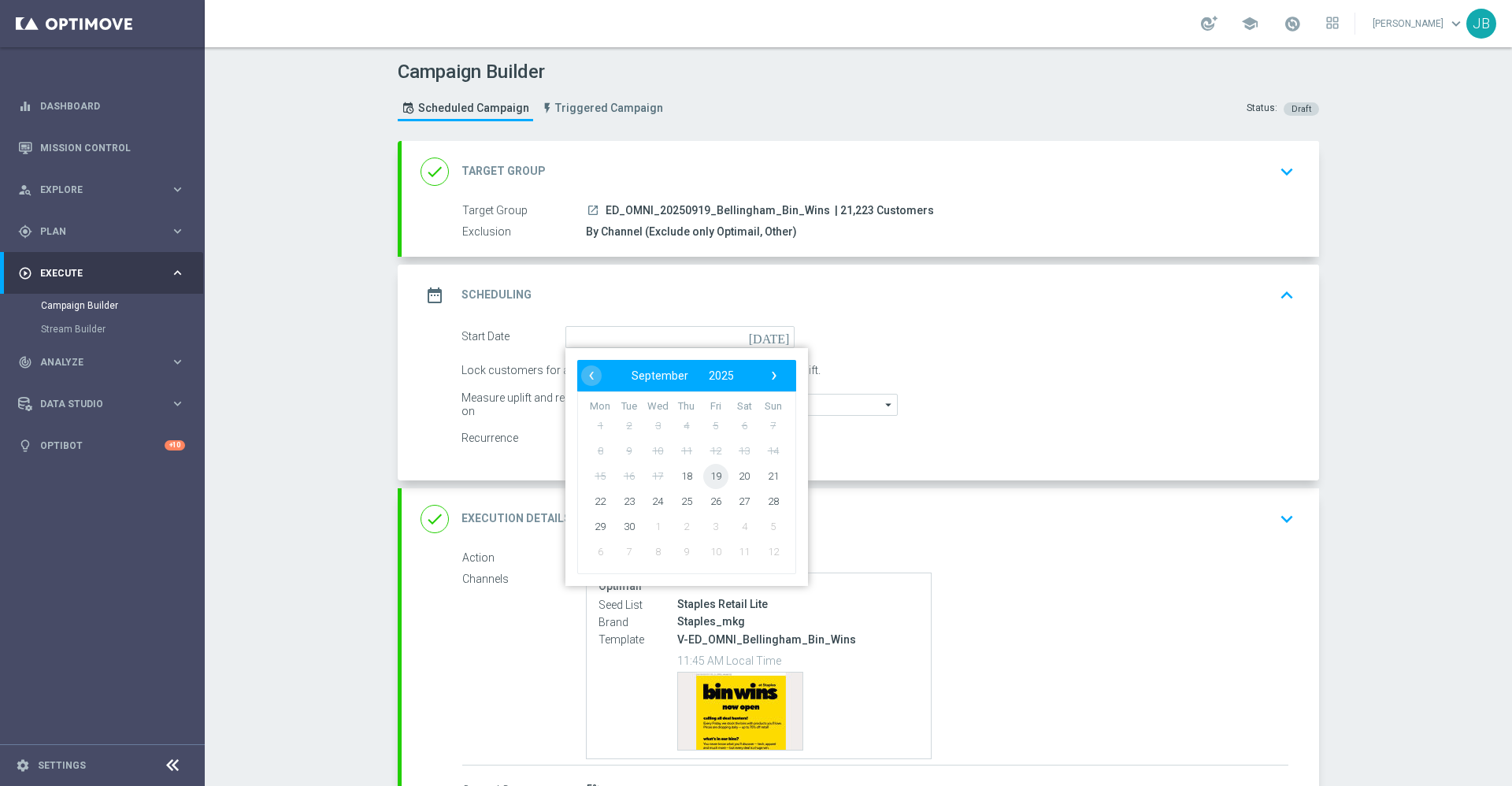
click at [719, 479] on span "19" at bounding box center [716, 476] width 25 height 25
type input "19 Sep 2025"
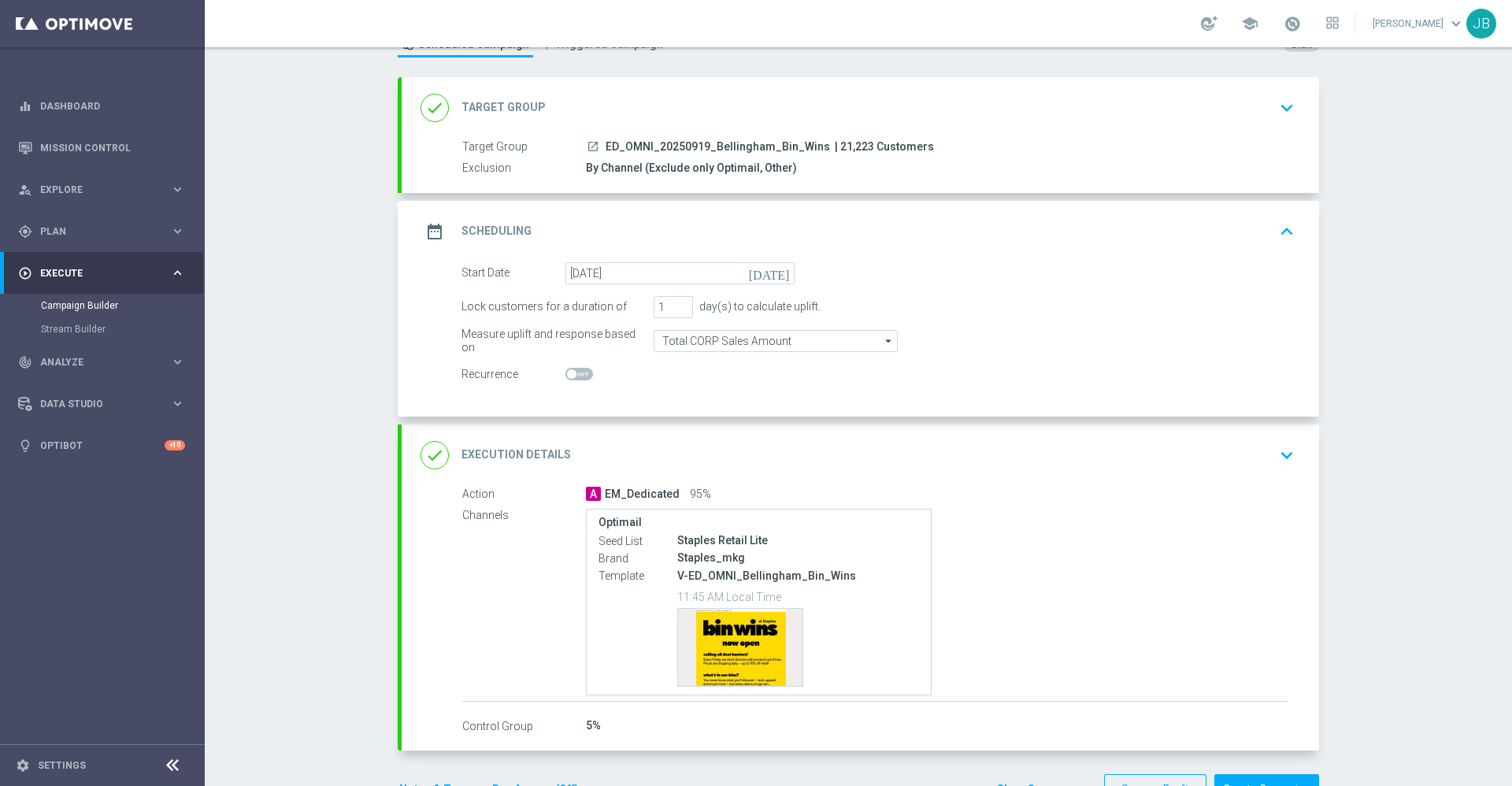
scroll to position [72, 0]
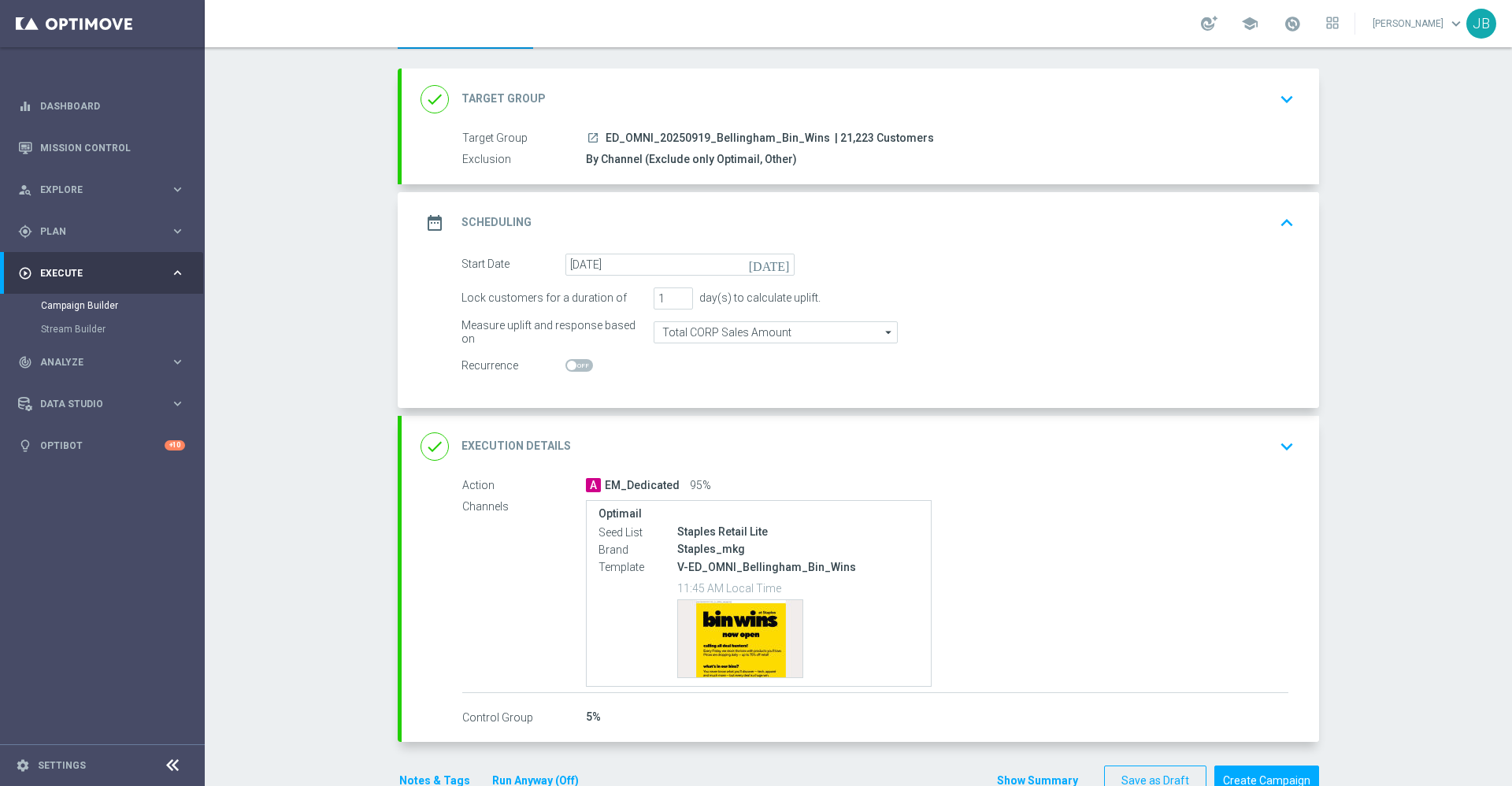
click at [516, 452] on h2 "Execution Details" at bounding box center [516, 446] width 110 height 15
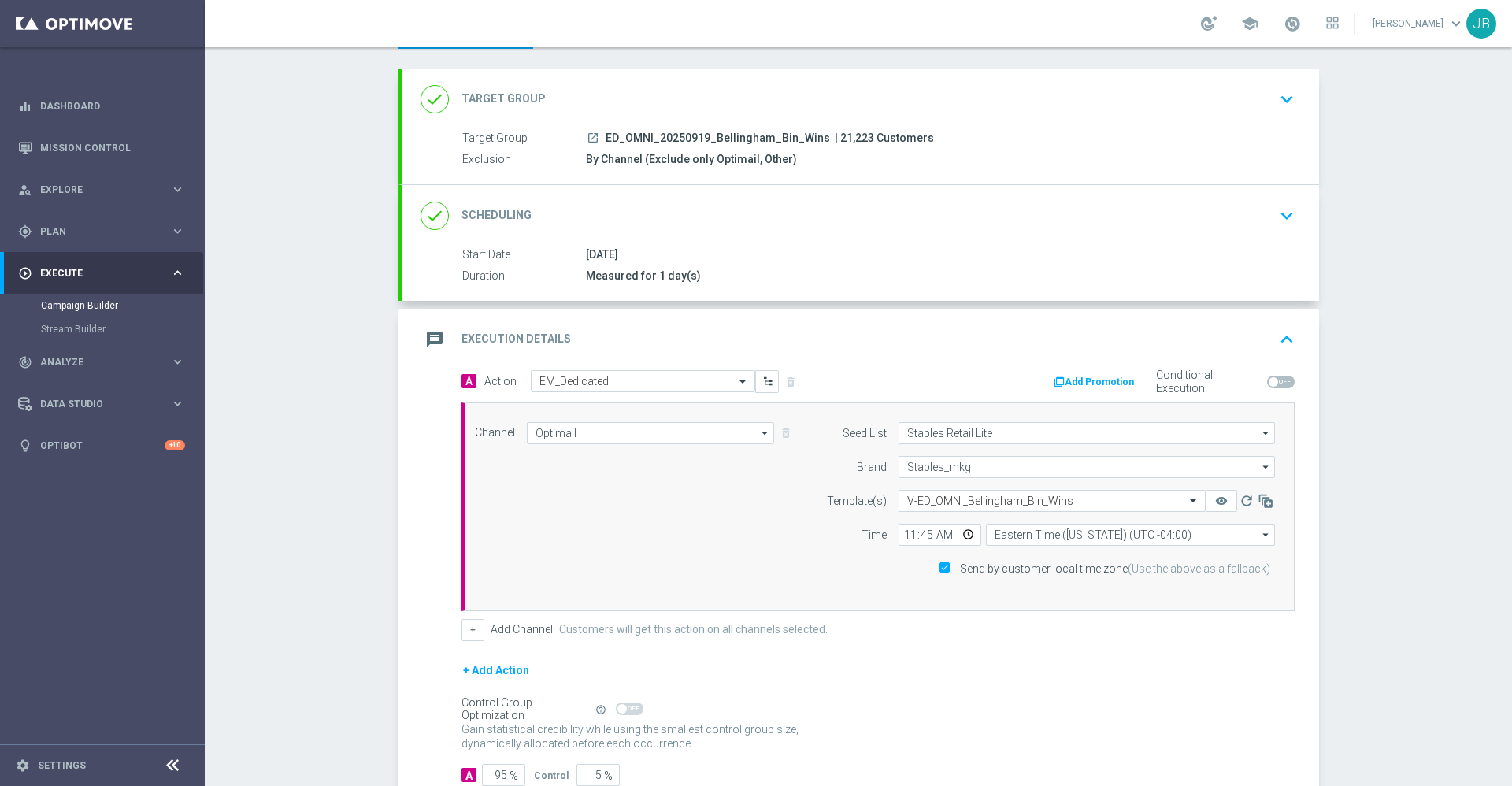
scroll to position [177, 0]
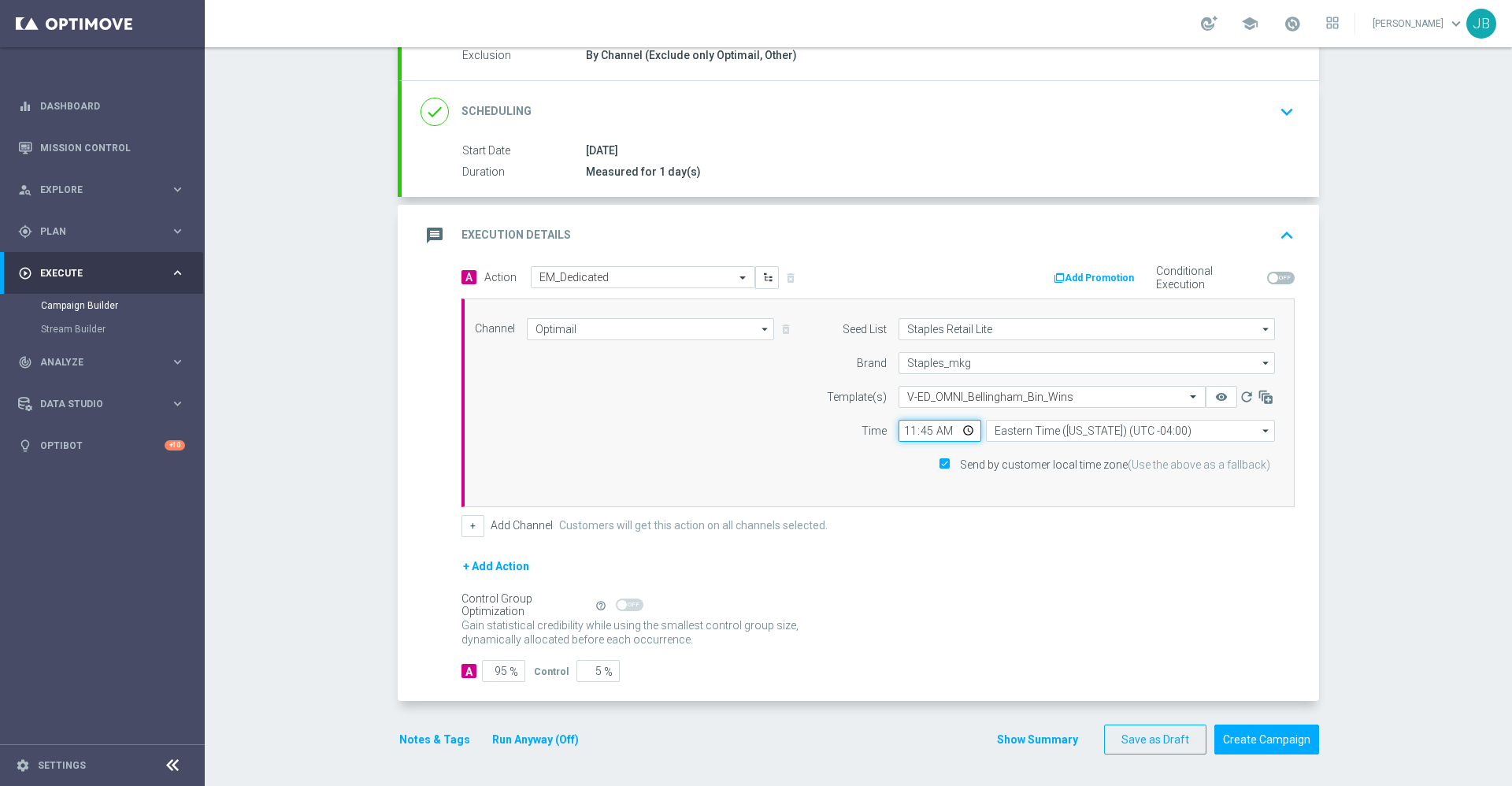
click at [903, 428] on input "11:45" at bounding box center [940, 430] width 83 height 22
type input "10:45"
type input "10:00"
click at [963, 541] on form "A Action Select action EM_Dedicated delete_forever Add Promotion Conditional Ex…" at bounding box center [878, 474] width 834 height 416
click at [417, 734] on button "Notes & Tags" at bounding box center [435, 740] width 74 height 20
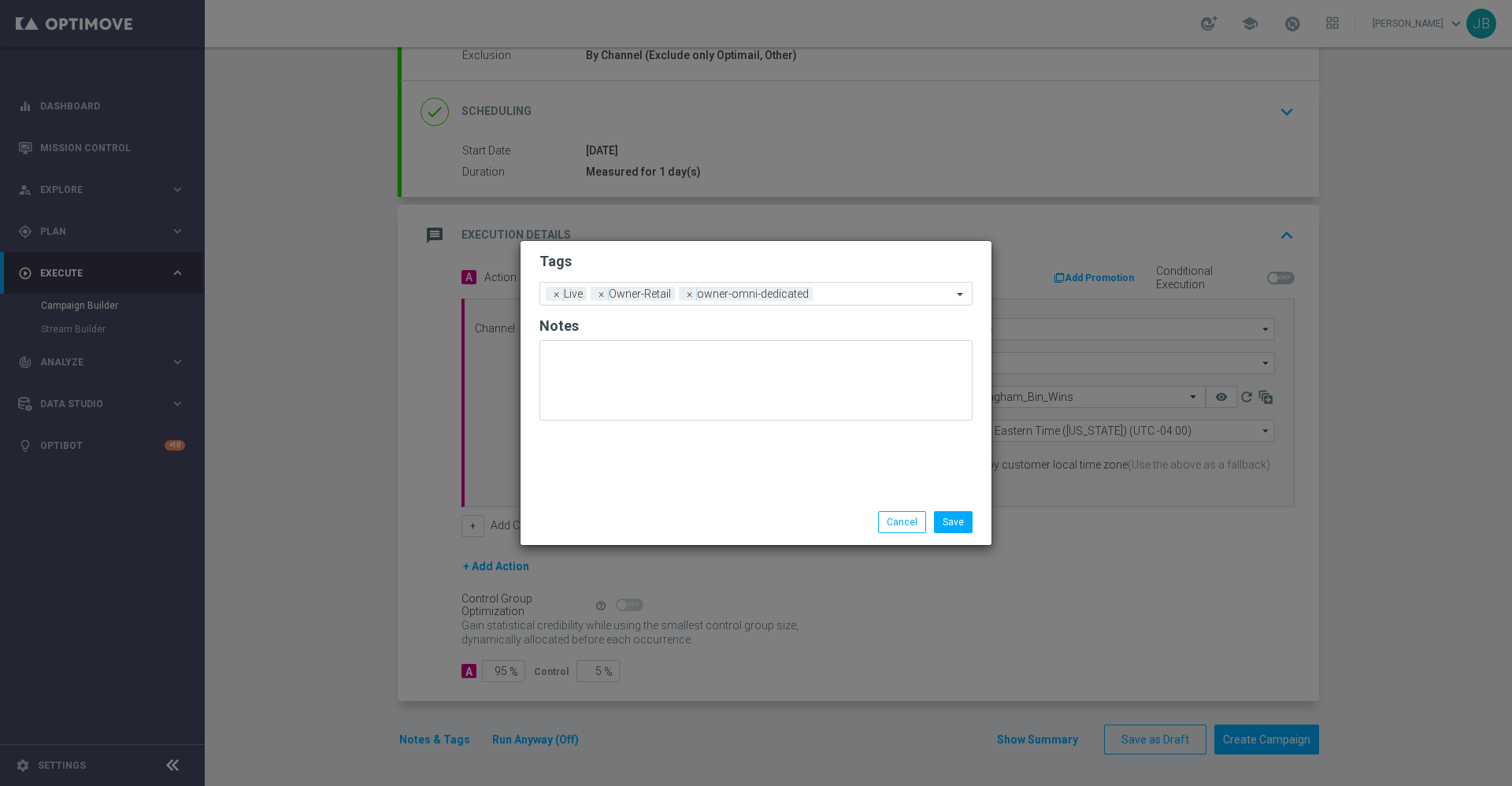
click at [779, 606] on modal-container "Tags Add a new tag × Live × Owner-Retail × owner-omni-dedicated Notes Save Canc…" at bounding box center [756, 393] width 1512 height 786
click at [948, 521] on button "Save" at bounding box center [954, 522] width 38 height 22
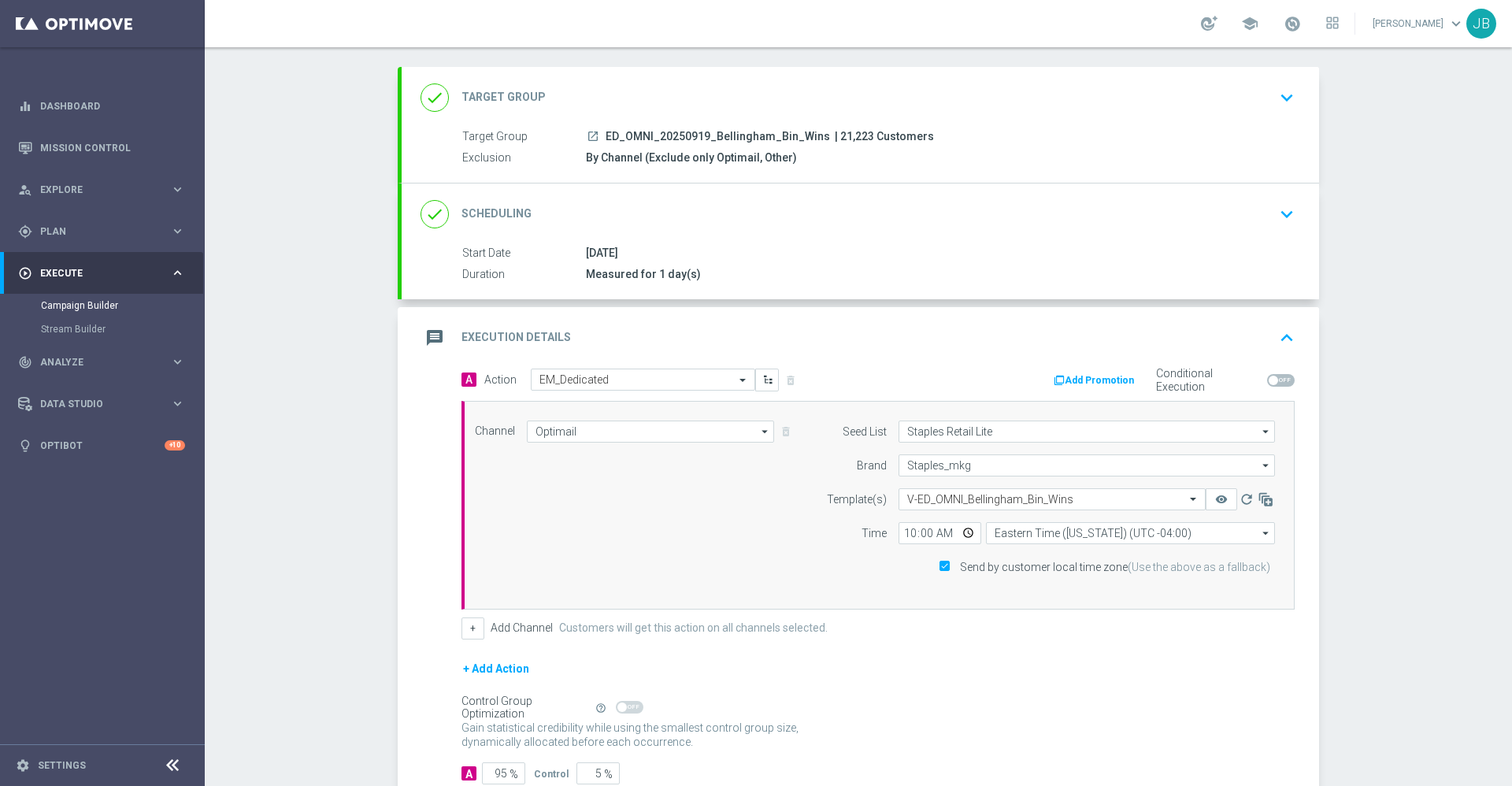
scroll to position [0, 0]
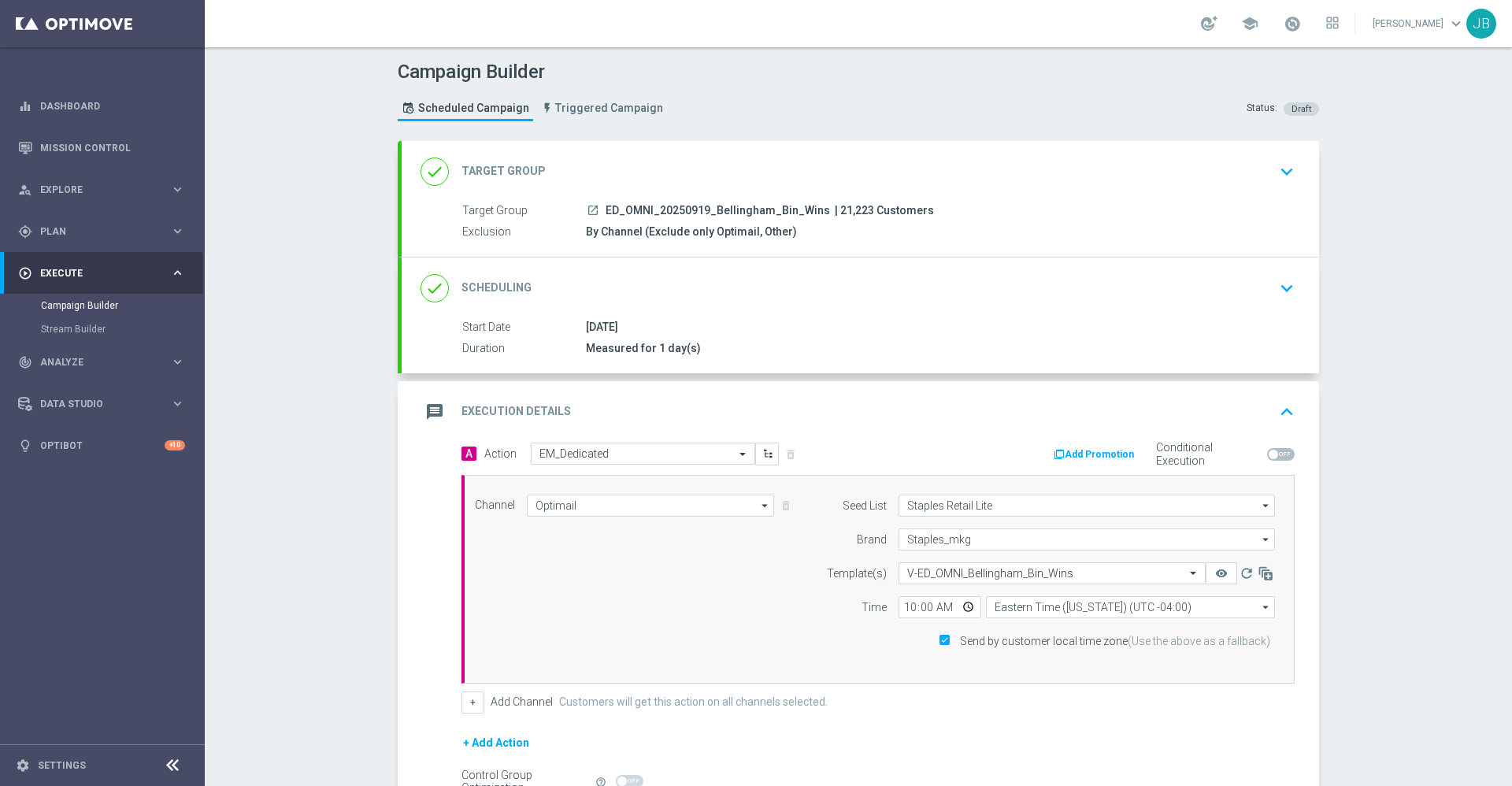
click at [530, 180] on div "done Target Group" at bounding box center [483, 172] width 125 height 29
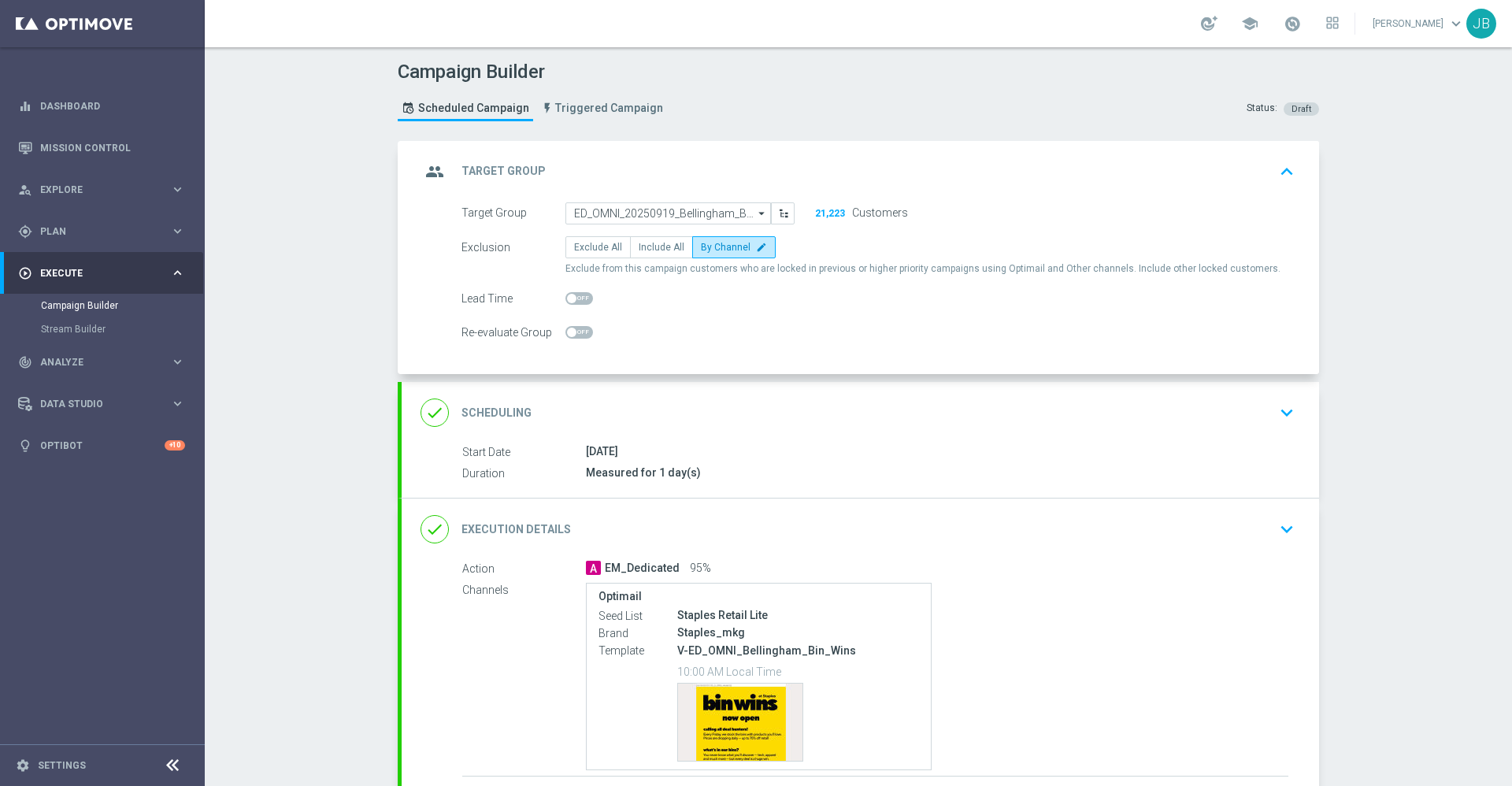
click at [501, 417] on h2 "Scheduling" at bounding box center [496, 413] width 70 height 15
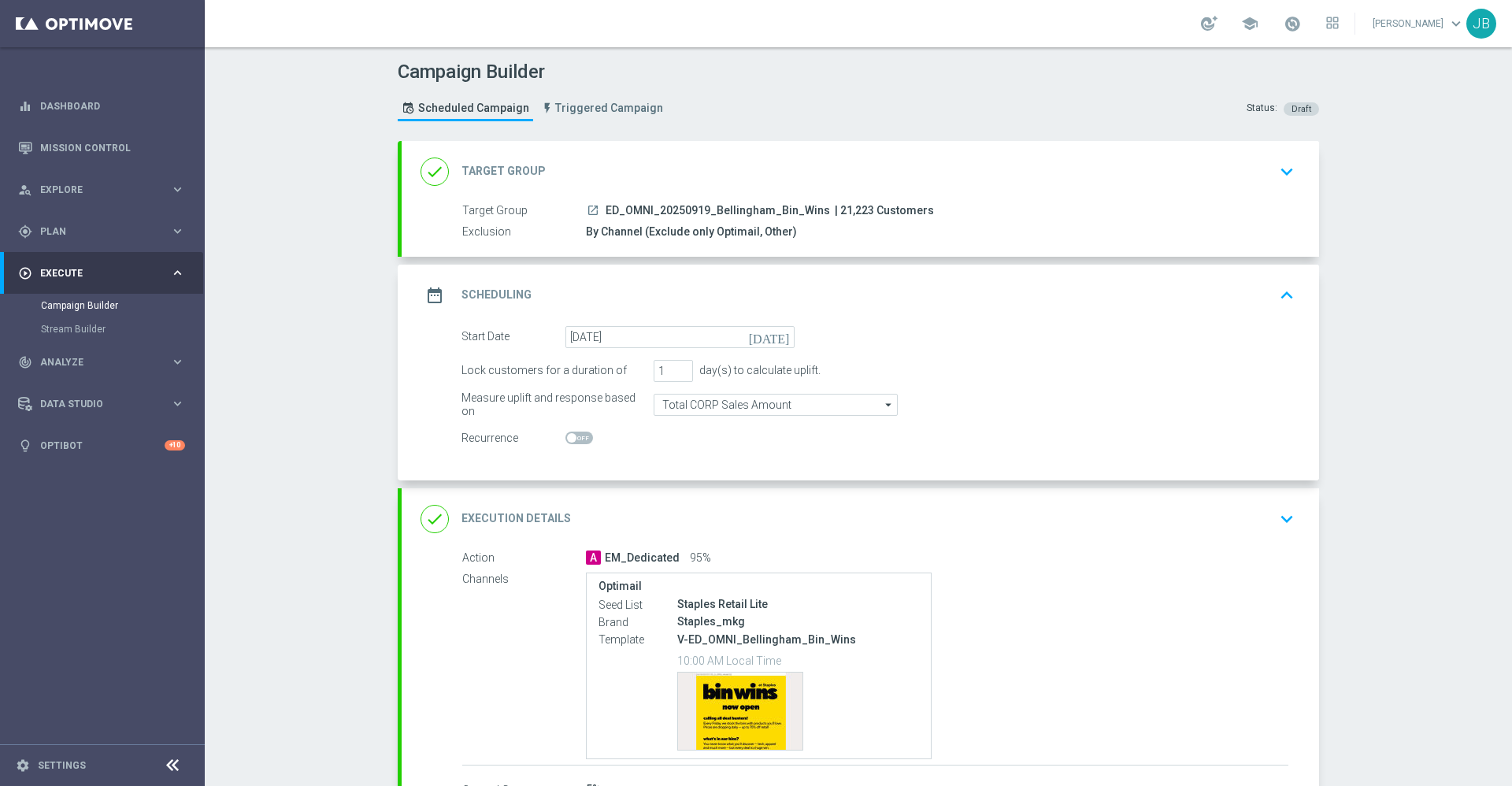
click at [587, 209] on icon "launch" at bounding box center [593, 210] width 12 height 12
click at [498, 167] on h2 "Target Group" at bounding box center [503, 171] width 84 height 15
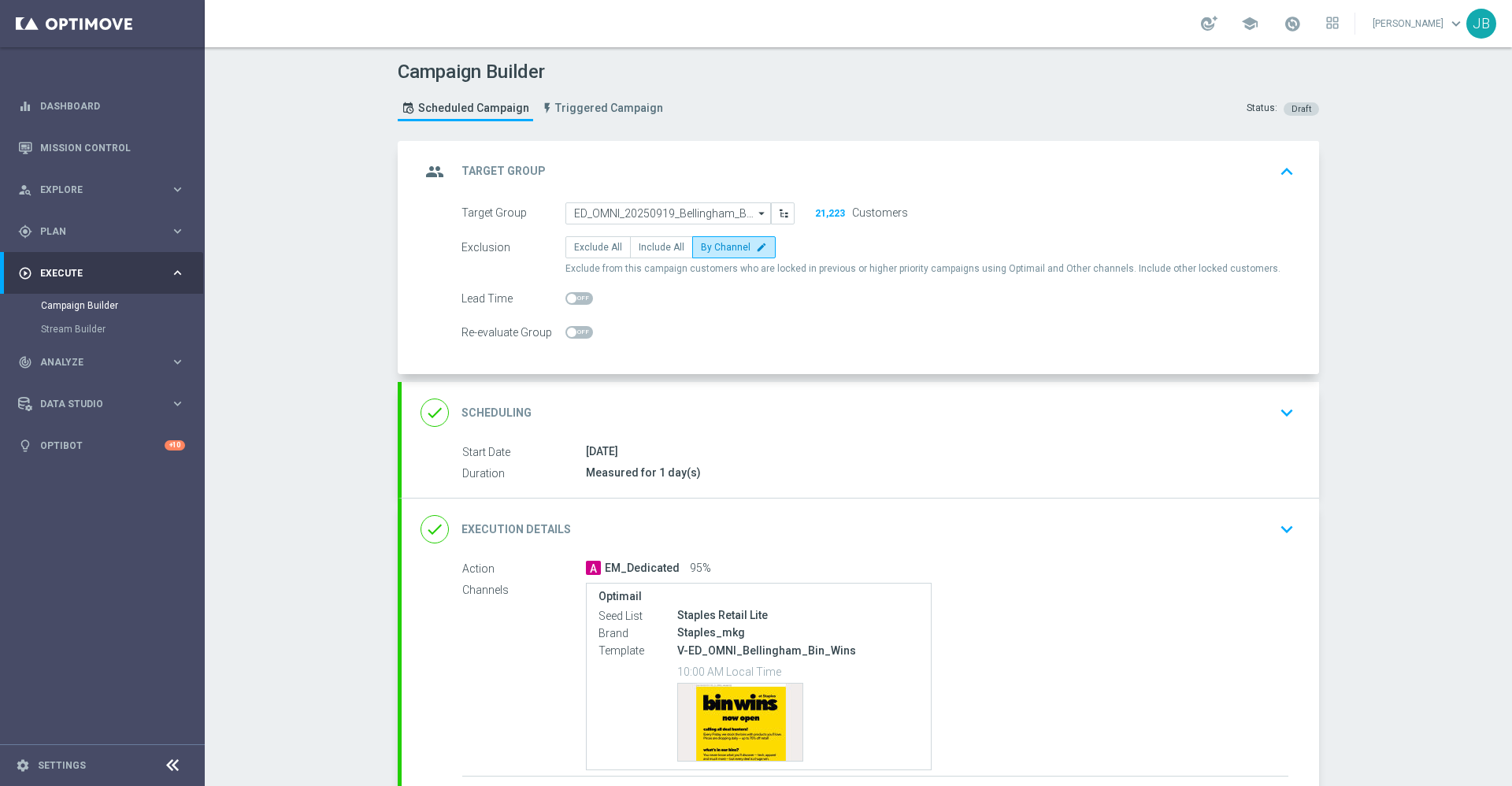
click at [481, 410] on h2 "Scheduling" at bounding box center [496, 413] width 70 height 15
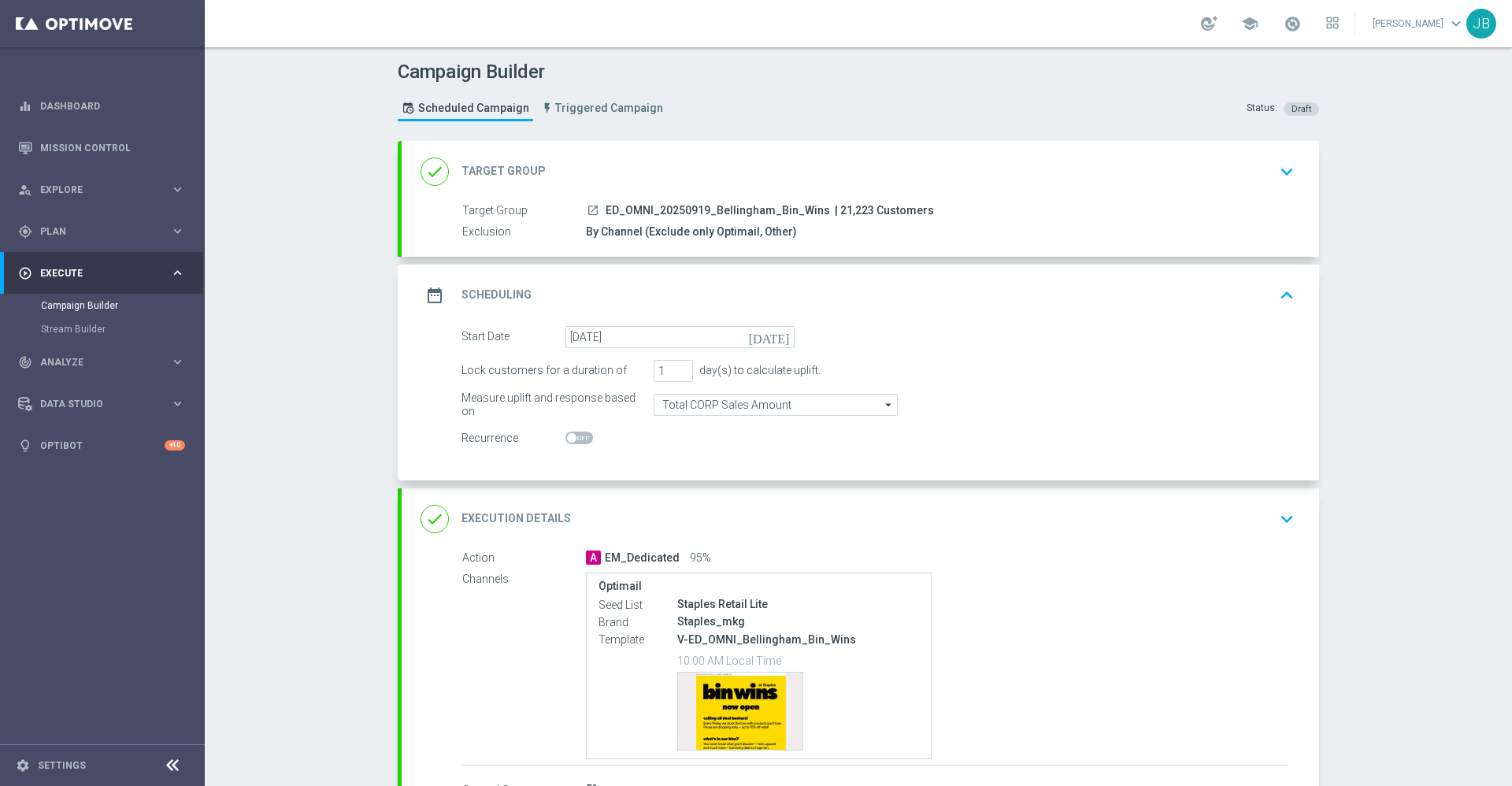
click at [510, 515] on h2 "Execution Details" at bounding box center [516, 518] width 110 height 15
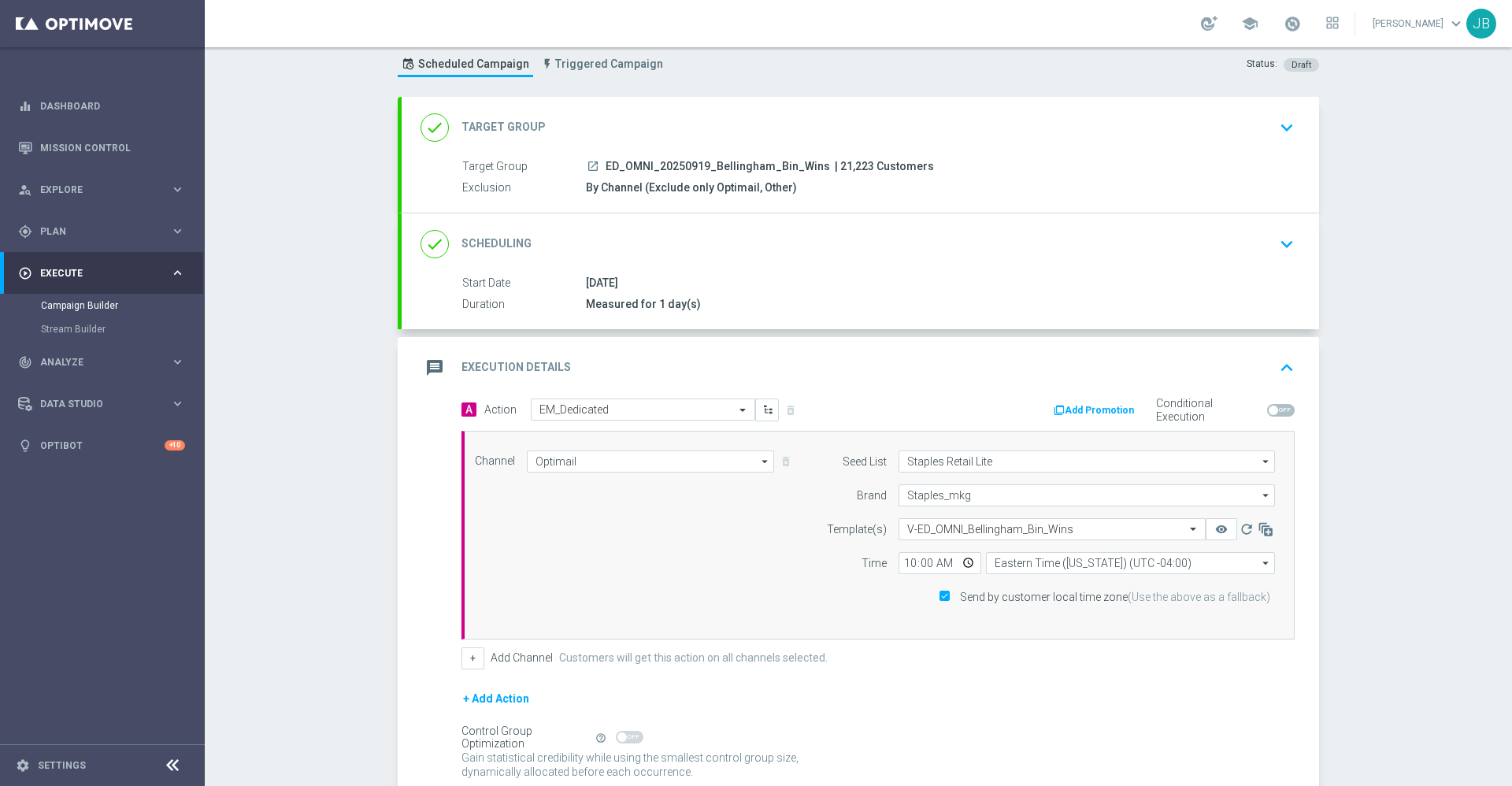
scroll to position [177, 0]
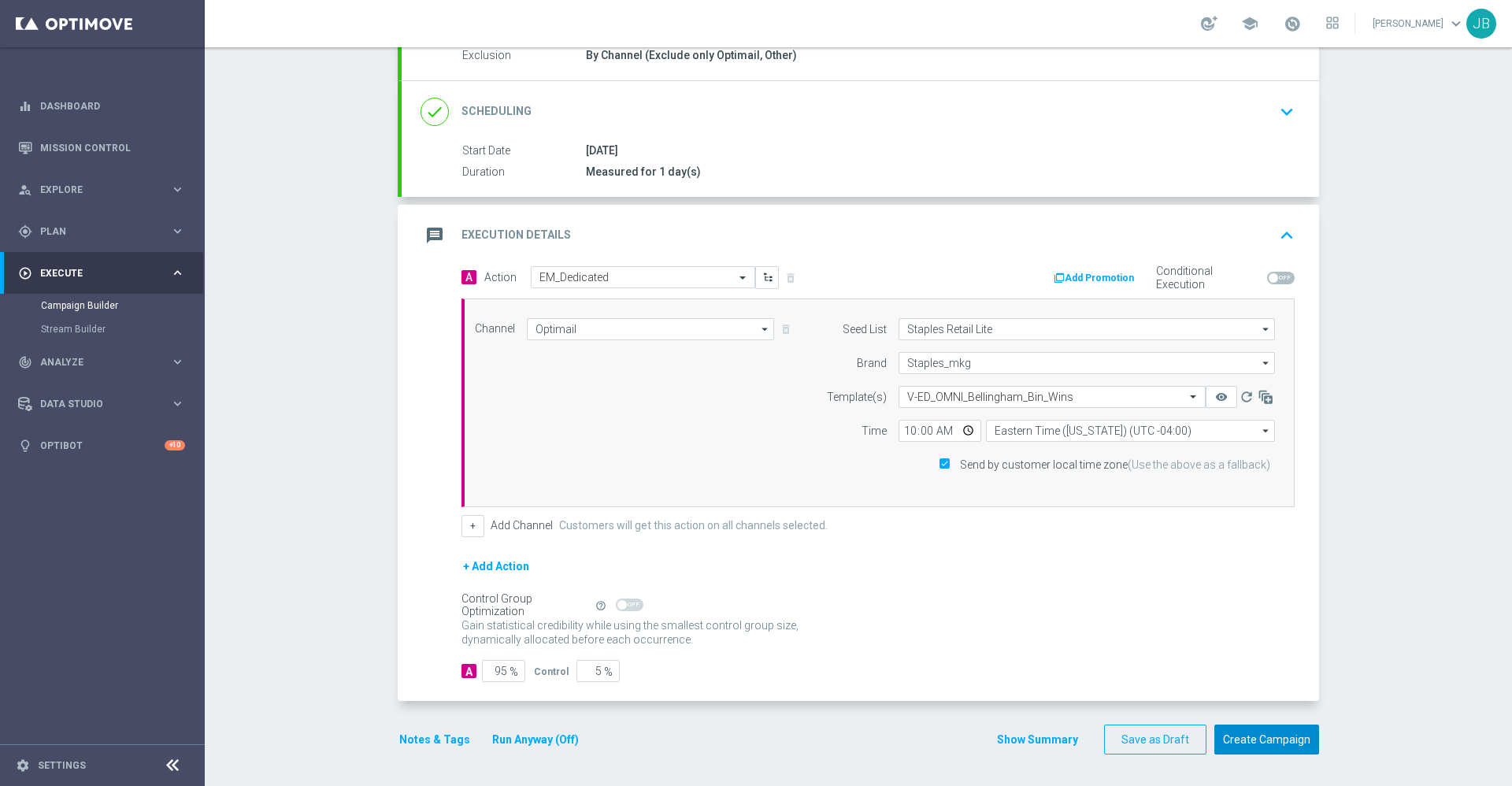
click at [1235, 749] on button "Create Campaign" at bounding box center [1266, 740] width 105 height 30
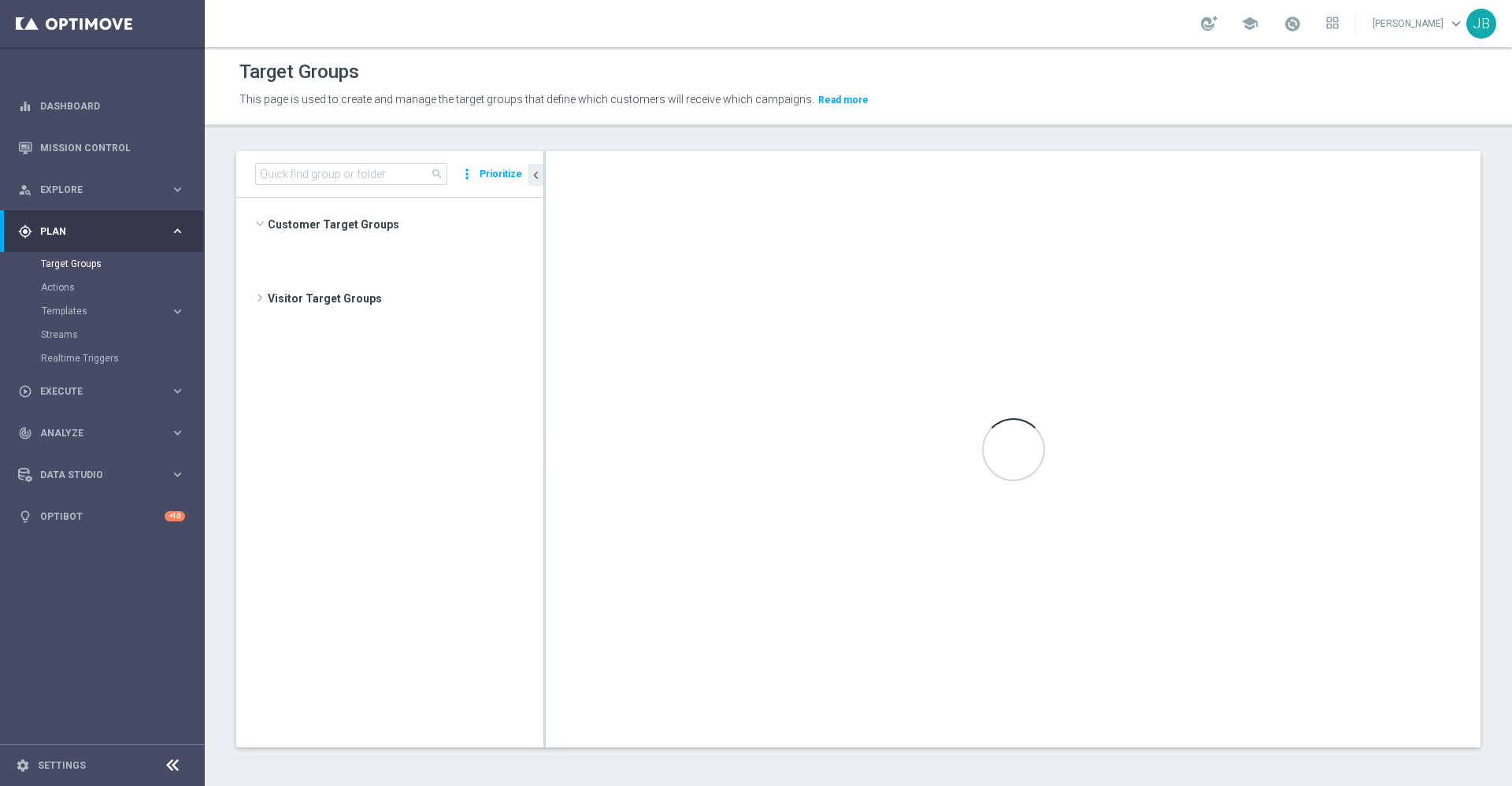
scroll to position [525, 0]
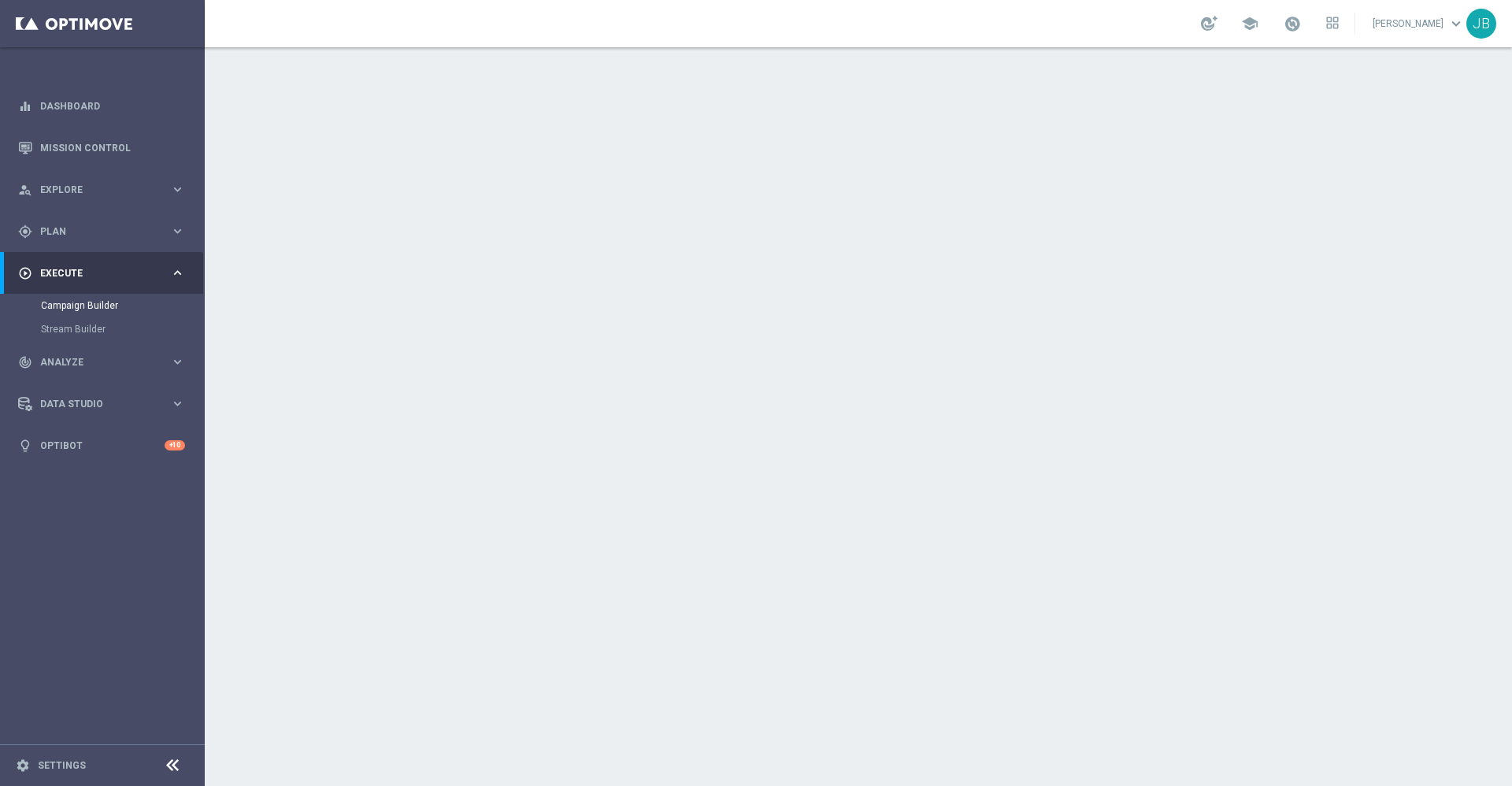
click at [498, 170] on h2 "Target Group" at bounding box center [503, 171] width 84 height 15
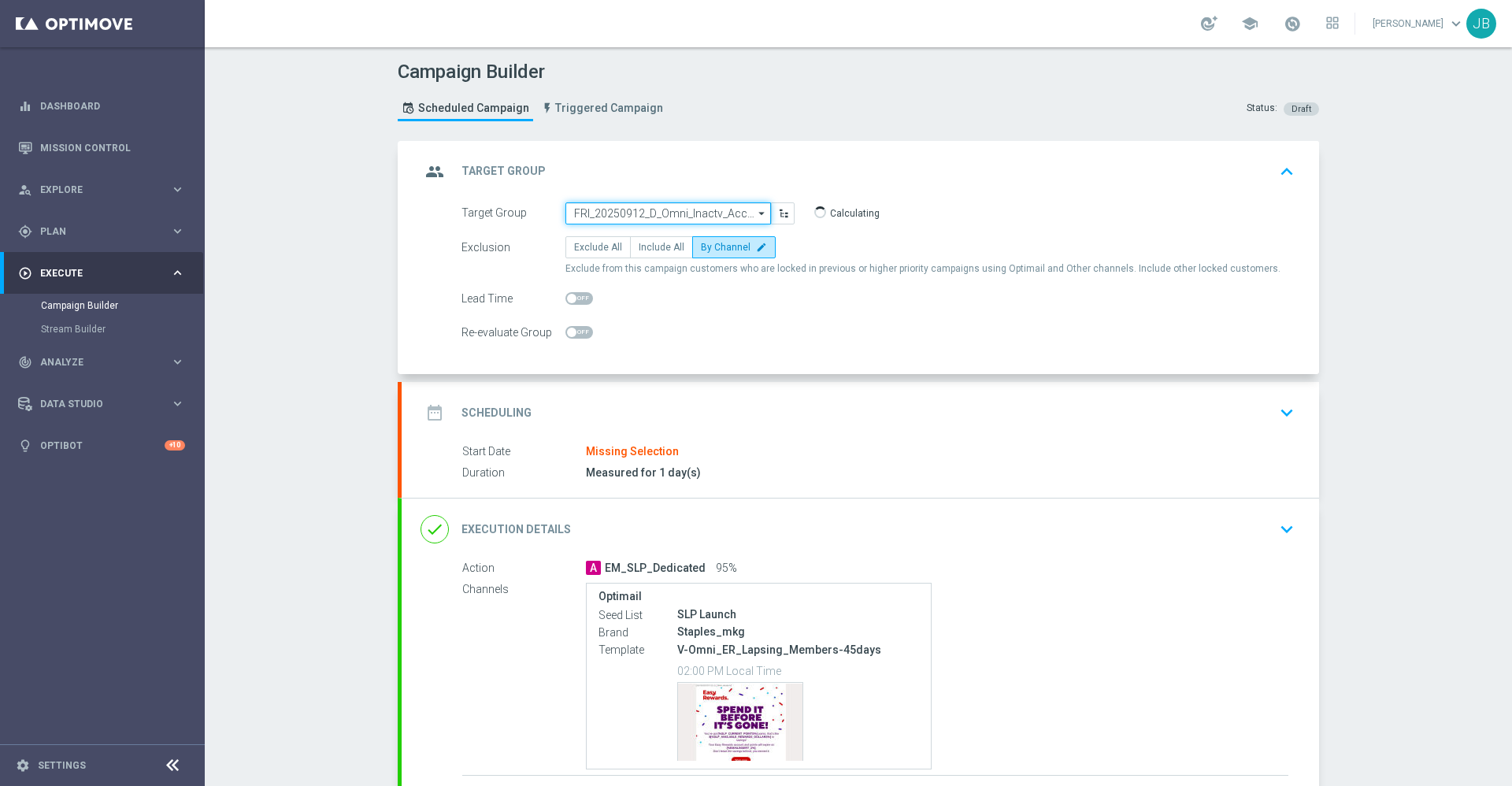
click at [604, 210] on input "FRI_20250912_D_Omni_Inactv_Accounts_45D" at bounding box center [668, 213] width 206 height 22
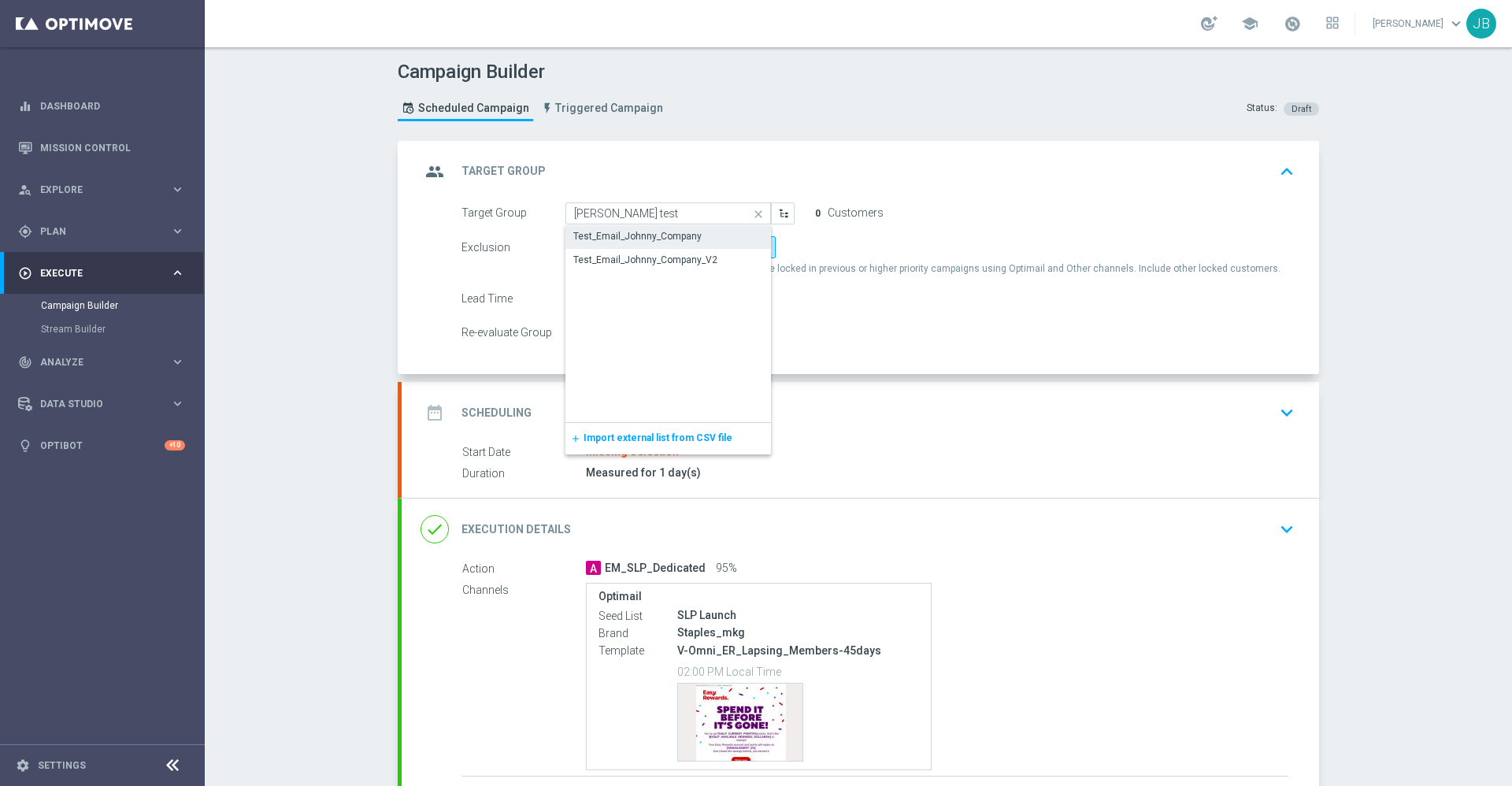
click at [631, 239] on div "Test_Email_Johnny_Company" at bounding box center [637, 236] width 128 height 14
type input "Test_Email_Johnny_Company"
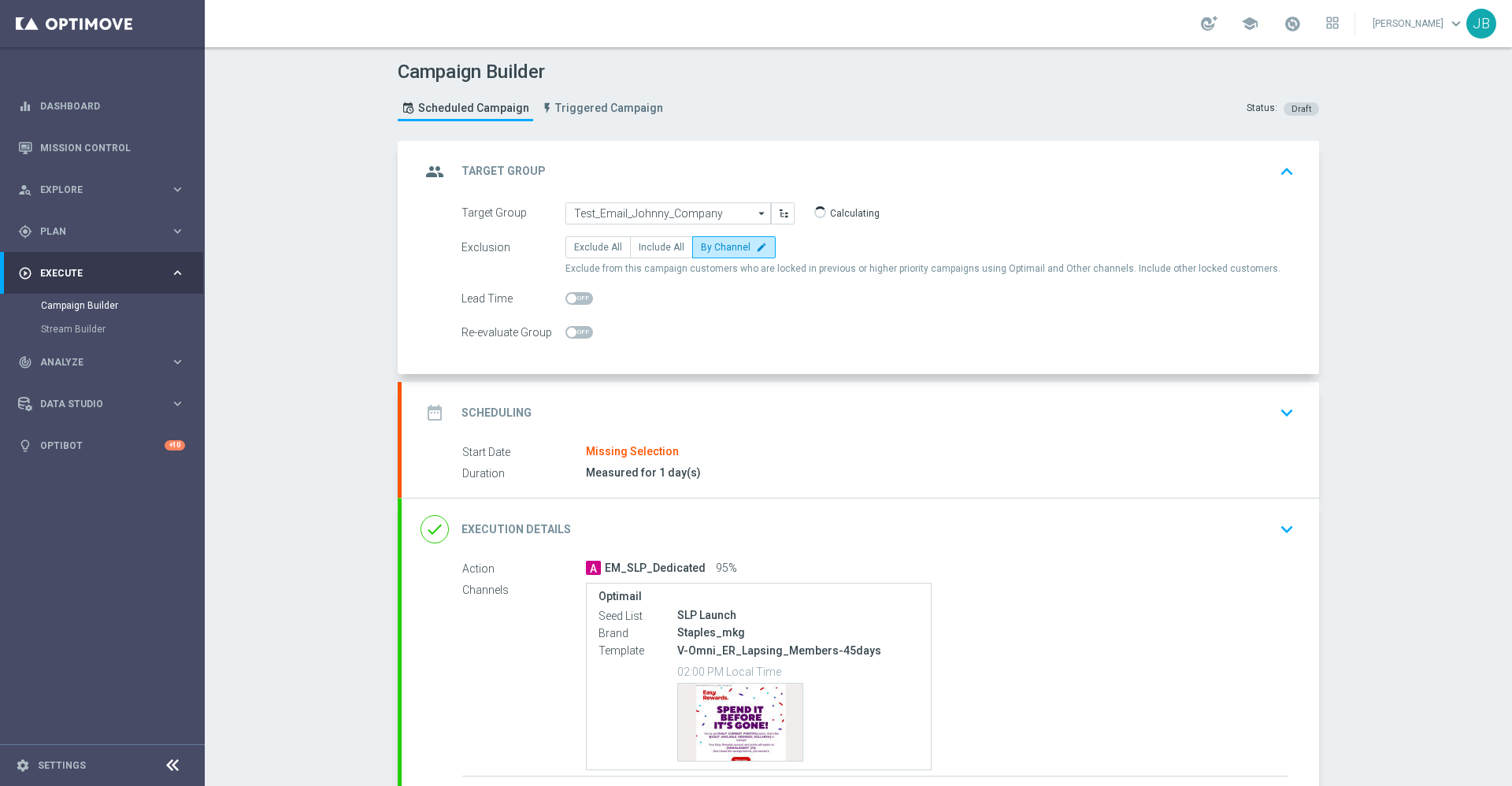
click at [502, 415] on h2 "Scheduling" at bounding box center [496, 413] width 70 height 15
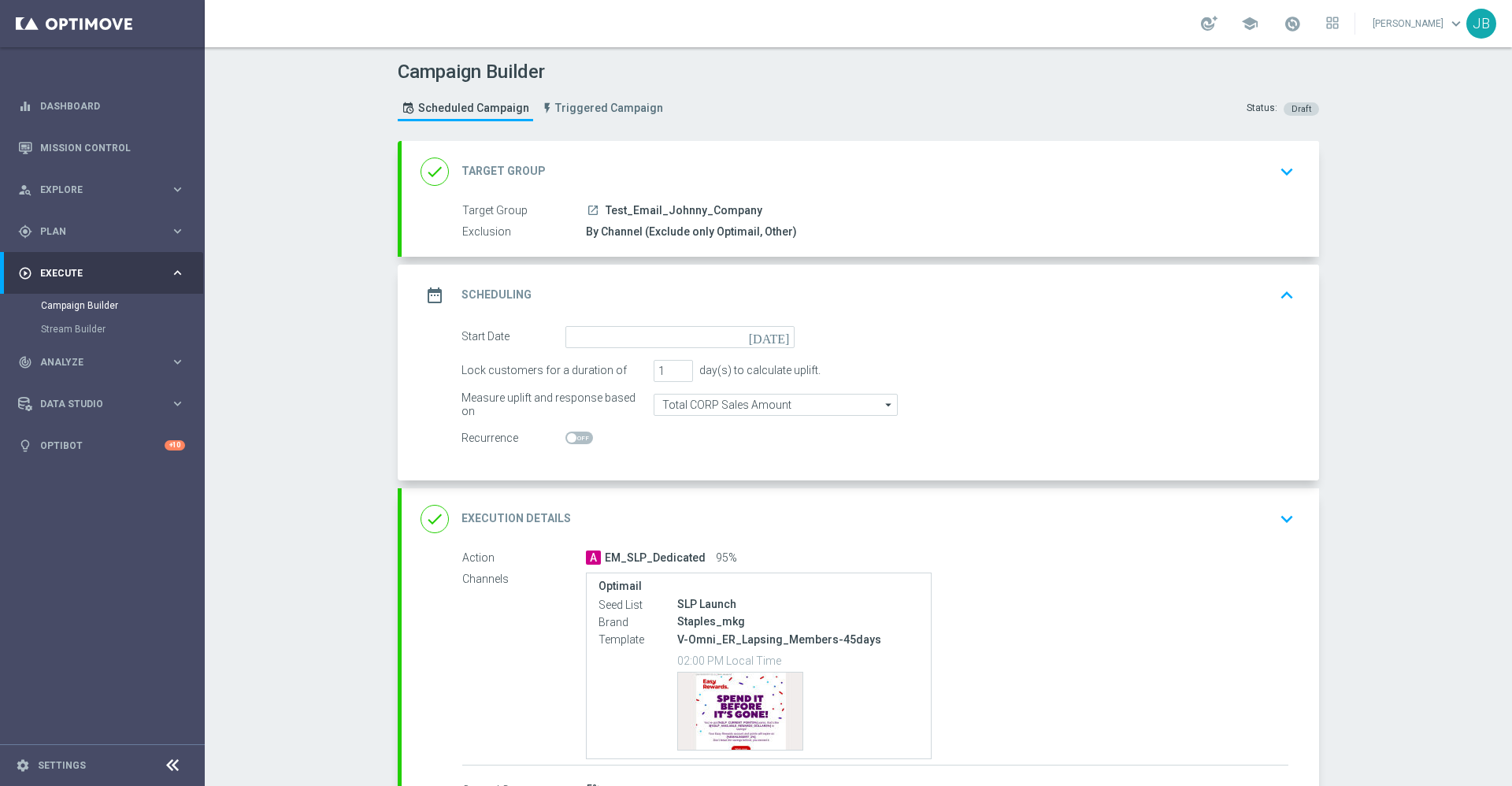
click at [773, 337] on icon "[DATE]" at bounding box center [772, 335] width 46 height 17
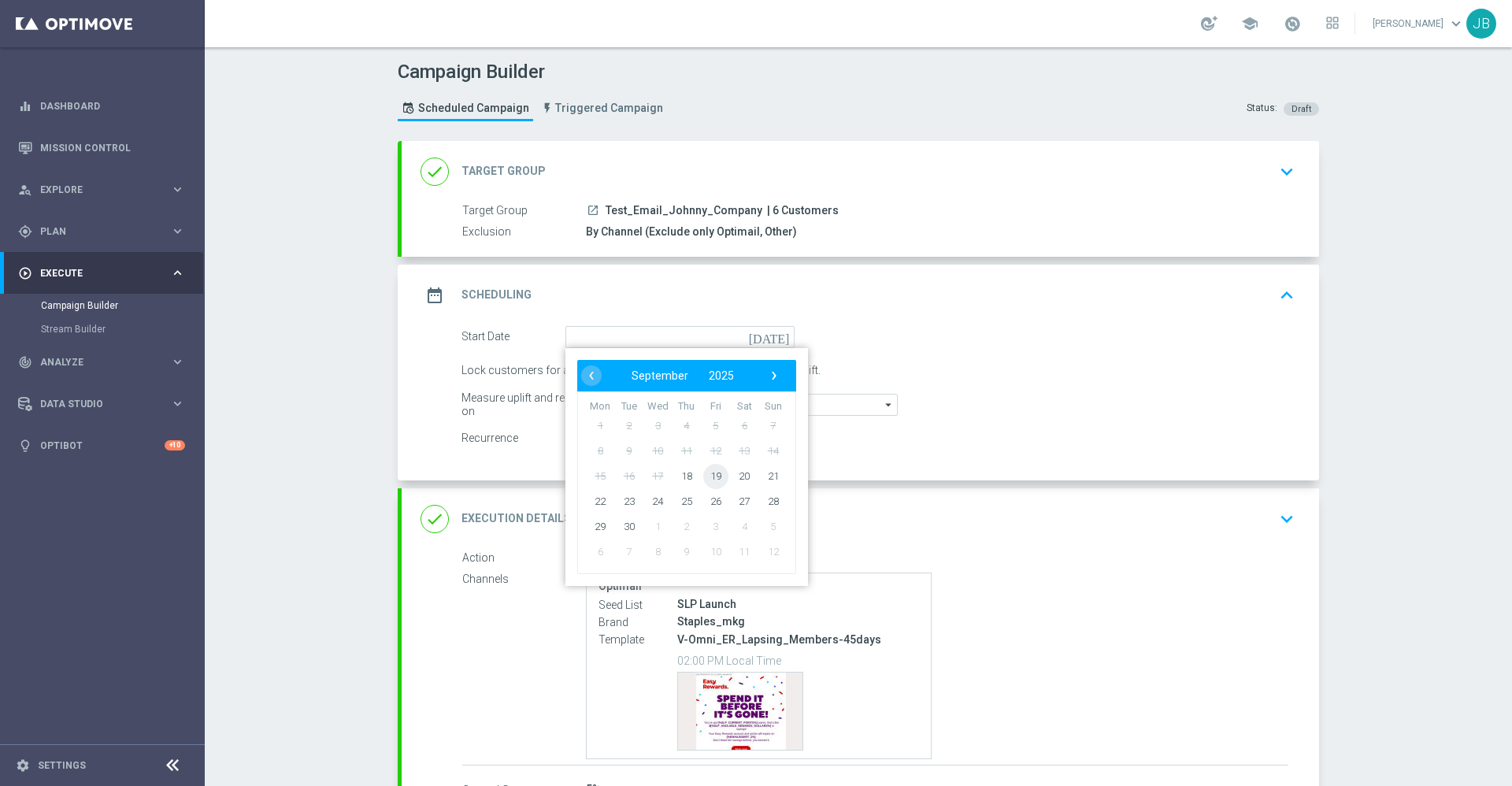
click at [708, 472] on span "19" at bounding box center [716, 476] width 25 height 25
type input "[DATE]"
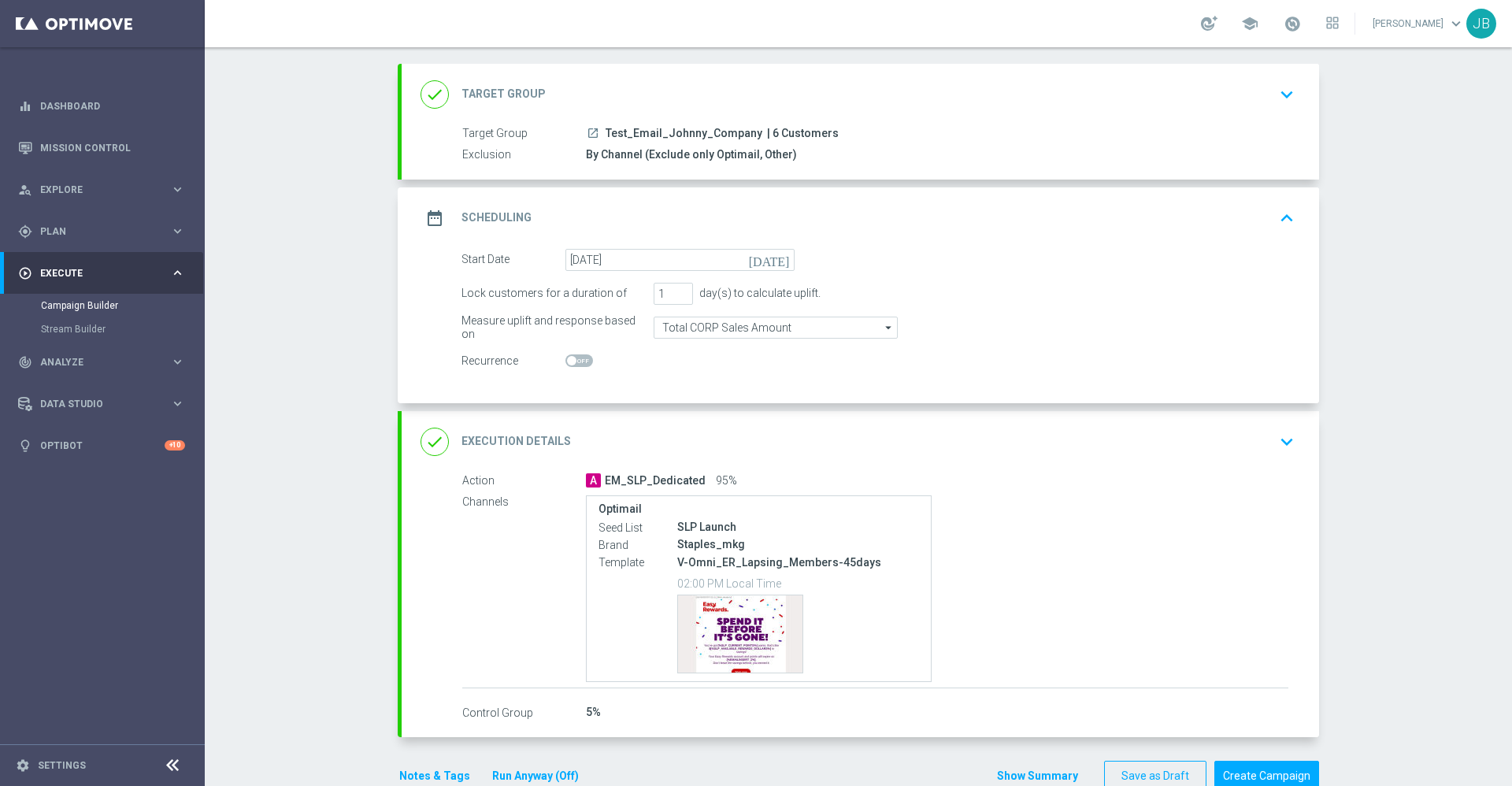
scroll to position [114, 0]
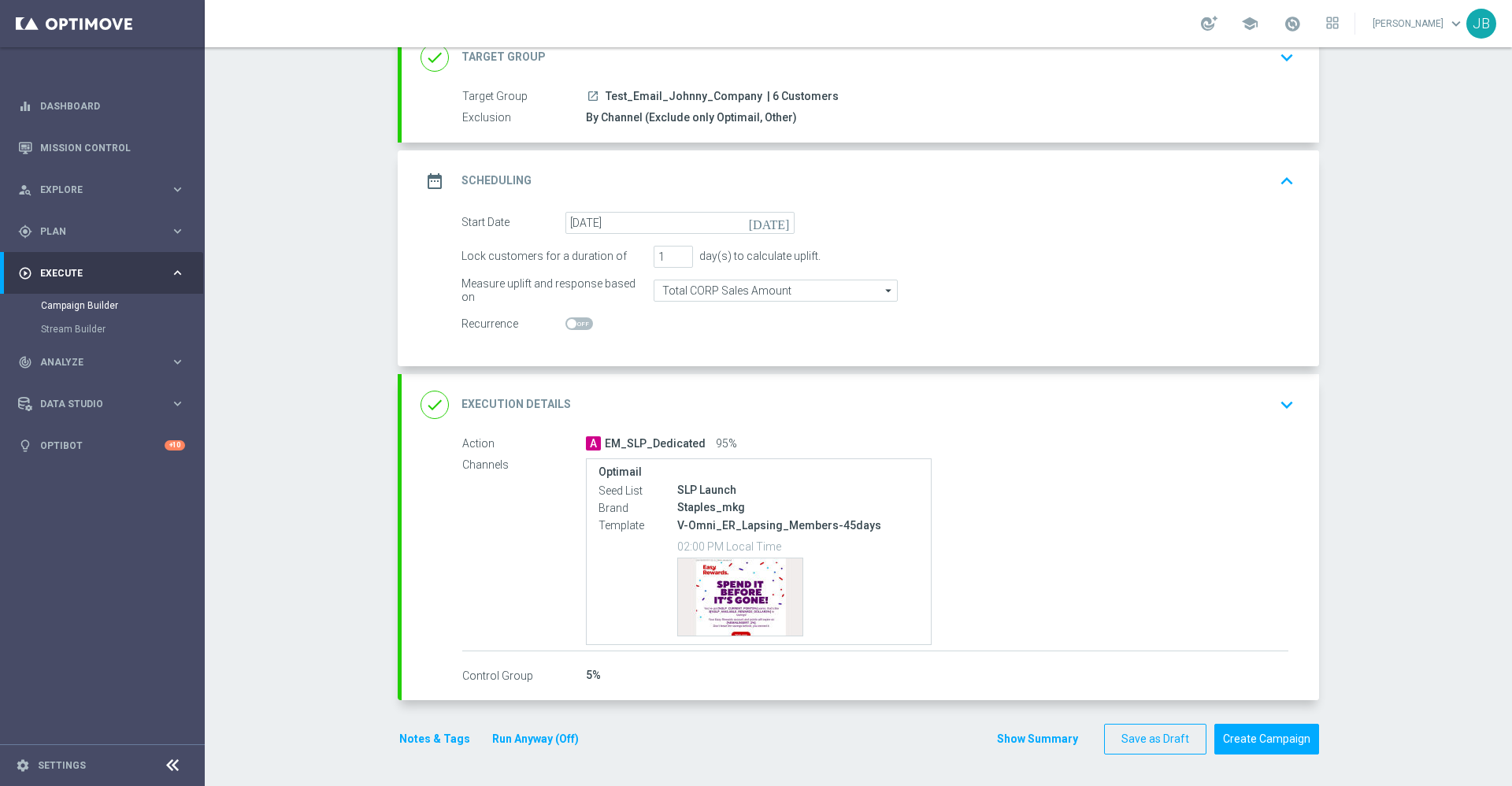
click at [531, 399] on h2 "Execution Details" at bounding box center [516, 404] width 110 height 15
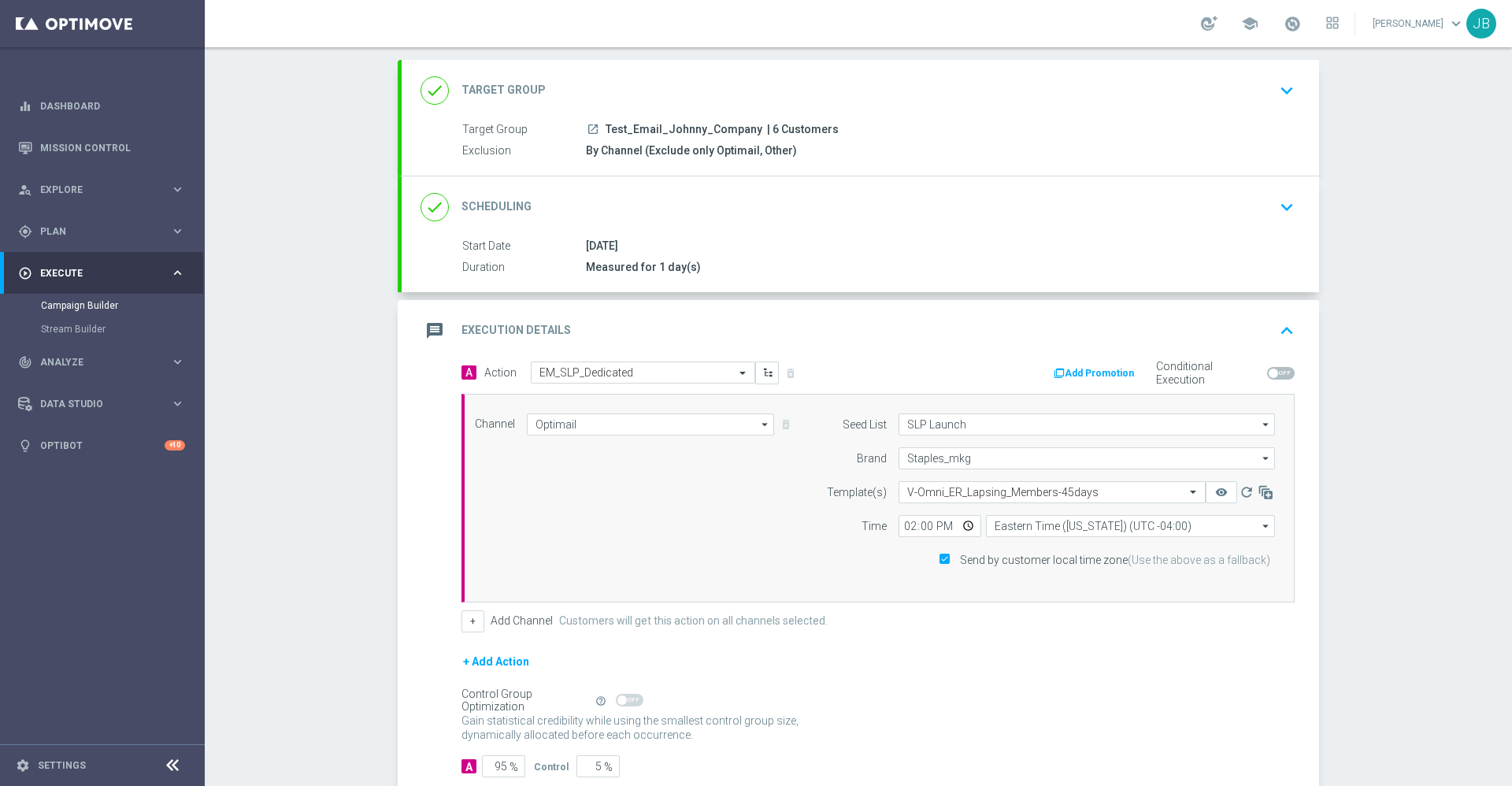
scroll to position [79, 0]
click at [519, 95] on h2 "Target Group" at bounding box center [503, 91] width 84 height 15
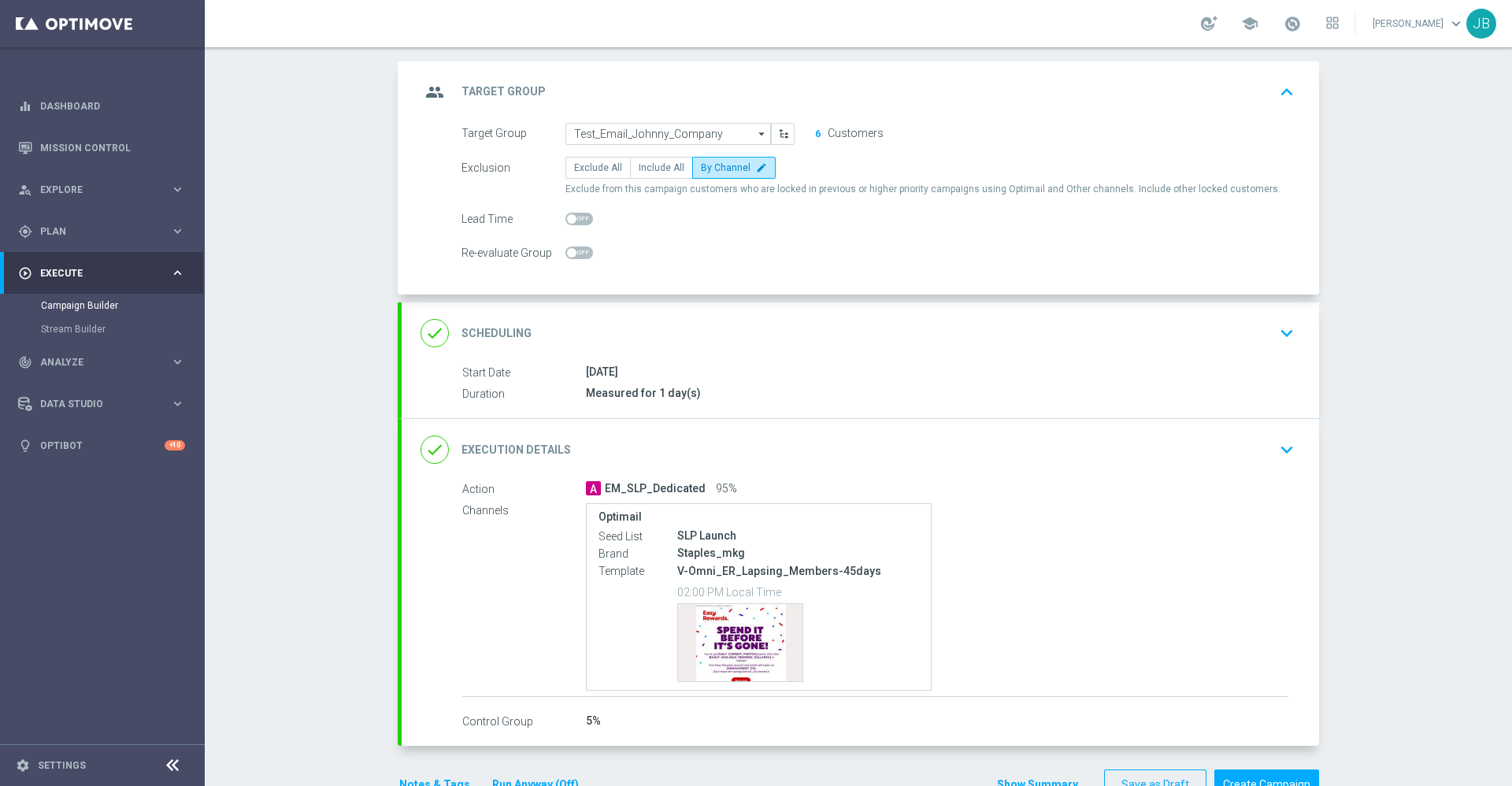
click at [500, 344] on div "done Scheduling" at bounding box center [476, 333] width 111 height 29
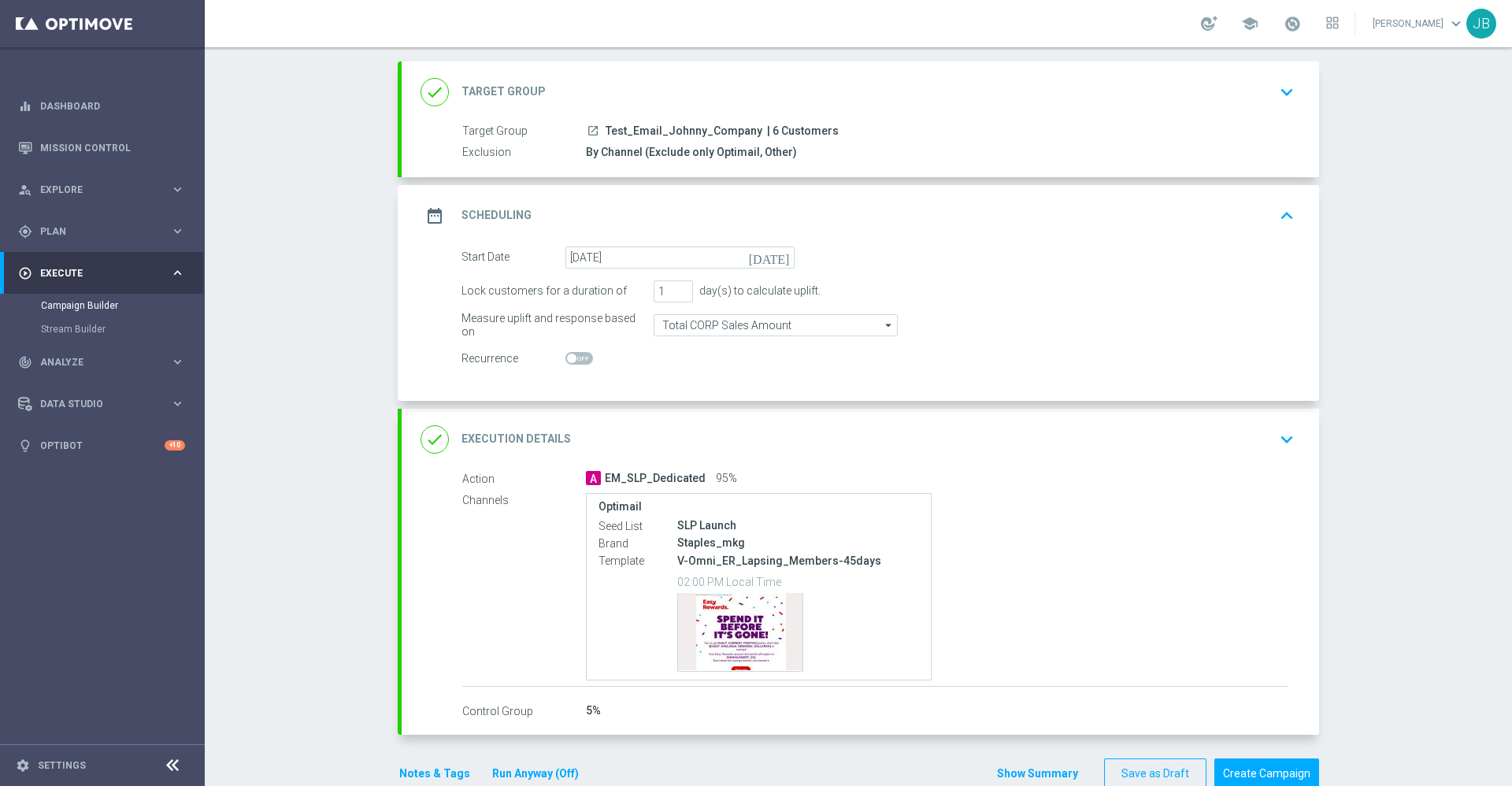
scroll to position [114, 0]
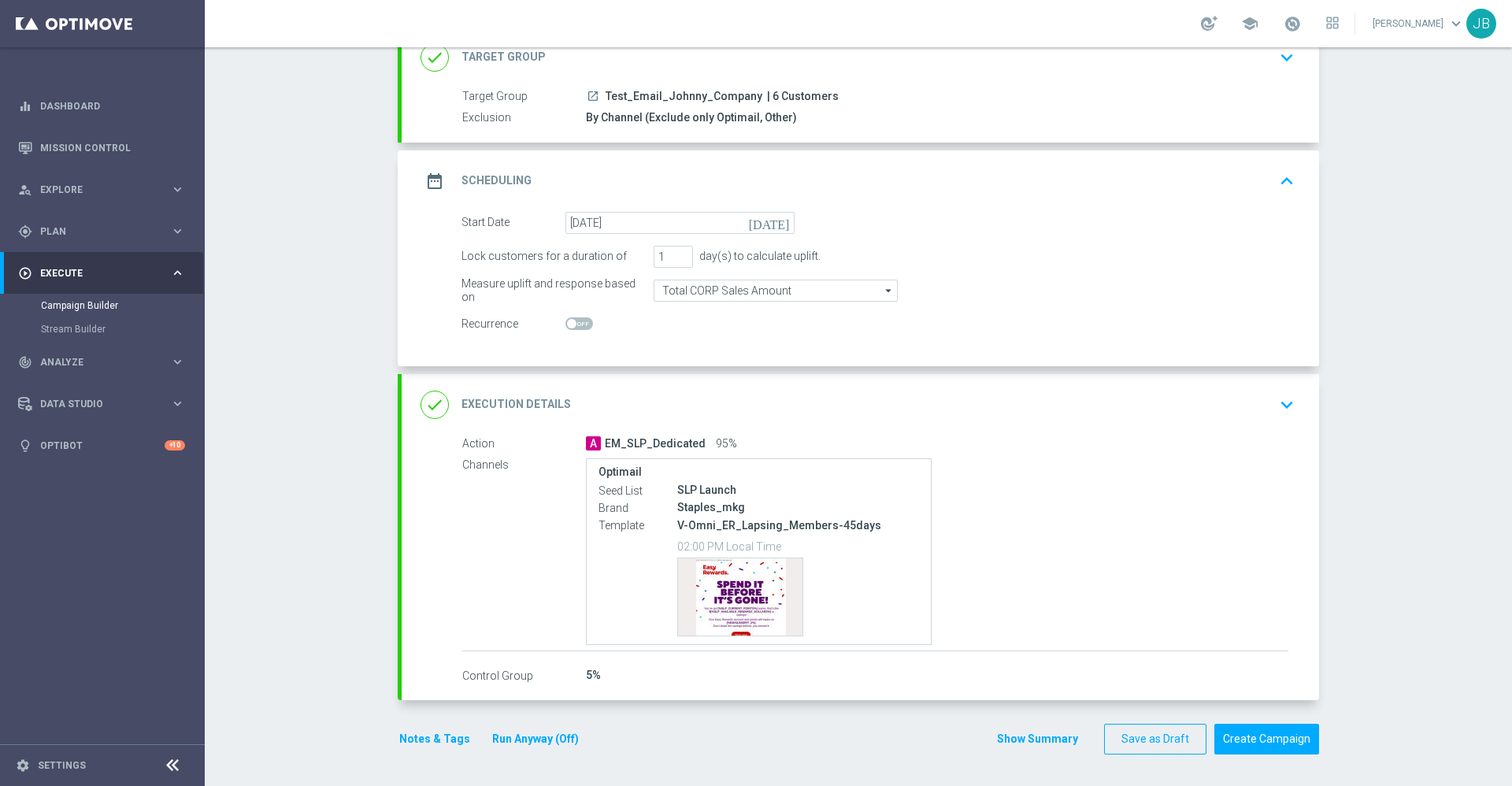
click at [539, 407] on h2 "Execution Details" at bounding box center [516, 404] width 110 height 15
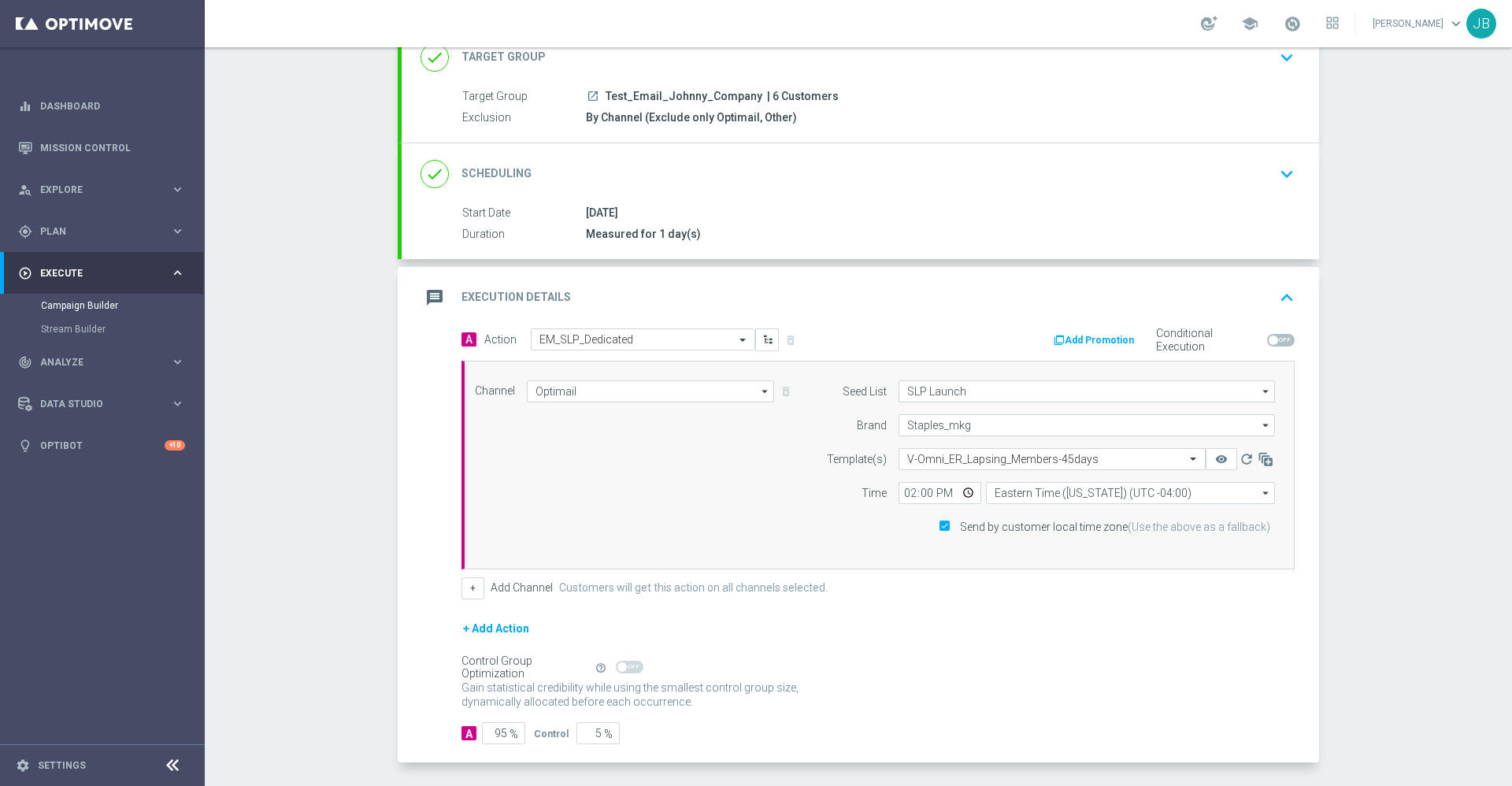
scroll to position [177, 0]
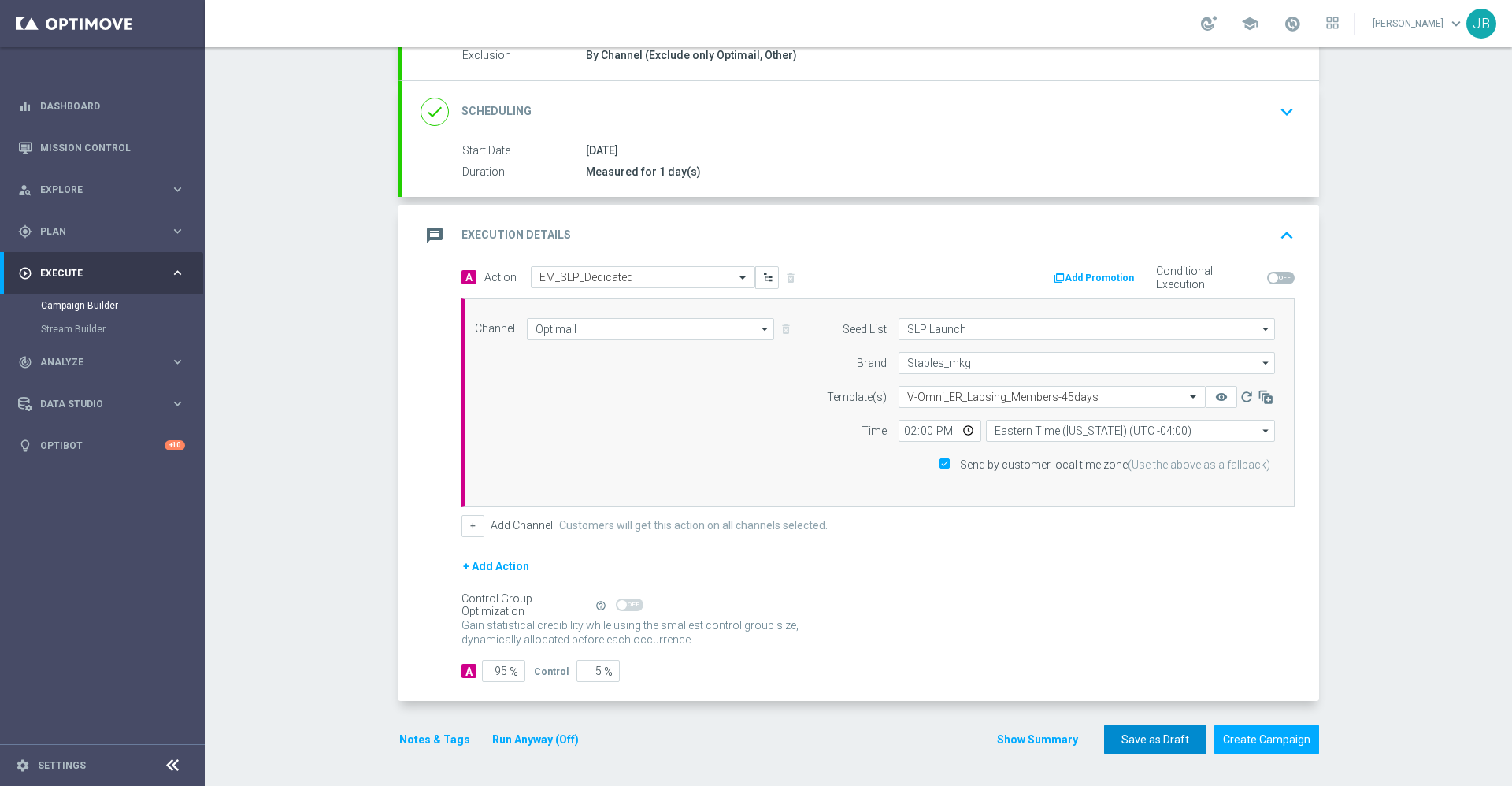
click at [1151, 740] on button "Save as Draft" at bounding box center [1156, 740] width 103 height 30
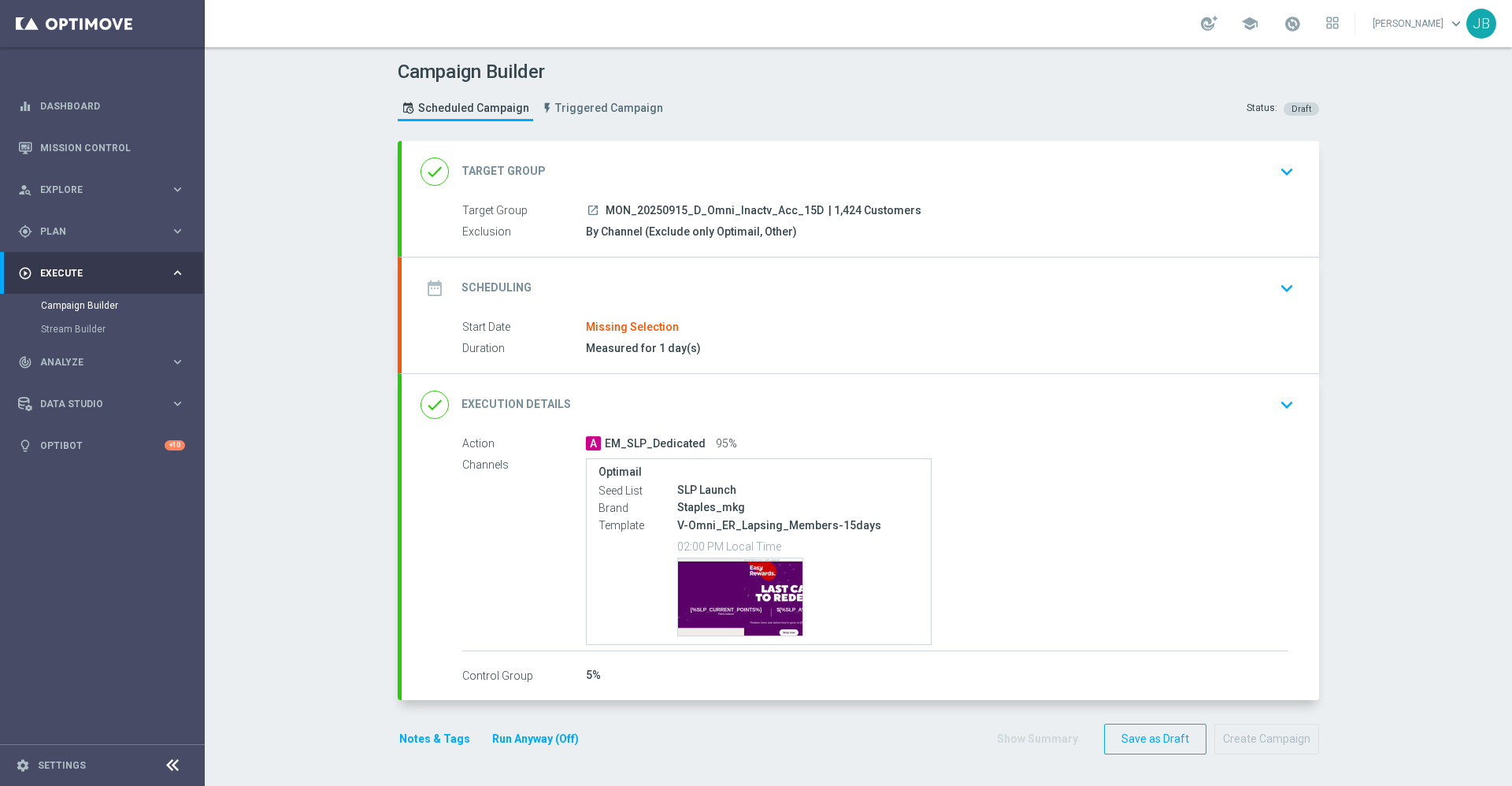
click at [489, 173] on h2 "Target Group" at bounding box center [503, 171] width 84 height 15
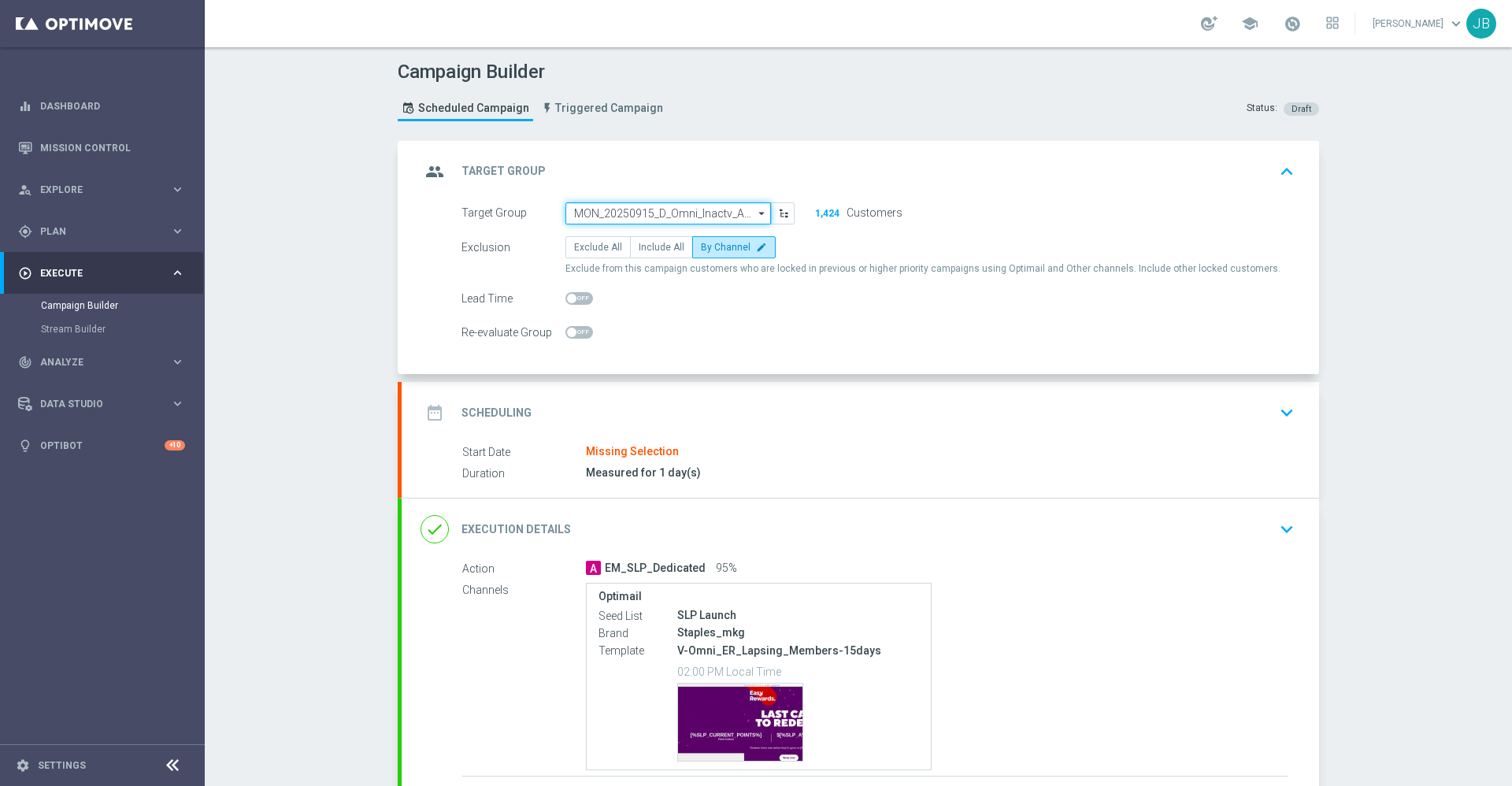
click at [648, 207] on input "MON_20250915_D_Omni_Inactv_Acc_15D" at bounding box center [668, 213] width 206 height 22
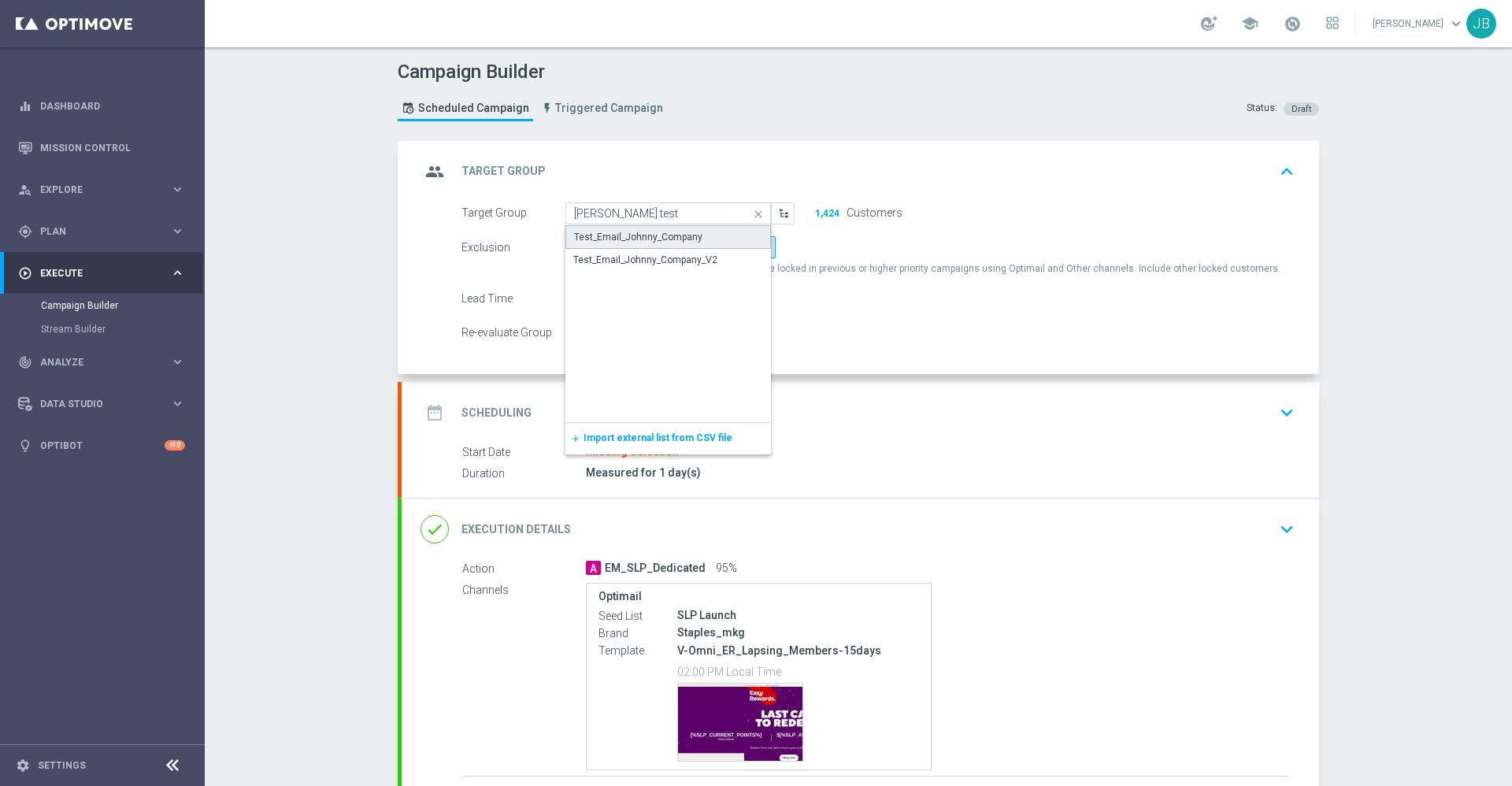
click at [654, 238] on div "Test_Email_Johnny_Company" at bounding box center [638, 237] width 128 height 14
type input "Test_Email_Johnny_Company"
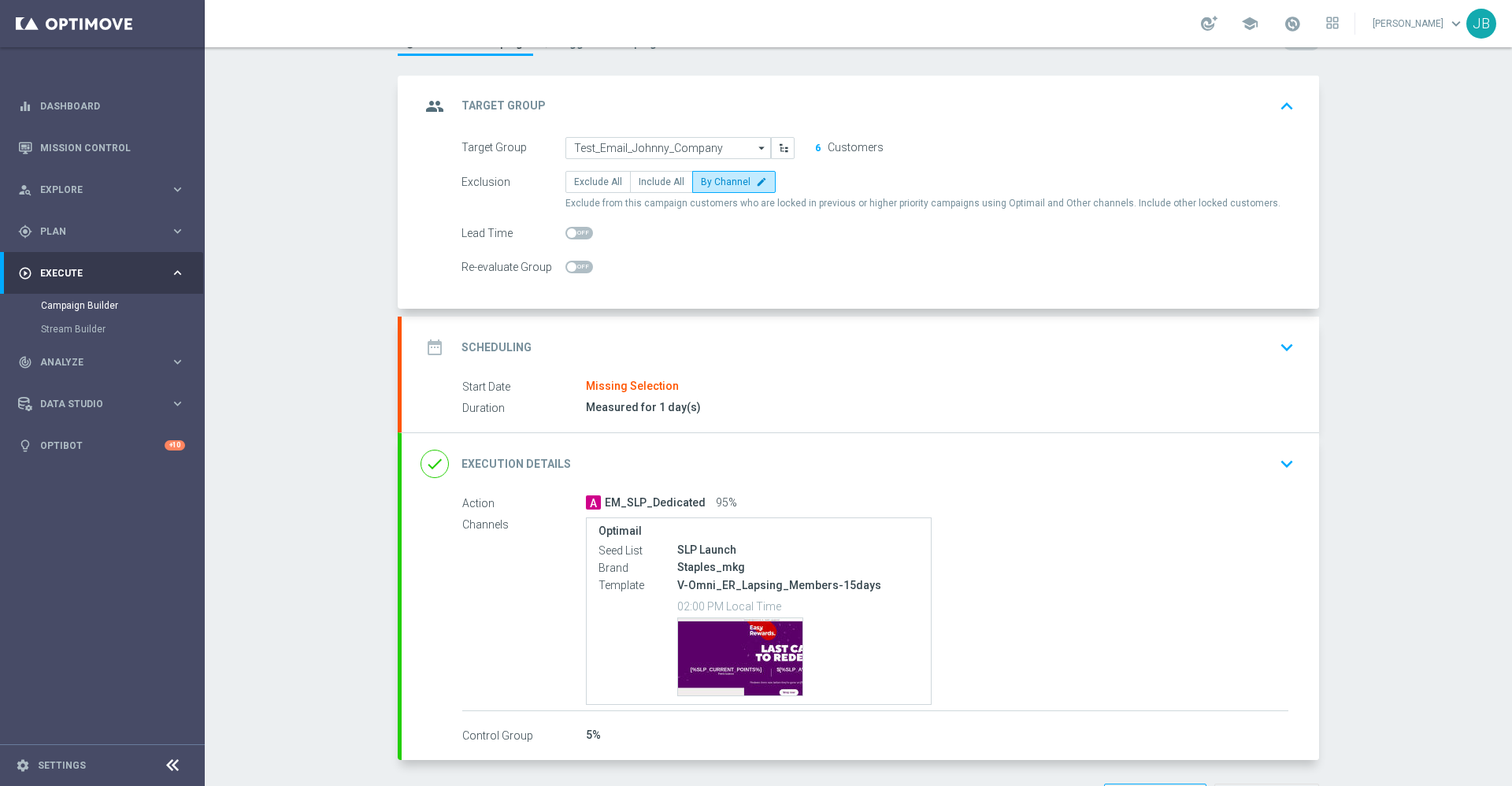
scroll to position [71, 0]
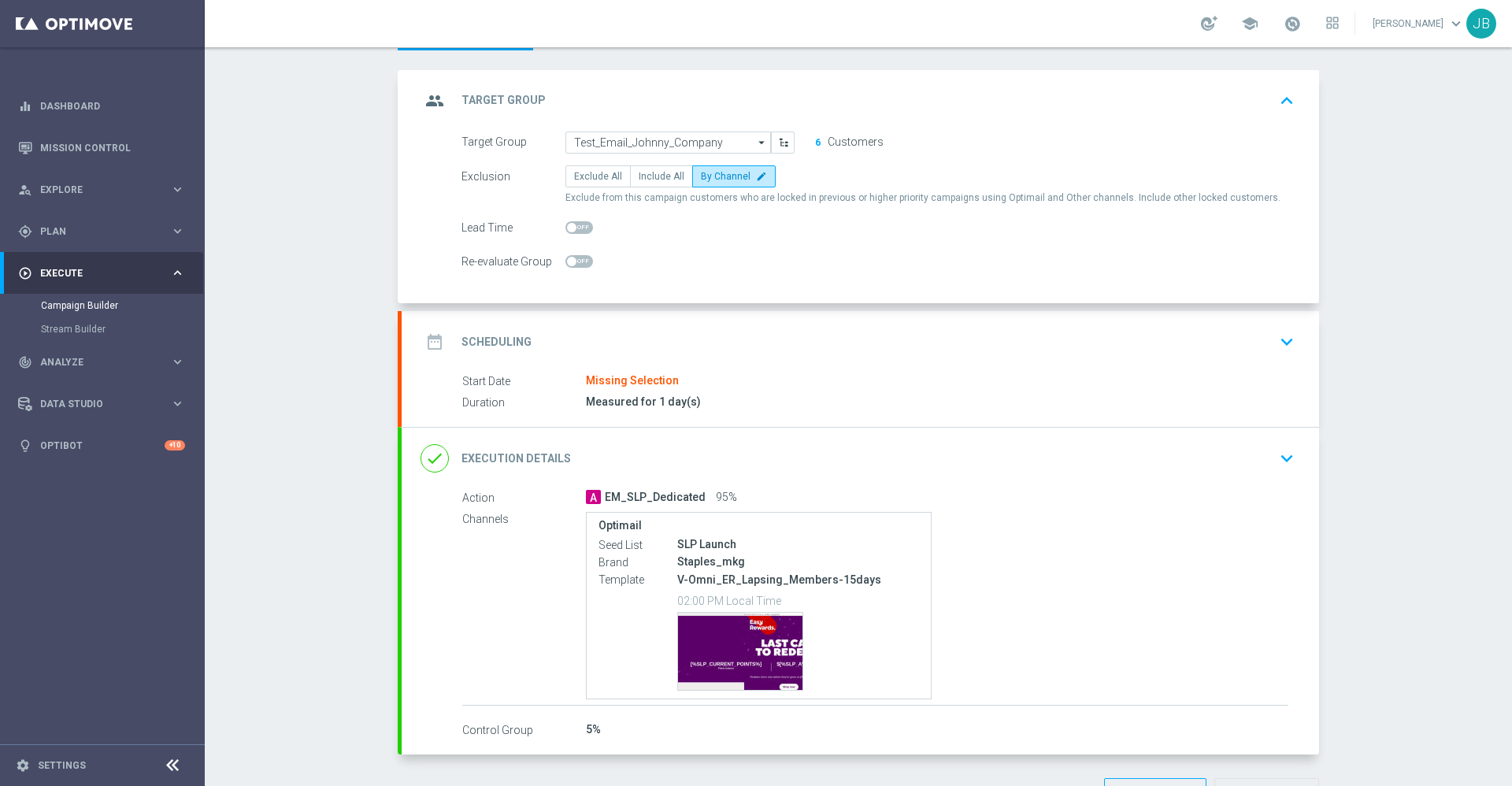
click at [498, 340] on h2 "Scheduling" at bounding box center [496, 342] width 70 height 15
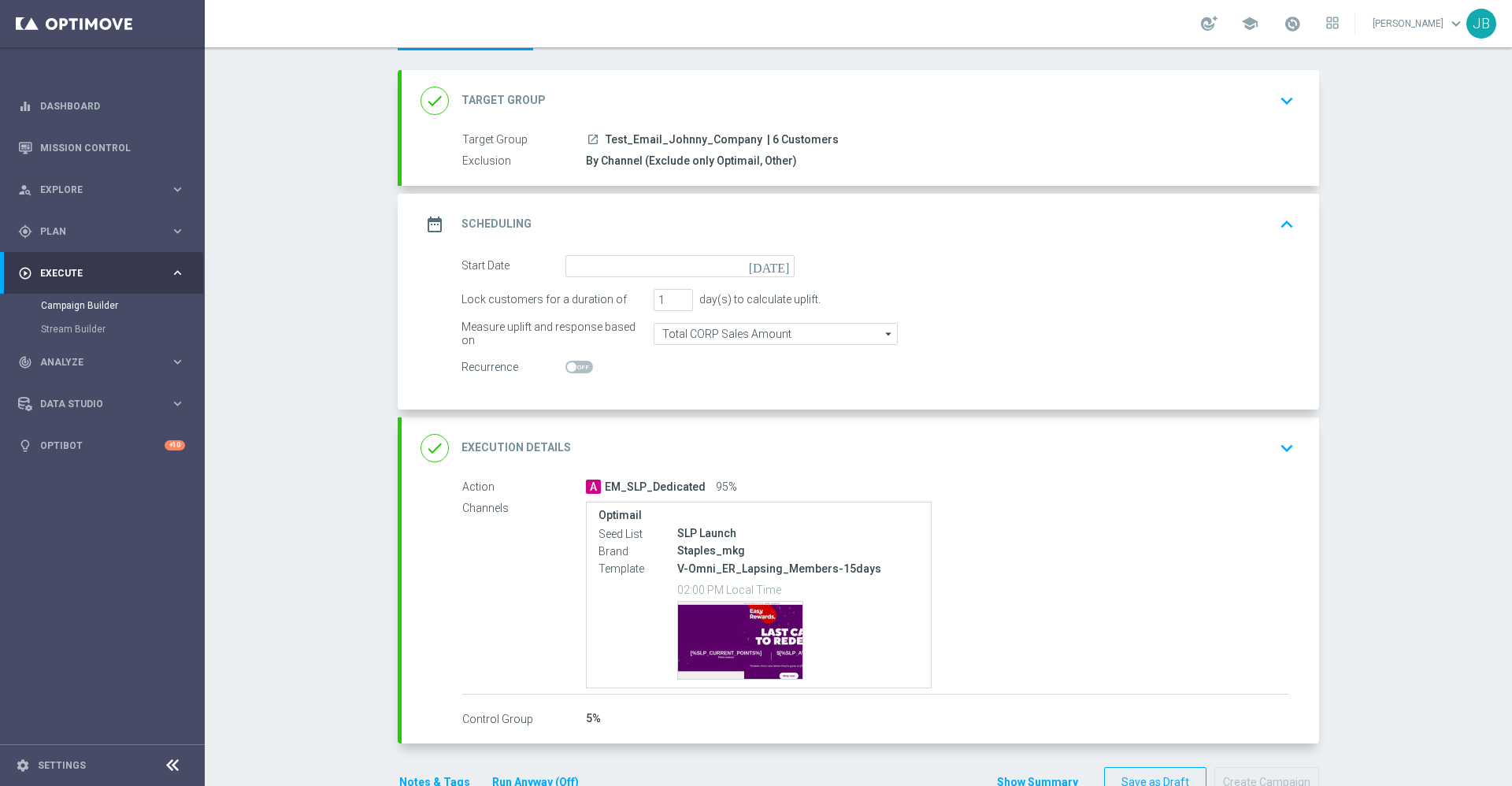
click at [779, 271] on icon "[DATE]" at bounding box center [772, 264] width 46 height 17
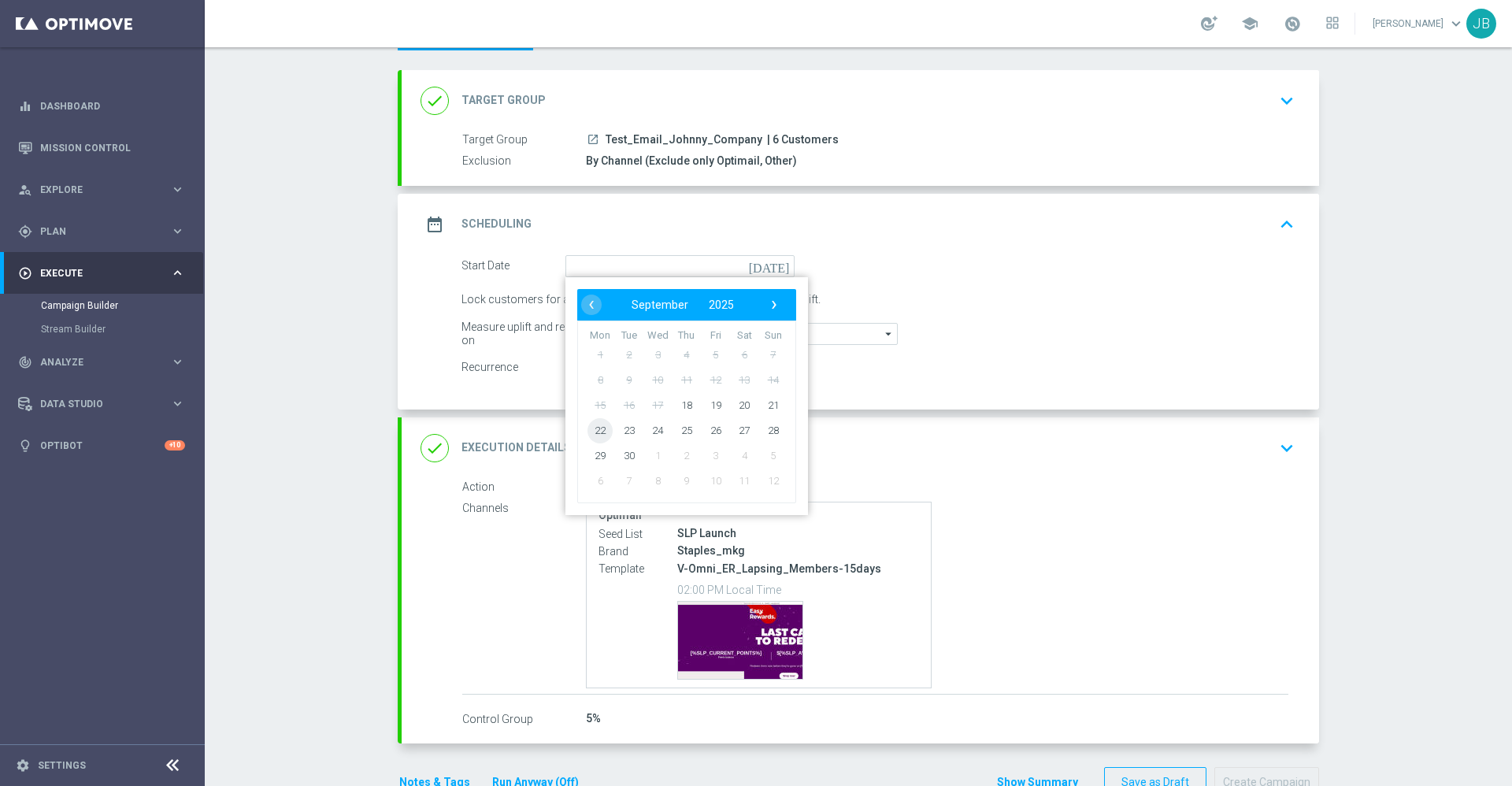
click at [597, 430] on span "22" at bounding box center [600, 430] width 25 height 25
type input "[DATE]"
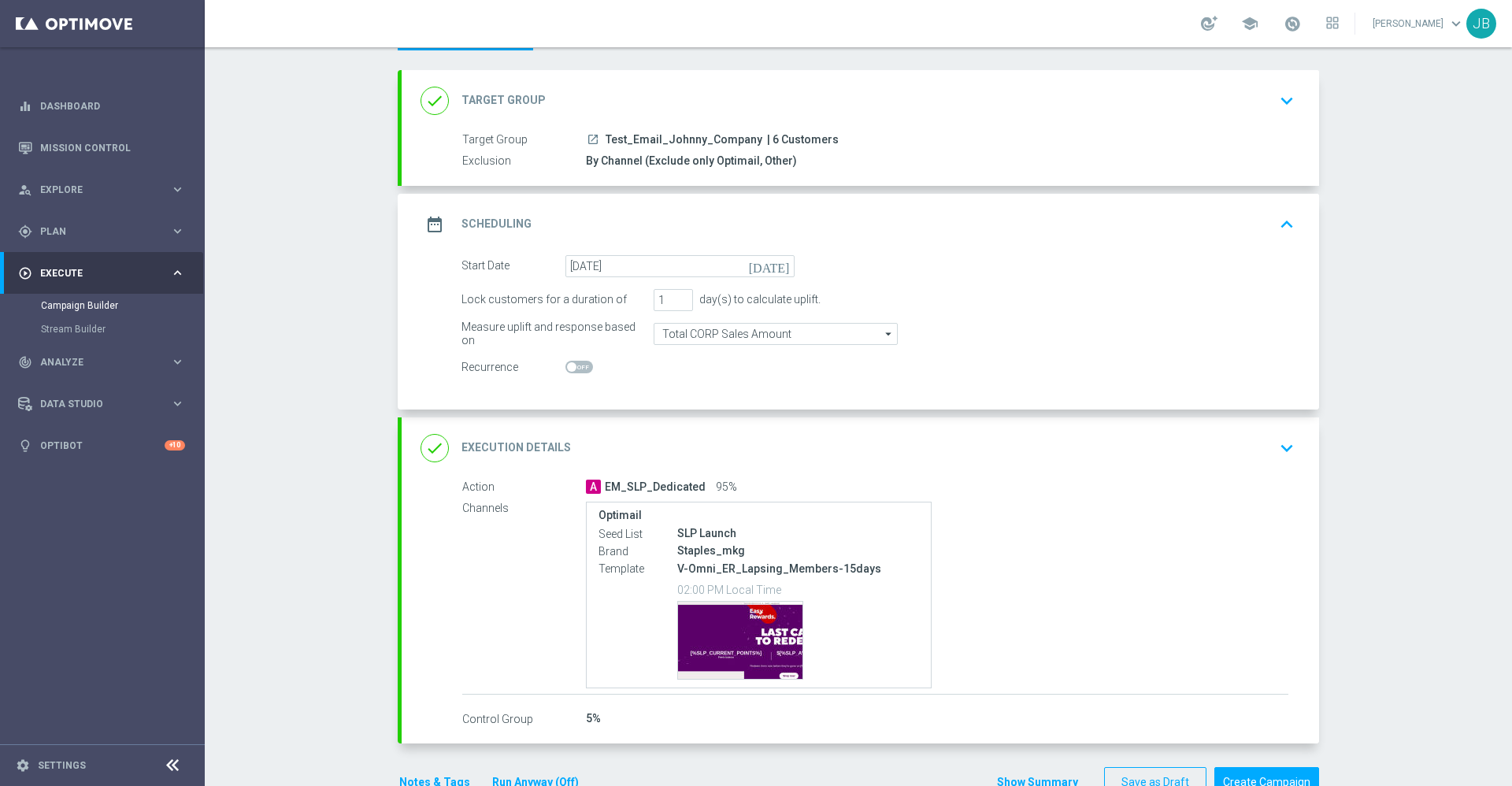
click at [556, 457] on div "done Execution Details" at bounding box center [496, 448] width 151 height 29
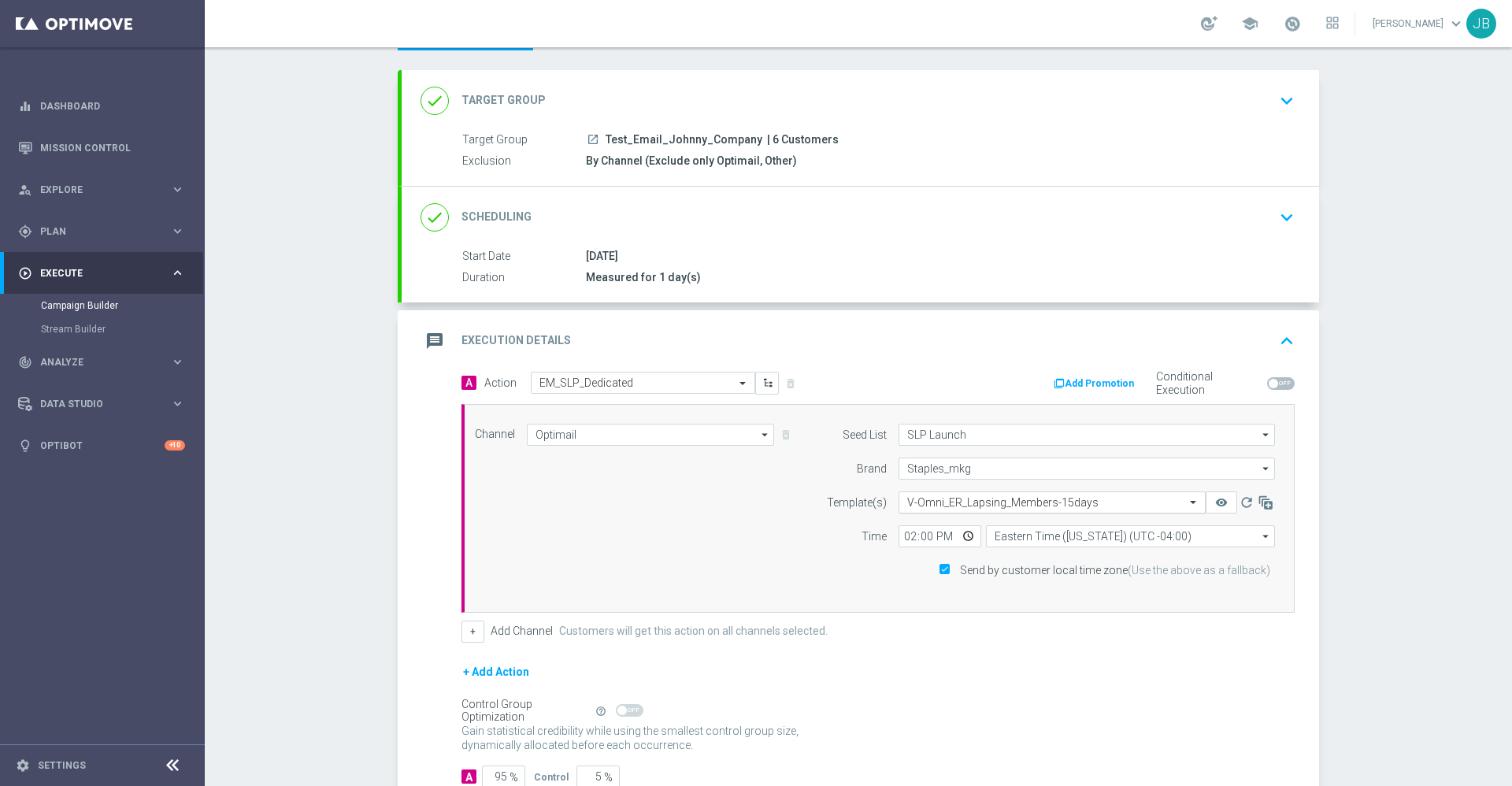
scroll to position [177, 0]
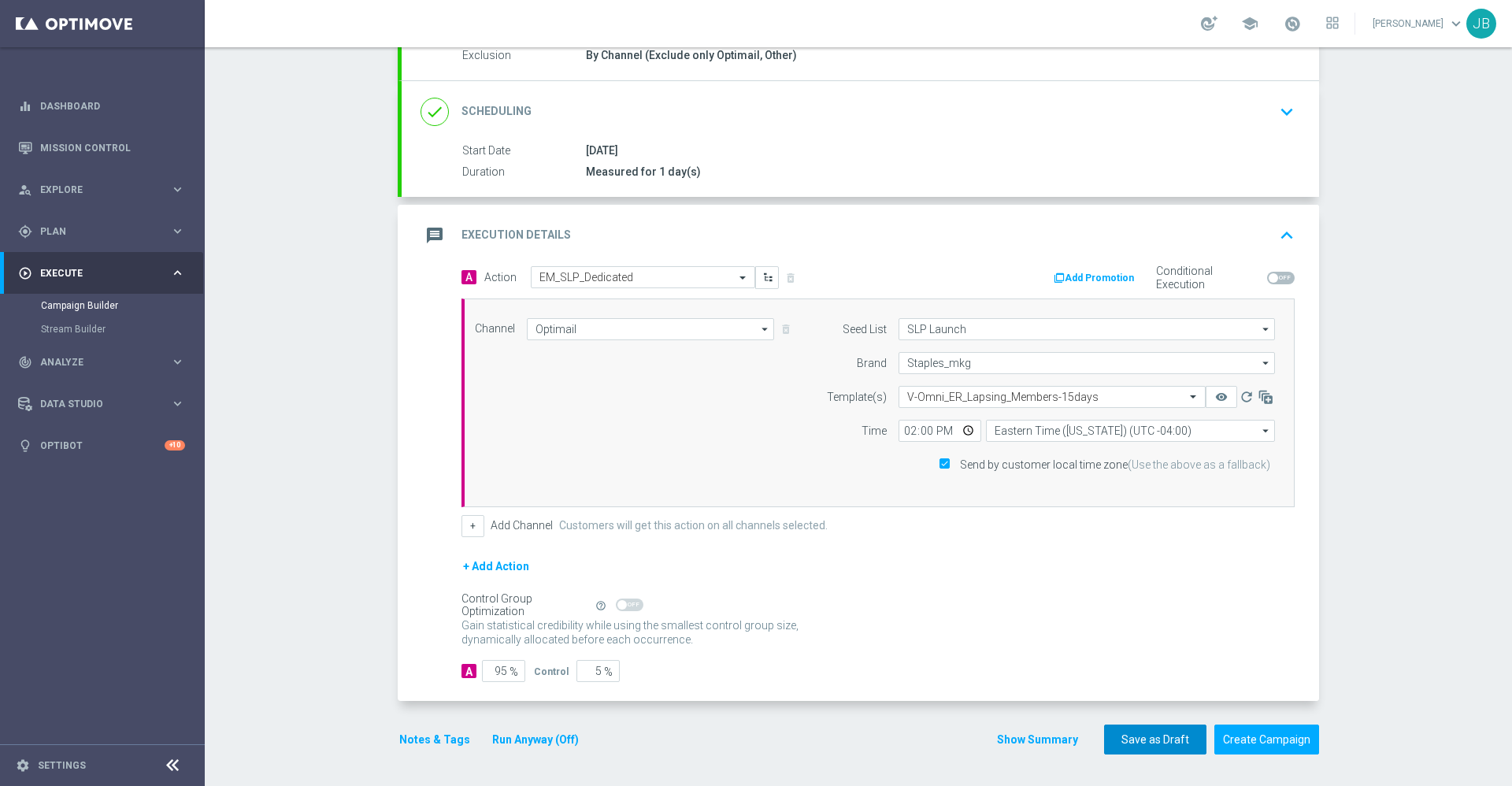
click at [1144, 739] on button "Save as Draft" at bounding box center [1156, 740] width 103 height 30
